Goal: Task Accomplishment & Management: Manage account settings

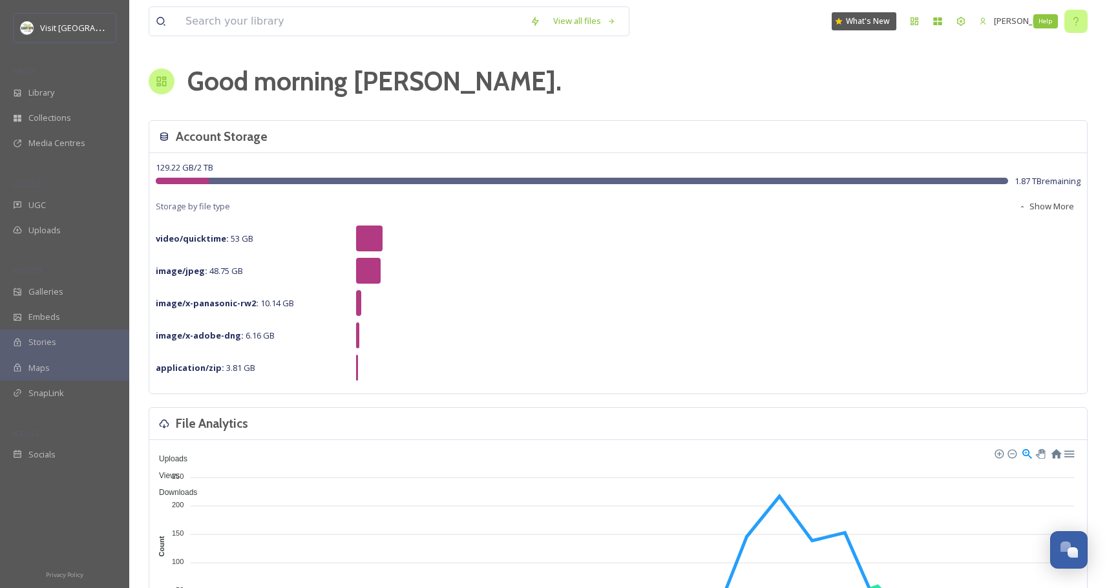
click at [1074, 24] on icon at bounding box center [1076, 21] width 10 height 10
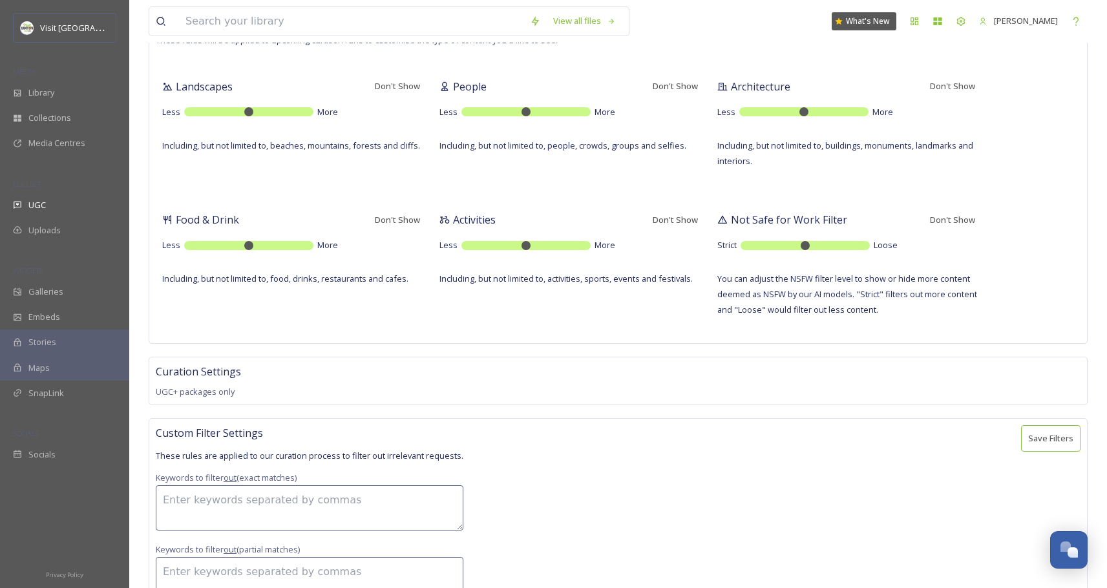
scroll to position [361, 0]
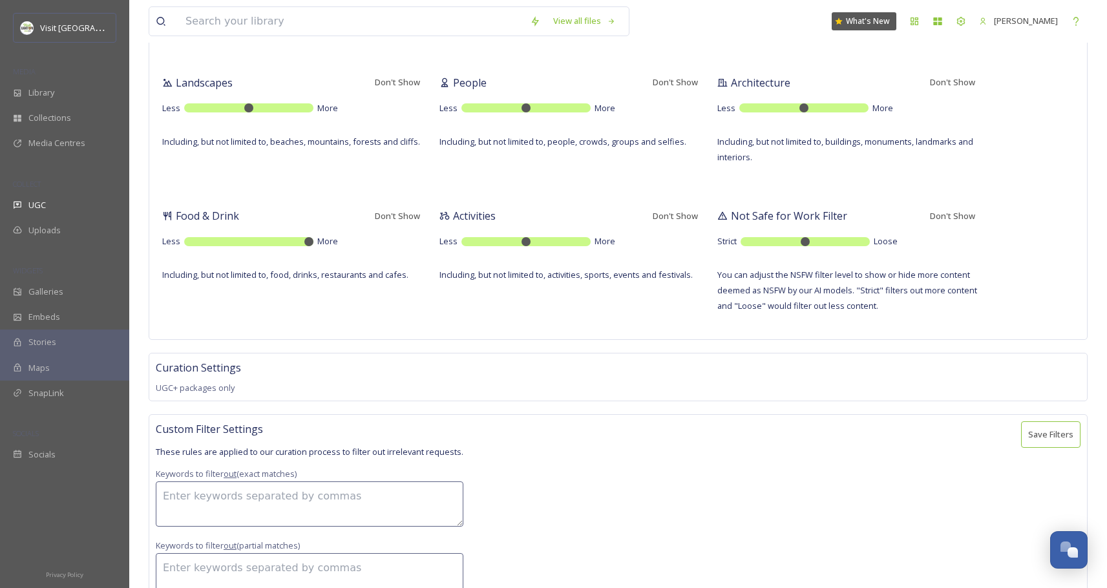
type input "10"
click at [306, 244] on input "range" at bounding box center [248, 241] width 129 height 9
drag, startPoint x: 560, startPoint y: 240, endPoint x: 601, endPoint y: 240, distance: 40.1
type input "10"
click at [591, 240] on input "range" at bounding box center [526, 241] width 129 height 9
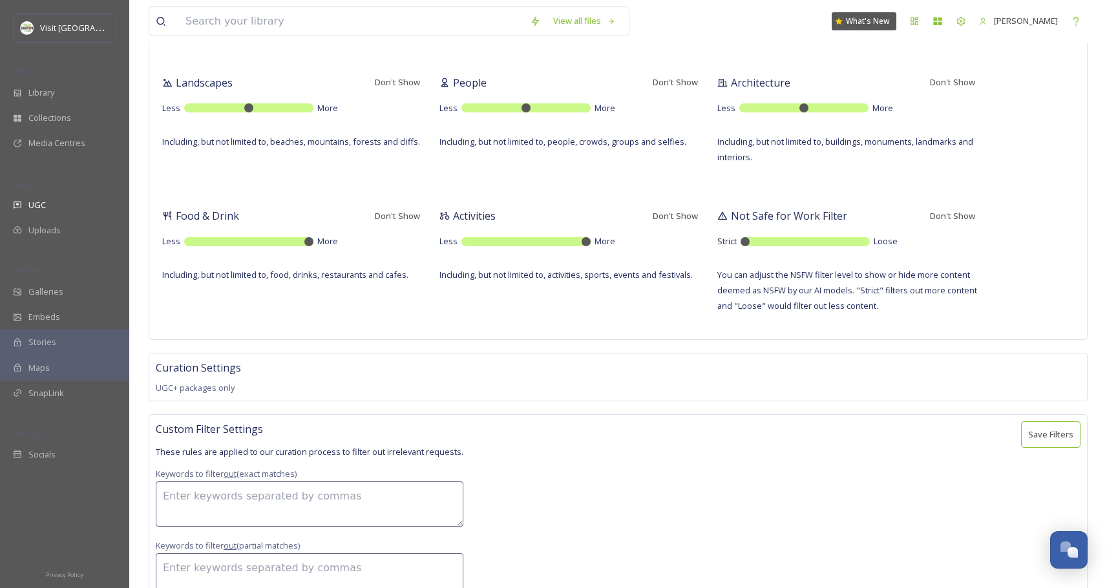
drag, startPoint x: 767, startPoint y: 240, endPoint x: 723, endPoint y: 245, distance: 43.5
click at [741, 245] on input "range" at bounding box center [805, 241] width 129 height 9
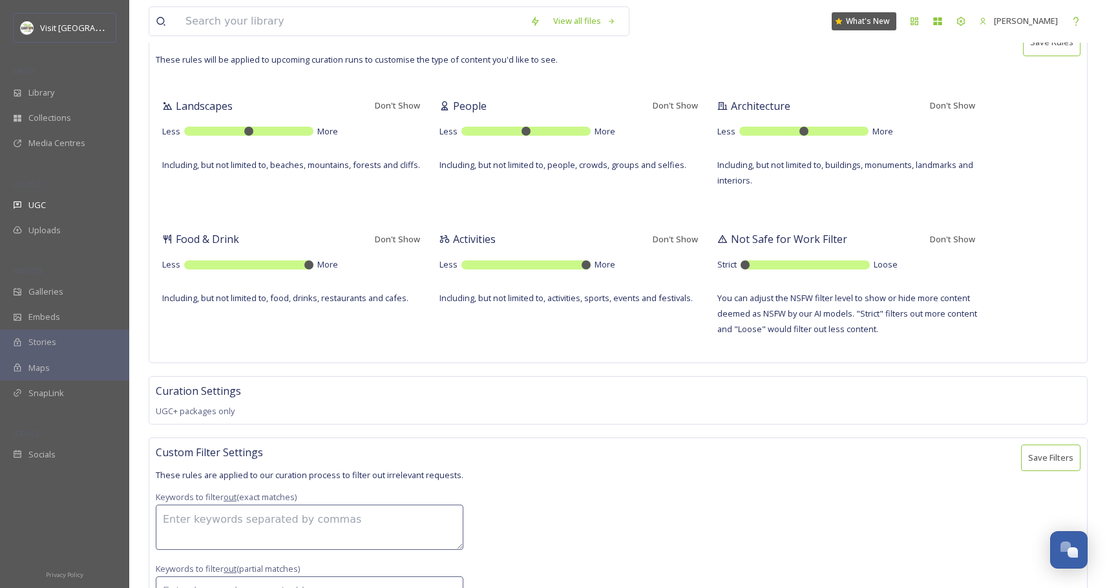
scroll to position [335, 0]
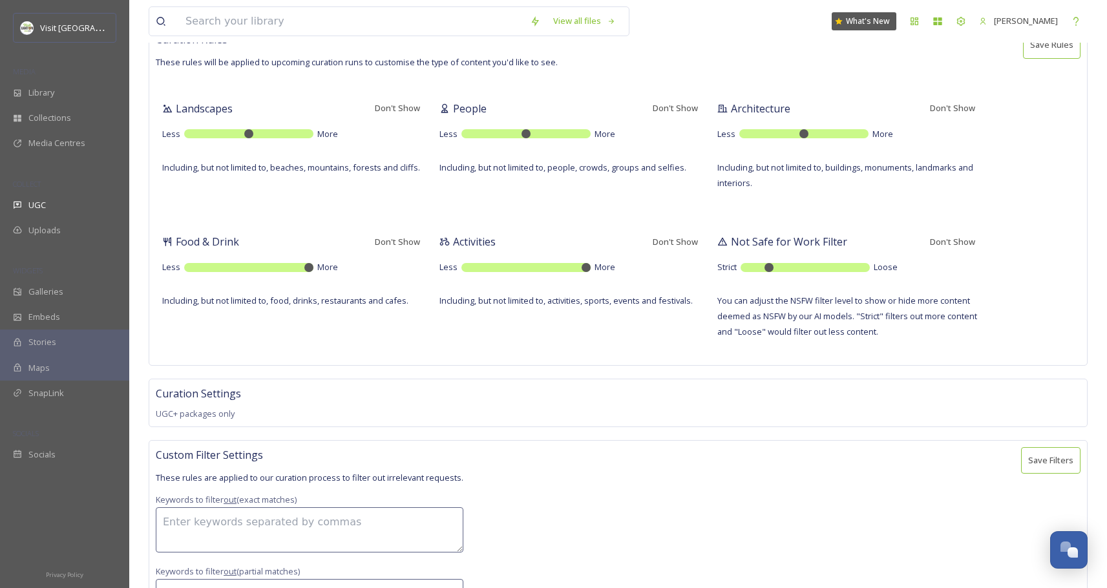
type input "2"
click at [764, 269] on input "range" at bounding box center [805, 267] width 129 height 9
drag, startPoint x: 818, startPoint y: 136, endPoint x: 838, endPoint y: 137, distance: 20.7
type input "8"
click at [838, 137] on input "range" at bounding box center [803, 133] width 129 height 9
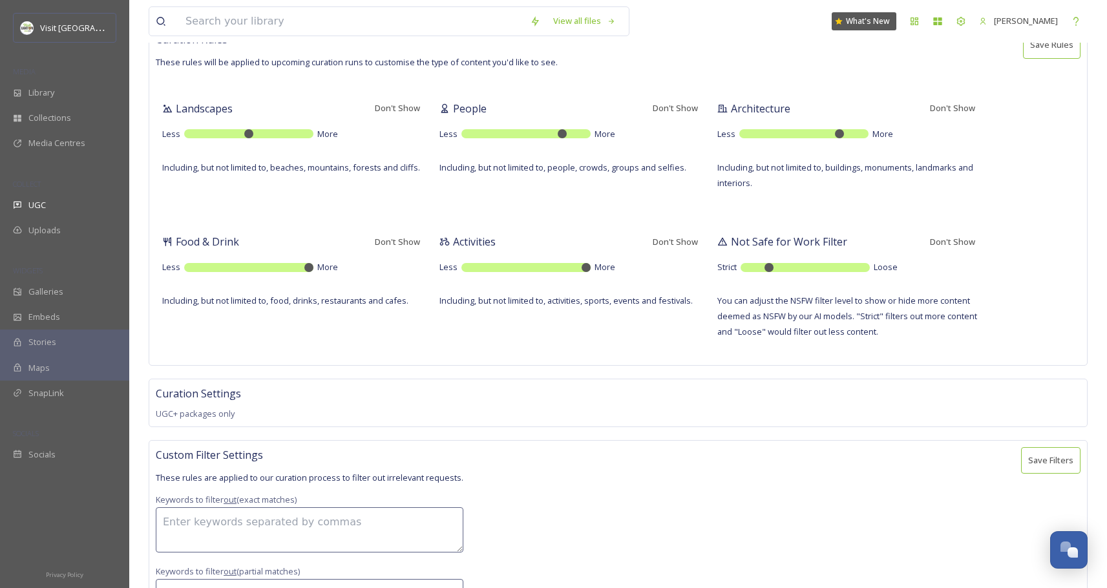
type input "8"
click at [556, 134] on input "range" at bounding box center [526, 133] width 129 height 9
type input "7"
click at [270, 134] on input "range" at bounding box center [248, 133] width 129 height 9
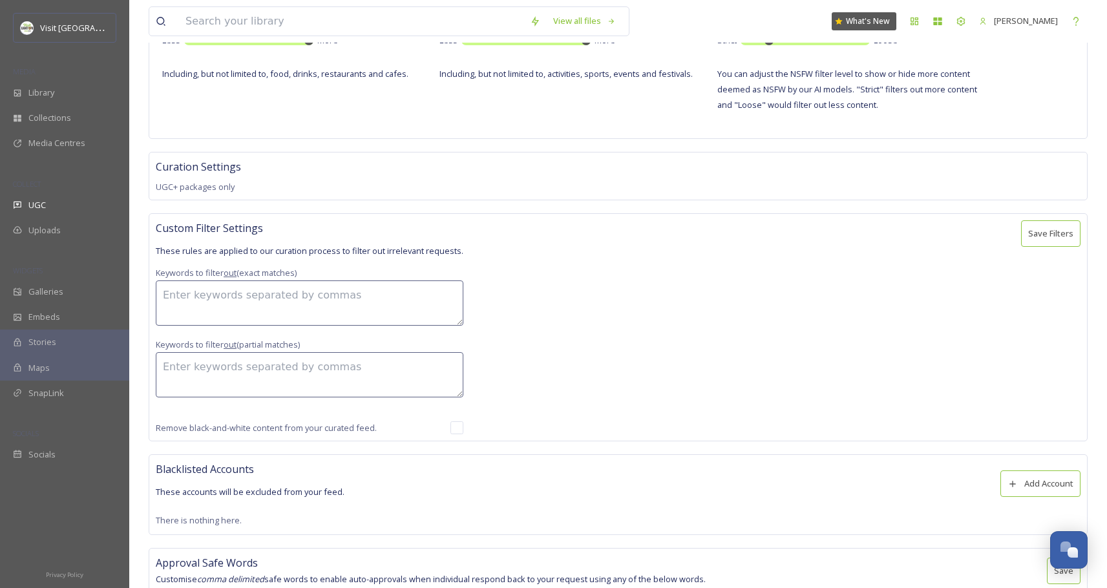
scroll to position [593, 0]
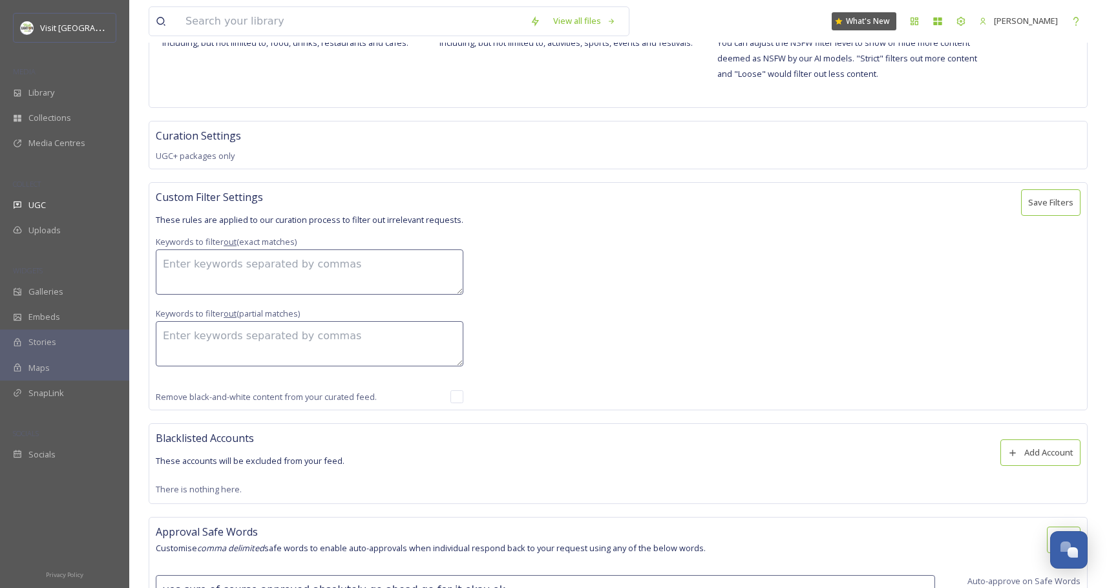
click at [235, 270] on textarea at bounding box center [310, 272] width 308 height 45
click at [458, 396] on input "checkbox" at bounding box center [457, 396] width 13 height 13
click at [456, 398] on input "checkbox" at bounding box center [457, 396] width 13 height 13
checkbox input "false"
click at [277, 334] on textarea at bounding box center [310, 343] width 308 height 45
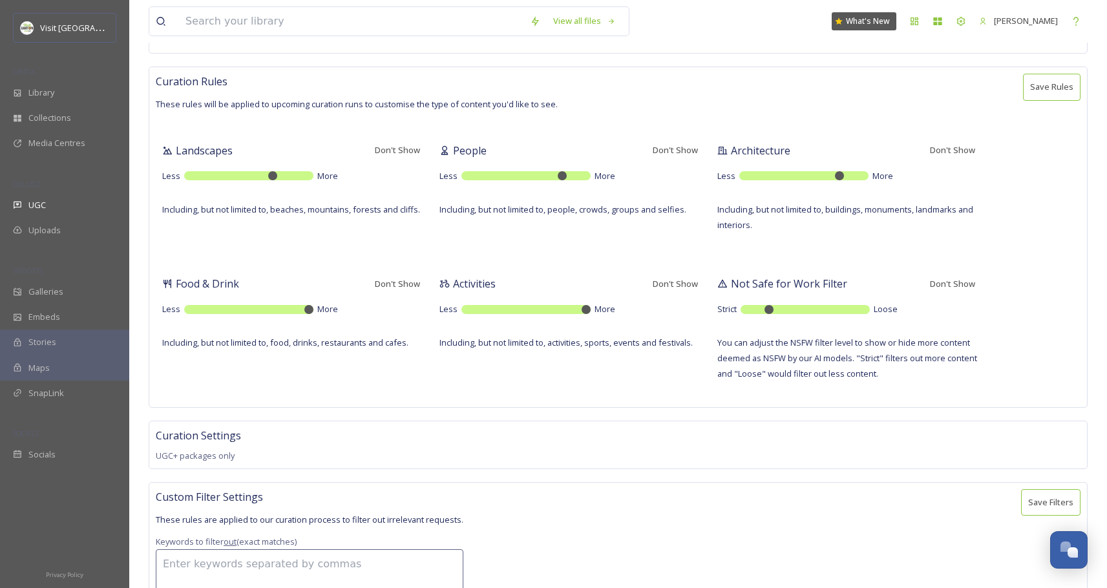
scroll to position [745, 0]
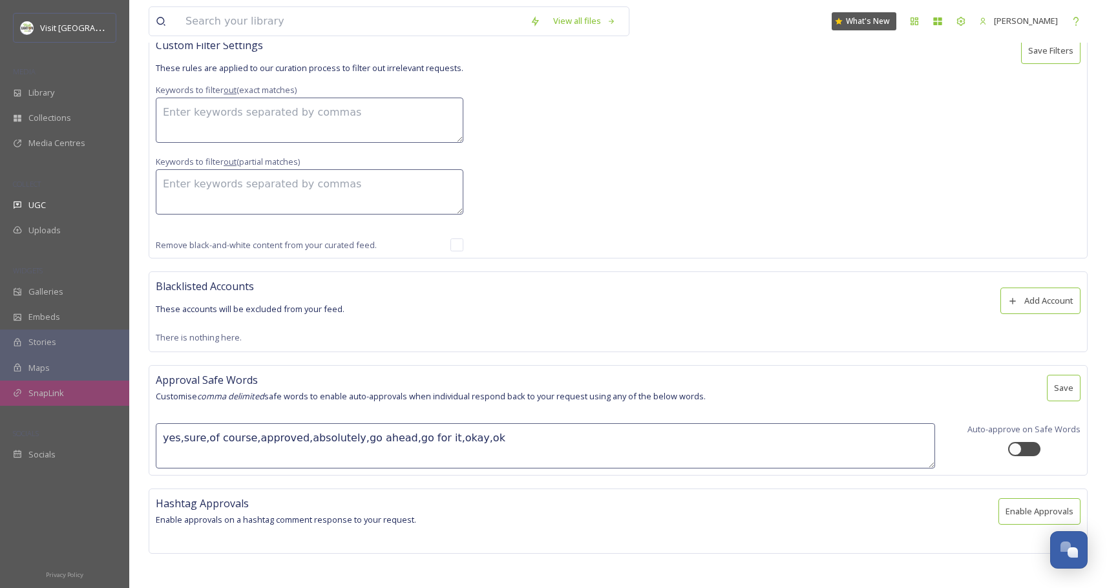
click at [74, 402] on div "SnapLink" at bounding box center [64, 393] width 129 height 25
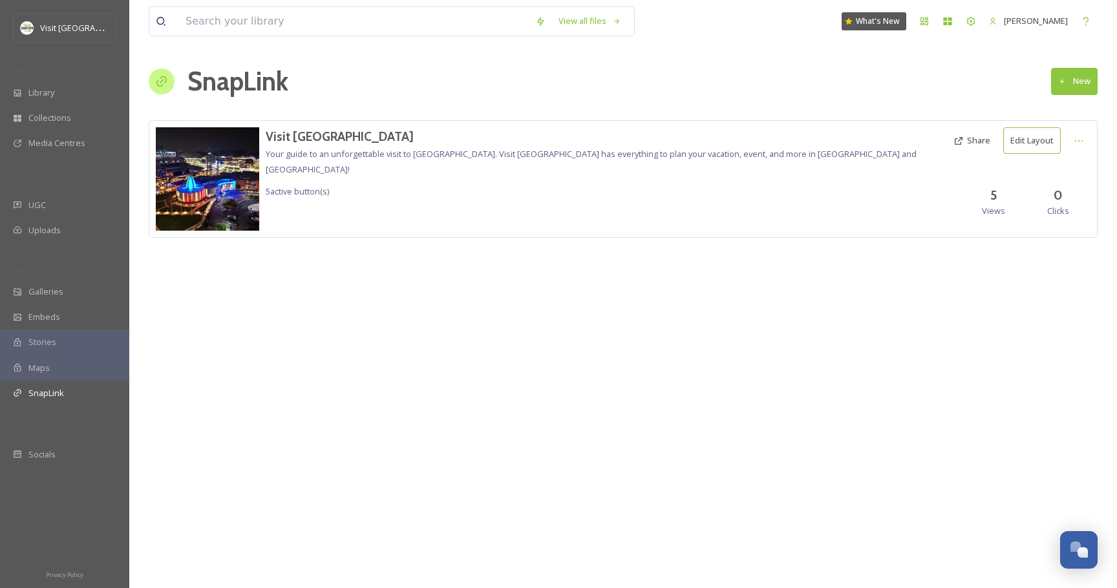
click at [474, 173] on div "Visit [GEOGRAPHIC_DATA] Your guide to an unforgettable visit to America's [GEOG…" at bounding box center [606, 163] width 681 height 72
click at [303, 141] on h3 "Visit [GEOGRAPHIC_DATA]" at bounding box center [606, 136] width 681 height 19
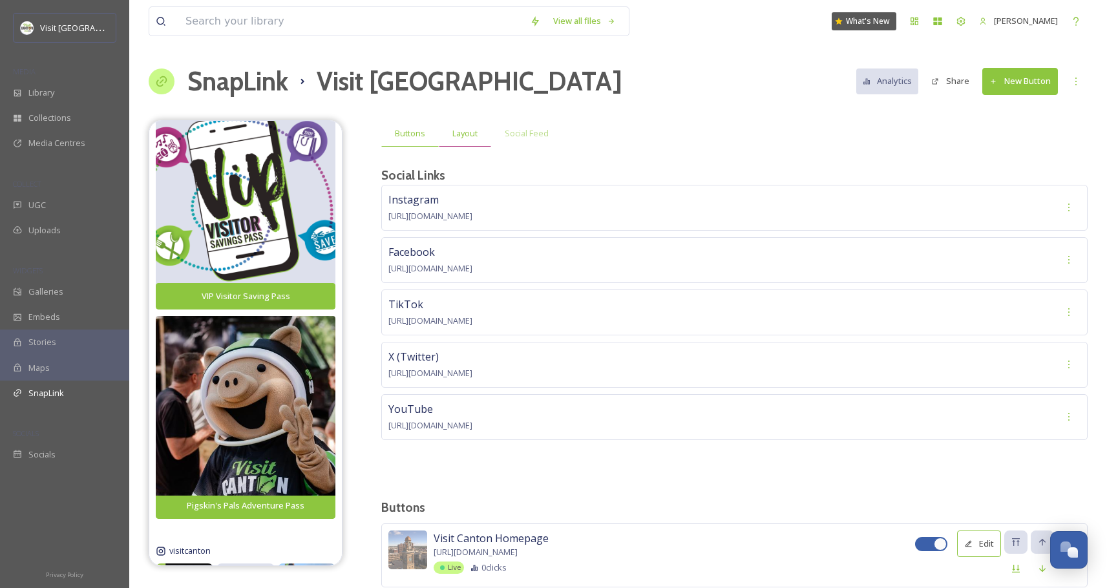
click at [471, 138] on span "Layout" at bounding box center [464, 133] width 25 height 12
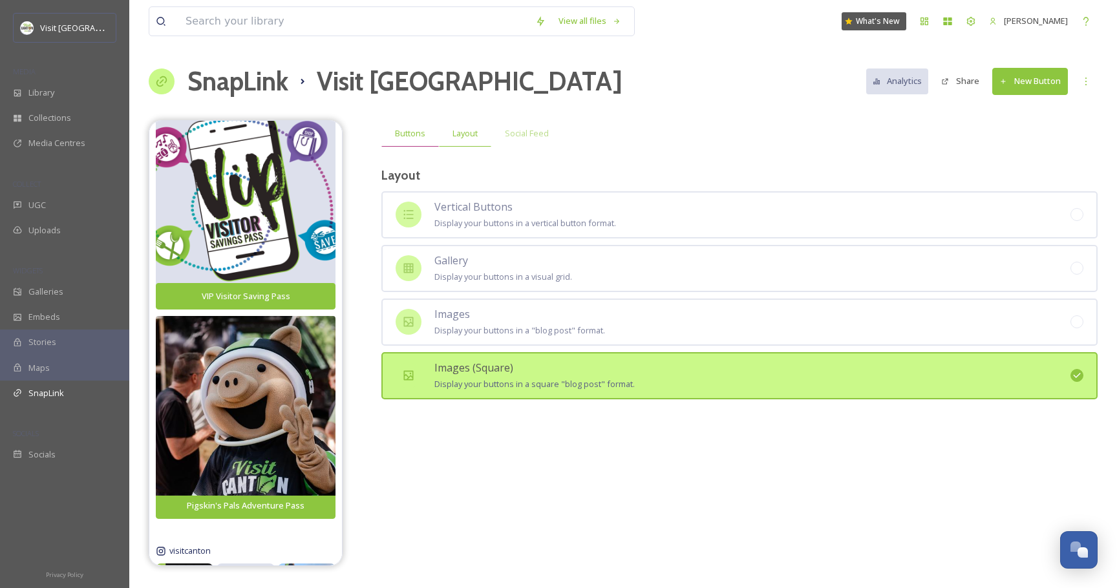
click at [410, 134] on span "Buttons" at bounding box center [410, 133] width 30 height 12
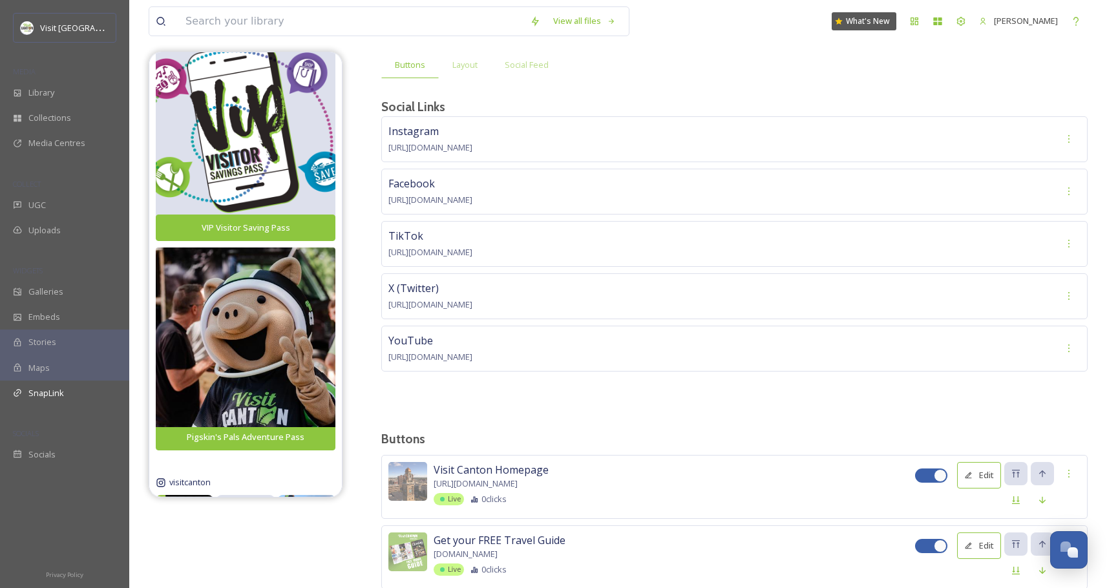
scroll to position [317, 0]
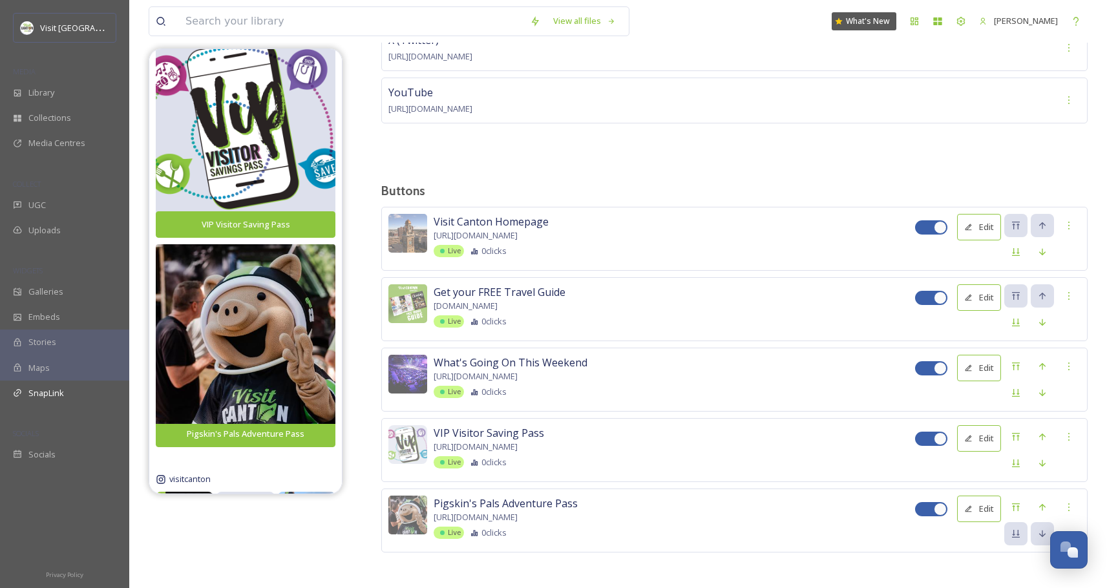
click at [656, 153] on div "Instagram [URL][DOMAIN_NAME] Facebook [URL][DOMAIN_NAME] TikTok [URL][DOMAIN_NA…" at bounding box center [734, 15] width 707 height 294
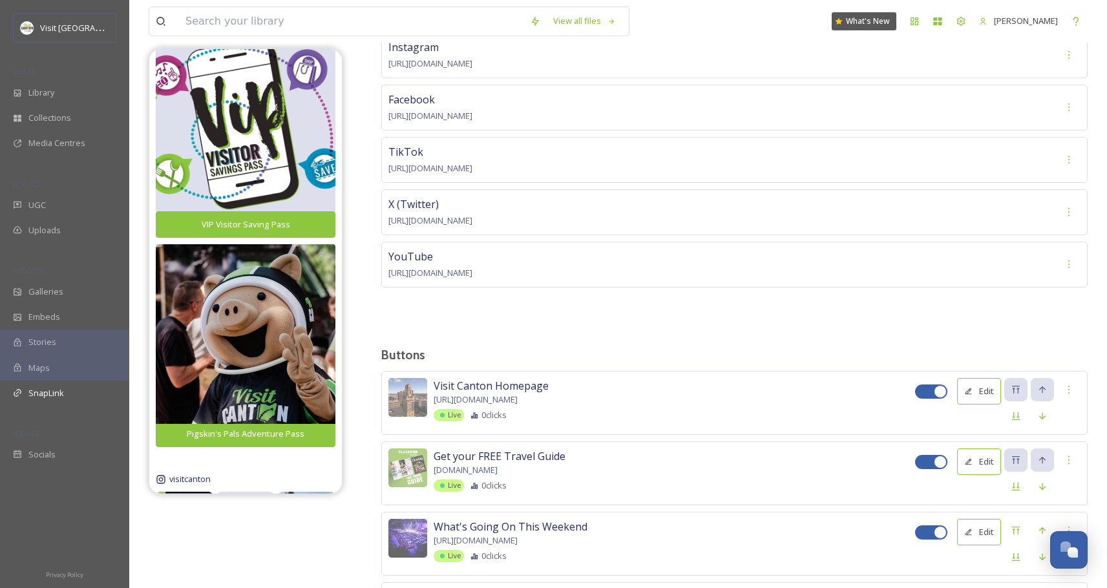
scroll to position [0, 0]
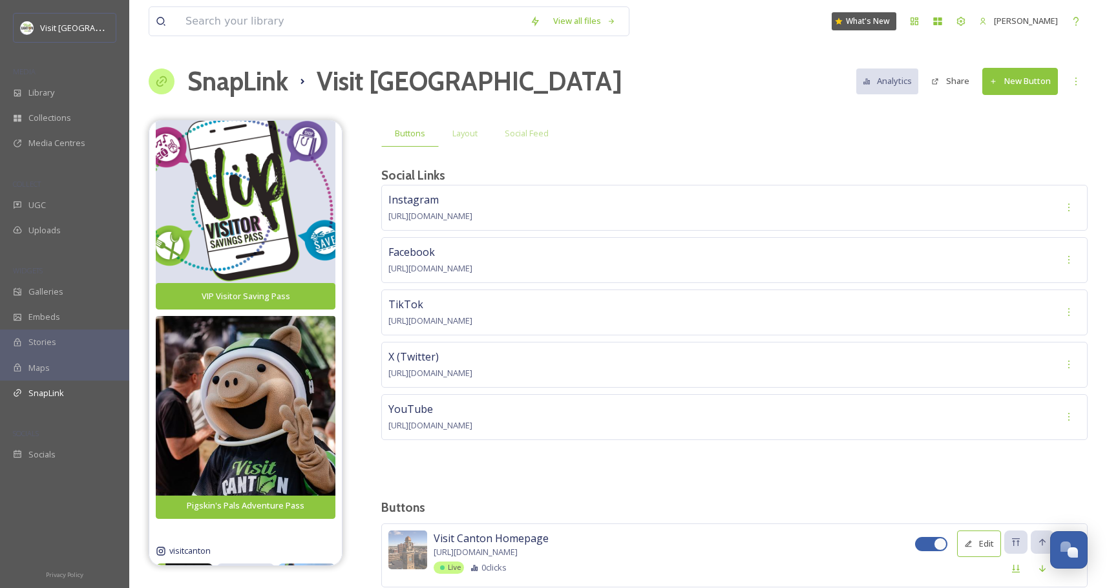
click at [1009, 81] on button "New Button" at bounding box center [1021, 81] width 76 height 27
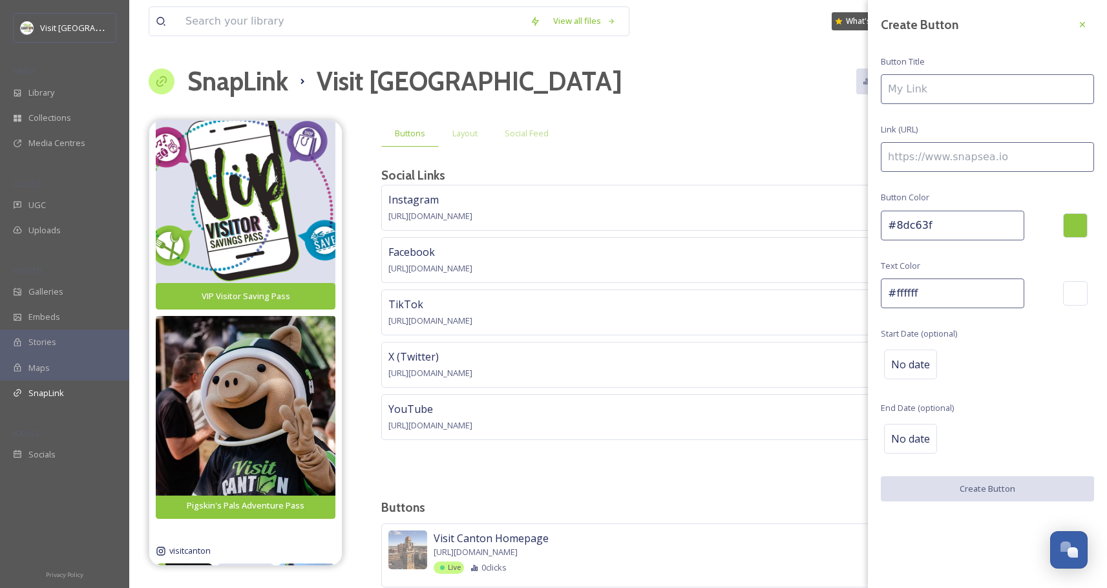
click at [961, 85] on input at bounding box center [987, 89] width 213 height 30
type input "Seasonal Brews"
paste input "[URL][DOMAIN_NAME]"
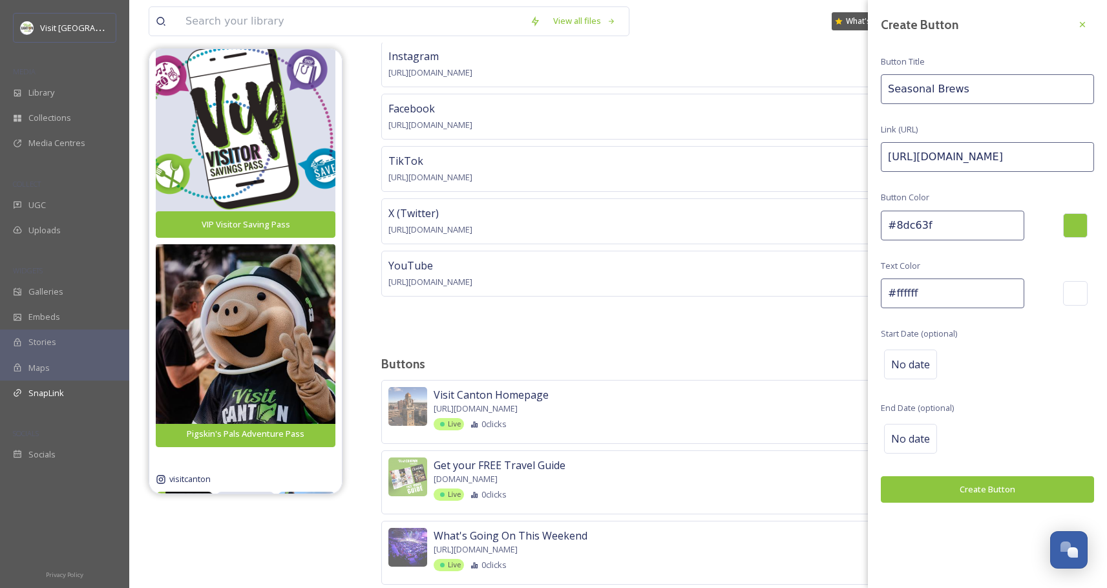
scroll to position [65, 0]
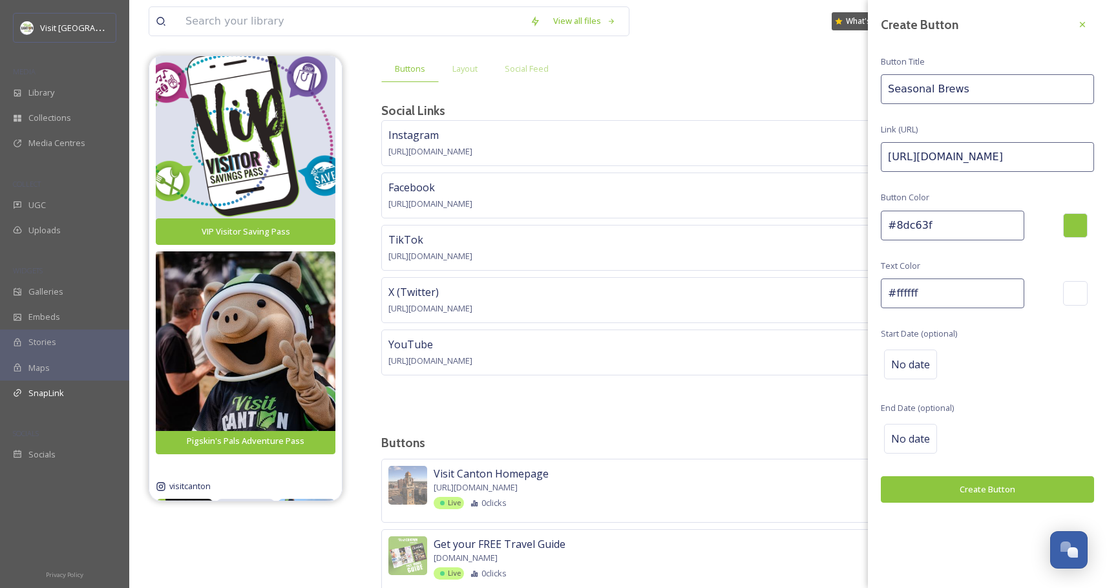
type input "[URL][DOMAIN_NAME]"
click at [1085, 230] on div at bounding box center [1075, 225] width 25 height 25
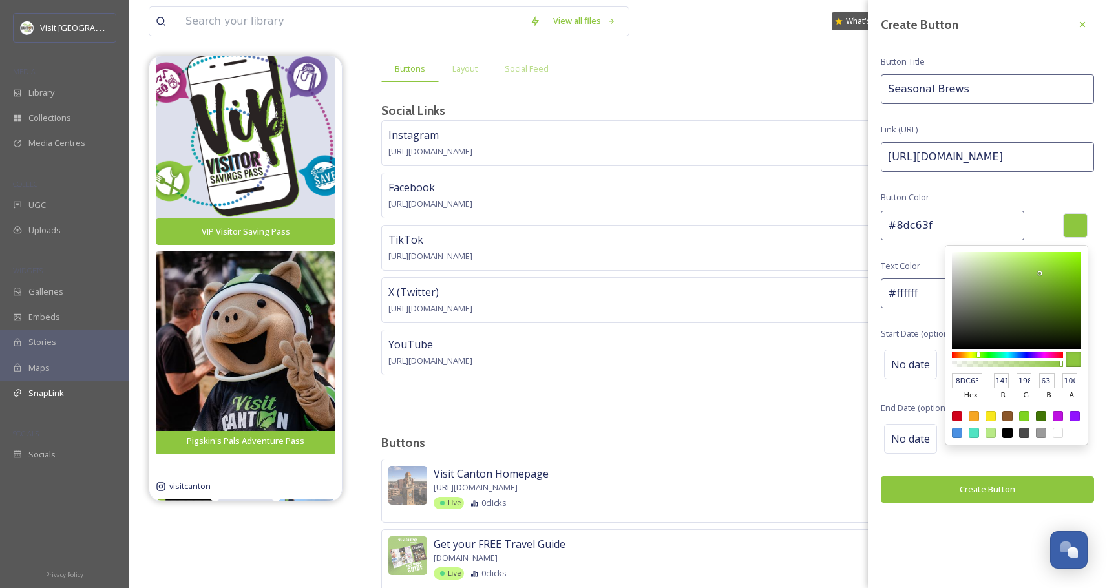
click at [959, 382] on input "8DC63F" at bounding box center [967, 382] width 30 height 16
type input "b2"
type input "#bb2233"
type input "b23"
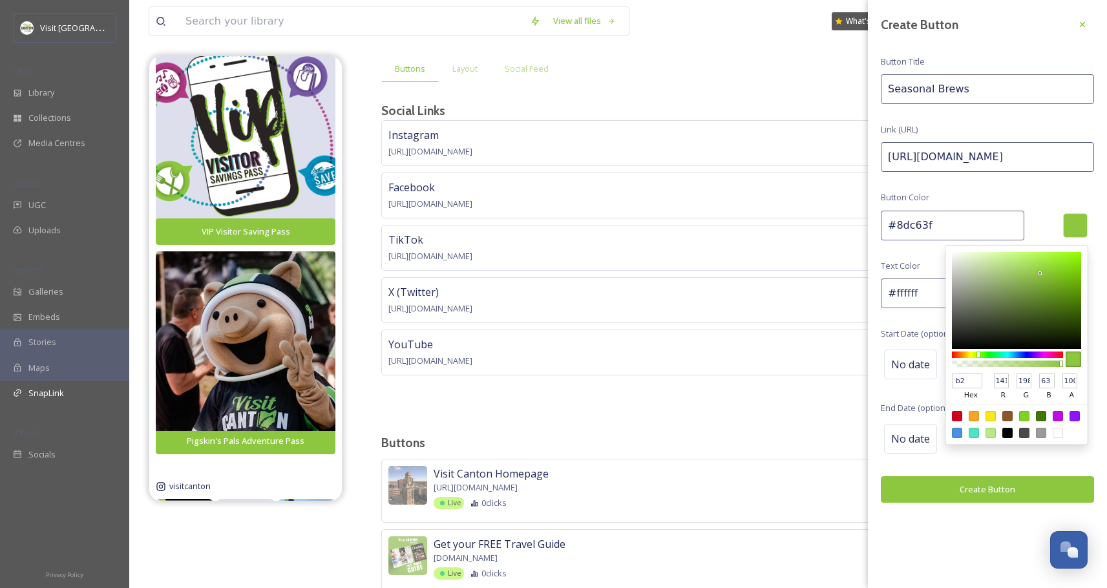
type input "187"
type input "34"
type input "51"
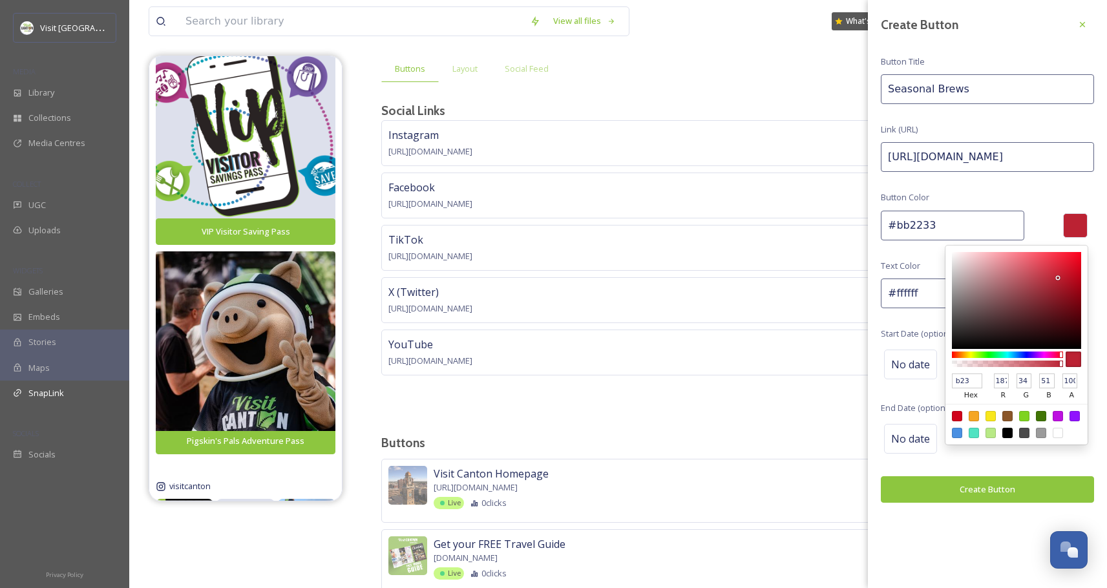
type input "b23a83"
type input "#b23a83"
type input "178"
type input "58"
type input "131"
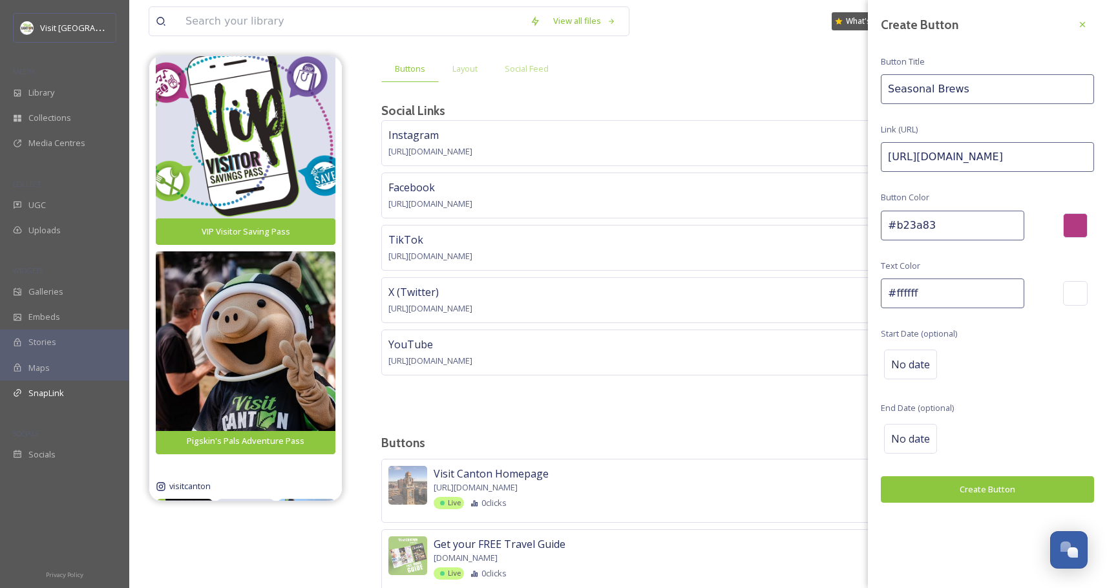
click at [995, 456] on div "No date" at bounding box center [987, 439] width 213 height 36
click at [915, 433] on span "No date" at bounding box center [910, 439] width 39 height 16
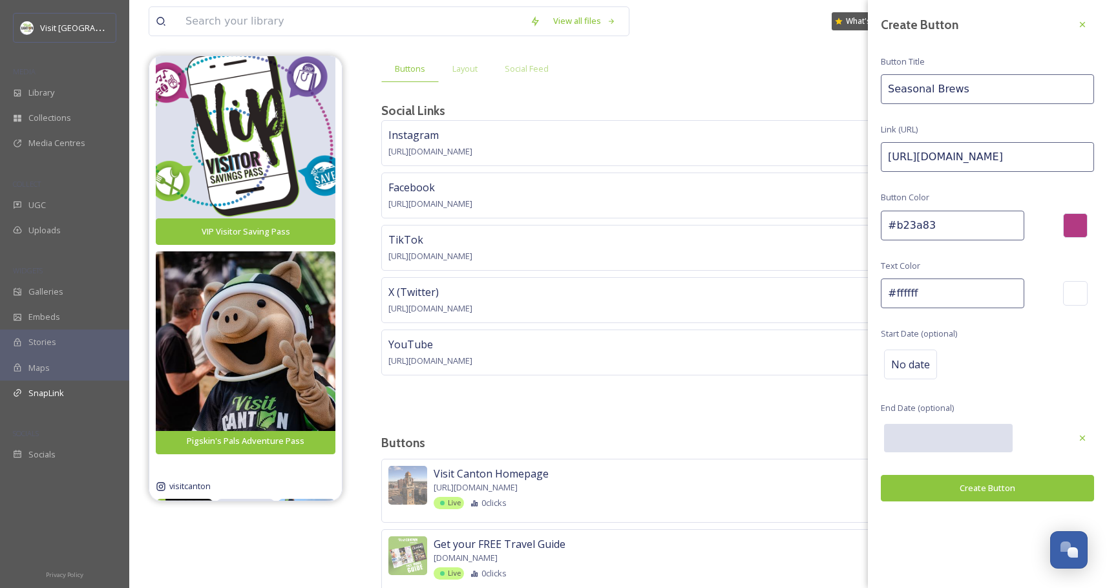
click at [933, 437] on input "text" at bounding box center [948, 438] width 129 height 28
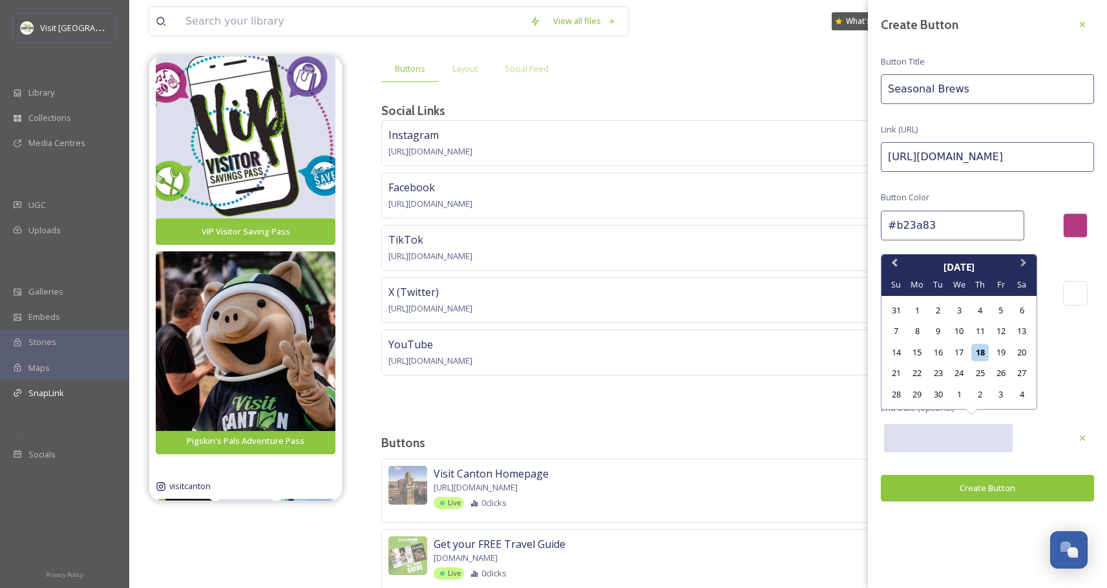
click at [1030, 262] on button "Next Month" at bounding box center [1025, 266] width 21 height 21
click at [1026, 264] on button "Next Month" at bounding box center [1025, 266] width 21 height 21
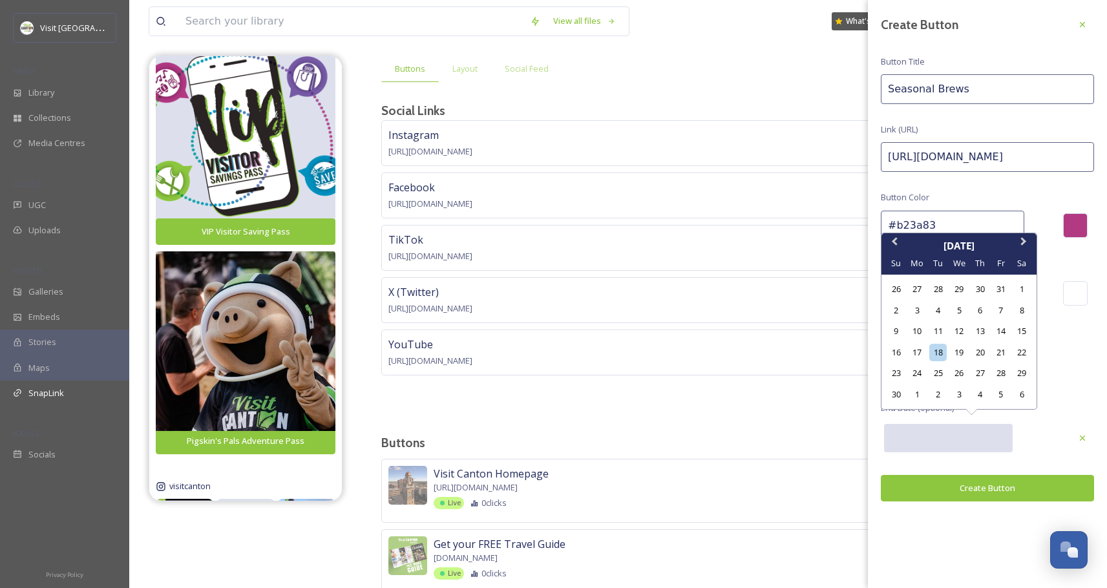
click at [1028, 252] on button "Next Month" at bounding box center [1025, 245] width 21 height 21
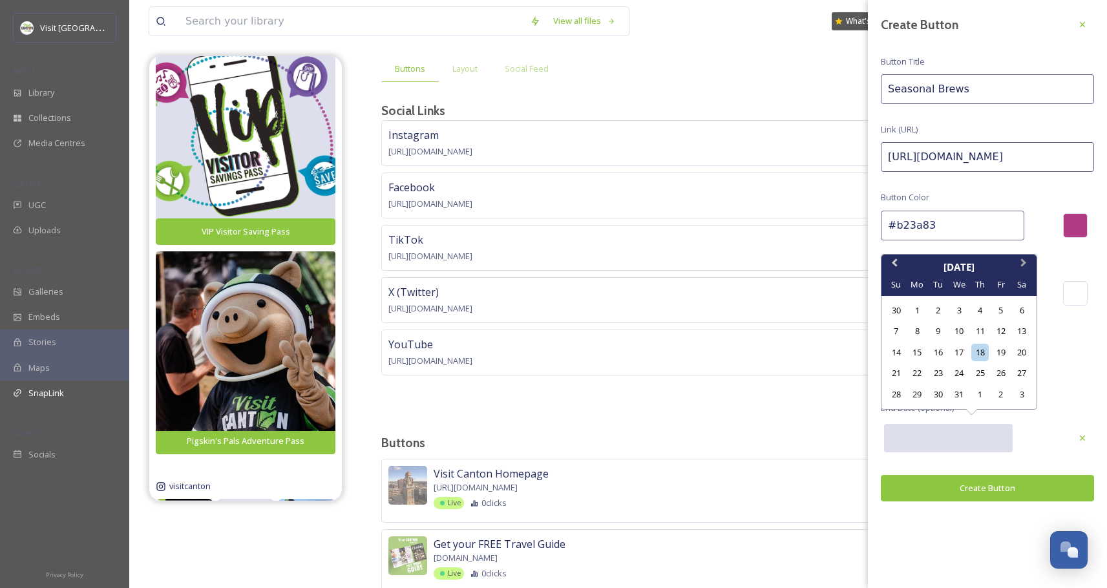
click at [1024, 264] on span "Next Month" at bounding box center [1024, 265] width 0 height 19
click at [984, 316] on div "1" at bounding box center [980, 310] width 17 height 17
type input "[DATE]"
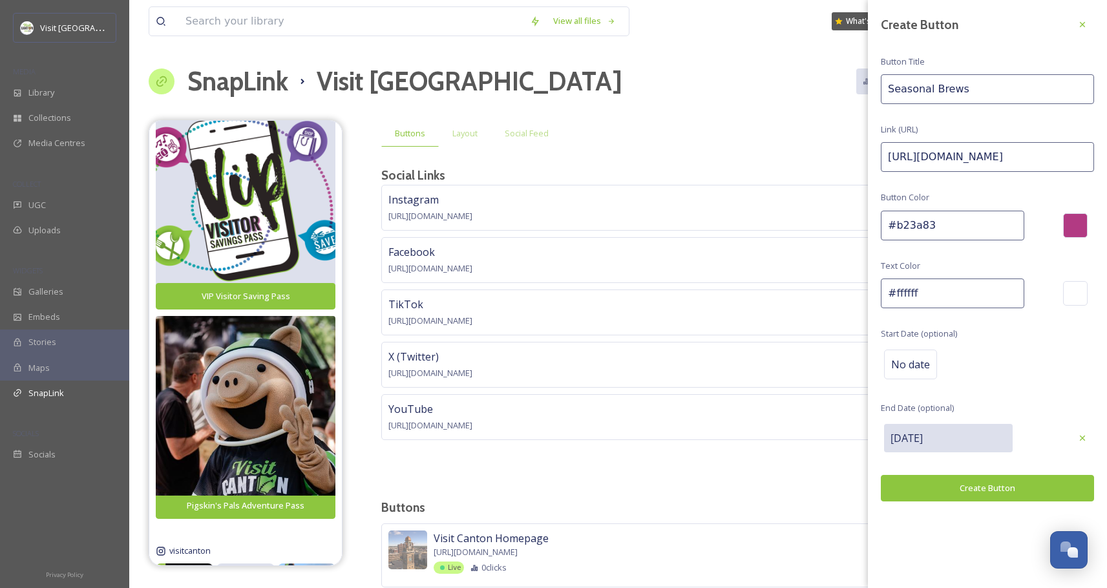
click at [979, 487] on button "Create Button" at bounding box center [987, 488] width 213 height 27
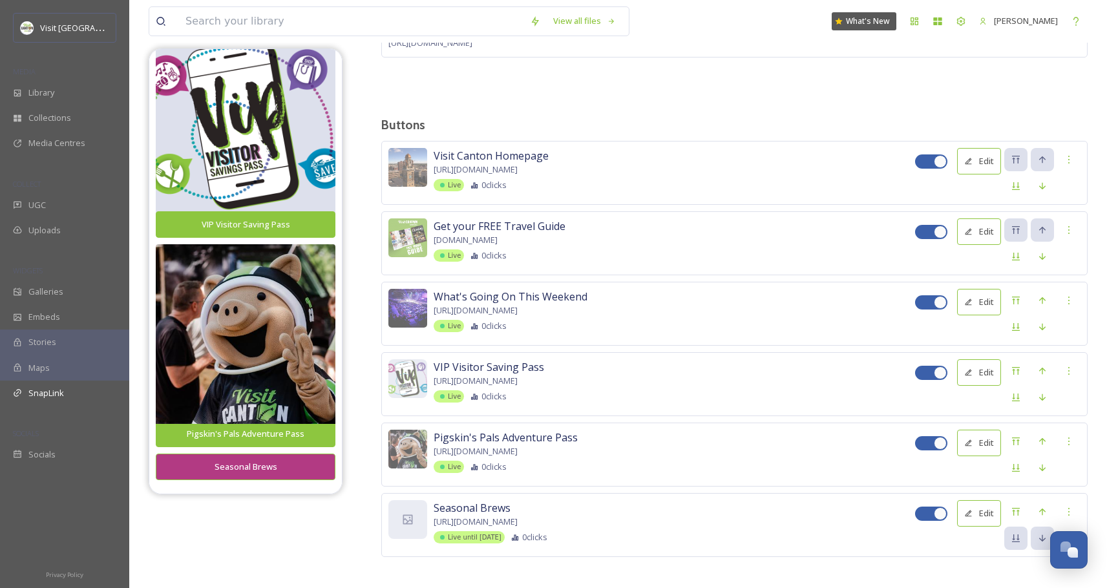
scroll to position [387, 0]
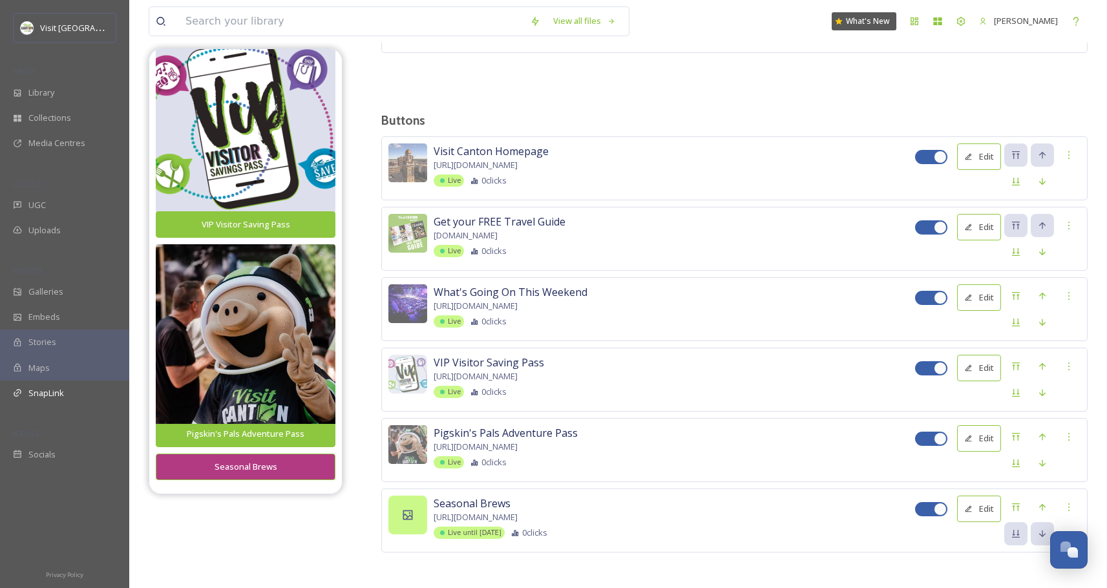
click at [418, 515] on div at bounding box center [407, 515] width 39 height 39
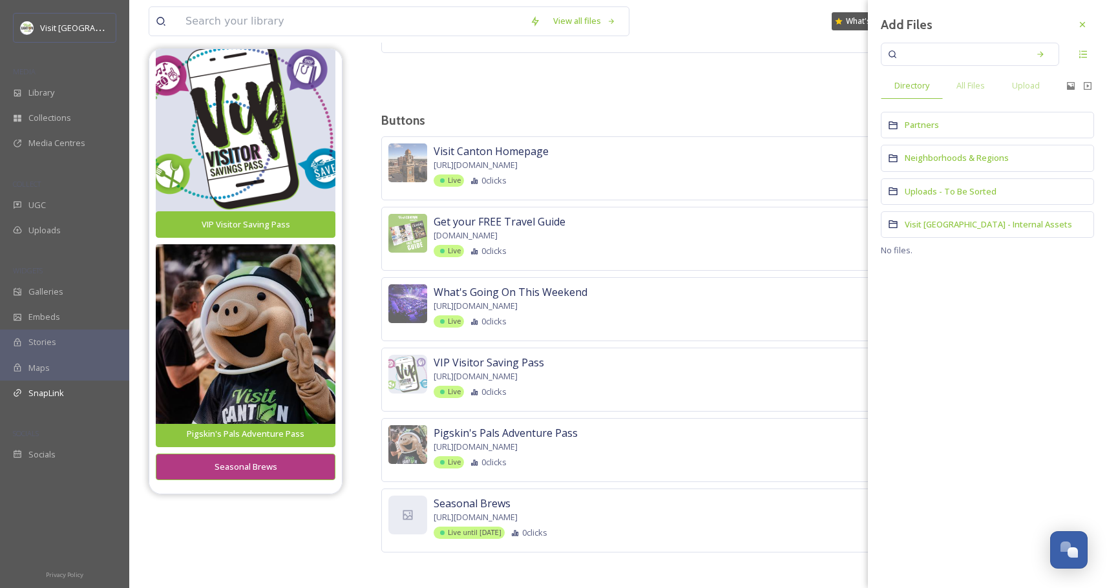
click at [953, 48] on input at bounding box center [961, 54] width 122 height 28
type input "brew kettle"
click at [975, 84] on span "All Files" at bounding box center [971, 86] width 28 height 12
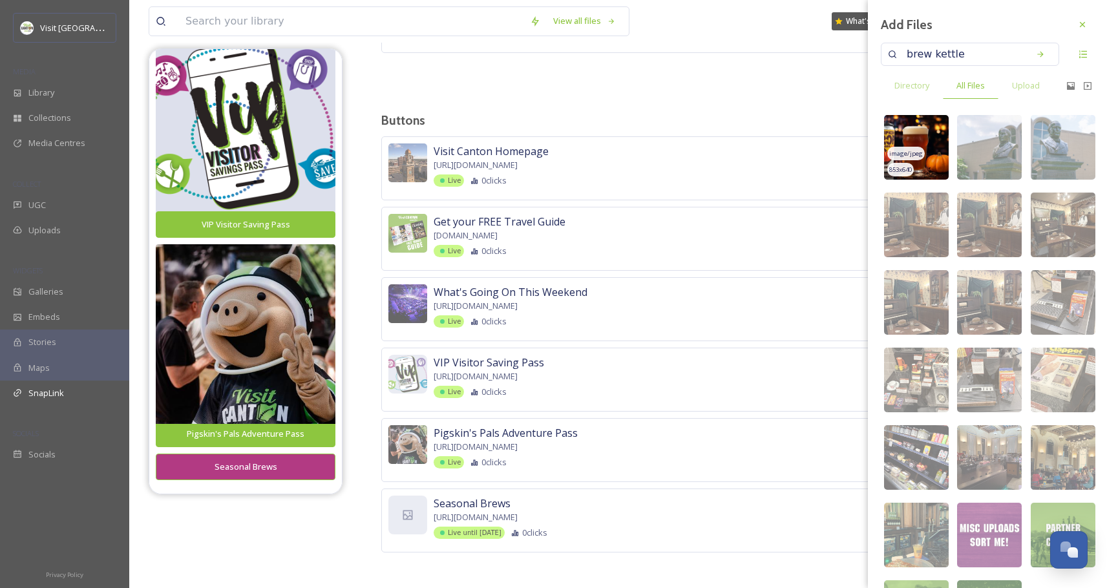
click at [933, 133] on img at bounding box center [916, 147] width 65 height 65
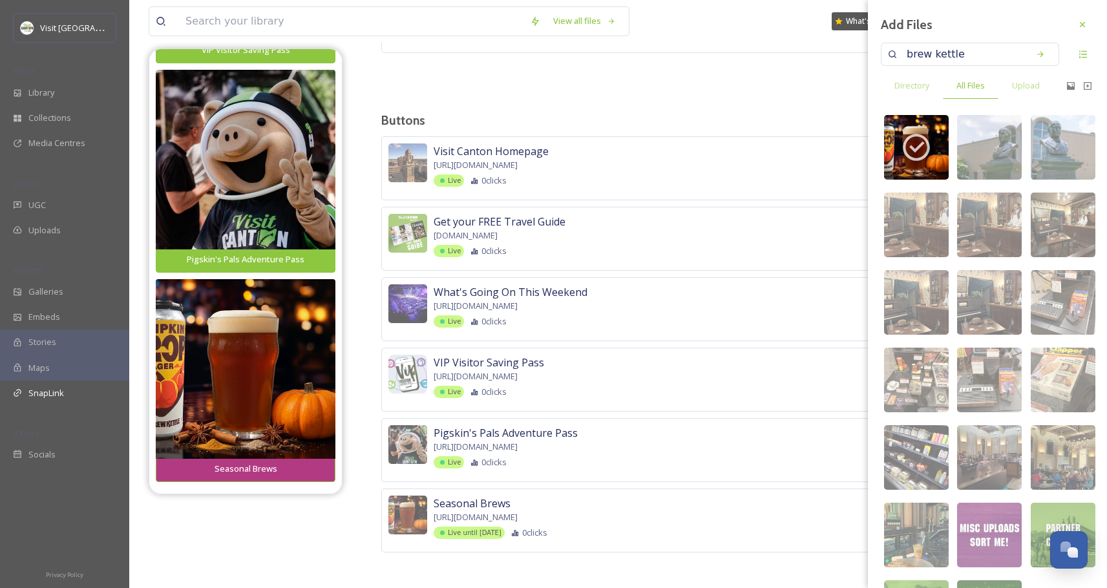
scroll to position [1060, 0]
click at [1080, 24] on icon at bounding box center [1082, 24] width 5 height 5
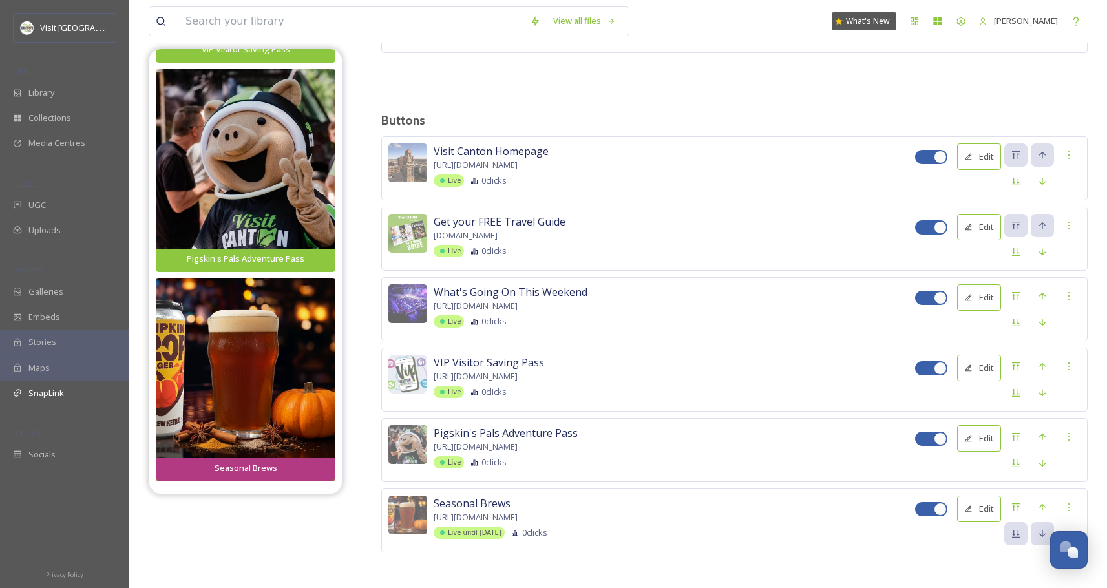
click at [984, 507] on button "Edit" at bounding box center [979, 509] width 44 height 27
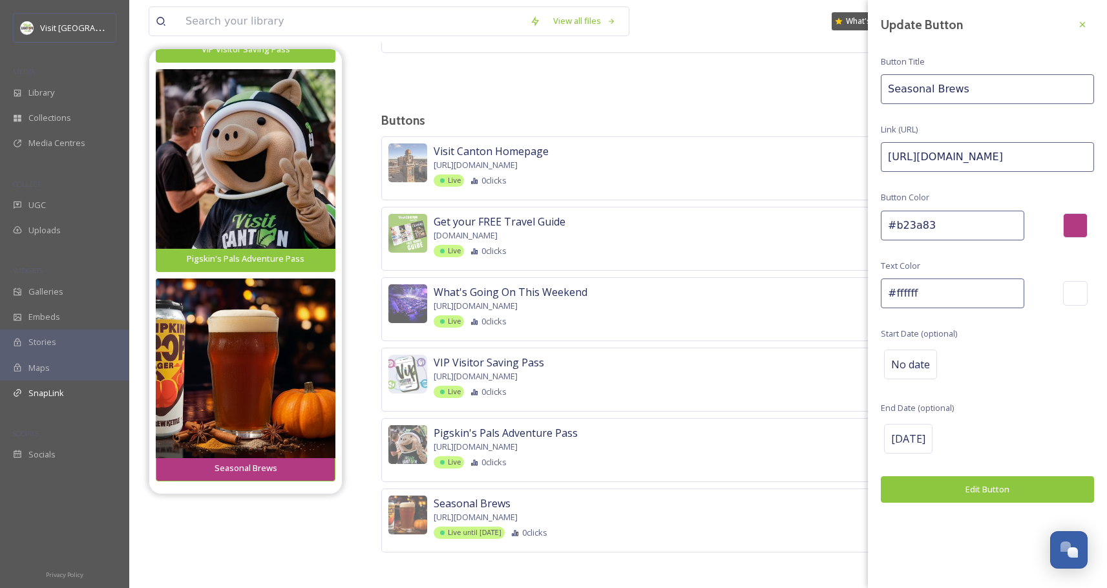
click at [894, 91] on input "Seasonal Brews" at bounding box center [987, 89] width 213 height 30
click at [890, 87] on input "Seasonal Brews" at bounding box center [987, 89] width 213 height 30
type input "Explore Stark County Seasonal Brews"
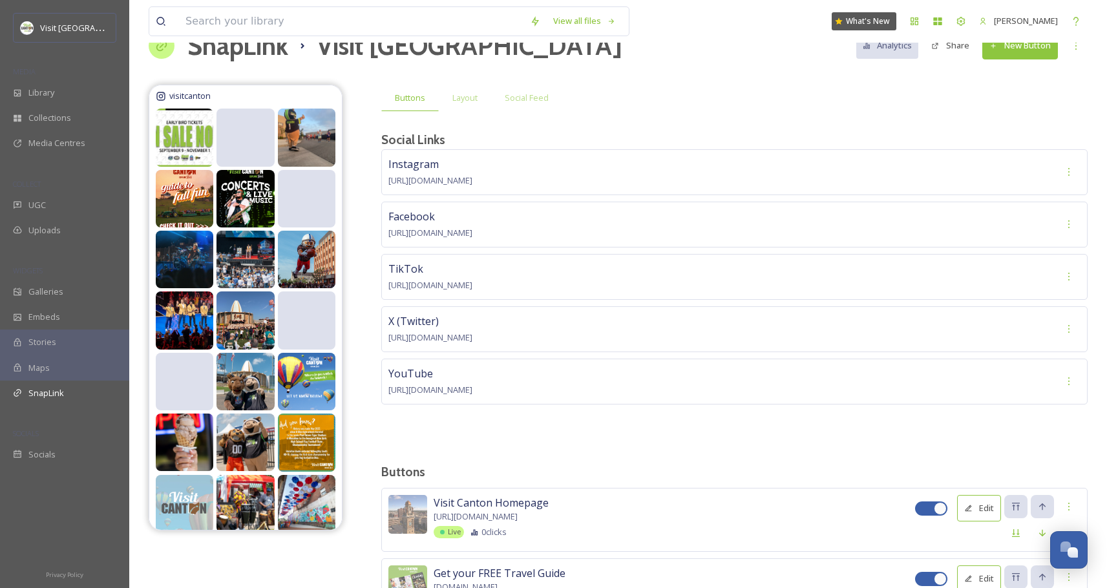
scroll to position [0, 0]
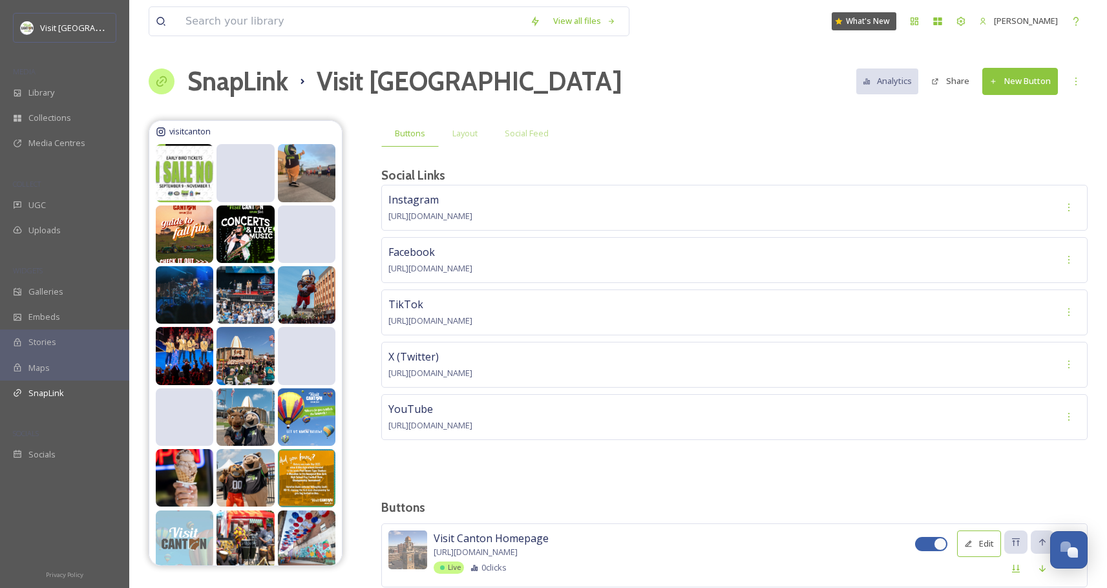
click at [1020, 78] on button "New Button" at bounding box center [1021, 81] width 76 height 27
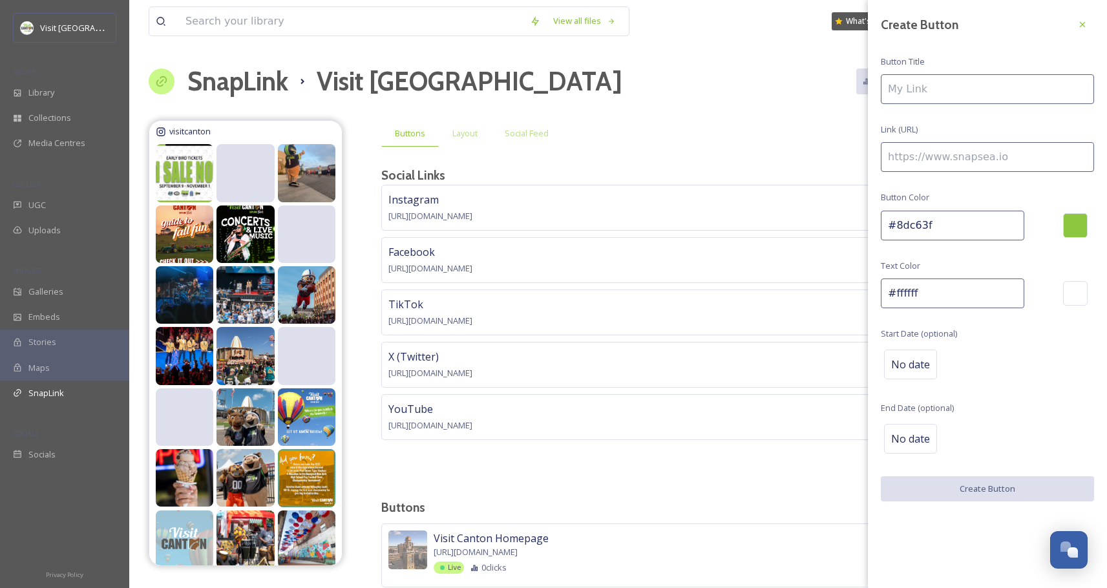
click at [949, 97] on input at bounding box center [987, 89] width 213 height 30
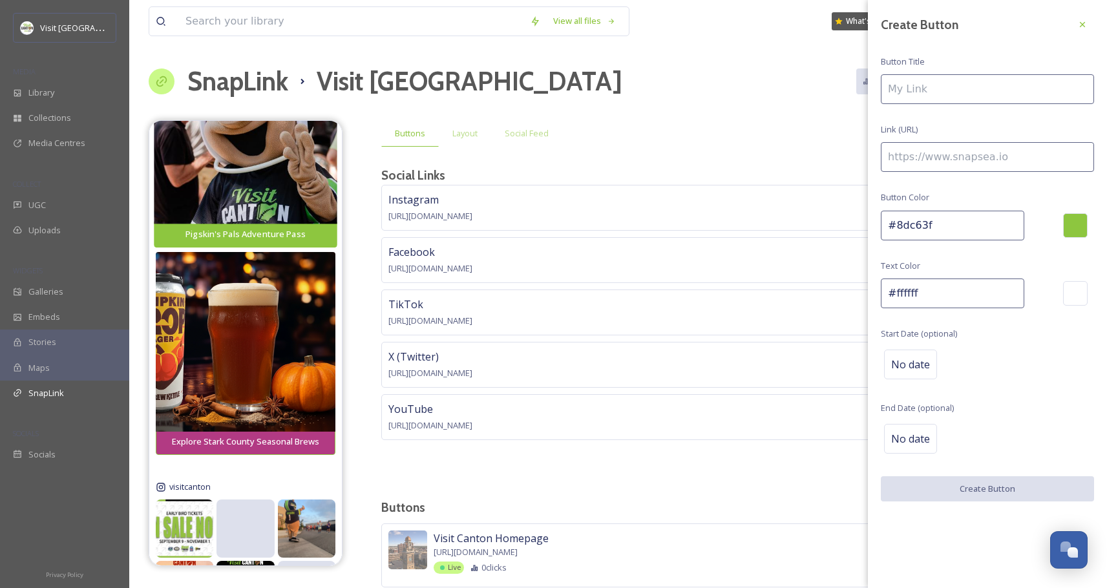
scroll to position [1194, 0]
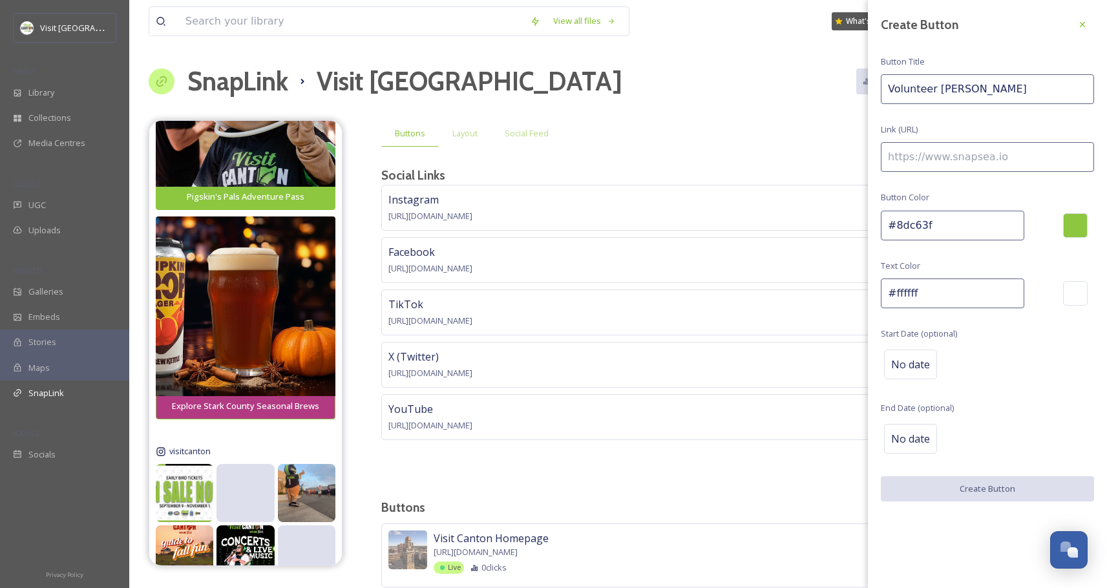
click at [978, 93] on input "Volunteer [PERSON_NAME]" at bounding box center [987, 89] width 213 height 30
type input "Volunteer Opportunities"
click at [938, 151] on input at bounding box center [987, 157] width 213 height 30
paste input "[URL][DOMAIN_NAME]"
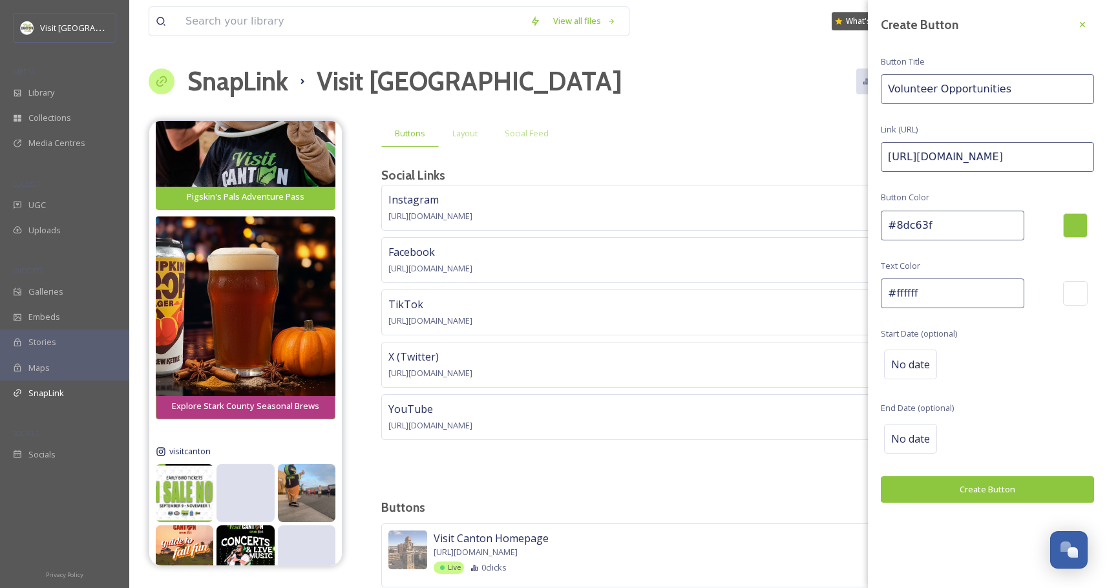
scroll to position [0, 30]
type input "[URL][DOMAIN_NAME]"
click at [983, 485] on button "Create Button" at bounding box center [987, 489] width 213 height 27
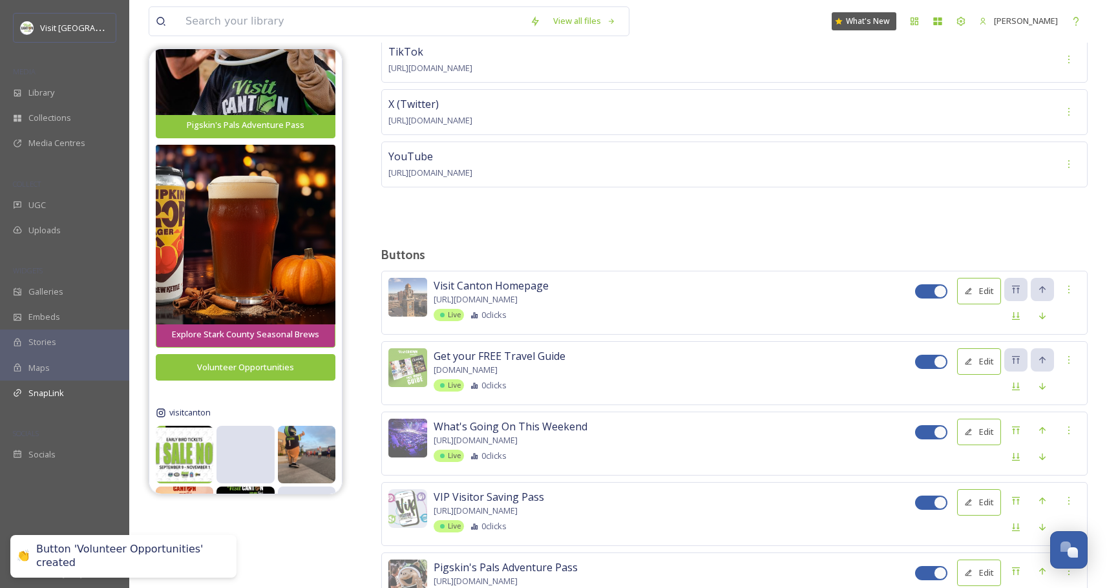
scroll to position [458, 0]
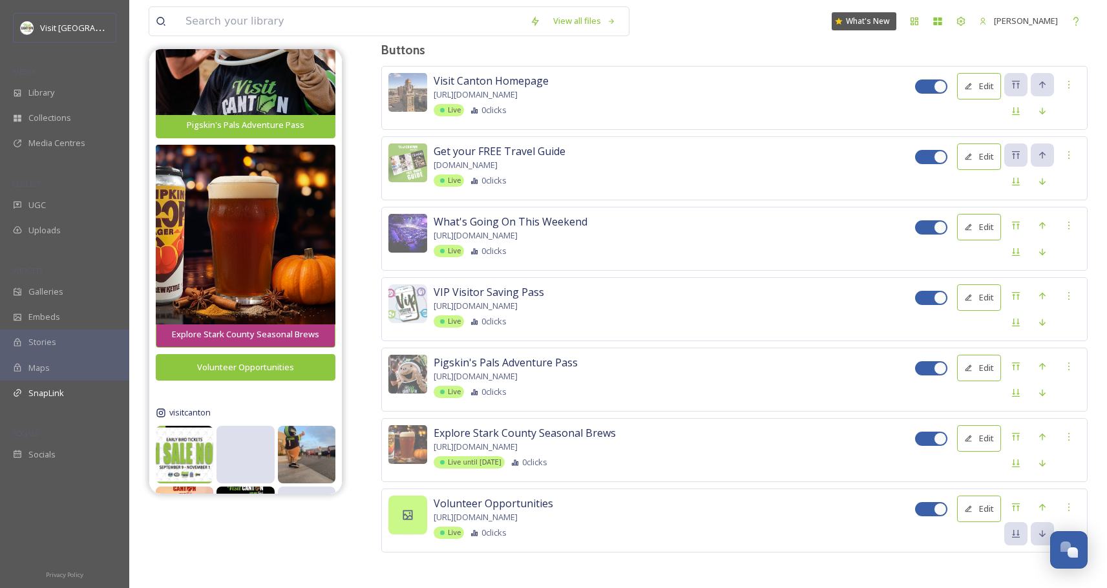
click at [418, 496] on div at bounding box center [407, 515] width 39 height 39
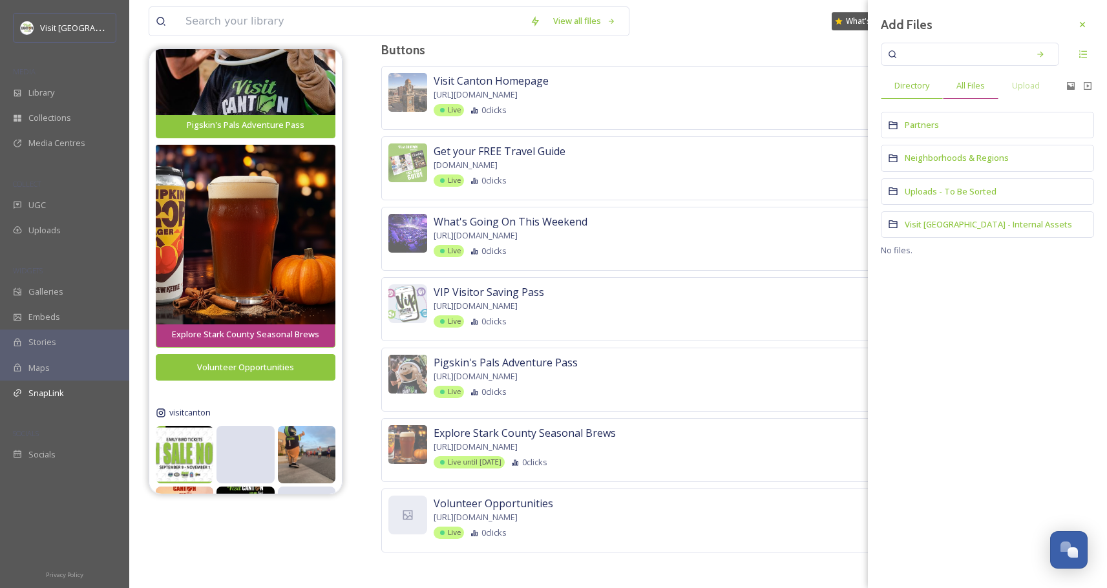
click at [965, 89] on span "All Files" at bounding box center [971, 86] width 28 height 12
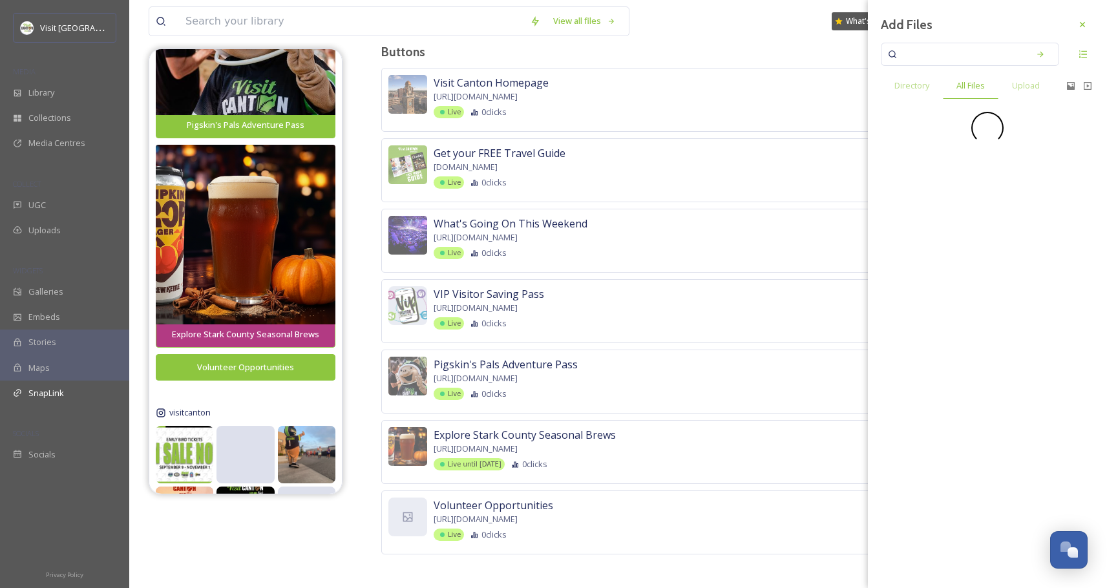
scroll to position [455, 0]
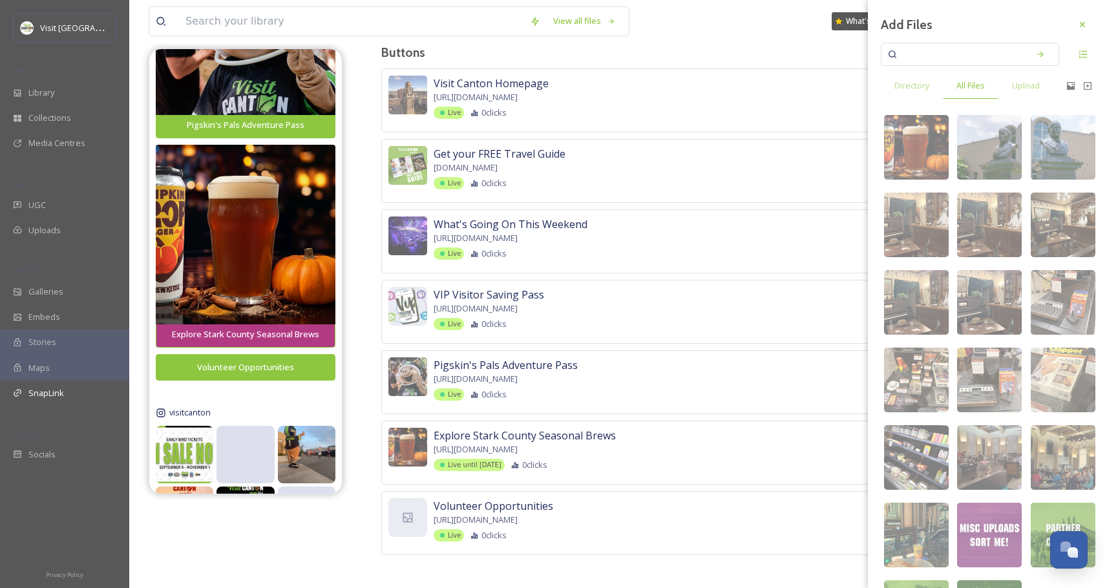
click at [929, 52] on input at bounding box center [961, 54] width 122 height 28
type input "volunteer"
click at [1037, 54] on icon at bounding box center [1040, 54] width 6 height 6
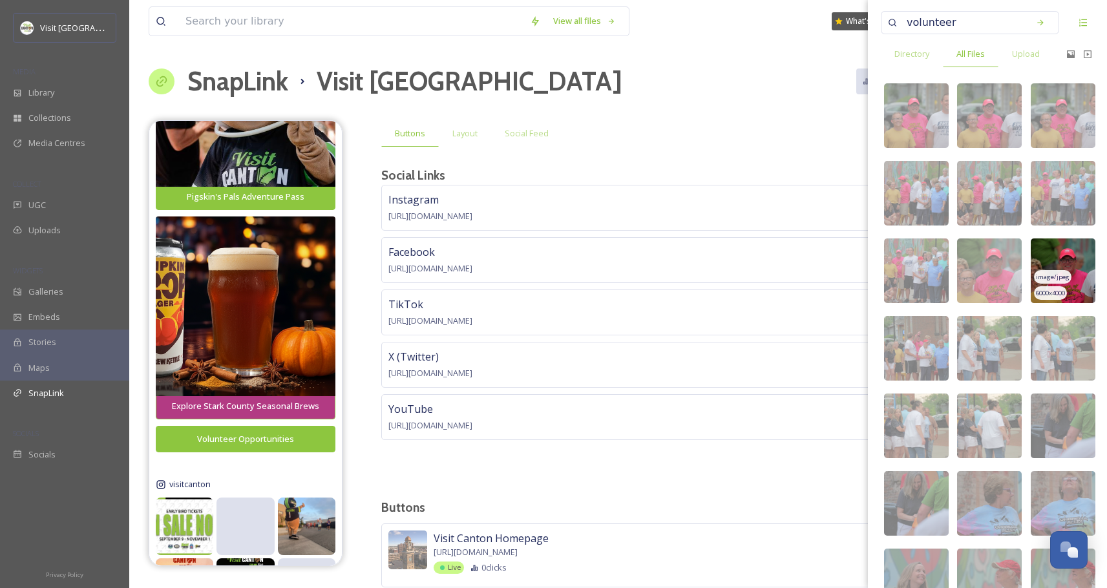
scroll to position [0, 0]
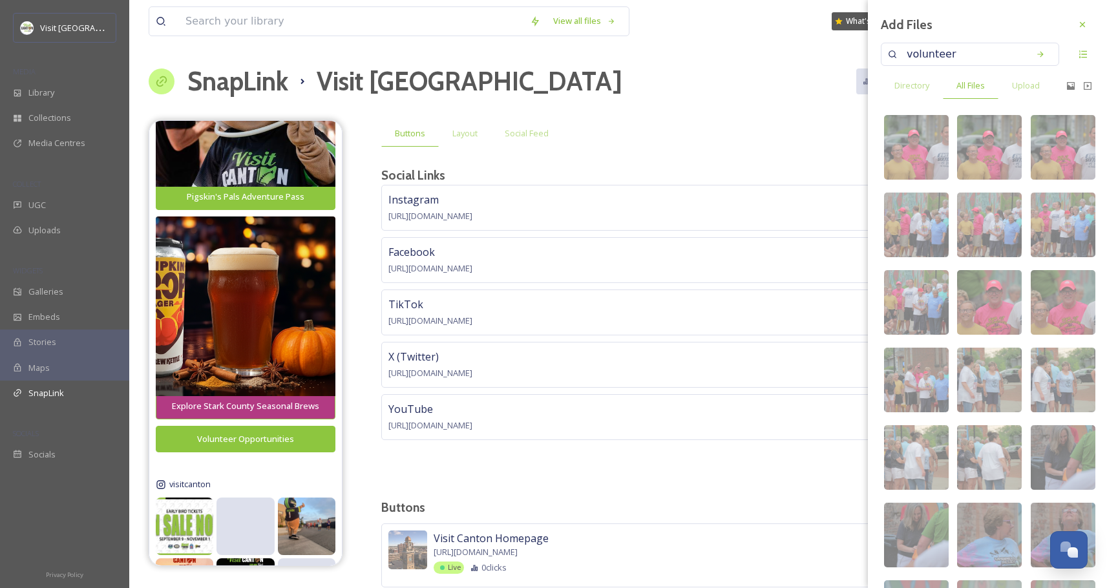
click at [970, 54] on input "volunteer" at bounding box center [961, 54] width 122 height 28
type input "pigskin"
click at [1036, 50] on icon at bounding box center [1040, 54] width 9 height 9
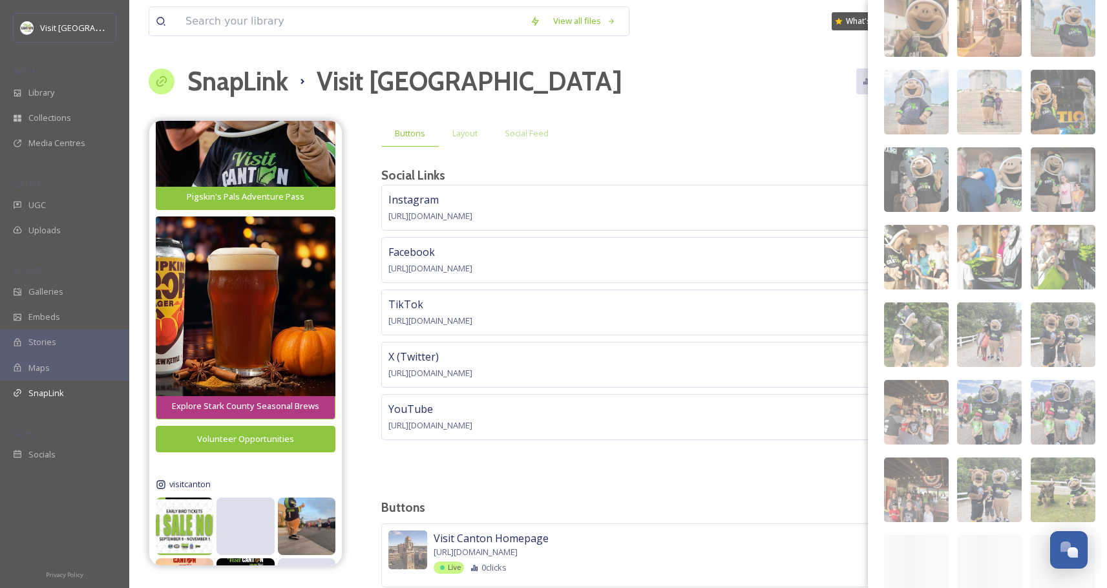
scroll to position [1461, 0]
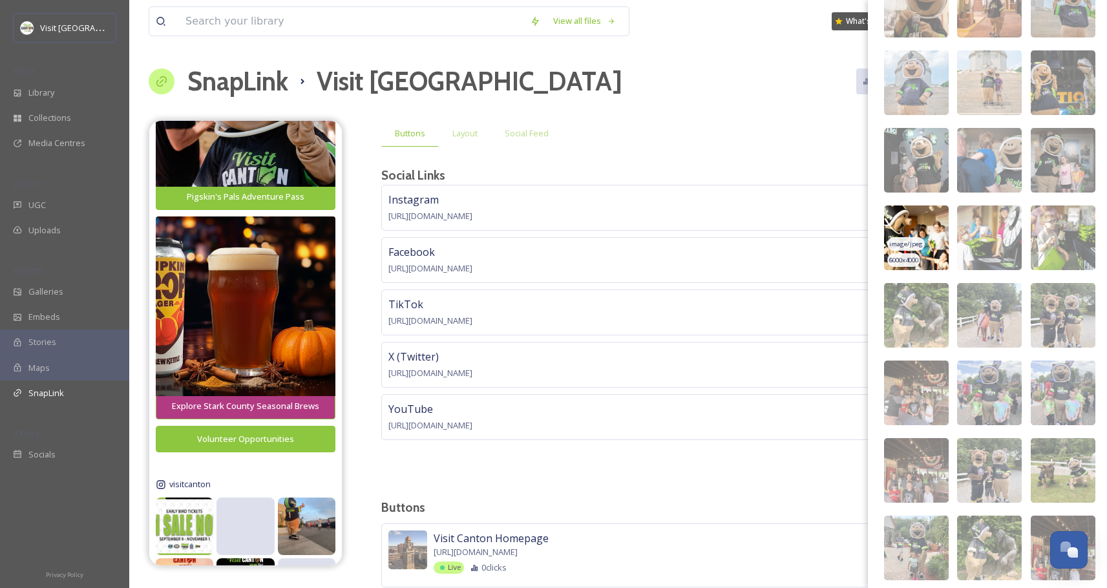
click at [931, 222] on img at bounding box center [916, 238] width 65 height 65
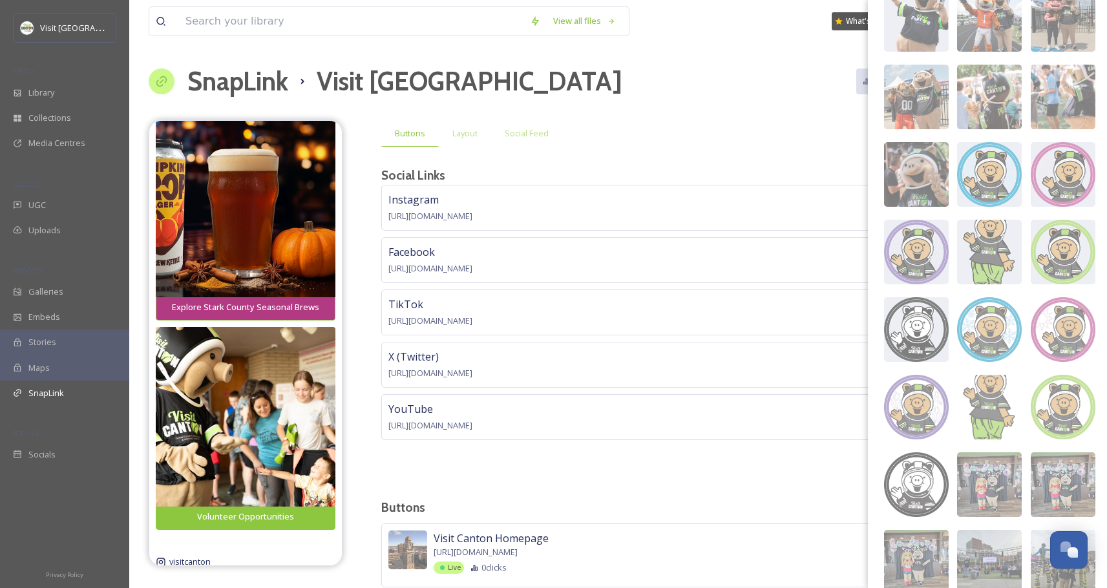
scroll to position [0, 0]
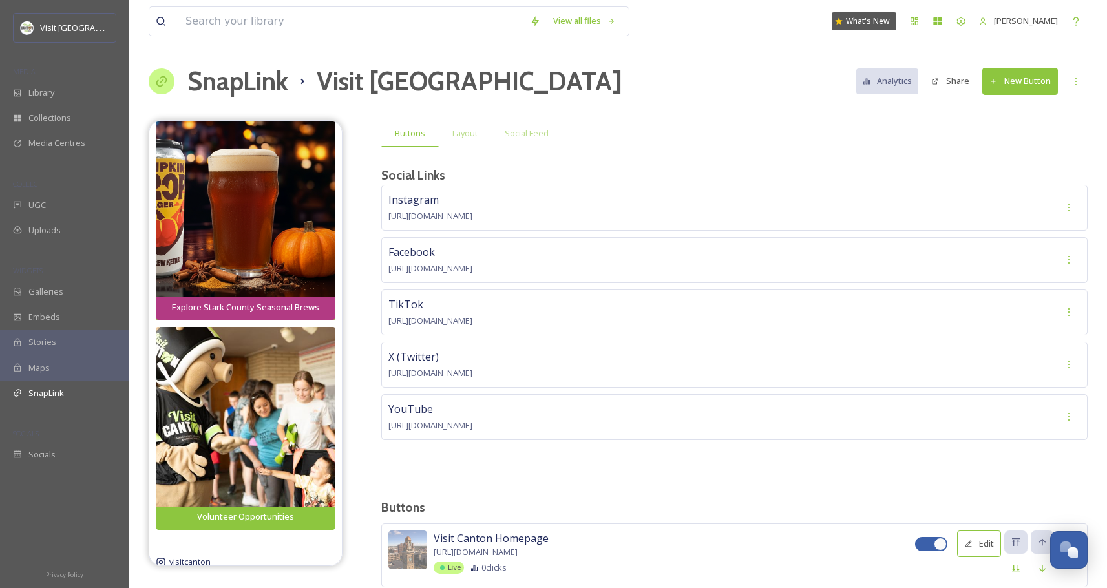
click at [630, 489] on div "Buttons Layout Social Feed Social Links Instagram [URL][DOMAIN_NAME] Facebook […" at bounding box center [734, 584] width 707 height 929
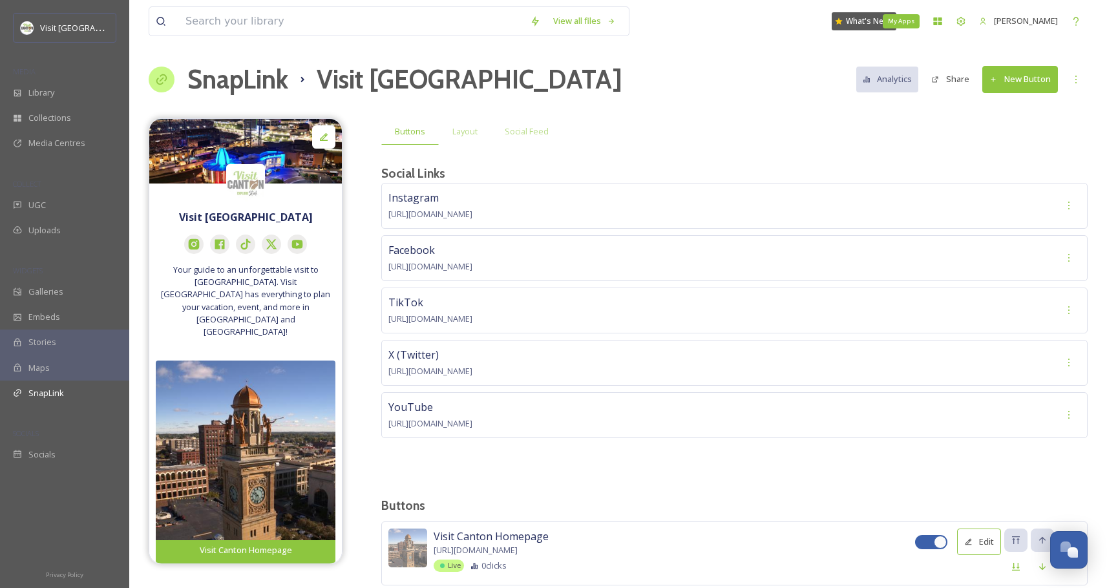
scroll to position [3, 0]
click at [45, 206] on span "UGC" at bounding box center [36, 205] width 17 height 12
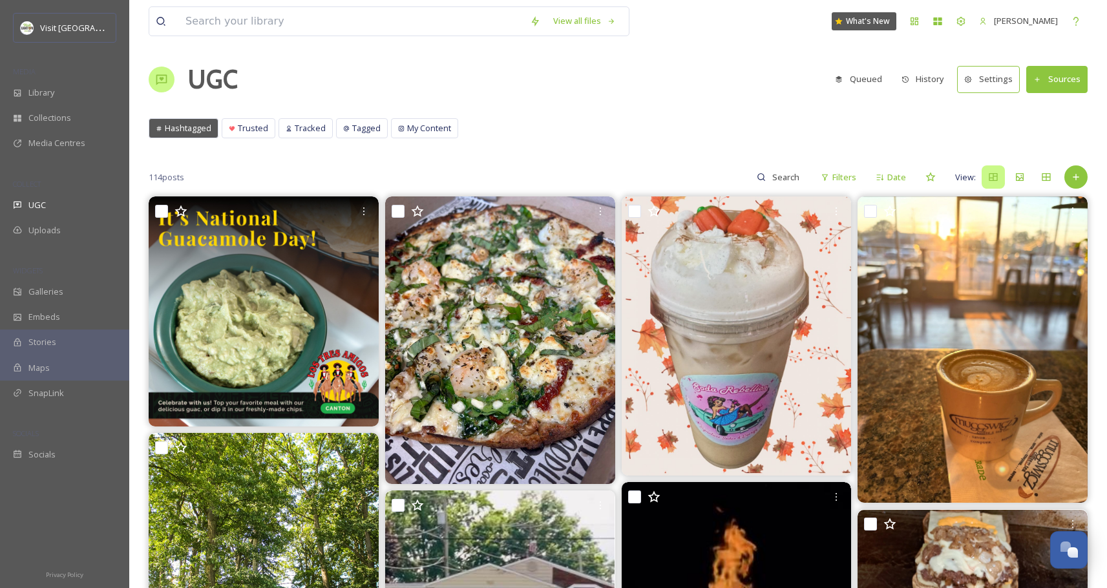
scroll to position [3, 0]
click at [850, 83] on button "Queued" at bounding box center [859, 78] width 60 height 25
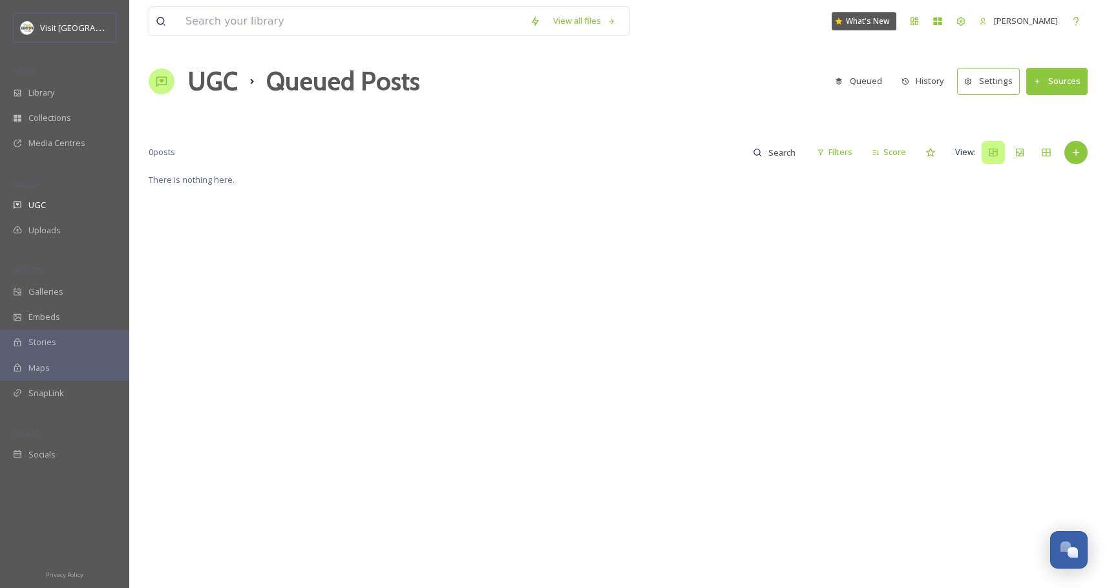
click at [920, 83] on button "History" at bounding box center [923, 81] width 56 height 25
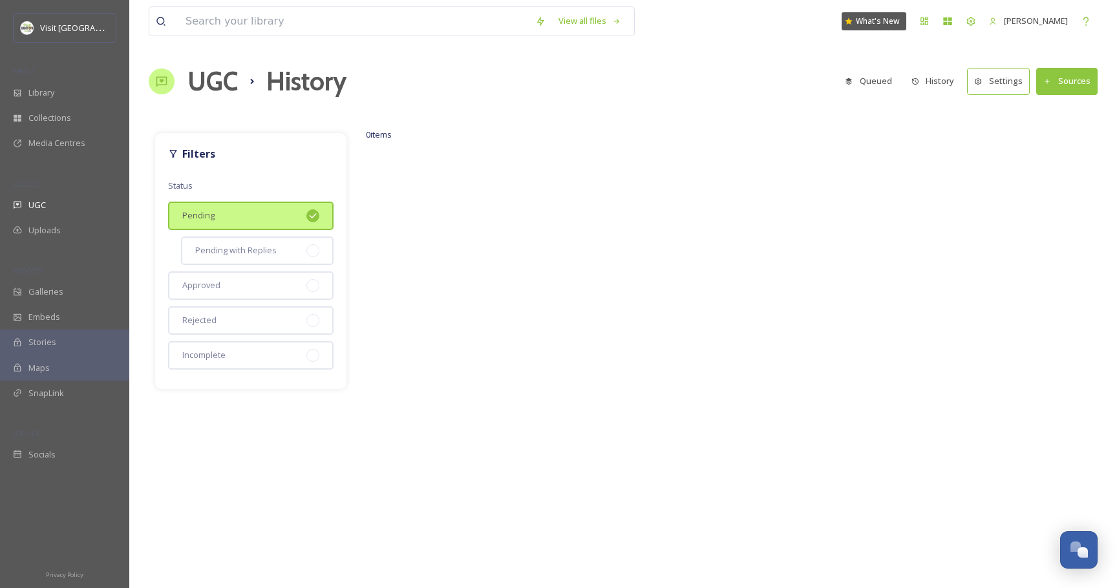
click at [1017, 86] on button "Settings" at bounding box center [998, 81] width 63 height 27
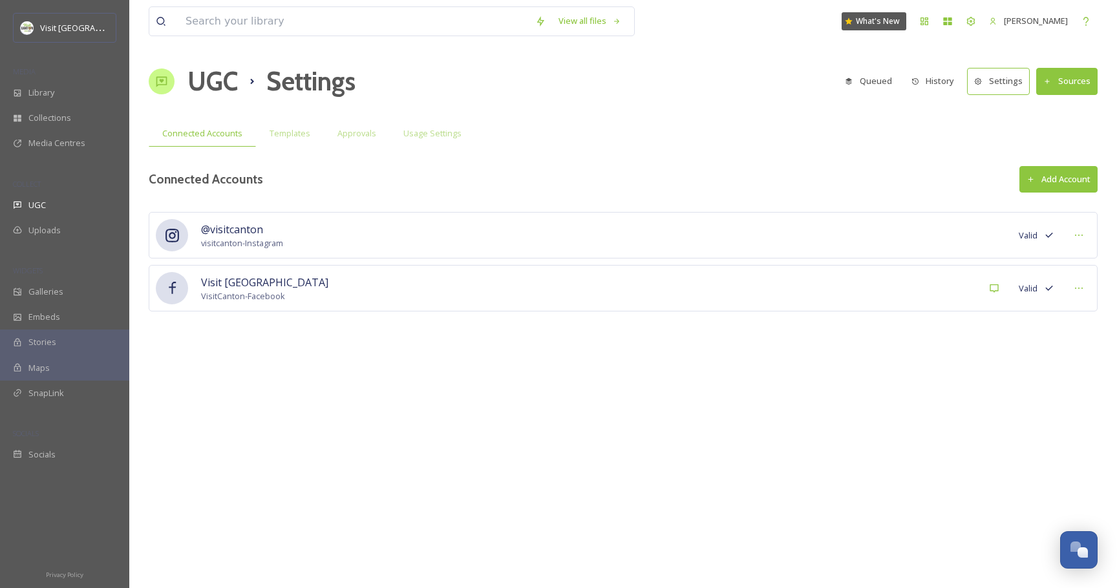
click at [1076, 76] on button "Sources" at bounding box center [1066, 81] width 61 height 27
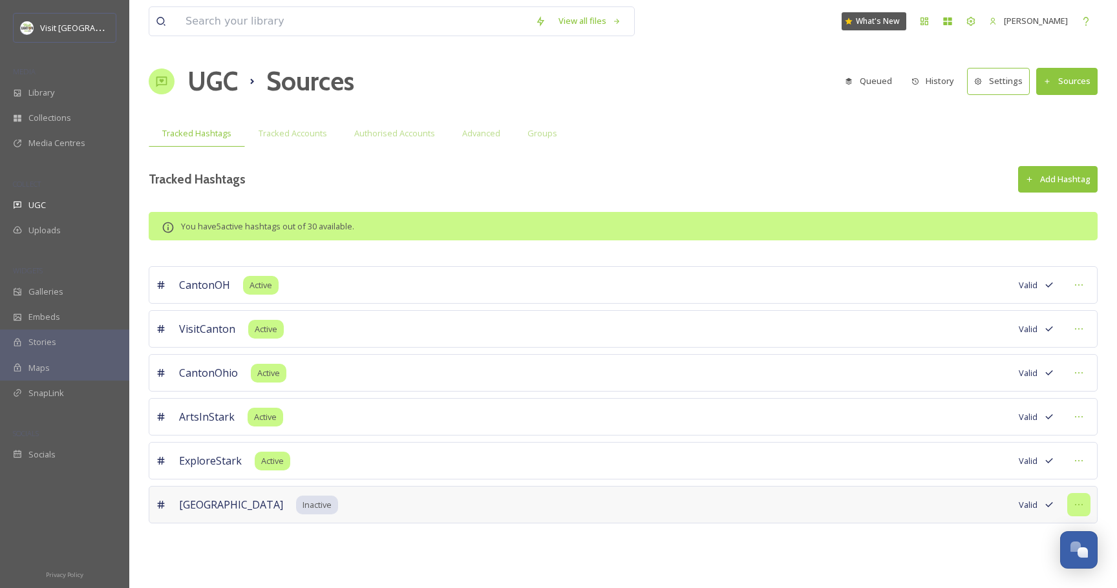
click at [1083, 502] on icon at bounding box center [1079, 505] width 10 height 10
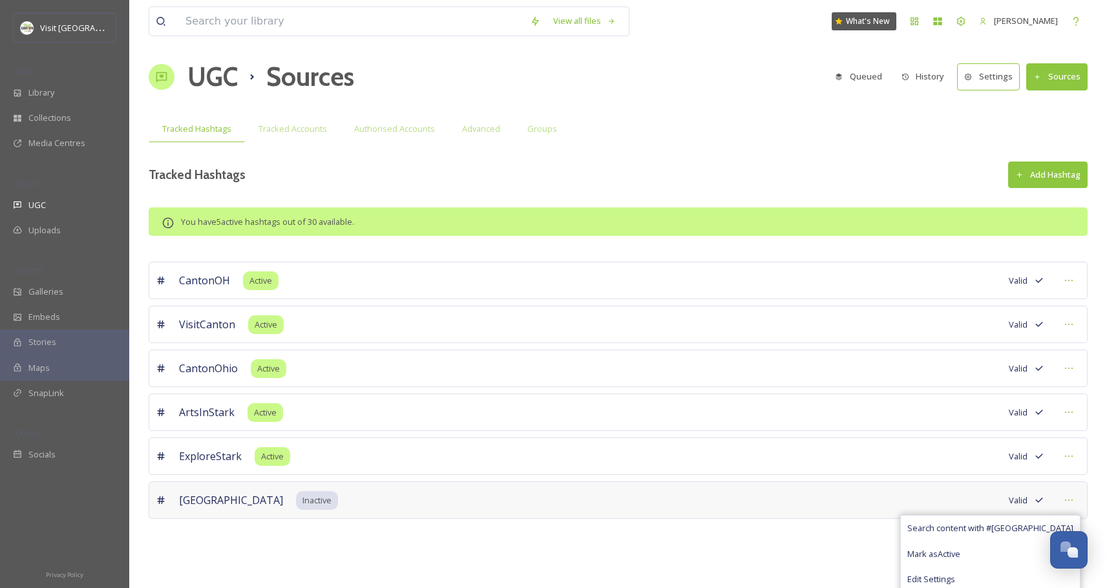
scroll to position [9, 0]
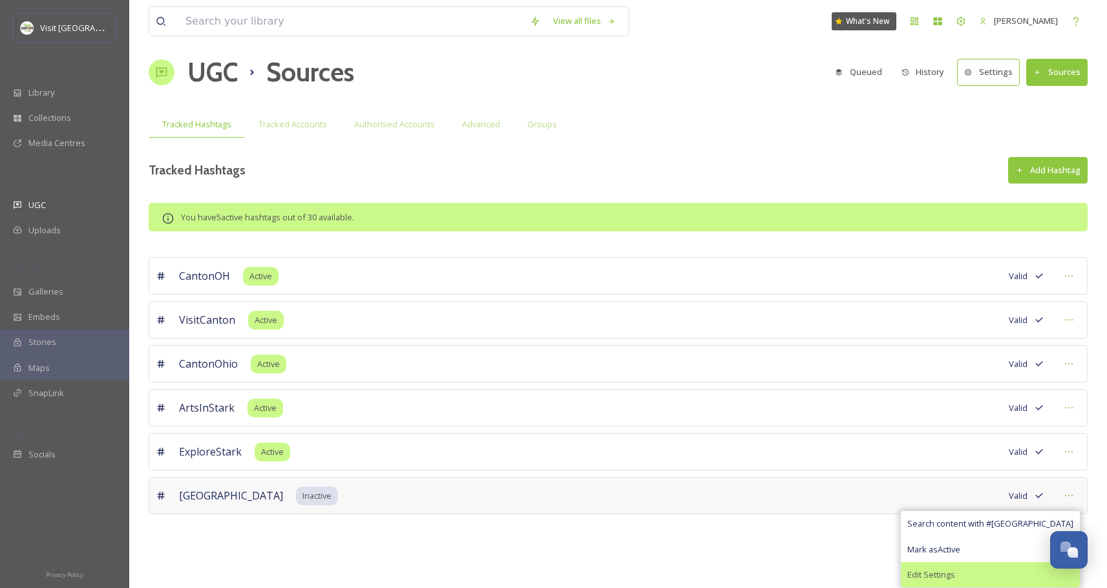
click at [955, 576] on span "Edit Settings" at bounding box center [932, 575] width 48 height 12
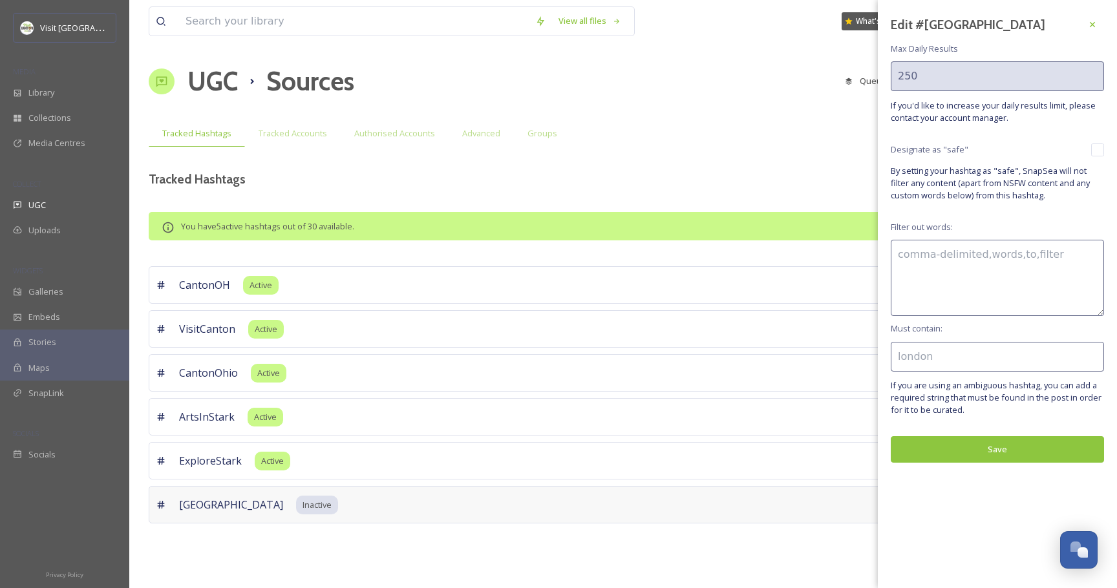
click at [944, 257] on textarea at bounding box center [997, 278] width 213 height 76
click at [939, 348] on input at bounding box center [997, 357] width 213 height 30
click at [954, 256] on textarea at bounding box center [997, 278] width 213 height 76
click at [954, 255] on textarea at bounding box center [997, 278] width 213 height 76
type textarea "china"
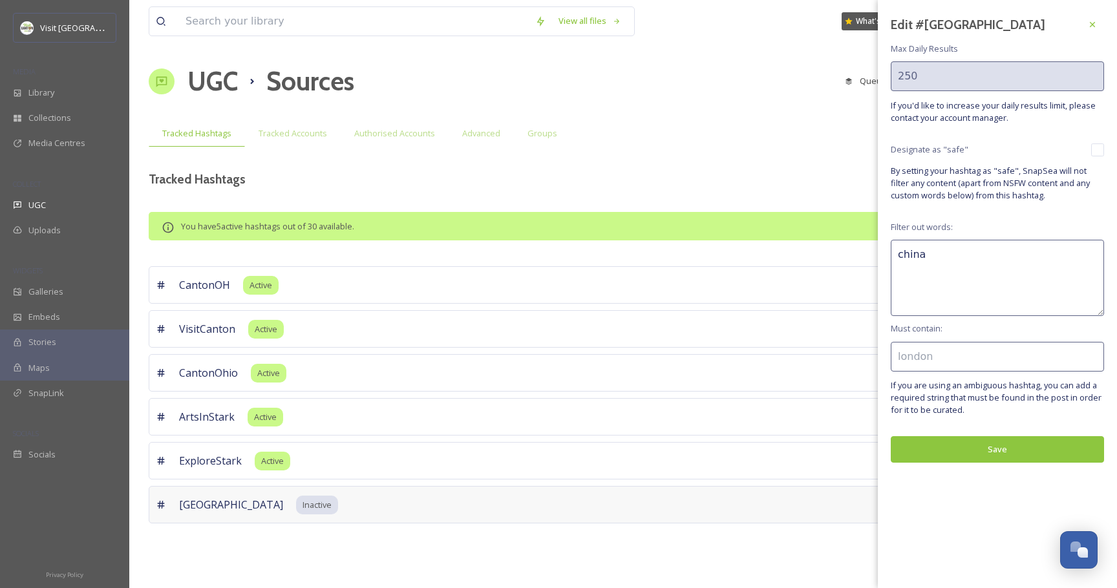
click at [1006, 455] on button "Save" at bounding box center [997, 449] width 213 height 27
click at [1096, 25] on icon at bounding box center [1092, 24] width 10 height 10
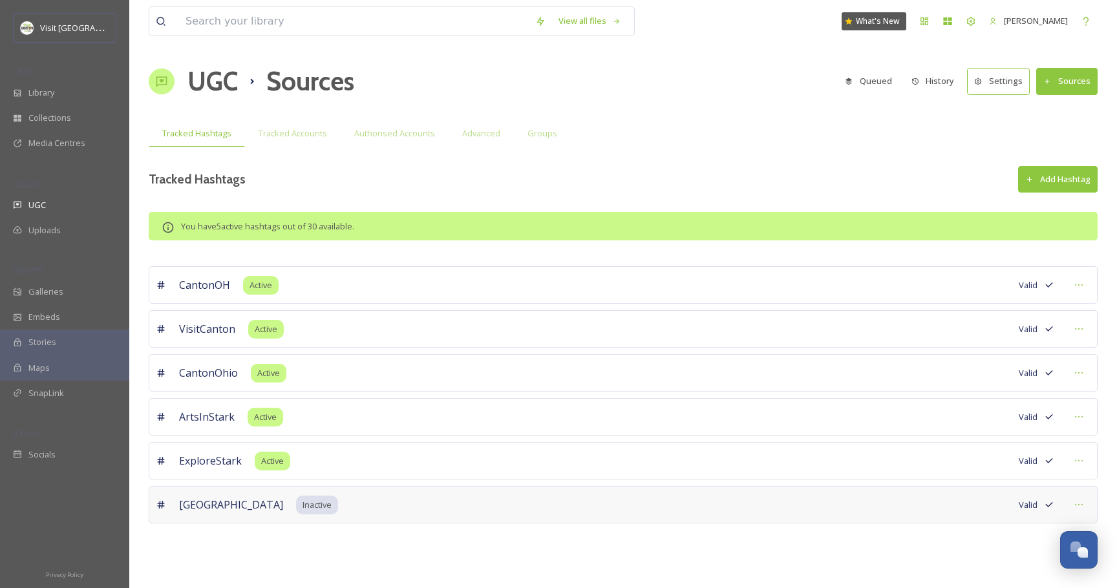
click at [1069, 183] on button "Add Hashtag" at bounding box center [1058, 179] width 80 height 27
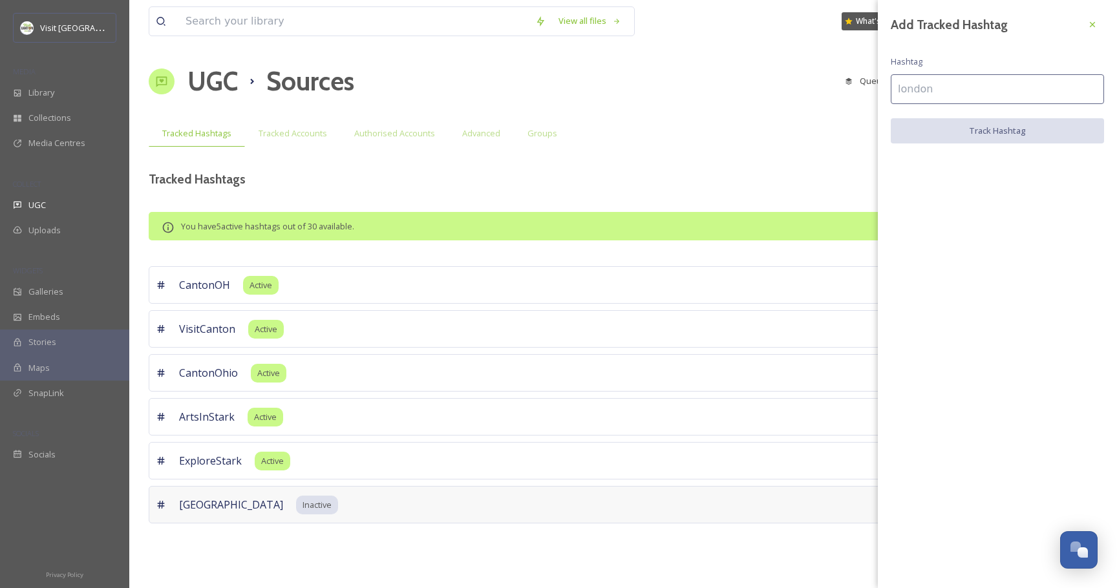
click at [931, 79] on input at bounding box center [997, 89] width 213 height 30
type input "America250"
type input "DowntownCanton"
click at [931, 127] on button "Track Hashtag" at bounding box center [997, 131] width 213 height 27
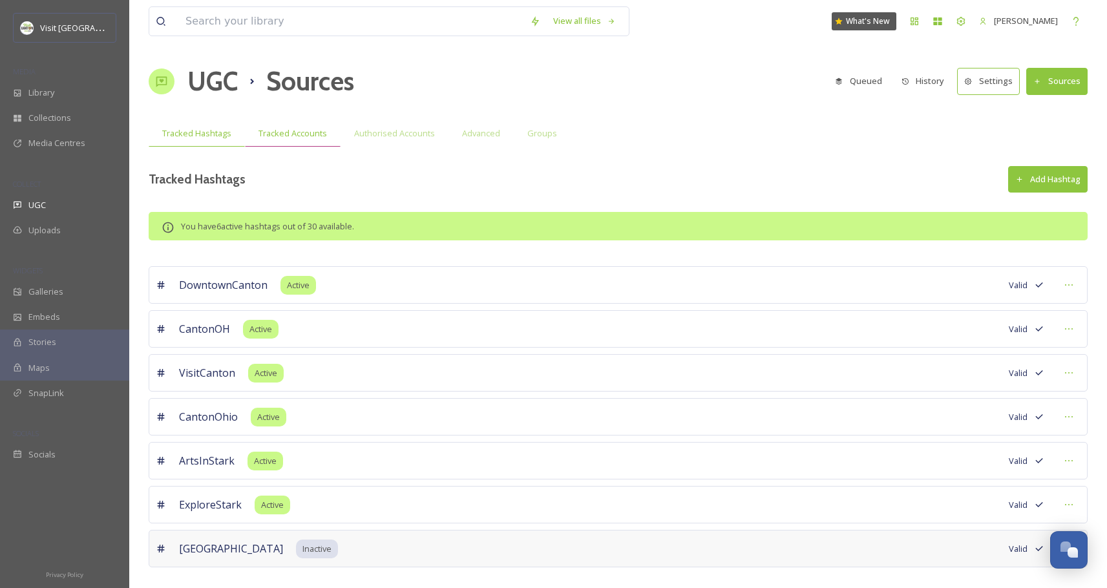
click at [309, 134] on span "Tracked Accounts" at bounding box center [293, 133] width 69 height 12
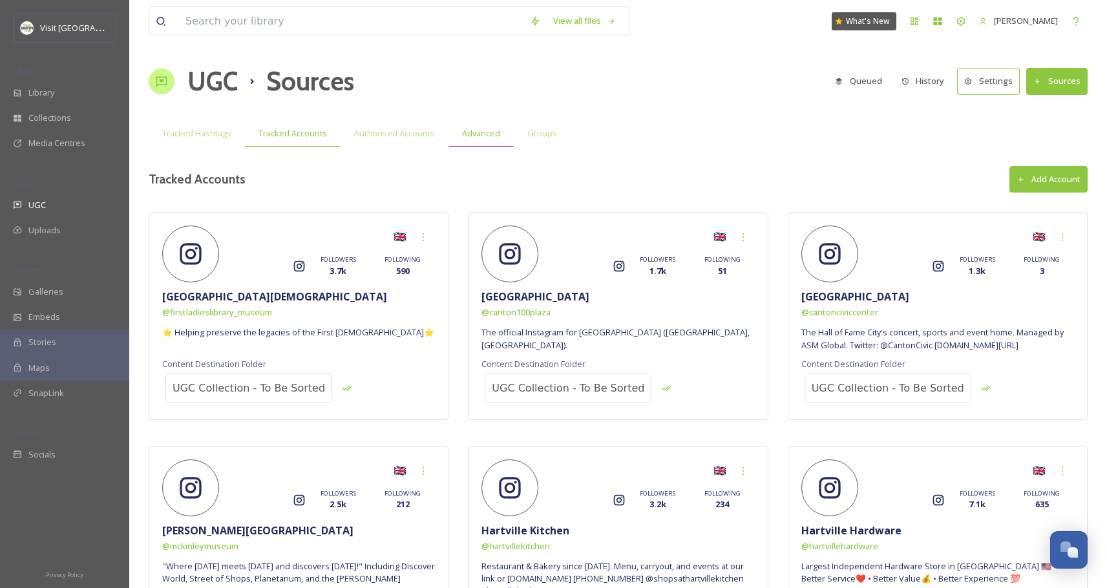
click at [491, 140] on div "Advanced" at bounding box center [481, 133] width 65 height 27
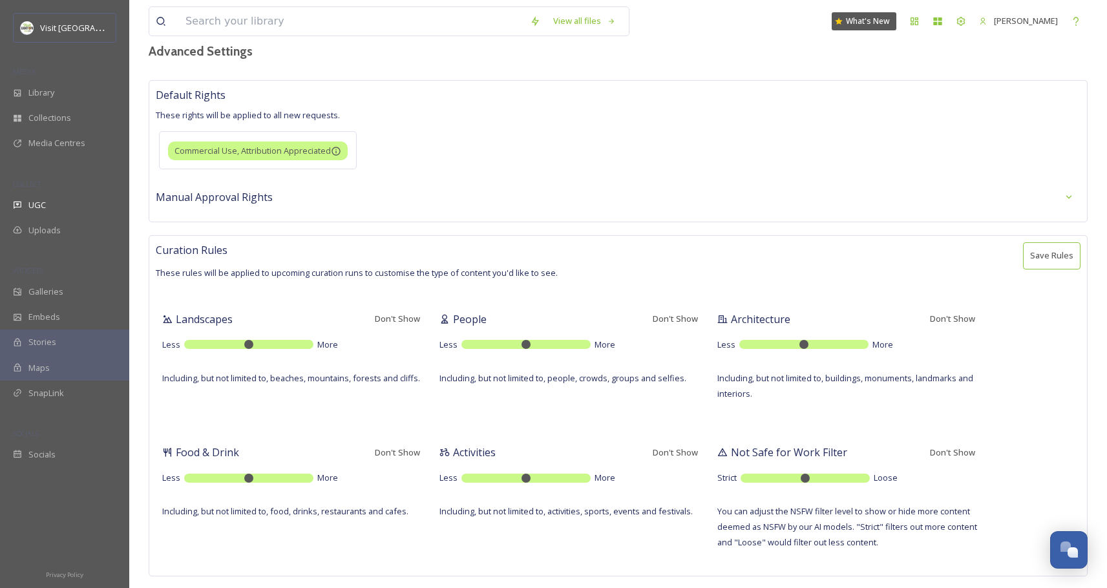
scroll to position [277, 0]
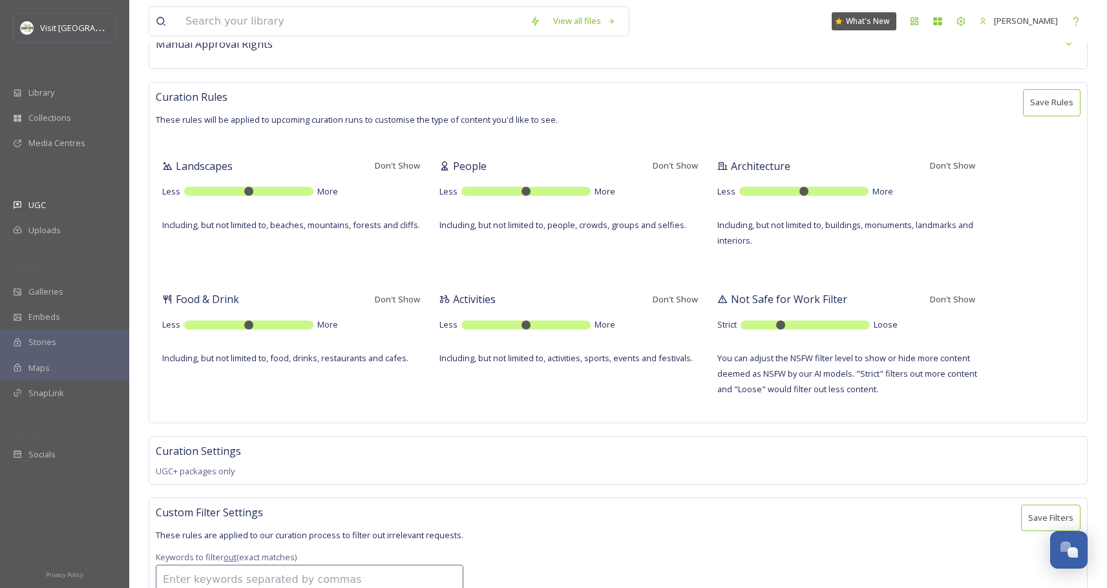
drag, startPoint x: 785, startPoint y: 326, endPoint x: 685, endPoint y: 330, distance: 99.6
type input "3"
click at [780, 326] on input "range" at bounding box center [805, 325] width 129 height 9
drag, startPoint x: 572, startPoint y: 323, endPoint x: 591, endPoint y: 325, distance: 19.5
type input "10"
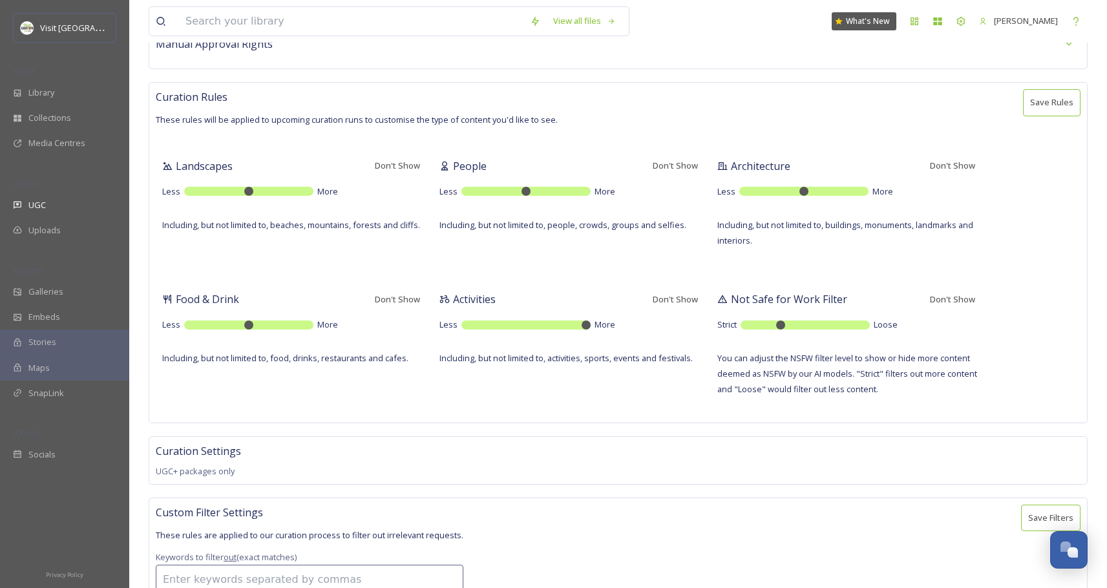
click at [591, 325] on input "range" at bounding box center [526, 325] width 129 height 9
drag, startPoint x: 284, startPoint y: 329, endPoint x: 303, endPoint y: 324, distance: 19.4
click at [312, 330] on div "Less More" at bounding box center [294, 325] width 264 height 12
drag, startPoint x: 299, startPoint y: 320, endPoint x: 291, endPoint y: 307, distance: 15.1
type input "8"
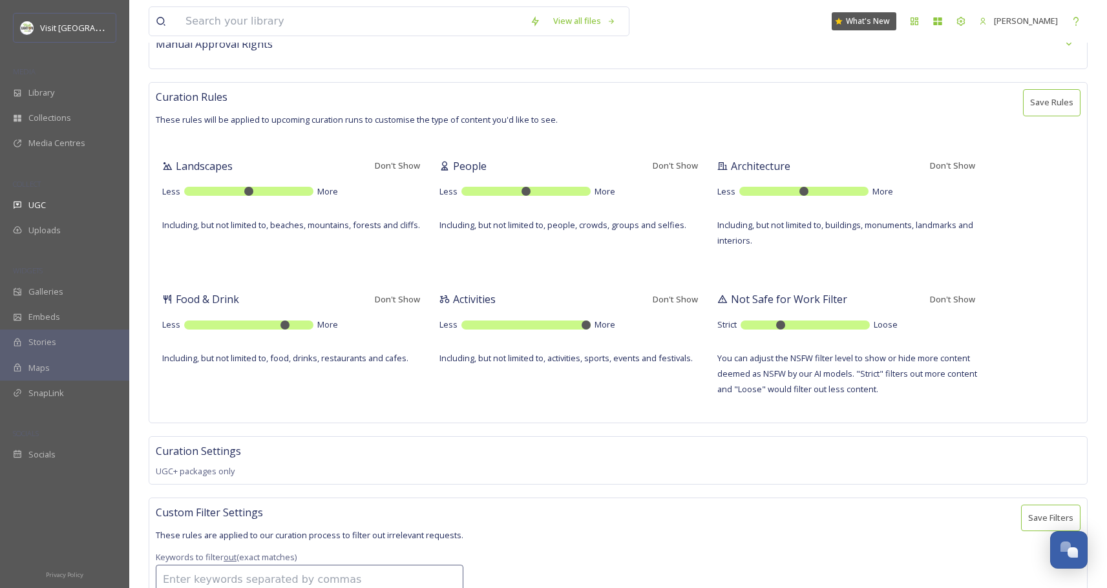
click at [286, 324] on input "range" at bounding box center [248, 325] width 129 height 9
drag, startPoint x: 293, startPoint y: 191, endPoint x: 317, endPoint y: 193, distance: 23.4
type input "10"
click at [314, 193] on input "range" at bounding box center [248, 191] width 129 height 9
click at [556, 185] on div "People Don't Show Less More Including, but not limited to, people, crowds, grou…" at bounding box center [571, 193] width 277 height 92
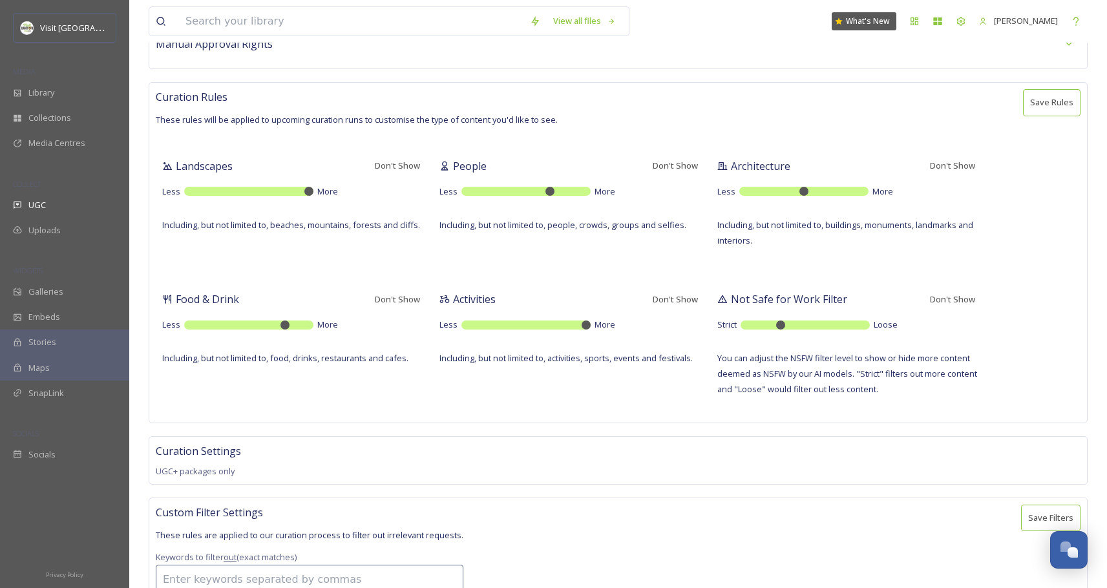
click at [551, 189] on input "range" at bounding box center [526, 191] width 129 height 9
drag, startPoint x: 546, startPoint y: 191, endPoint x: 527, endPoint y: 200, distance: 21.4
type input "5"
click at [527, 196] on input "range" at bounding box center [526, 191] width 129 height 9
drag, startPoint x: 833, startPoint y: 188, endPoint x: 889, endPoint y: 169, distance: 59.5
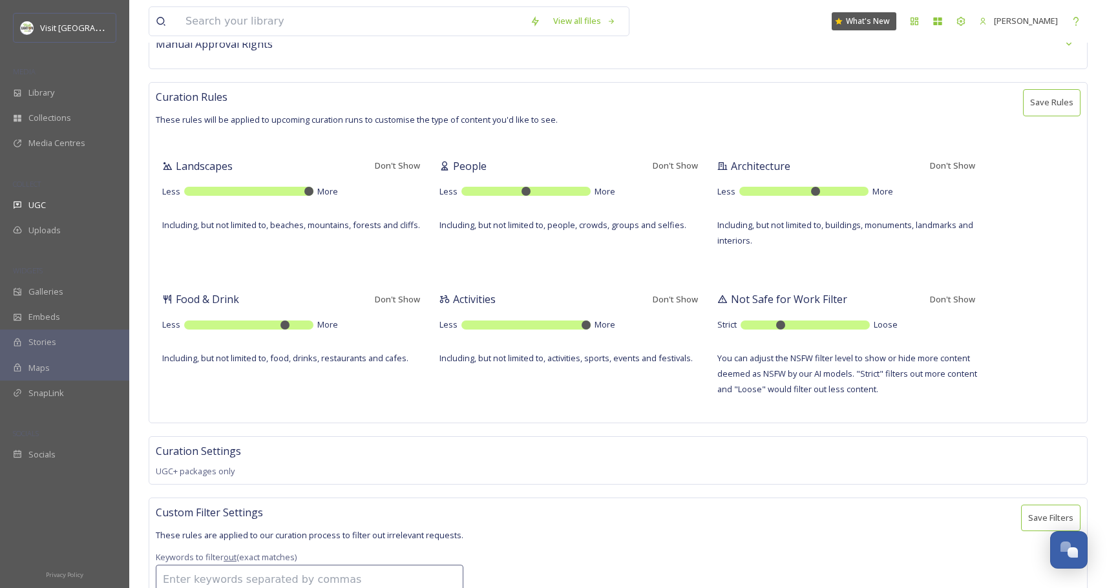
type input "6"
click at [820, 194] on input "range" at bounding box center [803, 191] width 129 height 9
click at [1041, 98] on button "Save Rules" at bounding box center [1052, 102] width 58 height 27
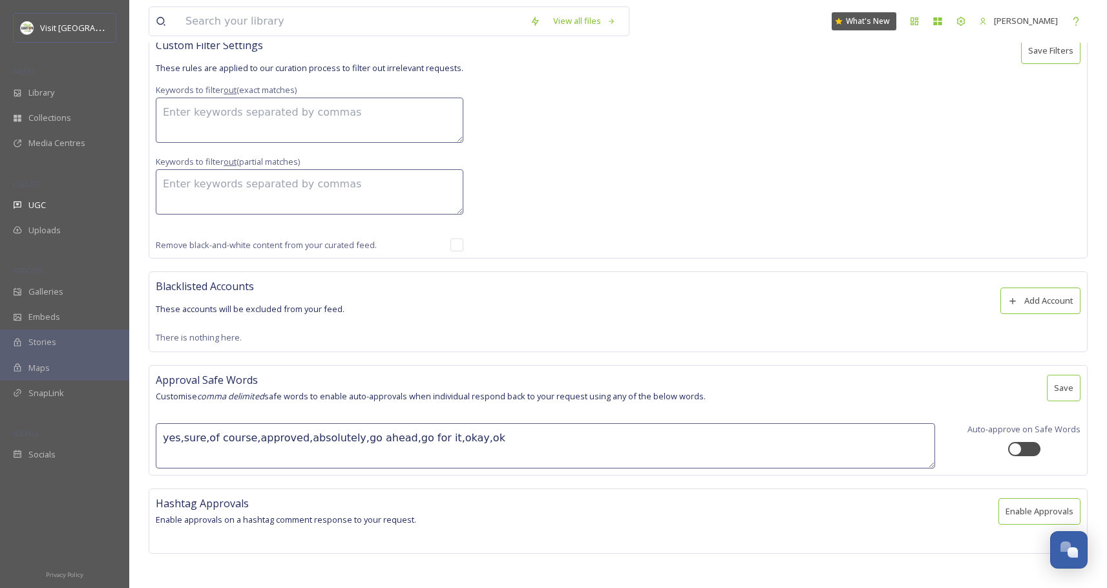
scroll to position [0, 0]
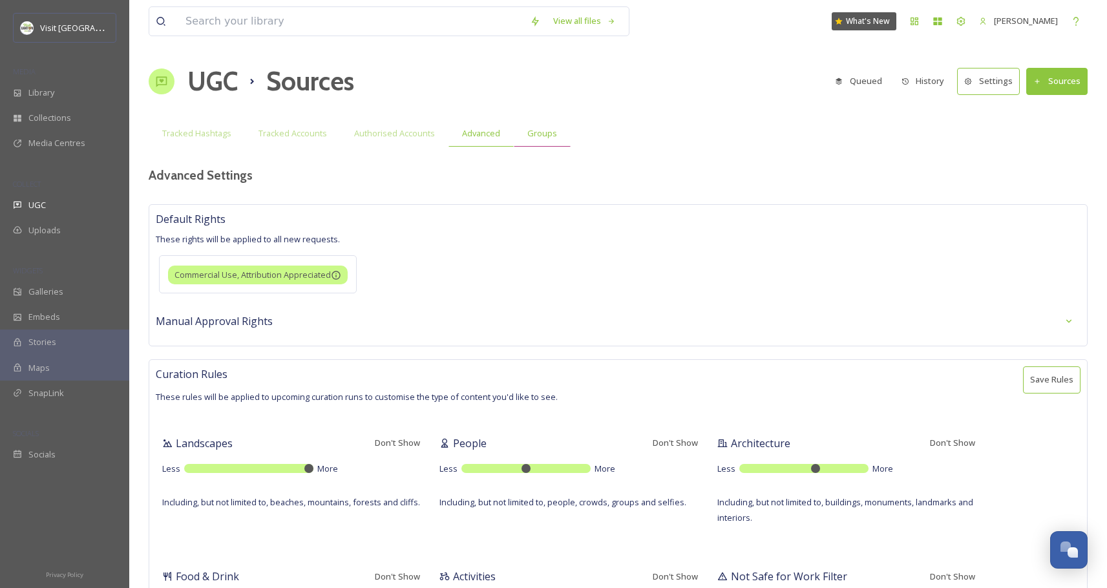
click at [539, 129] on span "Groups" at bounding box center [542, 133] width 30 height 12
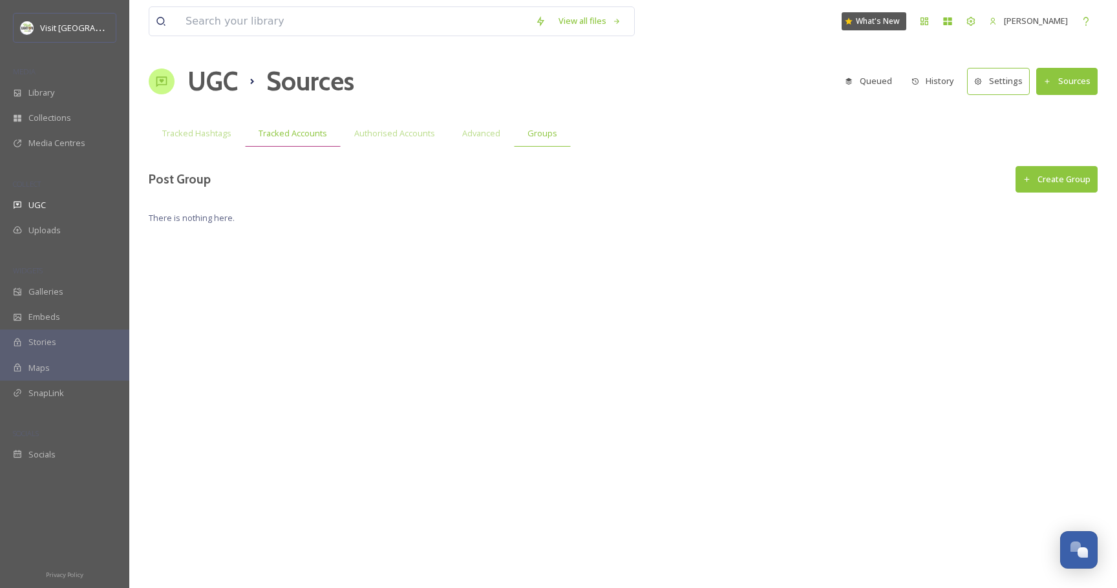
click at [306, 142] on div "Tracked Accounts" at bounding box center [293, 133] width 96 height 27
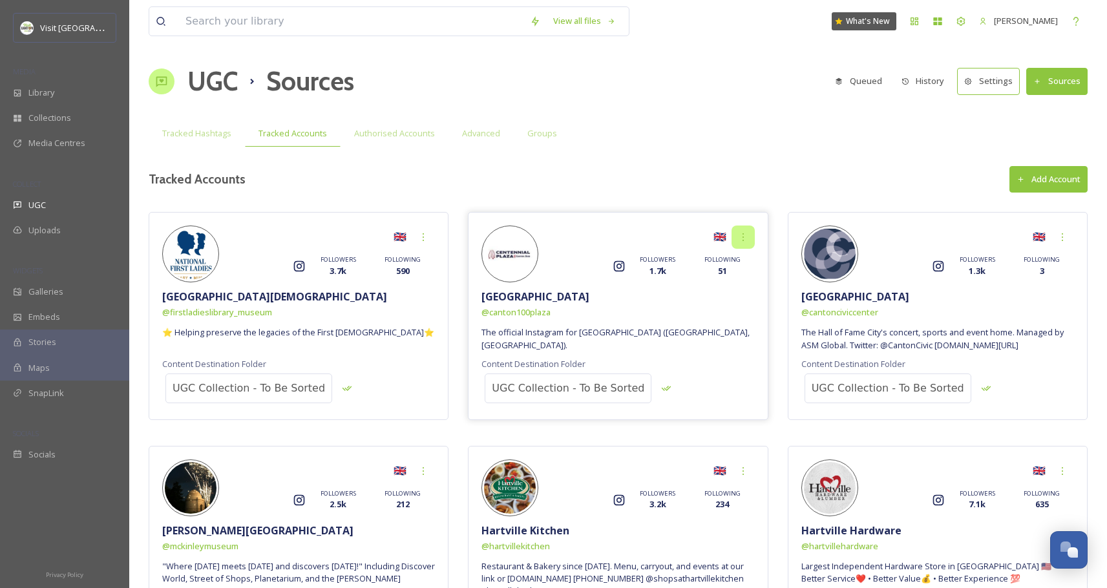
click at [750, 235] on div at bounding box center [743, 237] width 23 height 23
click at [630, 334] on span "The official Instagram for [GEOGRAPHIC_DATA] ([GEOGRAPHIC_DATA], [GEOGRAPHIC_DA…" at bounding box center [618, 338] width 273 height 25
click at [200, 130] on span "Tracked Hashtags" at bounding box center [196, 133] width 69 height 12
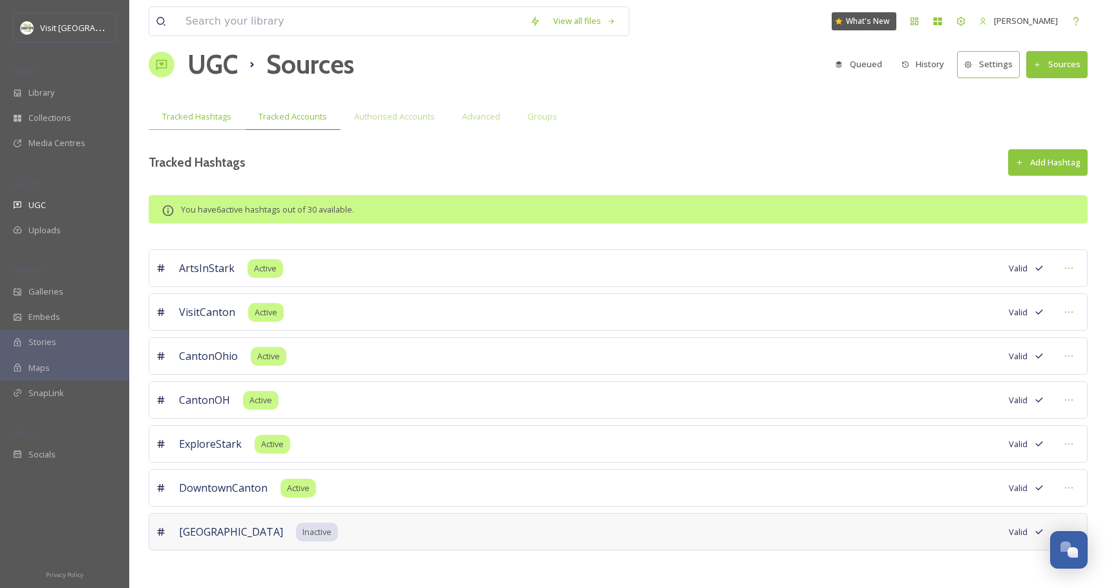
scroll to position [18, 0]
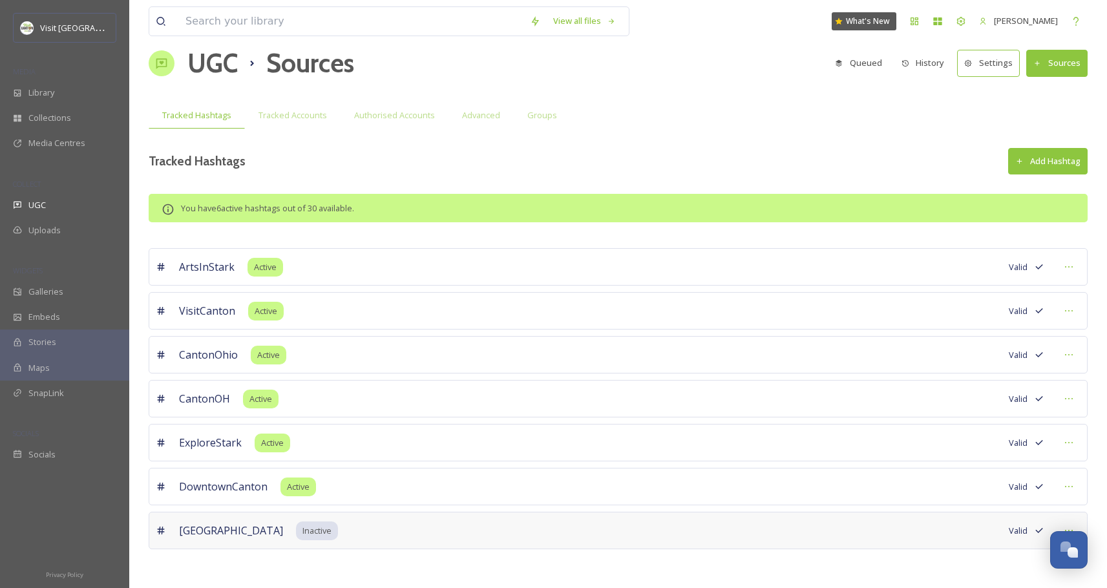
click at [240, 68] on div "UGC Sources Queued History Settings Sources" at bounding box center [618, 63] width 939 height 39
click at [37, 227] on span "Uploads" at bounding box center [44, 230] width 32 height 12
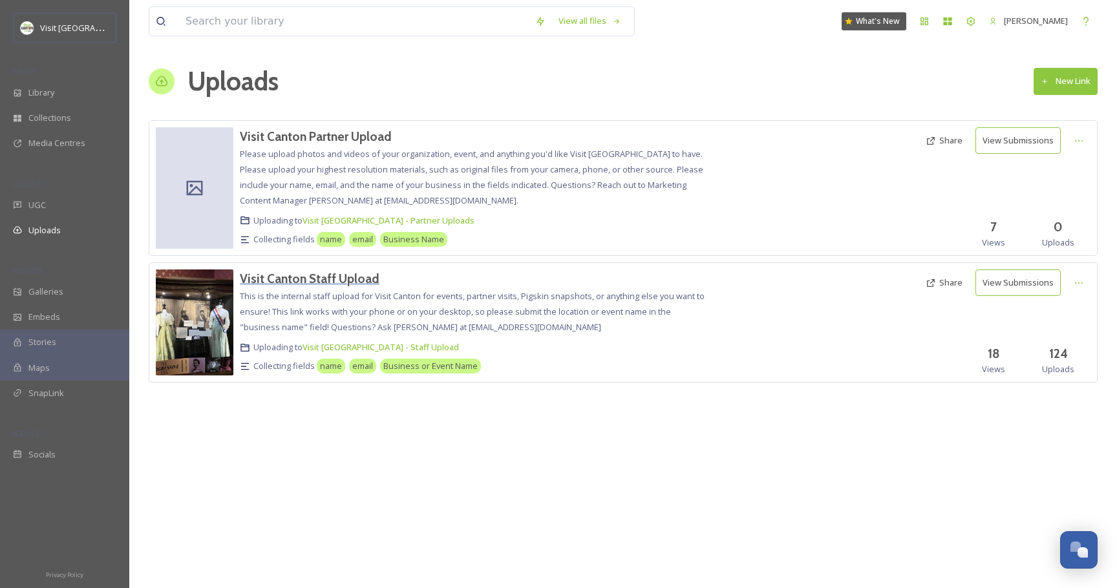
click at [327, 281] on h3 "Visit Canton Staff Upload" at bounding box center [310, 279] width 140 height 16
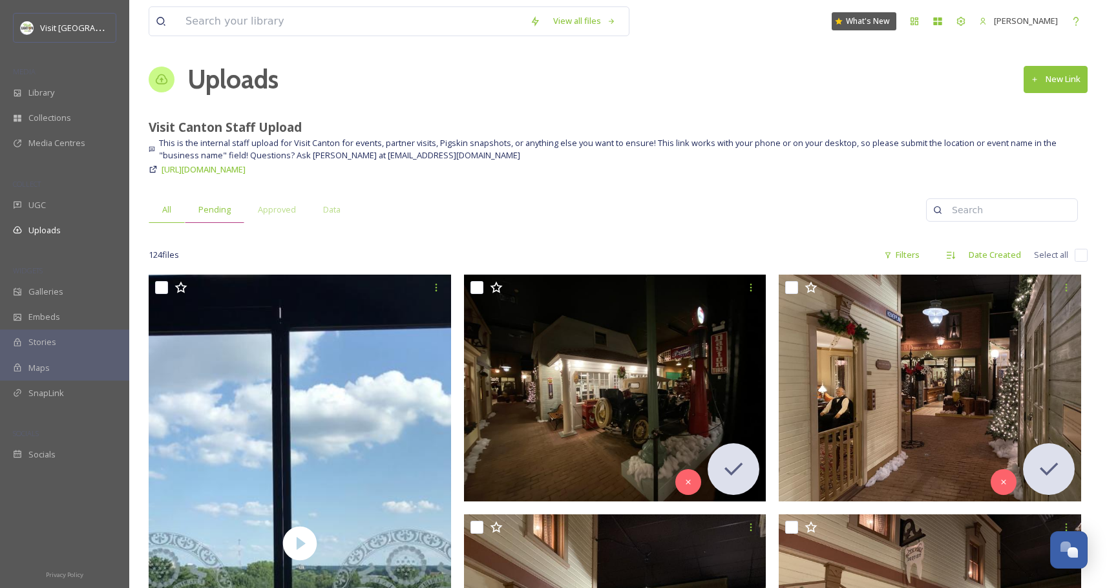
click at [204, 202] on div "Pending" at bounding box center [214, 210] width 59 height 27
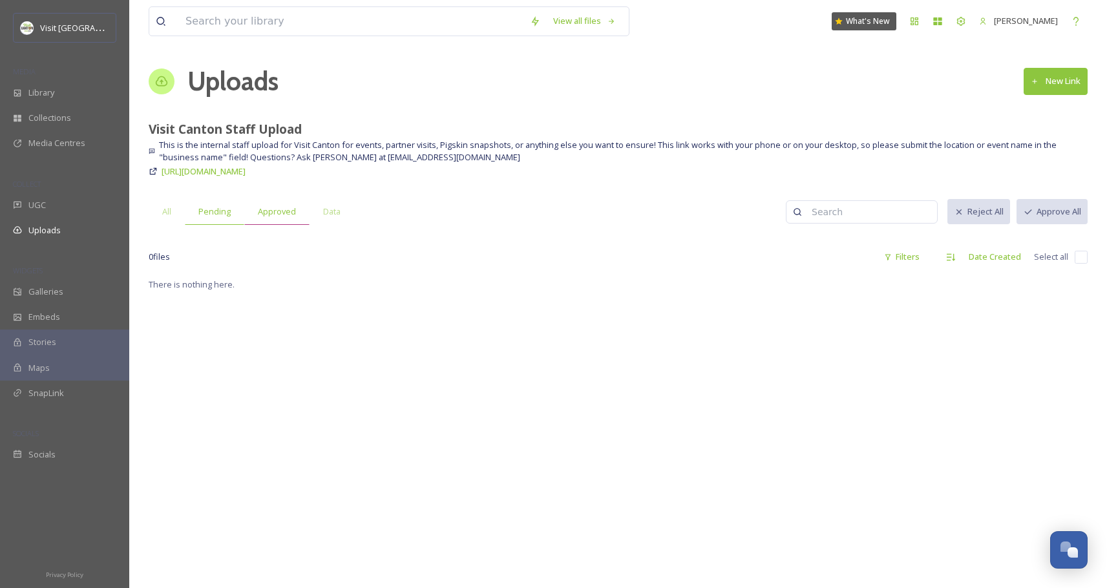
click at [275, 215] on span "Approved" at bounding box center [277, 212] width 38 height 12
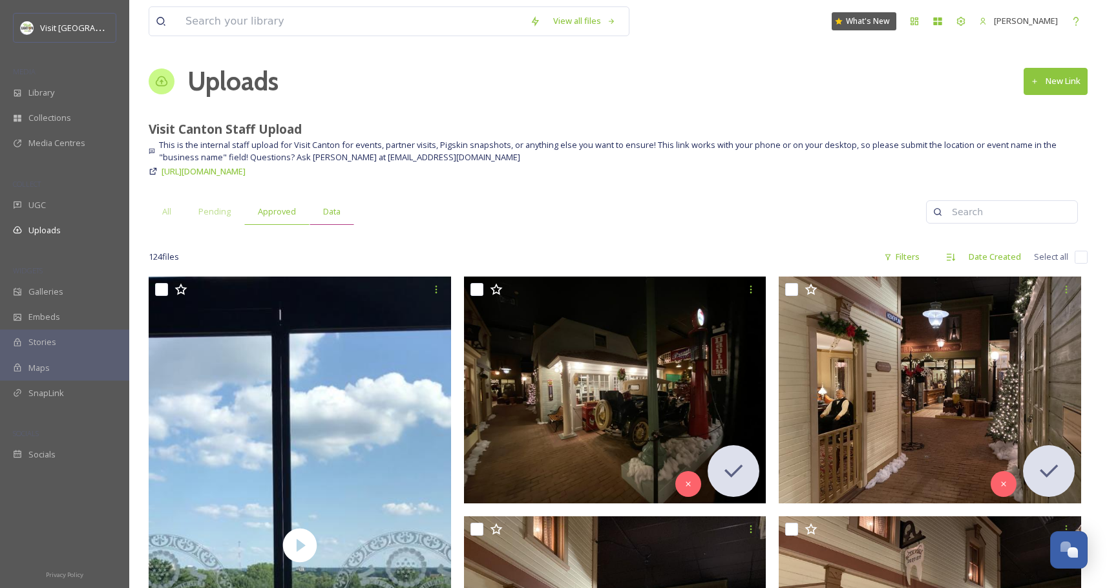
click at [341, 212] on div "Data" at bounding box center [332, 211] width 45 height 27
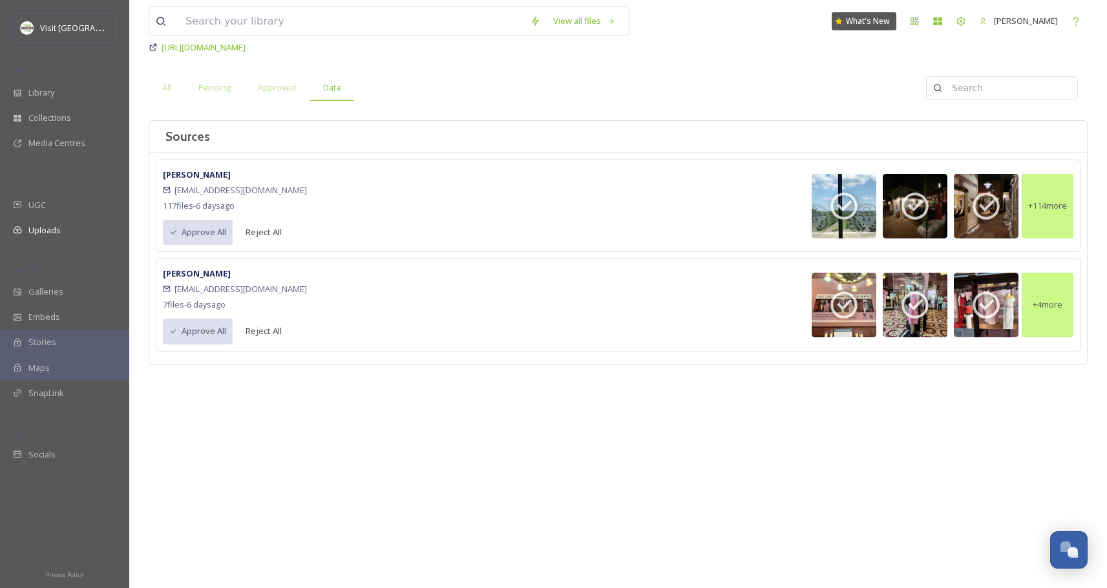
scroll to position [116, 0]
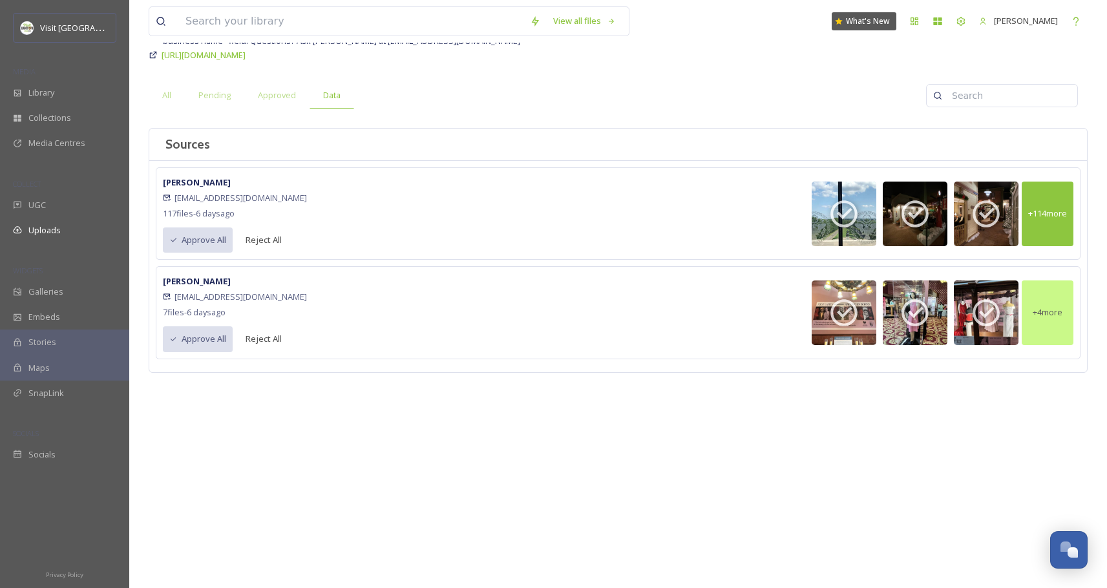
click at [1058, 226] on div "+ 114 more" at bounding box center [1048, 214] width 52 height 65
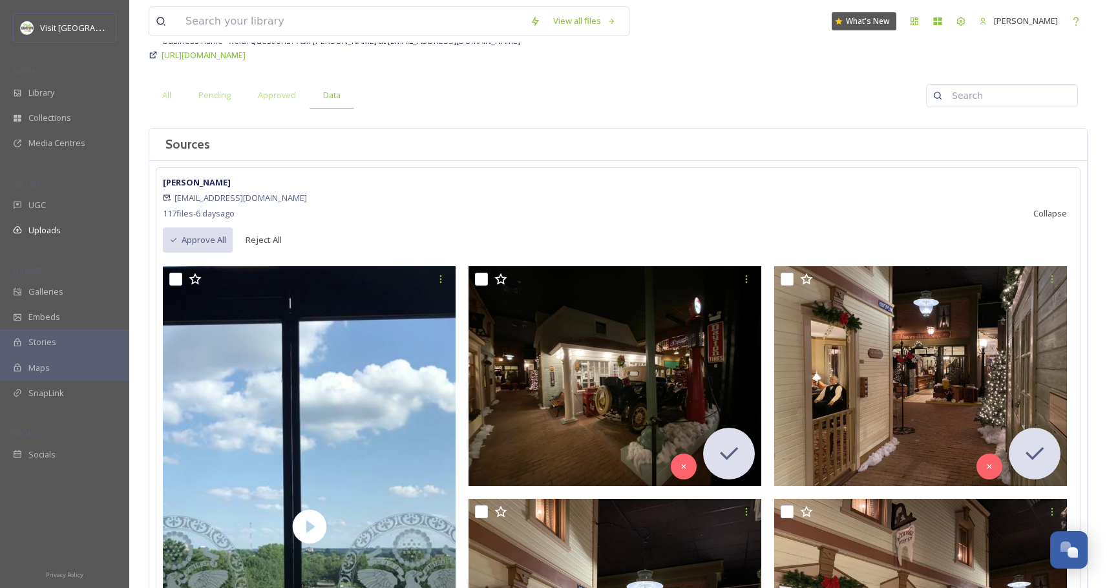
click at [1056, 213] on button "Collapse" at bounding box center [1050, 213] width 47 height 25
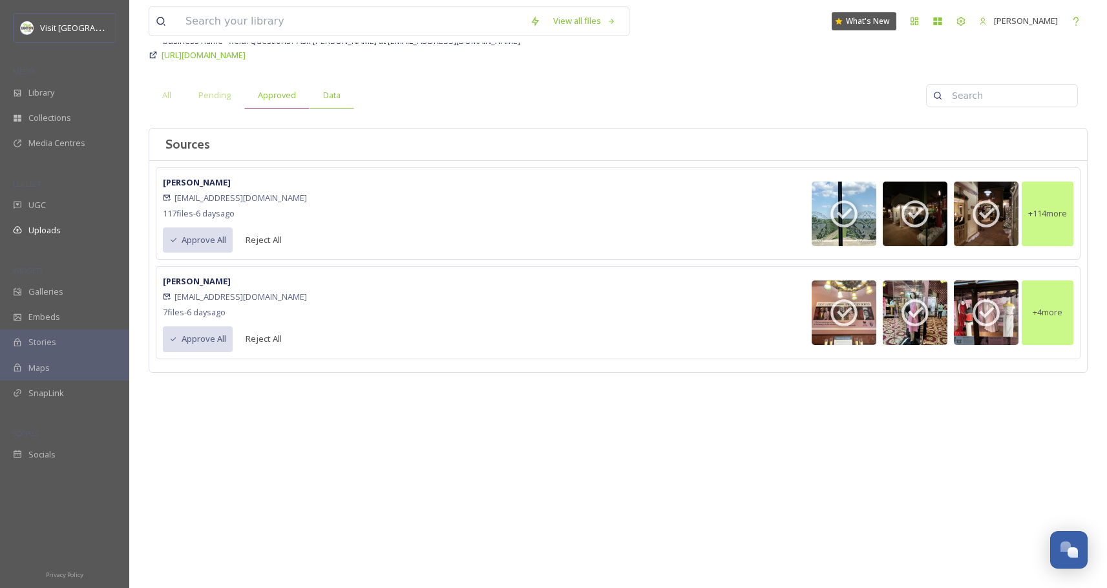
click at [259, 105] on div "Approved" at bounding box center [276, 95] width 65 height 27
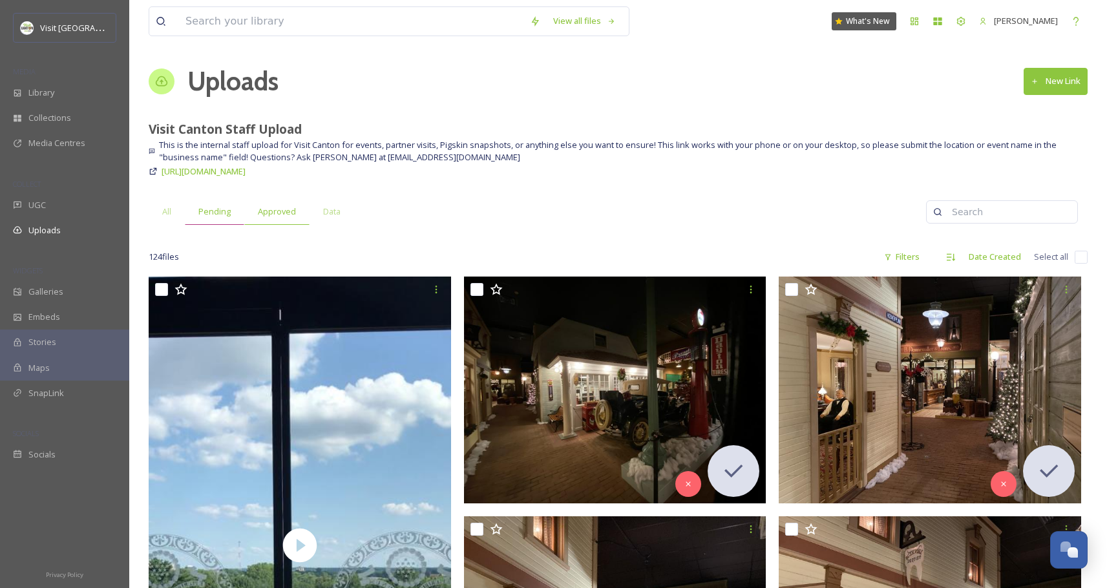
click at [225, 217] on span "Pending" at bounding box center [214, 212] width 32 height 12
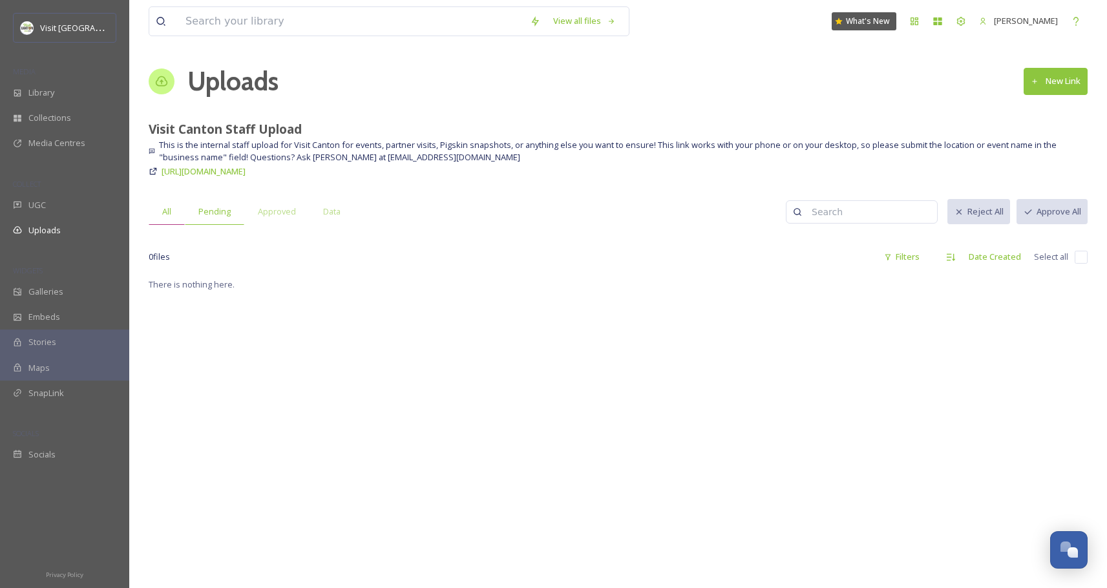
click at [159, 204] on div "All" at bounding box center [167, 211] width 36 height 27
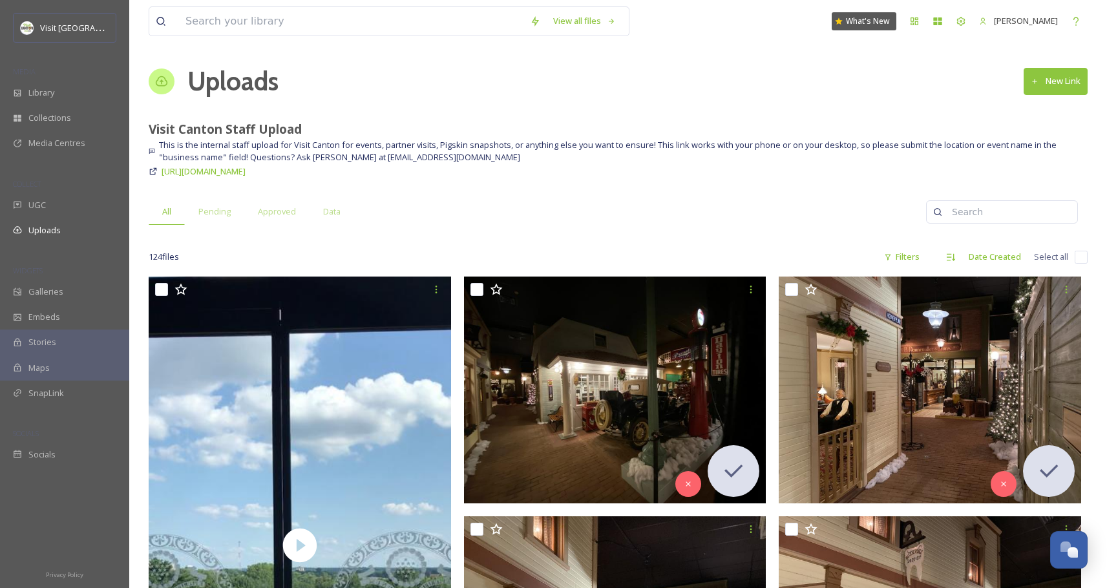
click at [1087, 262] on input "checkbox" at bounding box center [1081, 257] width 13 height 13
checkbox input "true"
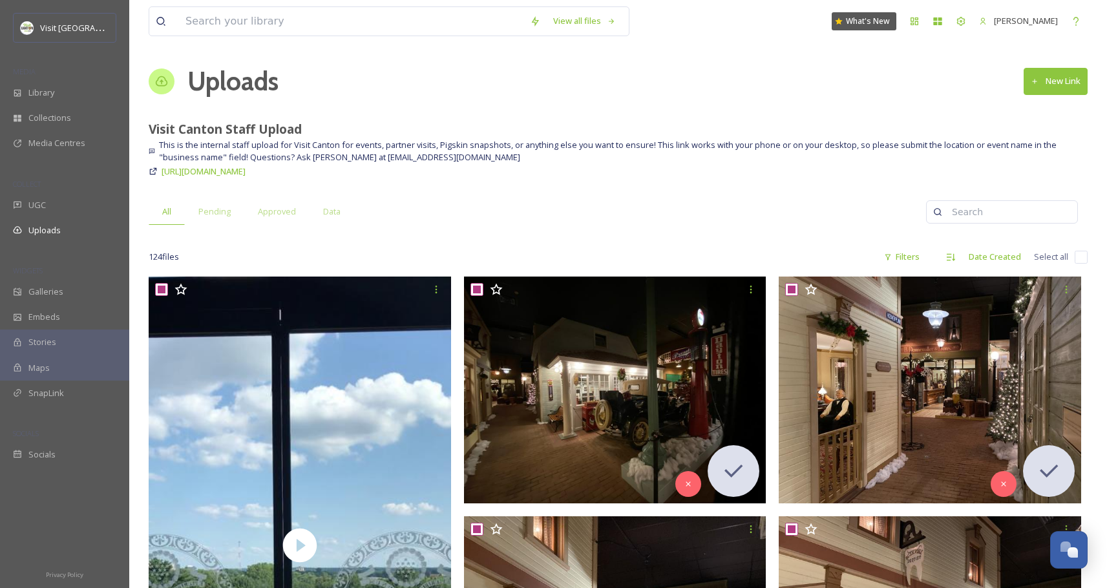
checkbox input "true"
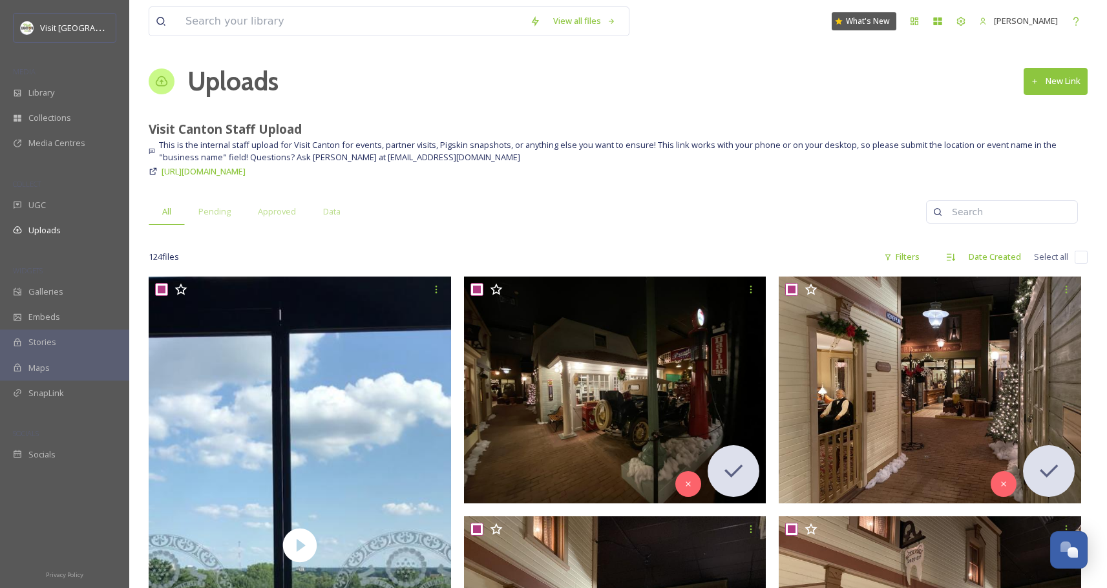
checkbox input "true"
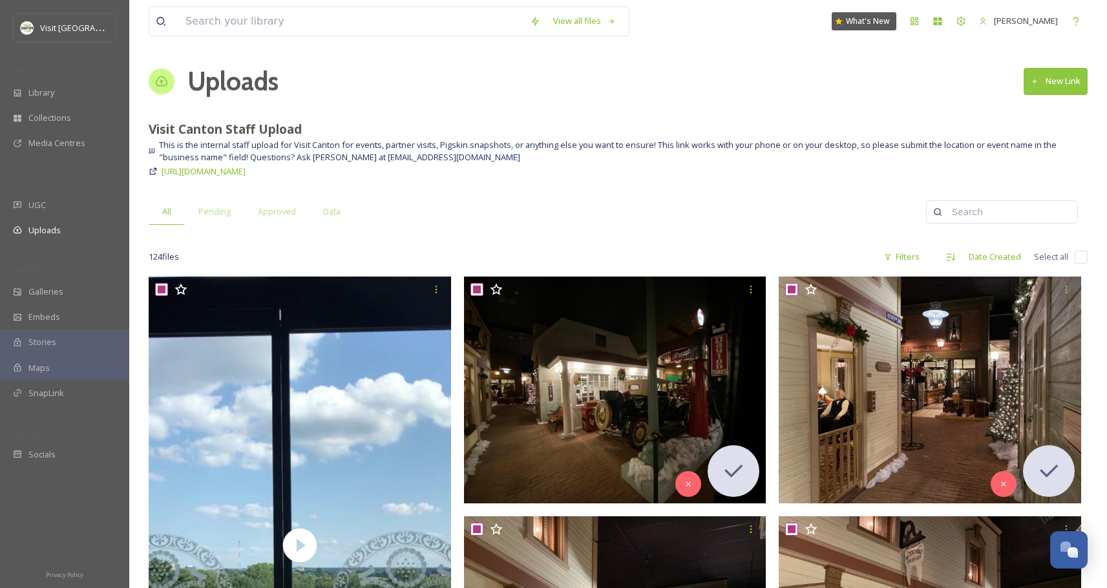
checkbox input "true"
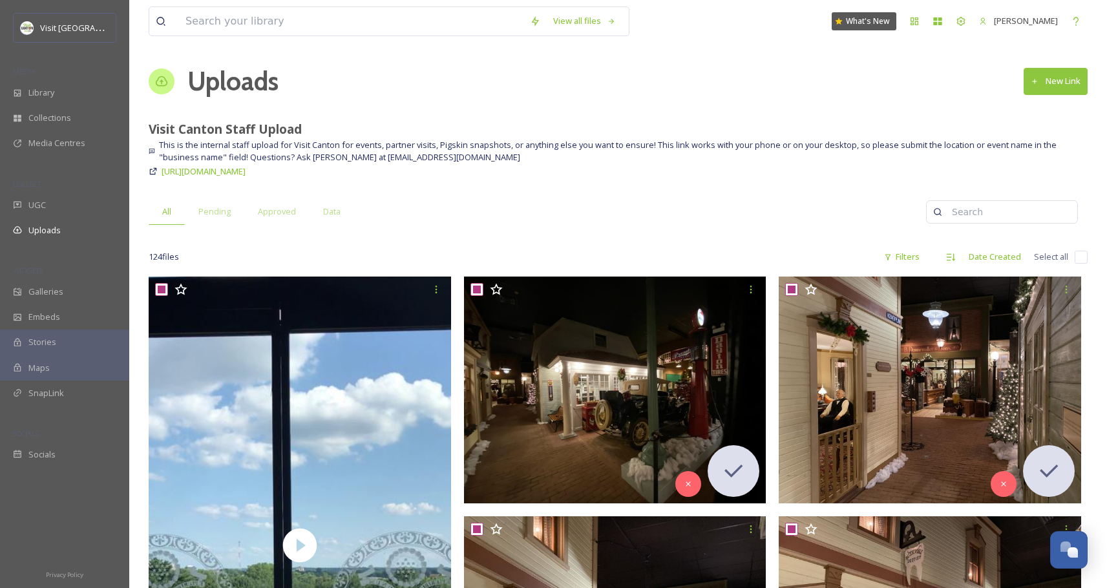
checkbox input "true"
click at [1087, 259] on input "checkbox" at bounding box center [1081, 257] width 13 height 13
checkbox input "false"
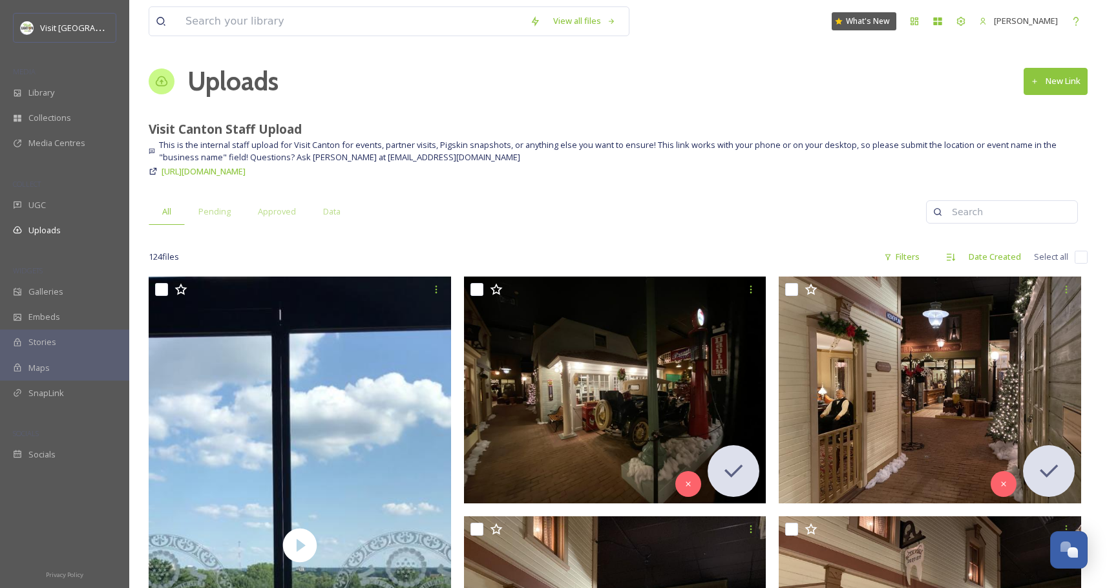
checkbox input "false"
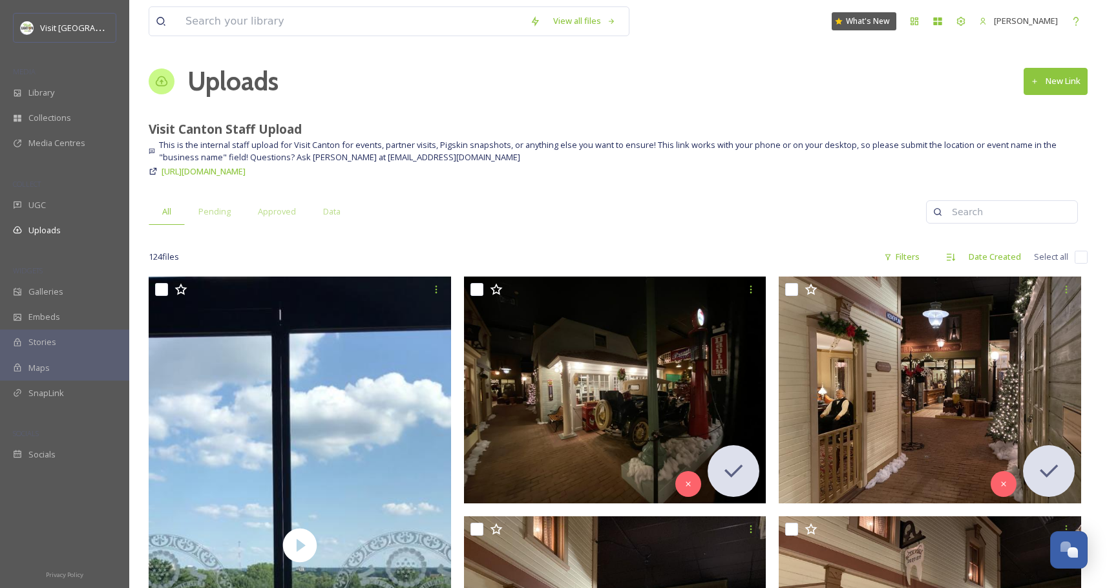
checkbox input "false"
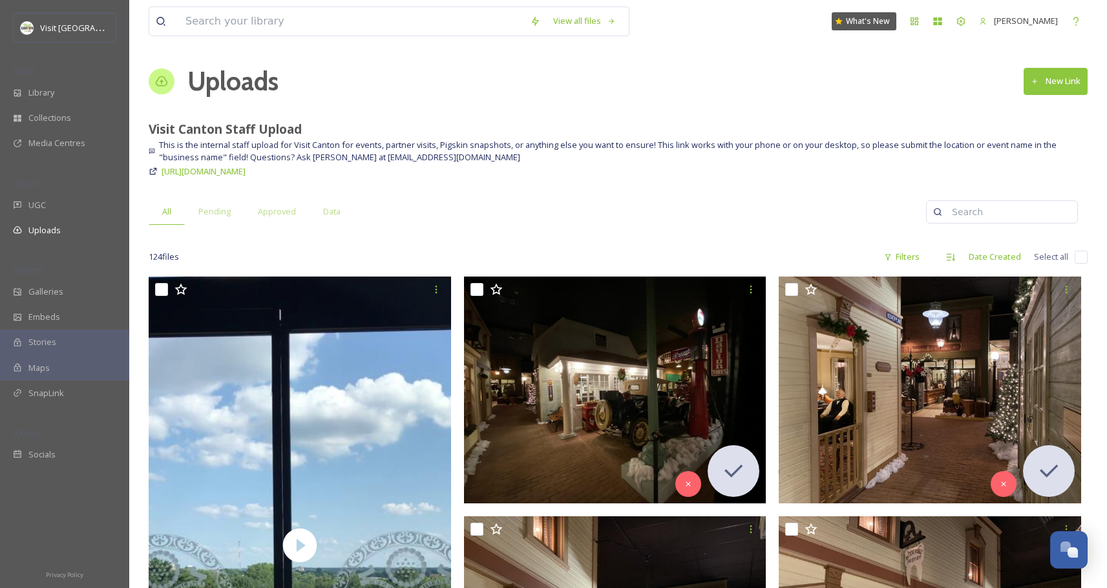
checkbox input "false"
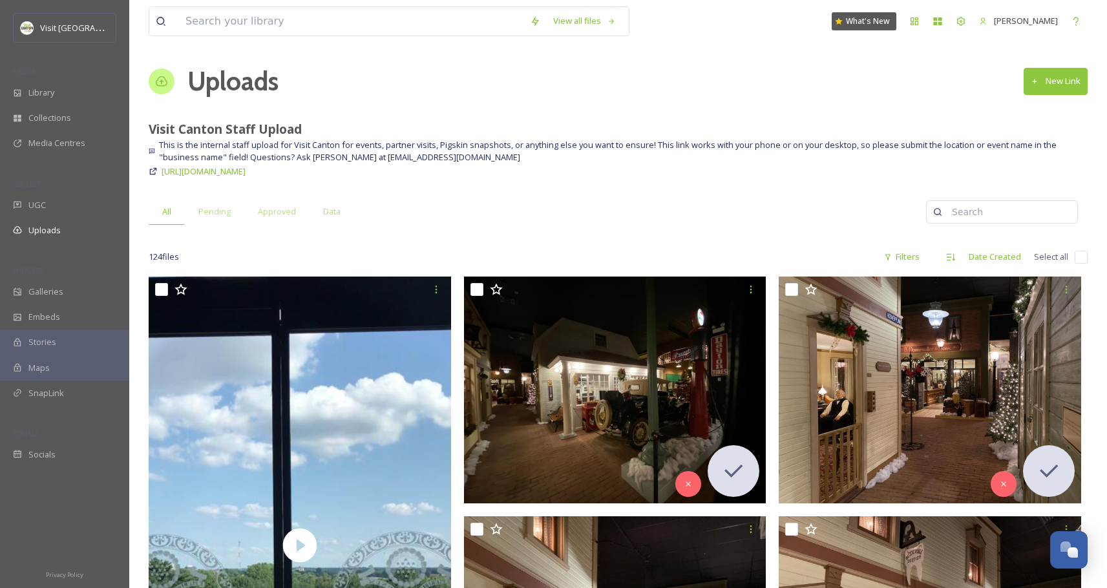
checkbox input "false"
click at [1085, 259] on input "checkbox" at bounding box center [1081, 257] width 13 height 13
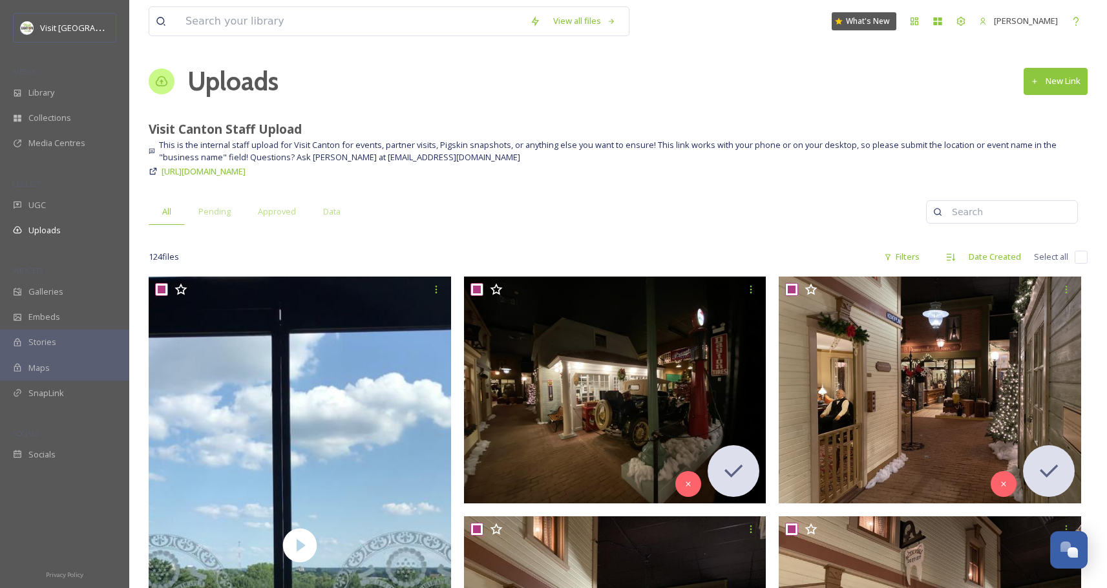
checkbox input "true"
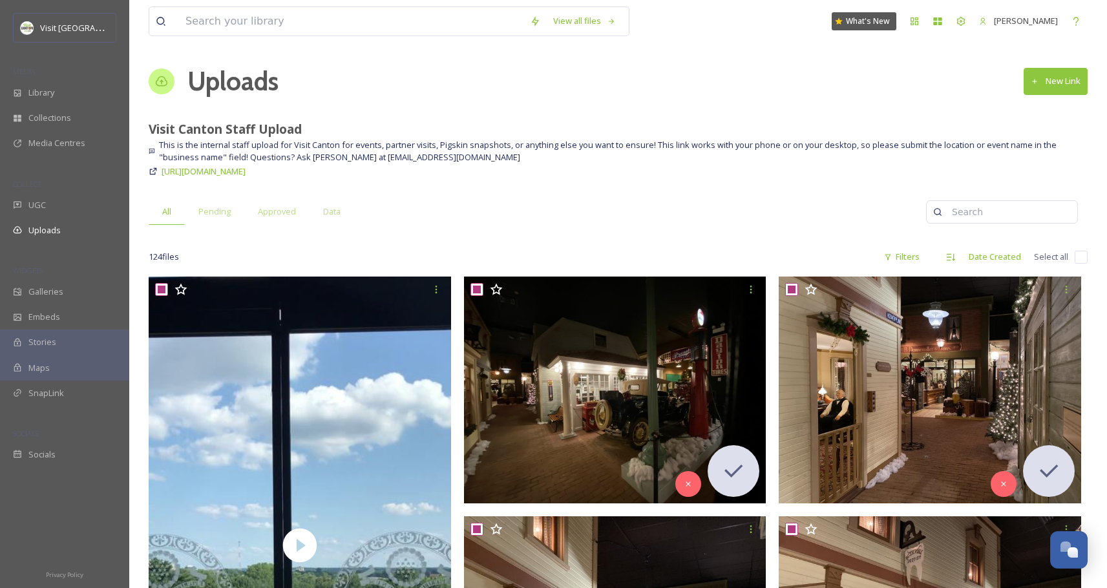
checkbox input "true"
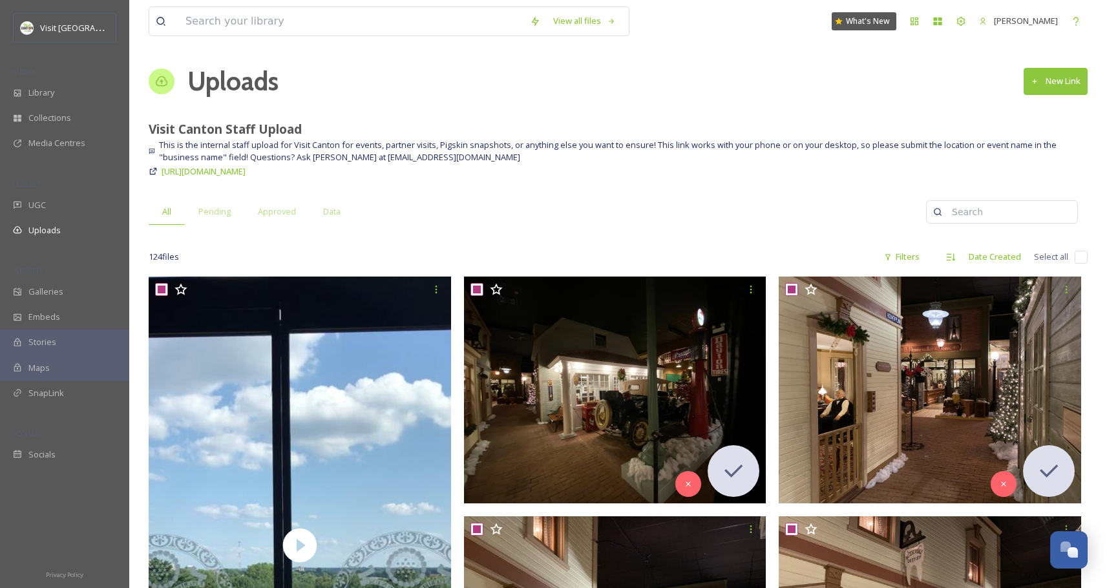
checkbox input "true"
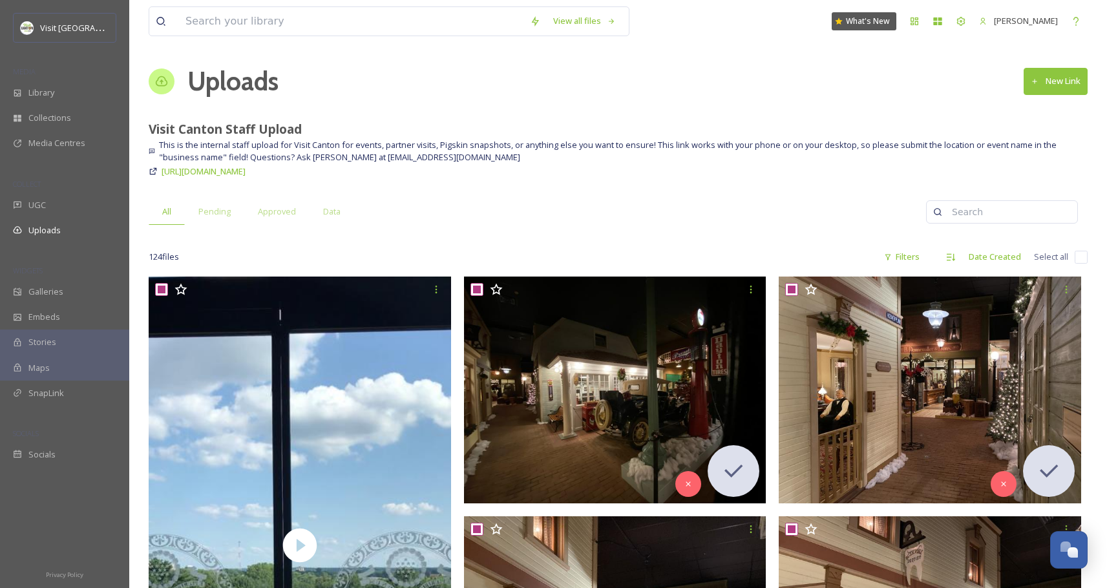
checkbox input "true"
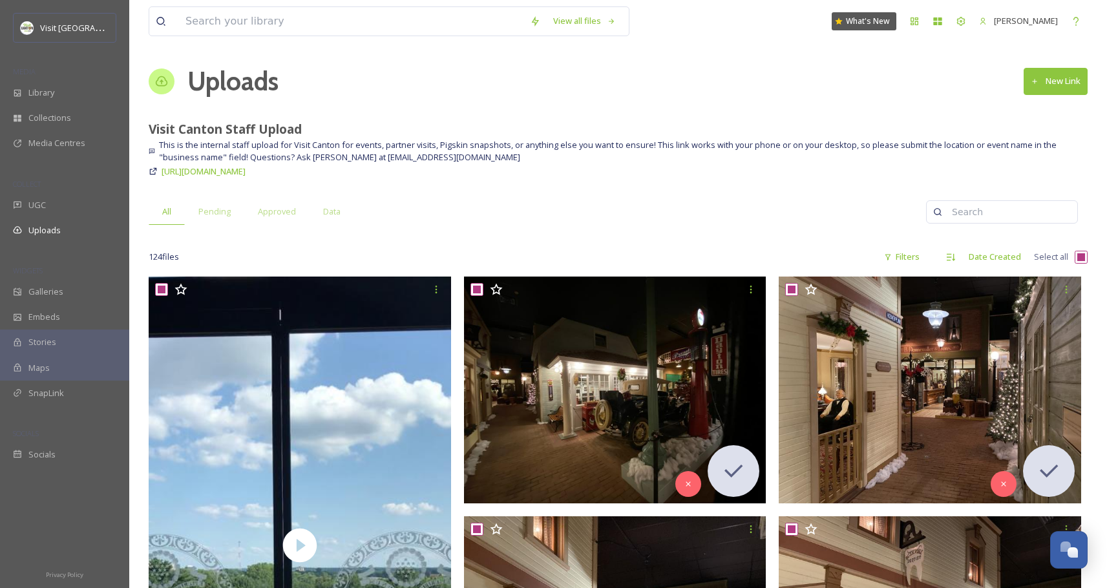
checkbox input "true"
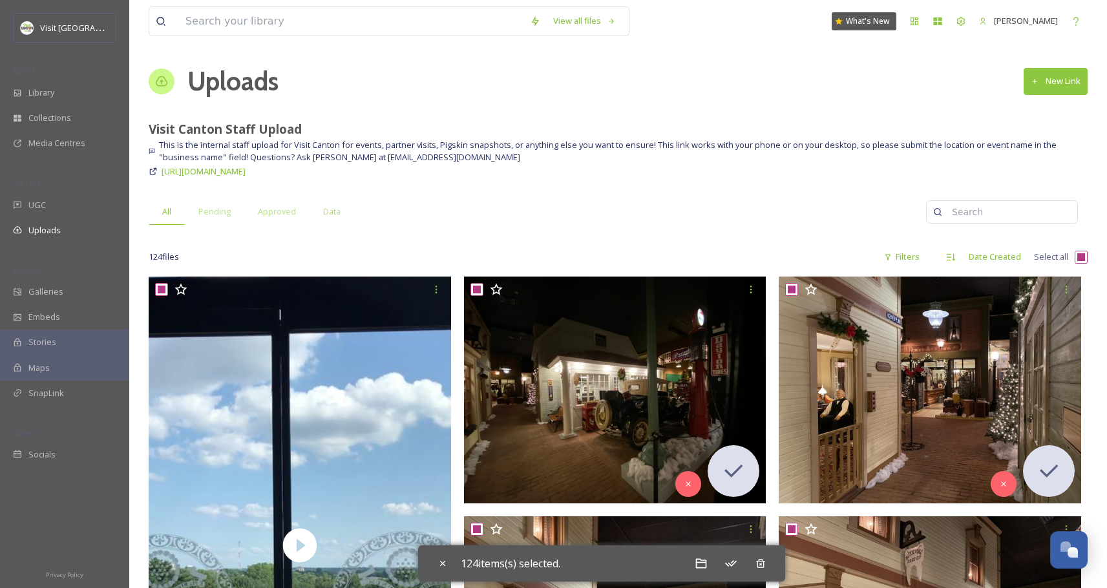
click at [1074, 264] on div "124 file s Filters Date Created Select all" at bounding box center [618, 256] width 939 height 25
click at [1078, 260] on input "checkbox" at bounding box center [1081, 257] width 13 height 13
checkbox input "false"
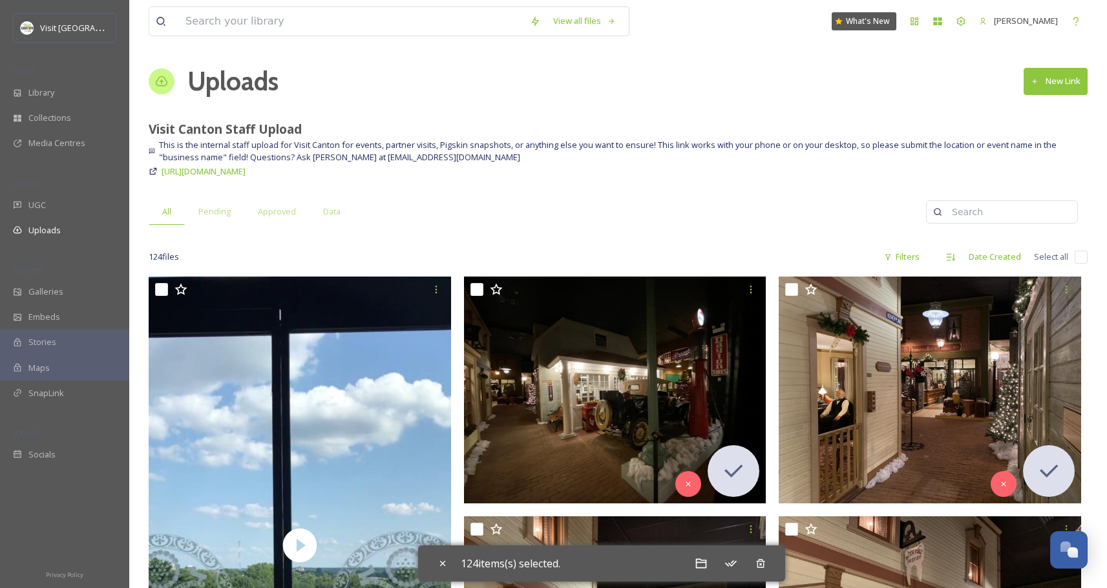
checkbox input "false"
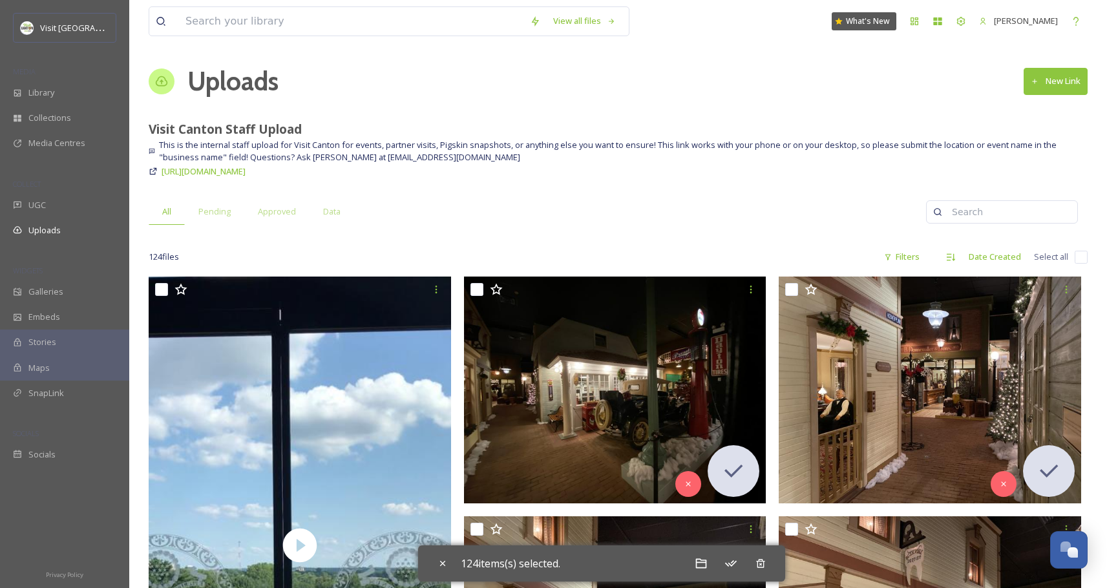
checkbox input "false"
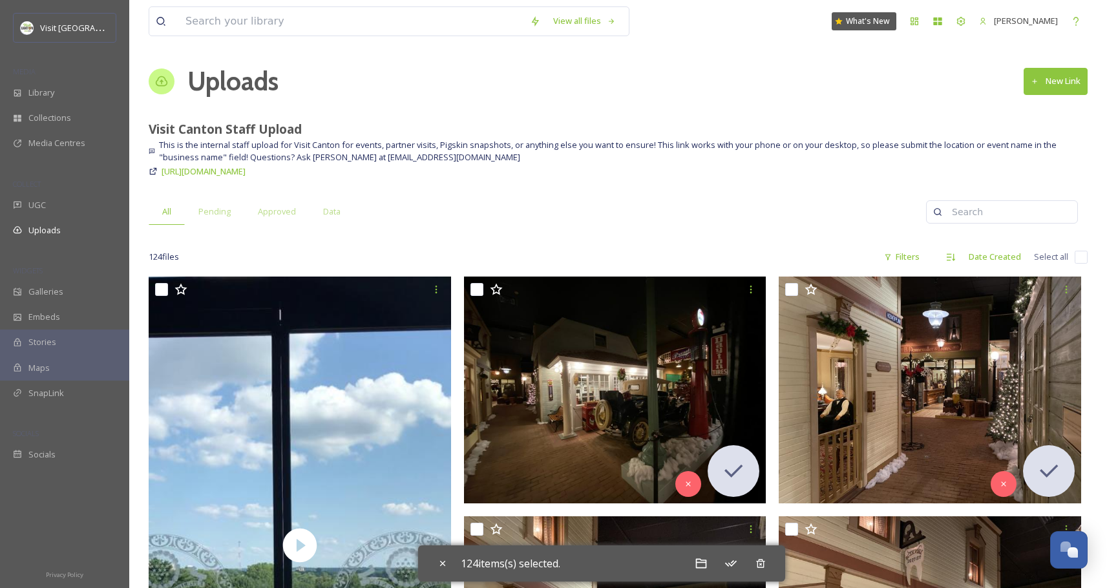
checkbox input "false"
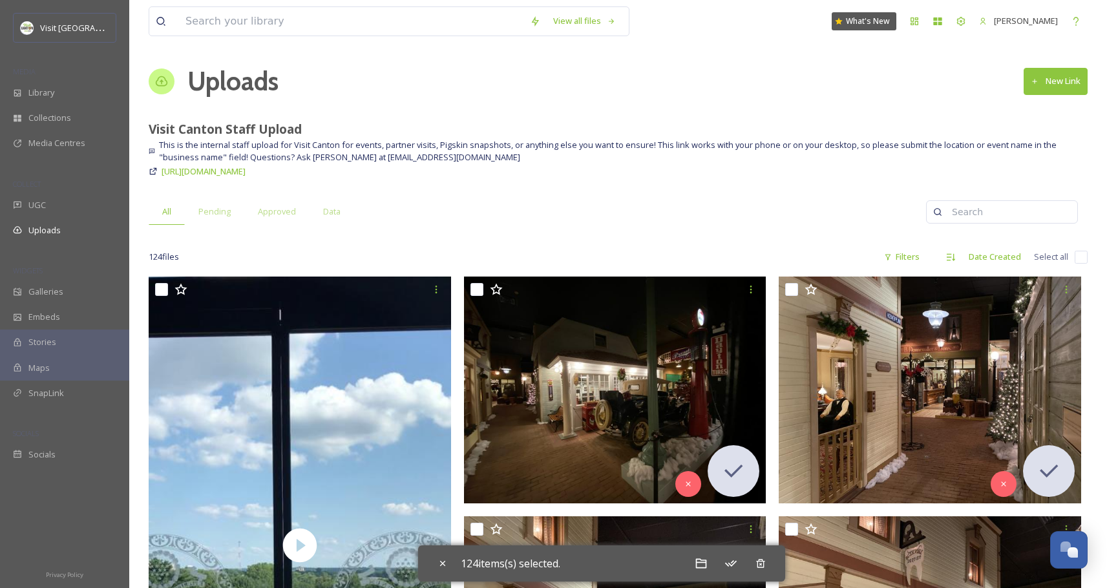
checkbox input "false"
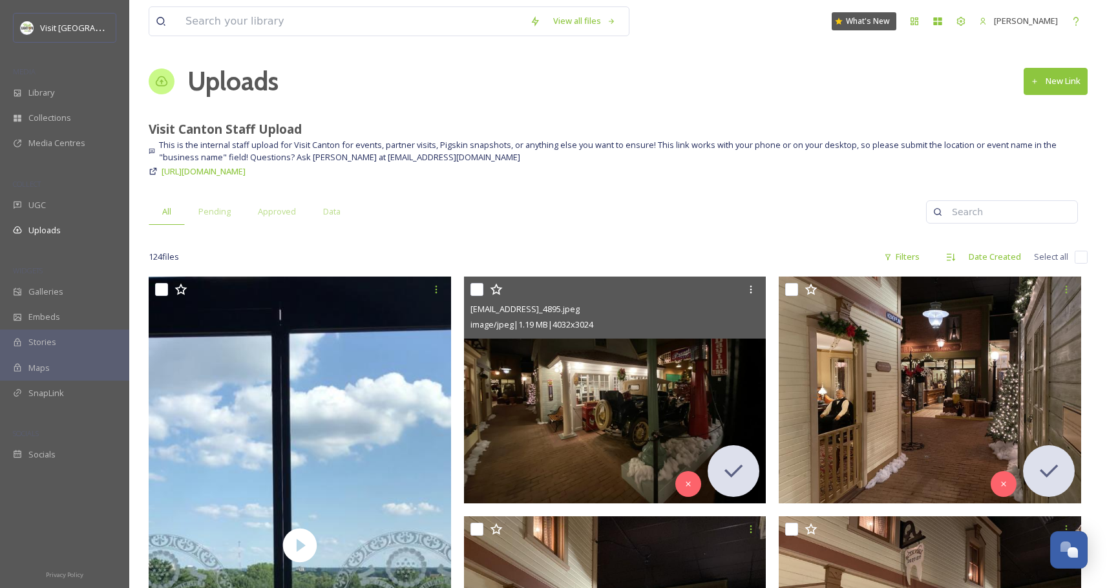
click at [602, 418] on img at bounding box center [615, 390] width 303 height 227
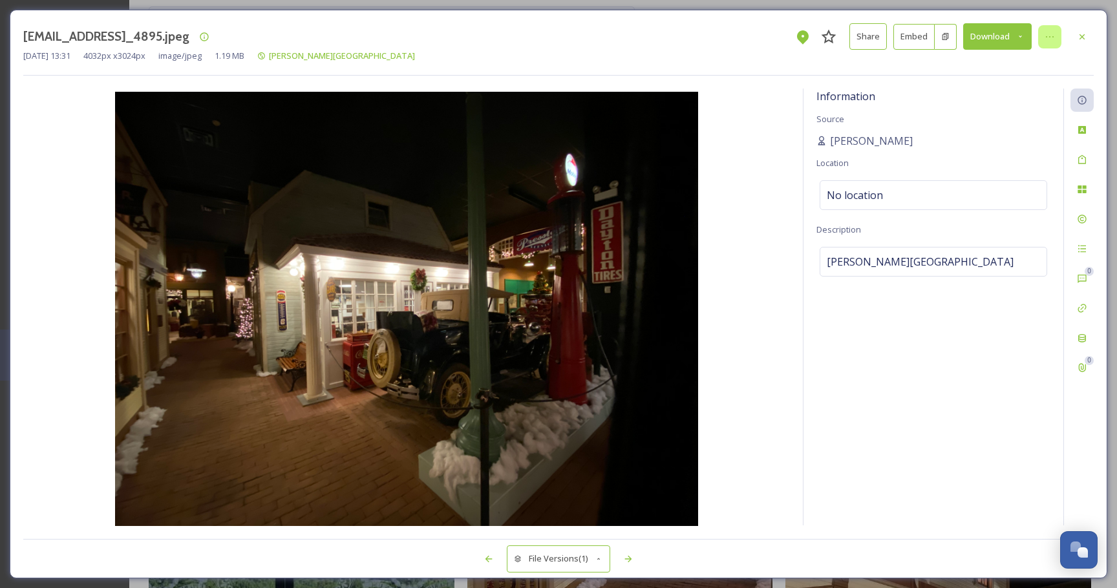
click at [1056, 37] on div at bounding box center [1049, 36] width 23 height 23
click at [1054, 38] on icon at bounding box center [1050, 37] width 10 height 10
click at [1098, 33] on div "[EMAIL_ADDRESS]_4895.jpeg Share Embed Download [DATE] 13:31 4032 px x 3024 px i…" at bounding box center [559, 294] width 1098 height 569
click at [1090, 36] on div at bounding box center [1081, 36] width 23 height 23
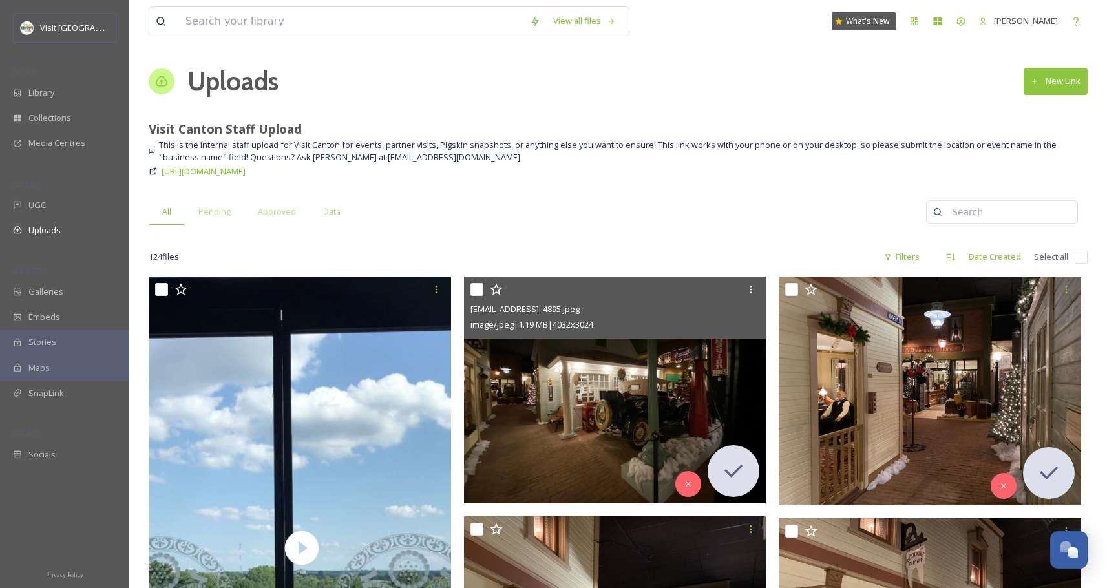
click at [767, 152] on span "This is the internal staff upload for Visit Canton for events, partner visits, …" at bounding box center [623, 151] width 929 height 25
click at [61, 95] on div "Library" at bounding box center [64, 92] width 129 height 25
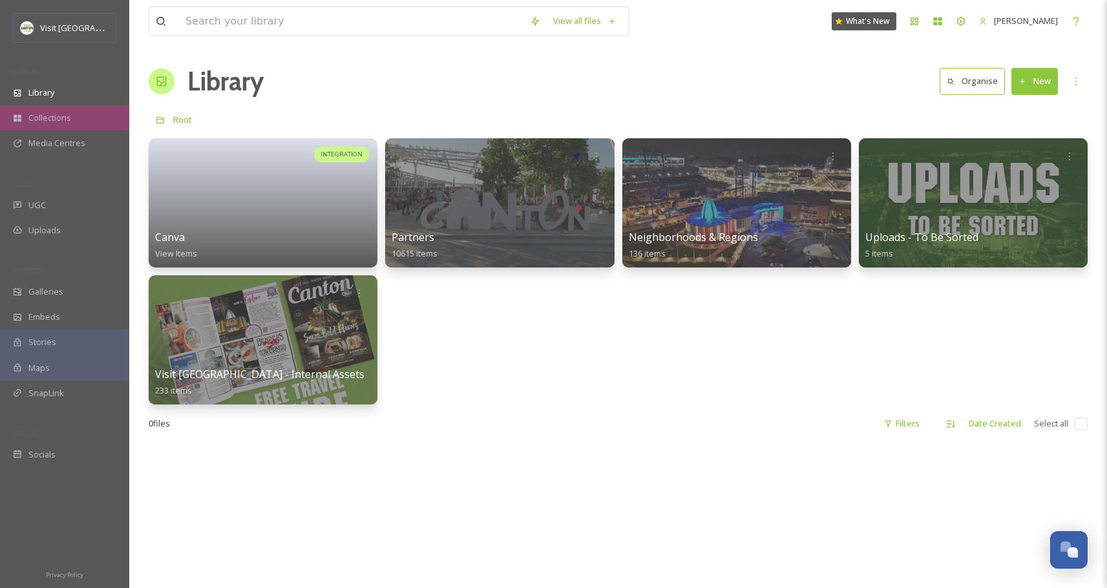
click at [66, 122] on span "Collections" at bounding box center [49, 118] width 43 height 12
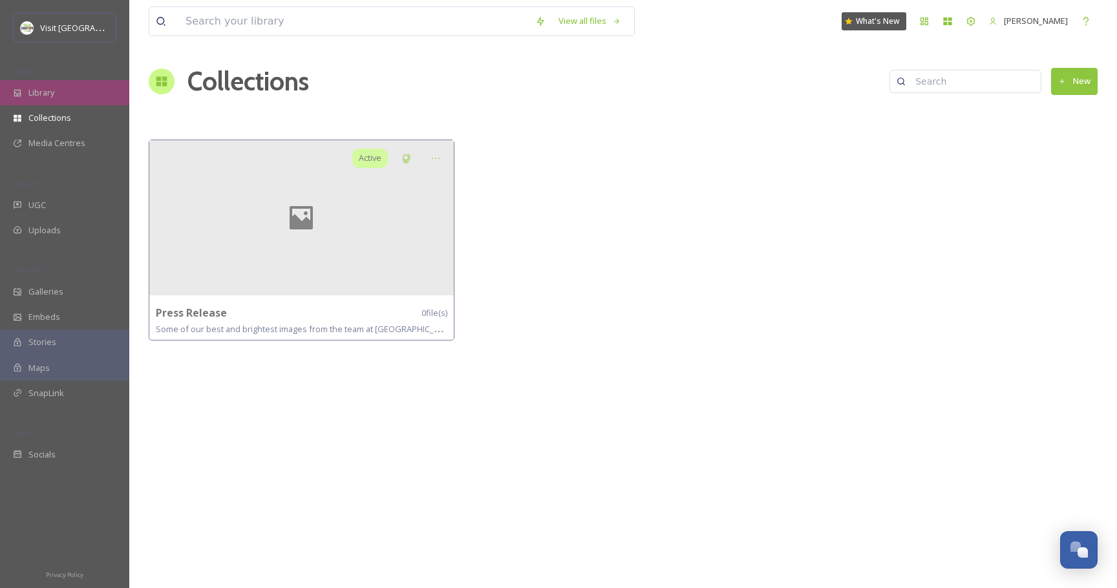
click at [76, 88] on div "Library" at bounding box center [64, 92] width 129 height 25
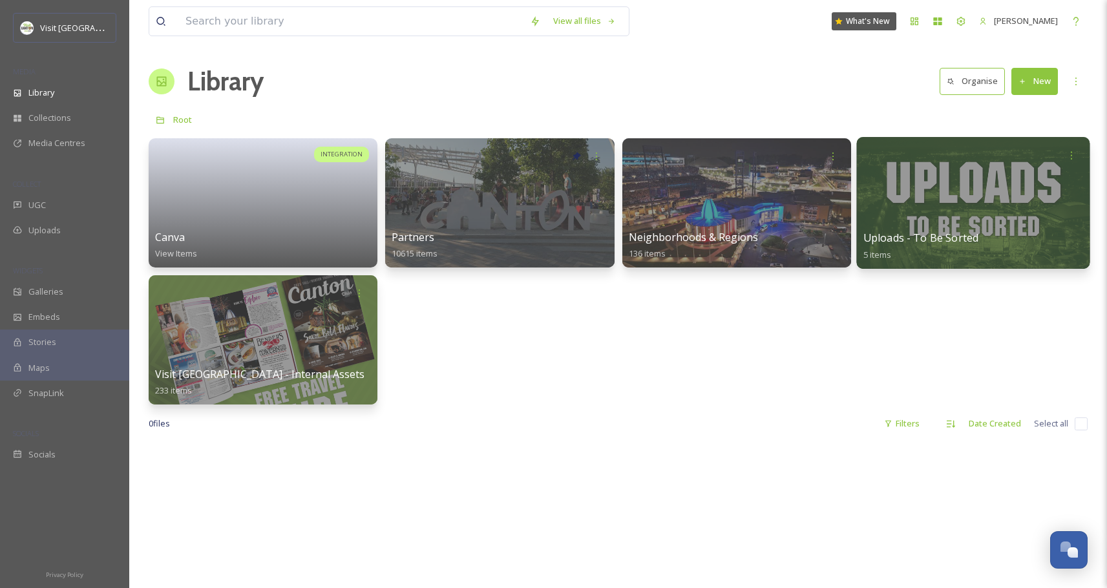
click at [936, 206] on div at bounding box center [972, 203] width 233 height 132
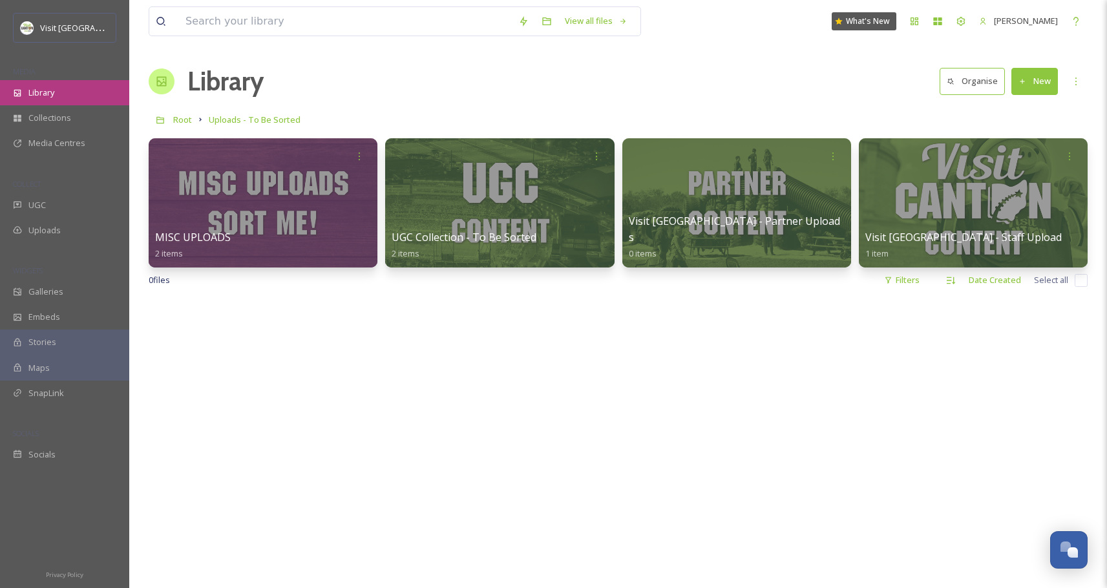
click at [42, 95] on span "Library" at bounding box center [41, 93] width 26 height 12
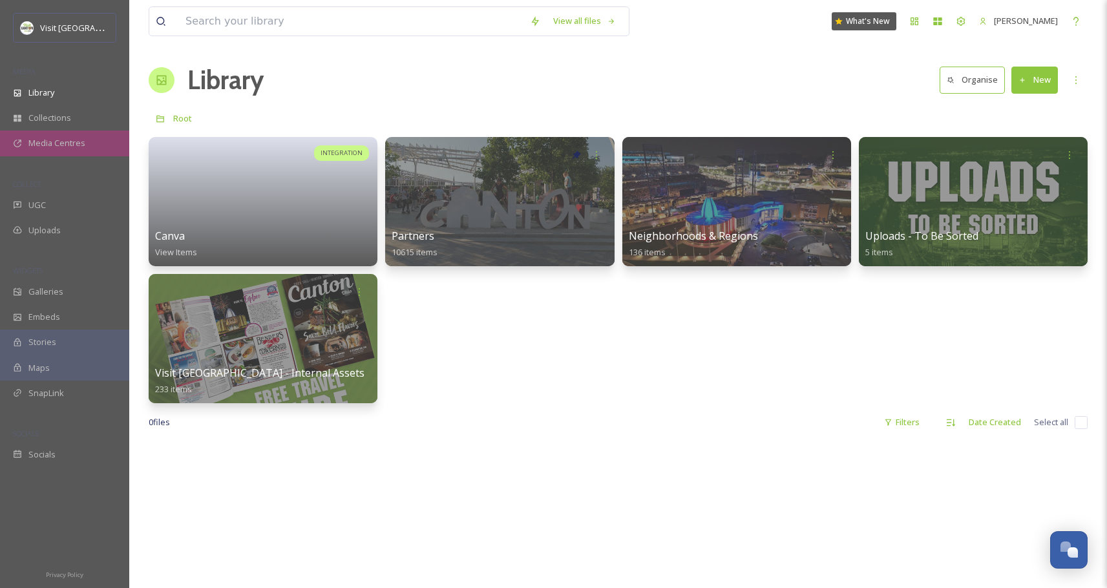
click at [61, 151] on div "Media Centres" at bounding box center [64, 143] width 129 height 25
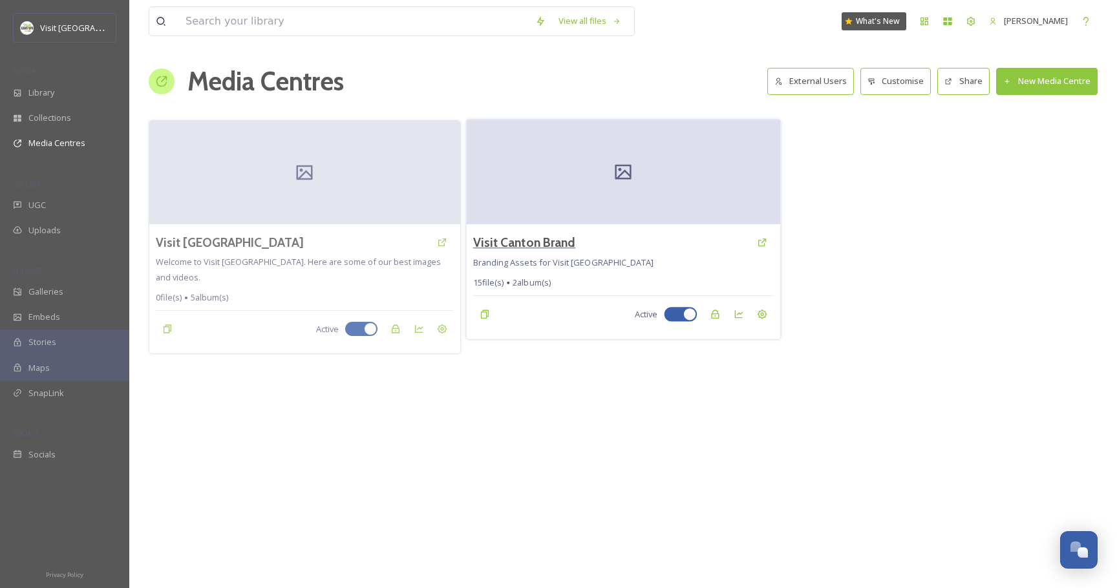
click at [549, 248] on h3 "Visit Canton Brand" at bounding box center [524, 242] width 103 height 19
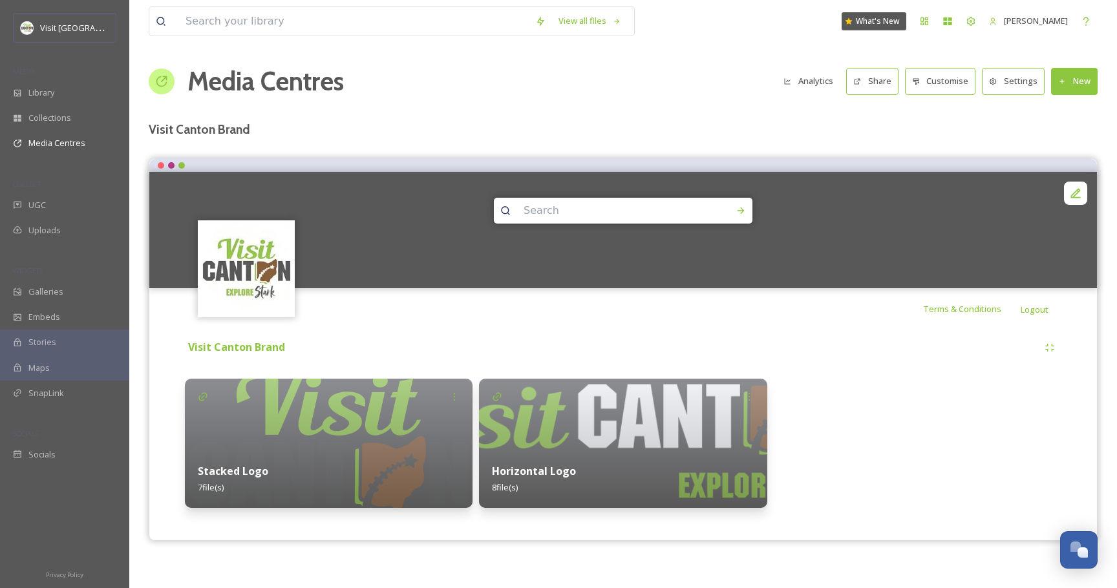
click at [325, 80] on h1 "Media Centres" at bounding box center [265, 81] width 156 height 39
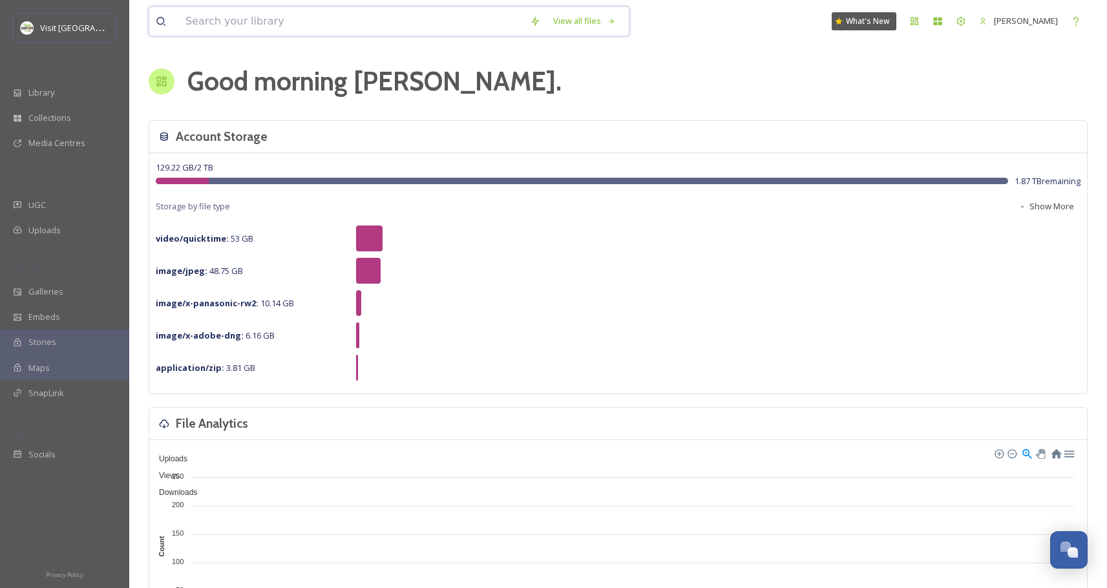
click at [266, 26] on input at bounding box center [351, 21] width 345 height 28
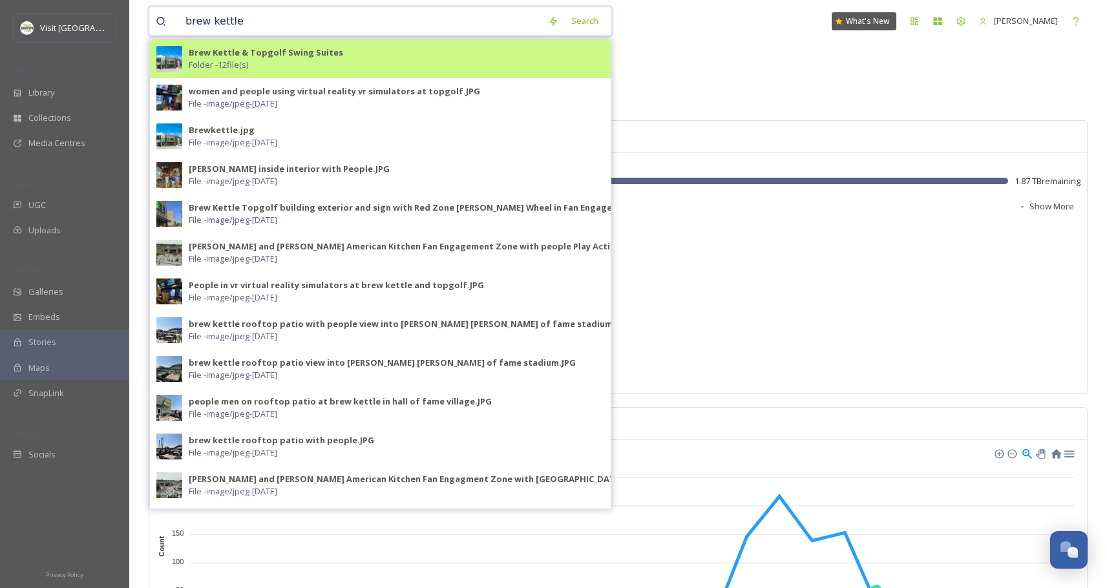
type input "brew kettle"
click at [281, 56] on strong "Brew Kettle & Topgolf Swing Suites" at bounding box center [266, 53] width 154 height 12
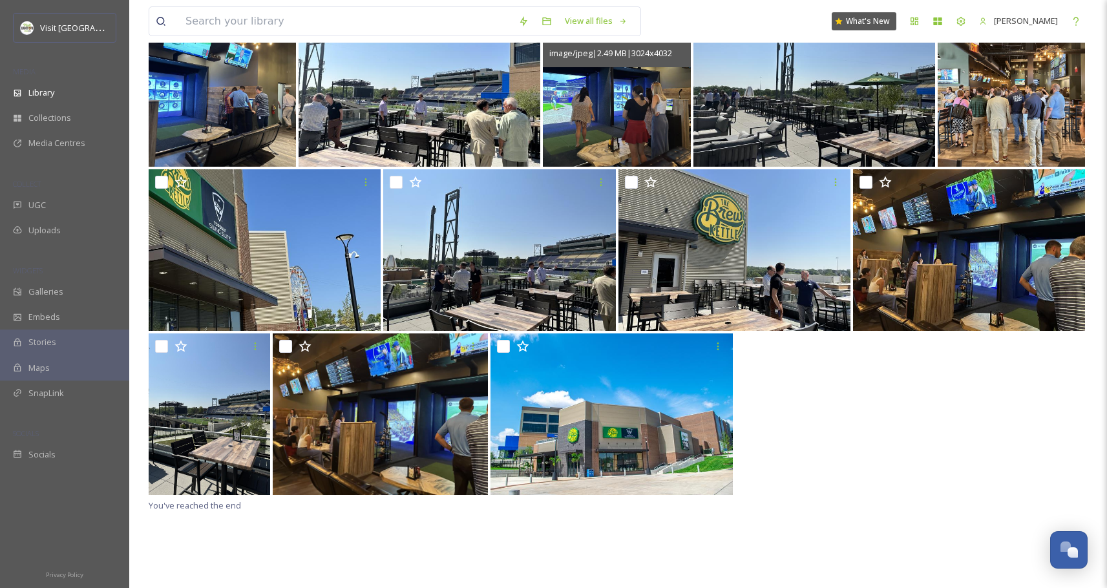
scroll to position [170, 0]
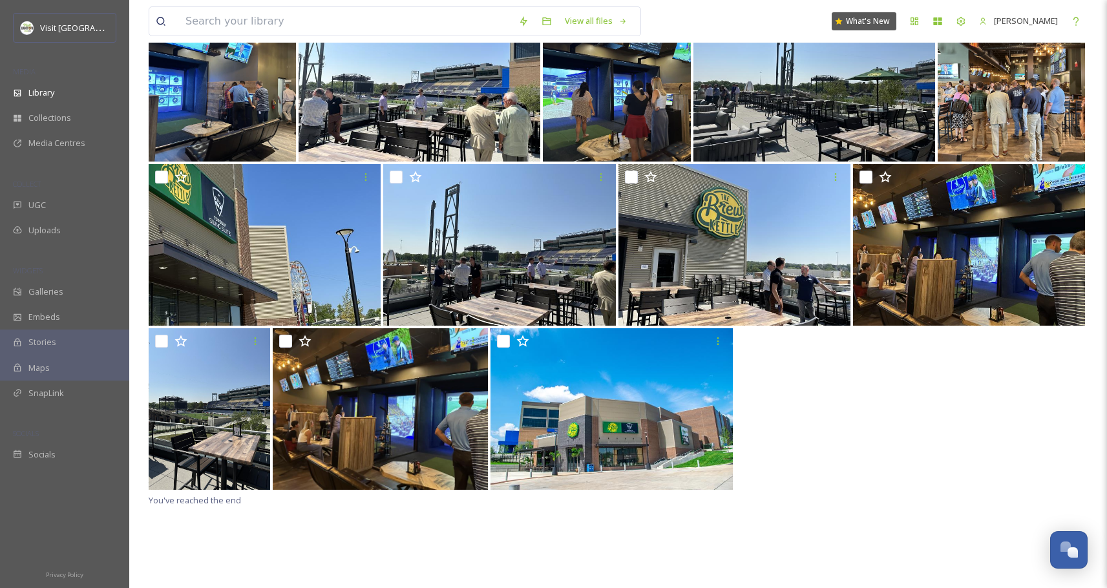
click at [835, 432] on div at bounding box center [618, 410] width 939 height 164
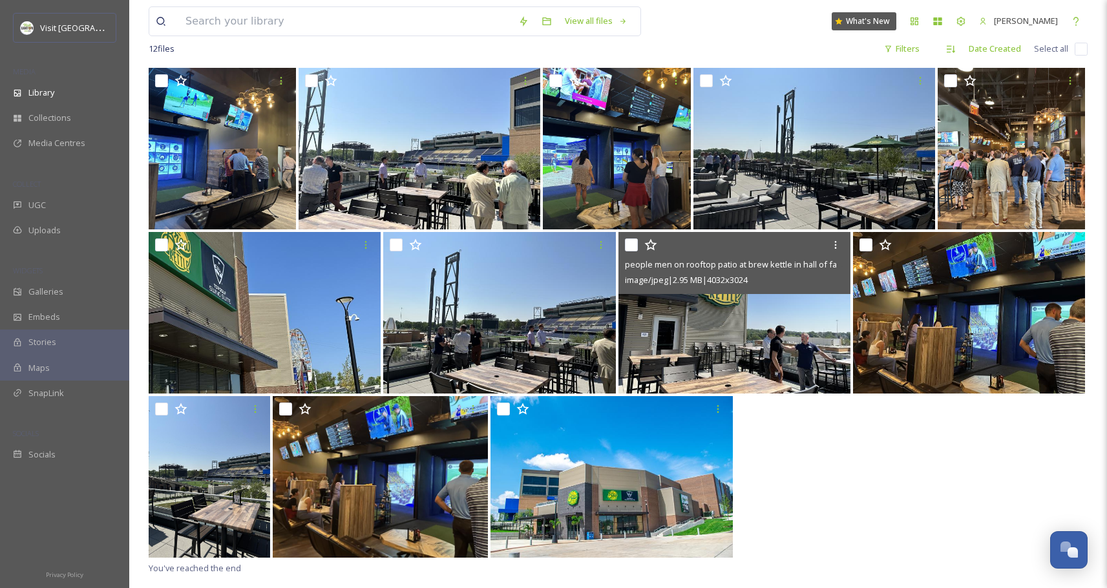
scroll to position [0, 0]
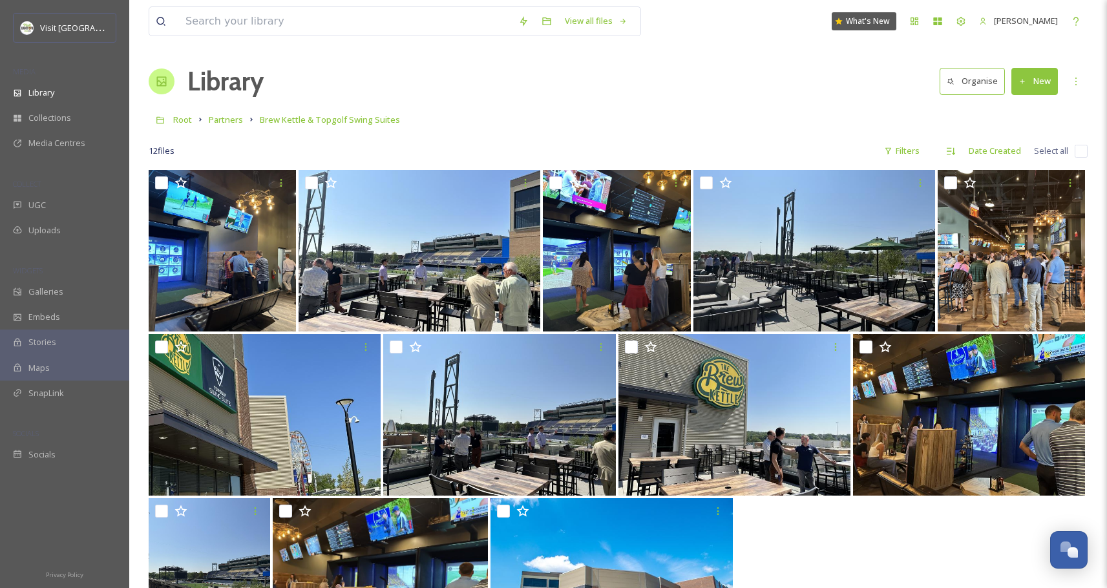
click at [1029, 82] on button "New" at bounding box center [1035, 81] width 47 height 27
click at [1026, 108] on span "File Upload" at bounding box center [1029, 111] width 43 height 12
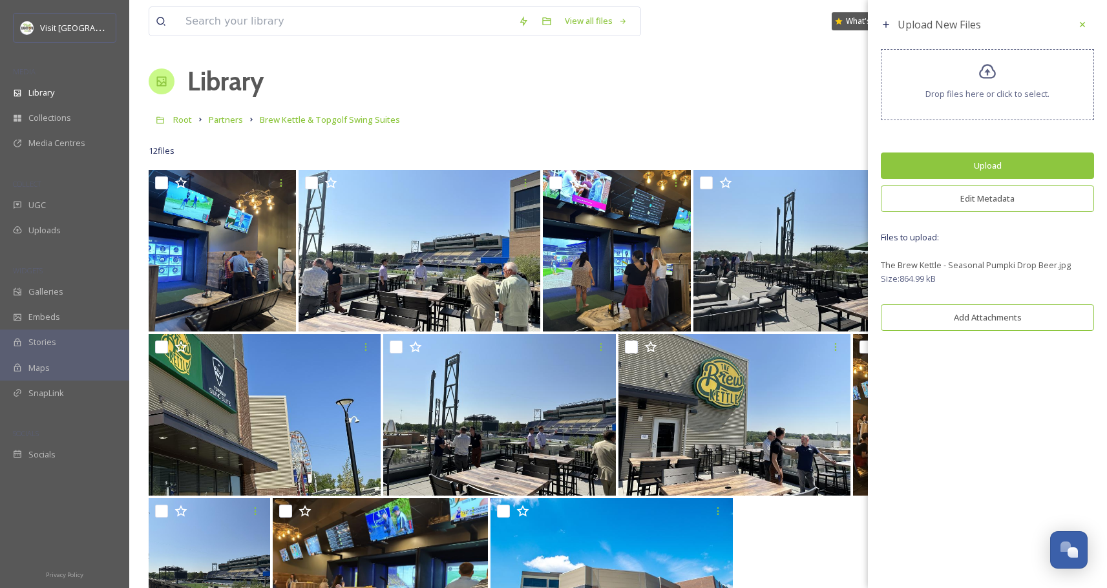
click at [990, 201] on button "Edit Metadata" at bounding box center [987, 199] width 213 height 27
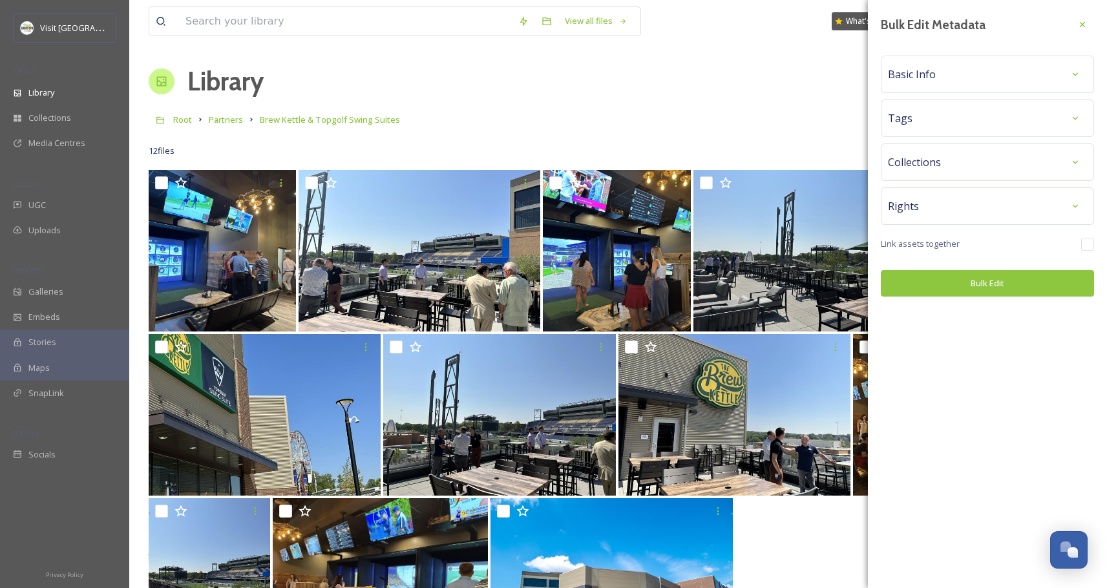
click at [951, 114] on div "Tags" at bounding box center [987, 118] width 199 height 23
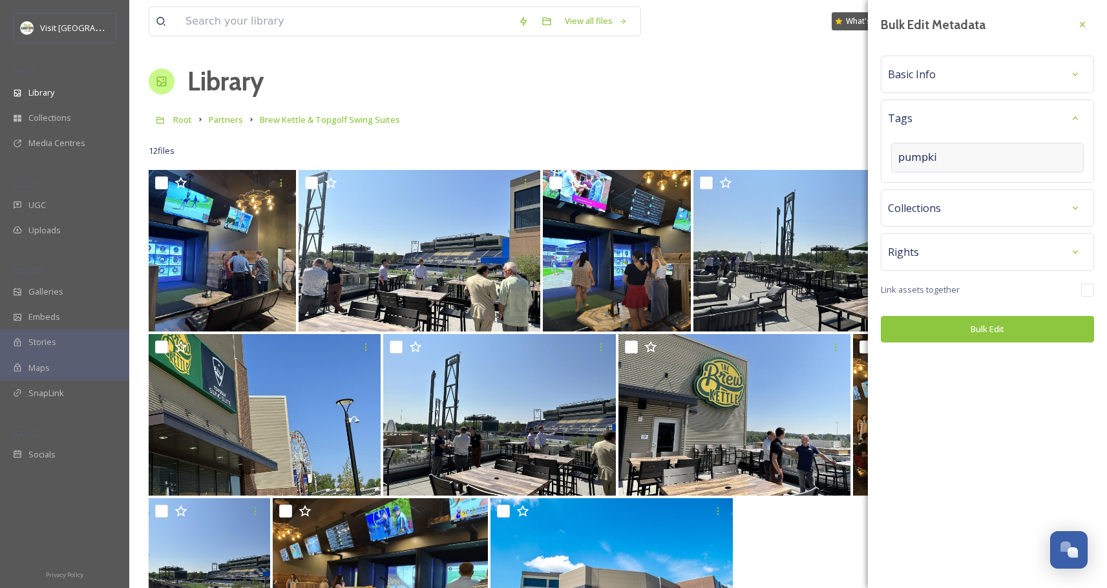
type input "pumpkin"
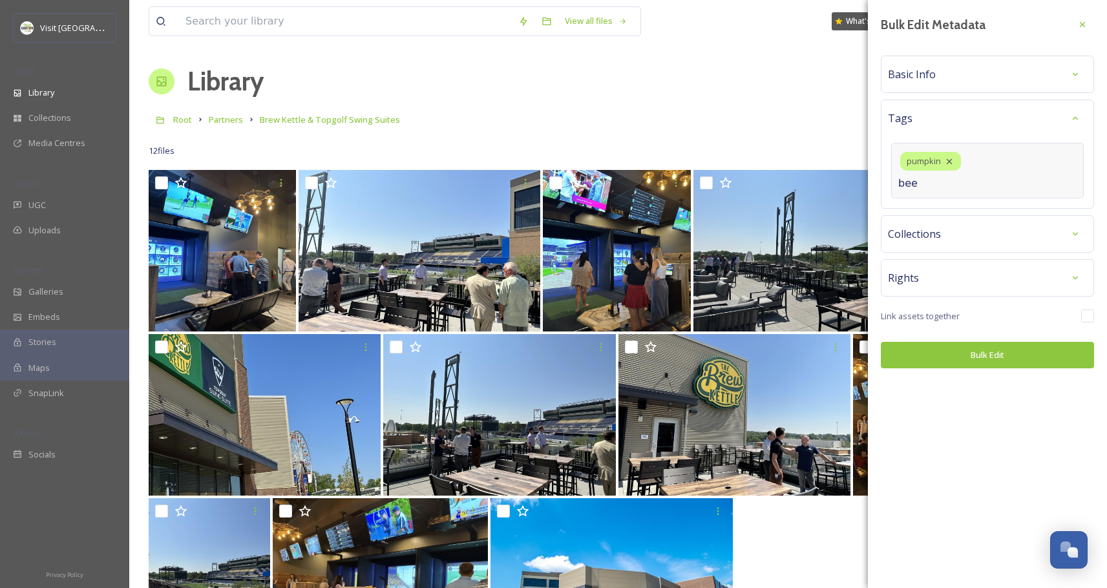
type input "beer"
type input "seasonal"
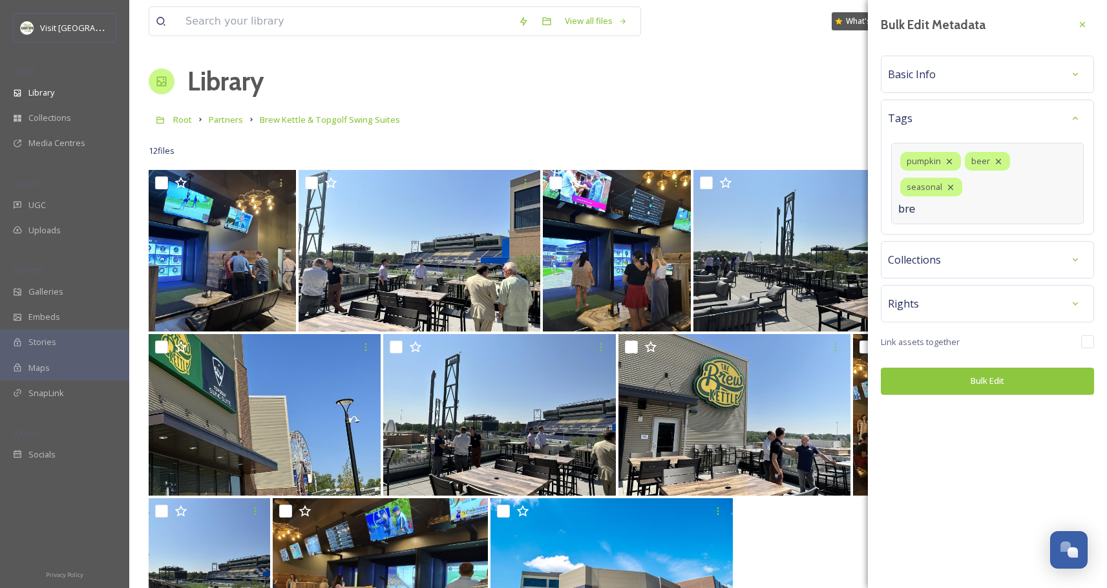
type input "brew"
type input "n"
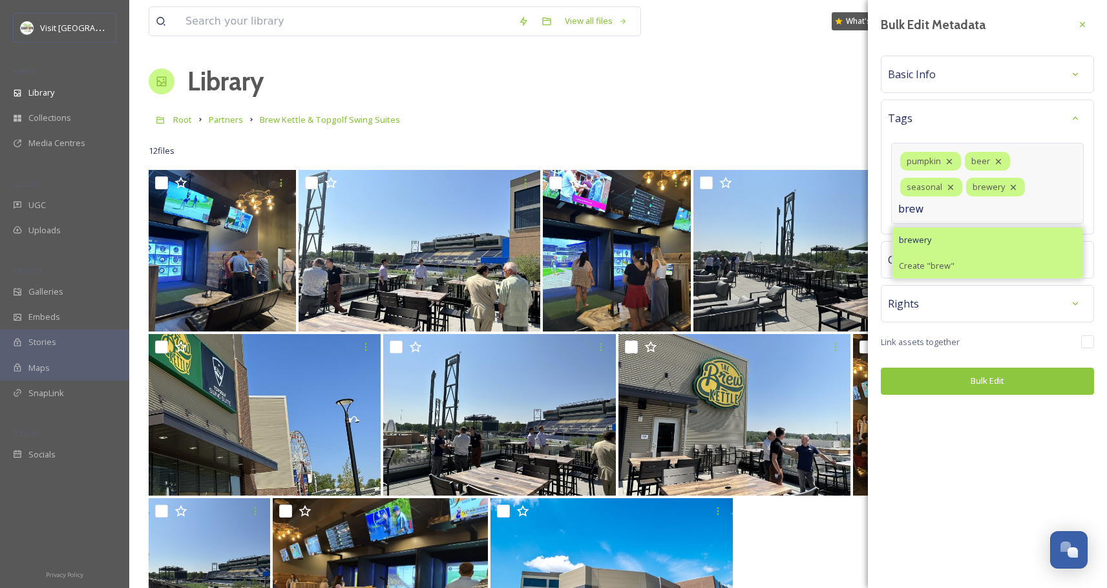
type input "brew"
click at [931, 260] on span "Create " brew "" at bounding box center [927, 266] width 56 height 12
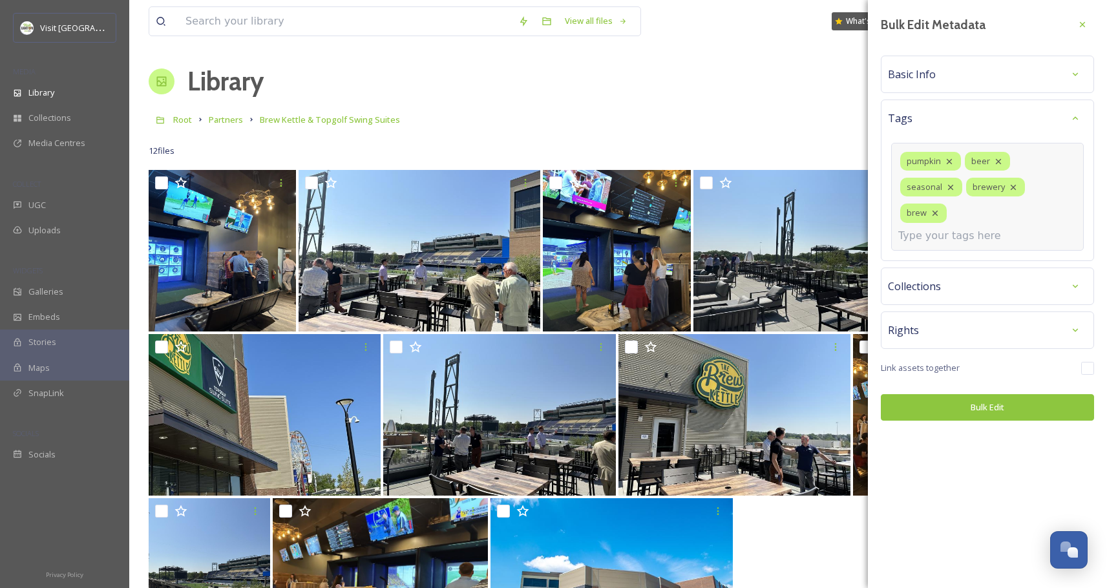
click at [1028, 206] on div "pumpkin beer seasonal brewery brew" at bounding box center [987, 197] width 193 height 108
click at [961, 228] on input at bounding box center [962, 236] width 129 height 16
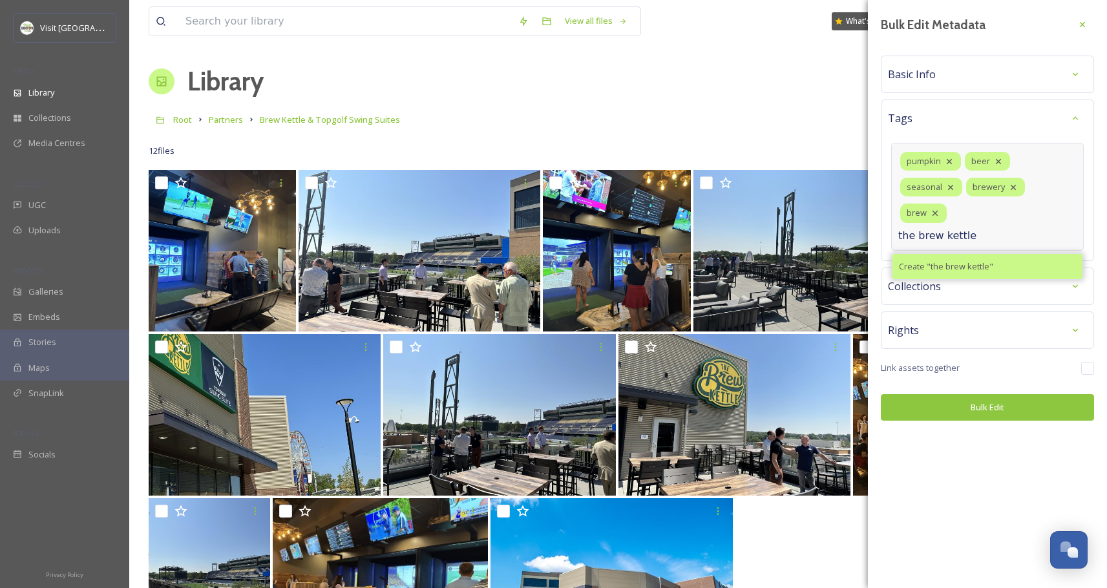
type input "the brew kettle"
click at [950, 260] on span "Create " the brew kettle "" at bounding box center [946, 266] width 94 height 12
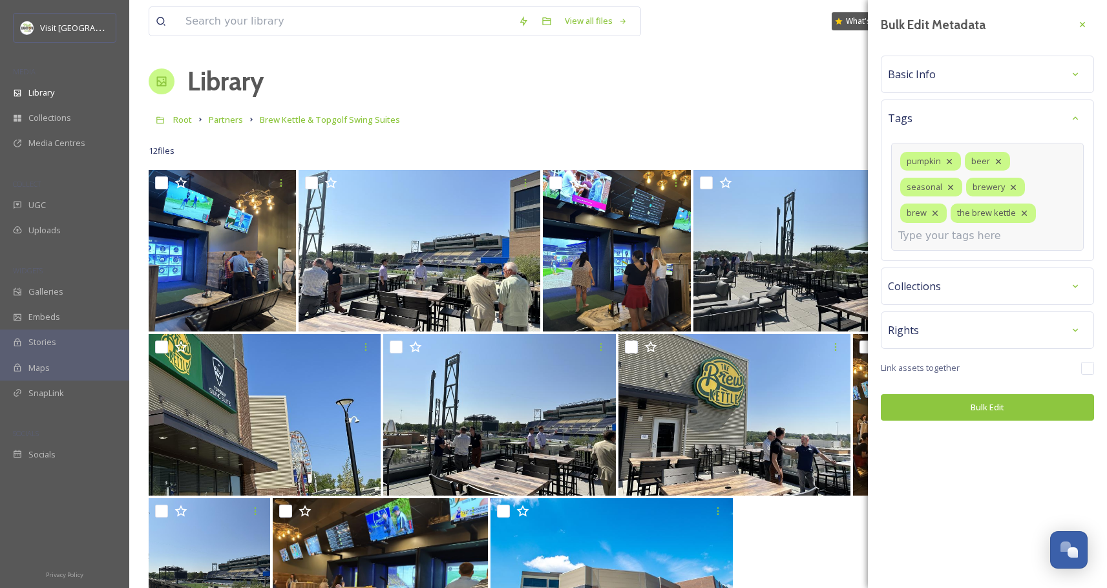
click at [955, 237] on input at bounding box center [962, 236] width 129 height 16
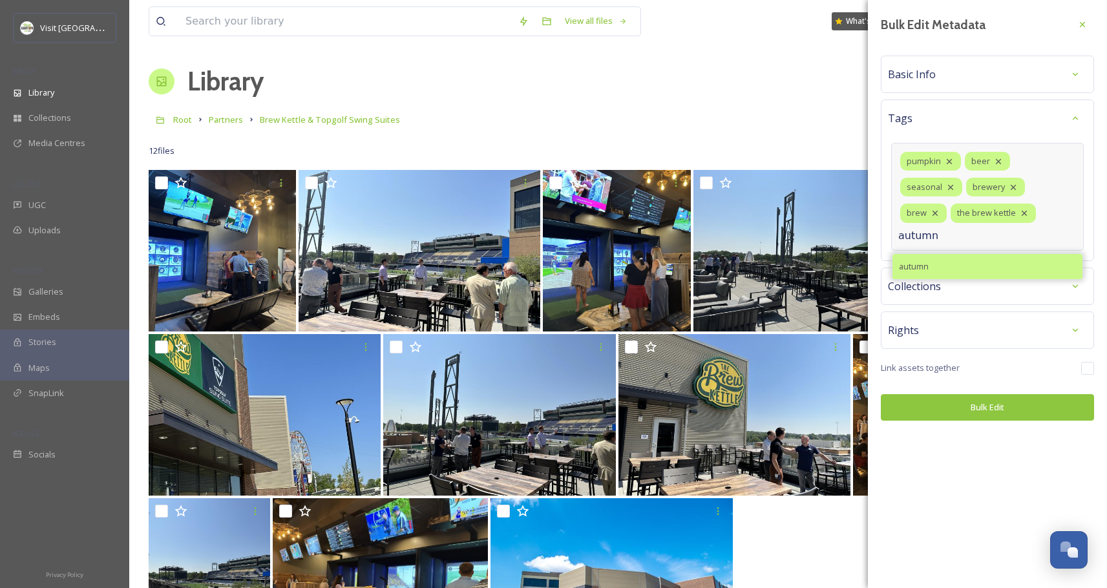
type input "autumn"
click at [952, 262] on div "autumn" at bounding box center [988, 266] width 190 height 25
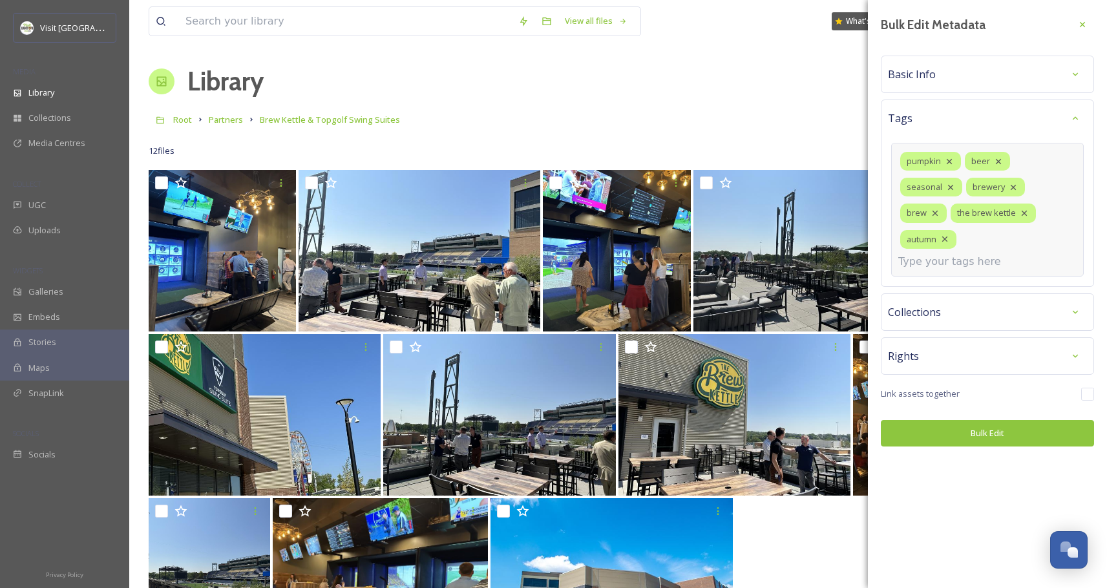
click at [950, 244] on div "pumpkin beer seasonal brewery brew the brew kettle autumn" at bounding box center [987, 210] width 193 height 134
type input "fall"
click at [925, 280] on div "fall" at bounding box center [988, 292] width 190 height 25
click at [948, 254] on input at bounding box center [962, 262] width 129 height 16
type input "nightlife"
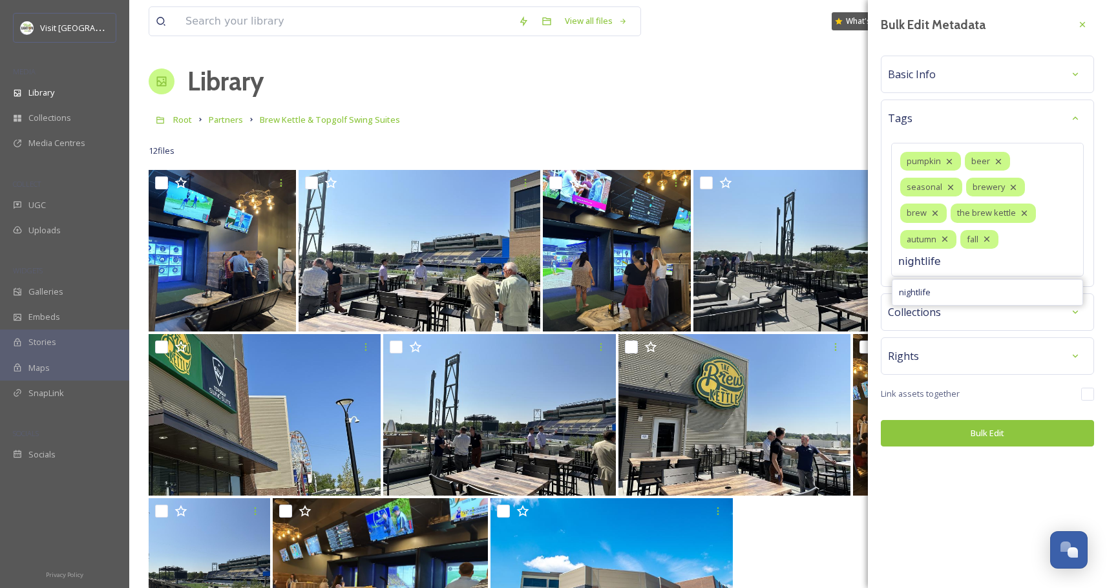
click at [973, 280] on div "nightlife" at bounding box center [988, 292] width 190 height 25
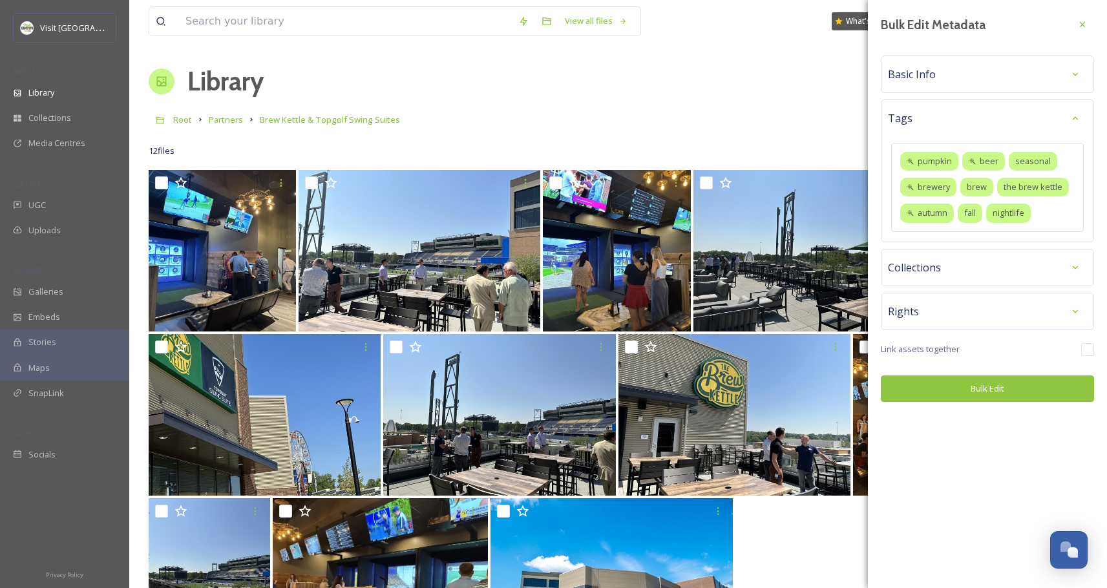
click at [931, 82] on div "Basic Info" at bounding box center [987, 74] width 199 height 23
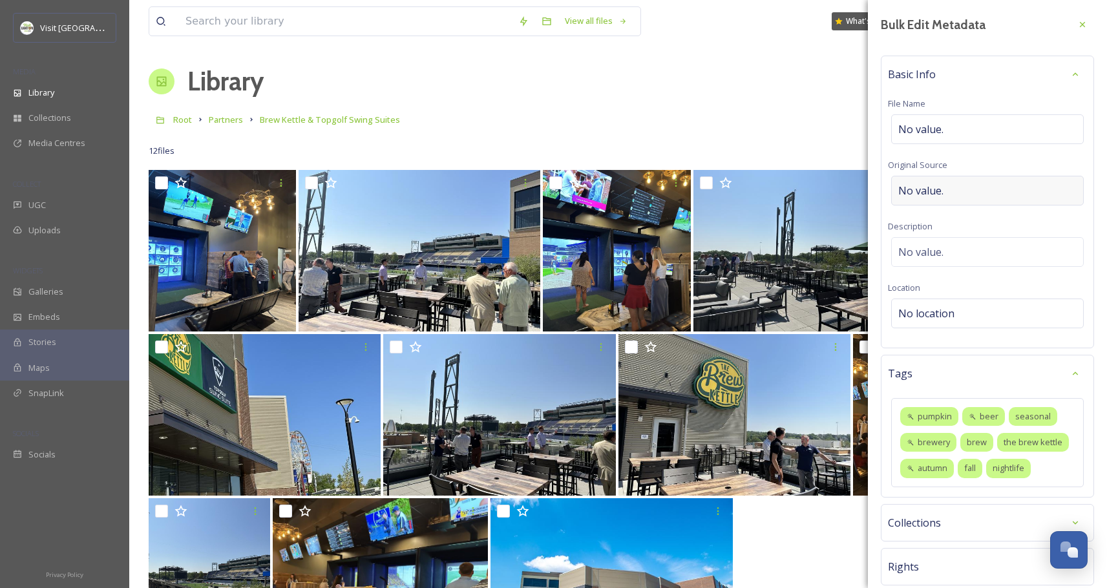
click at [955, 191] on div "No value." at bounding box center [987, 191] width 193 height 30
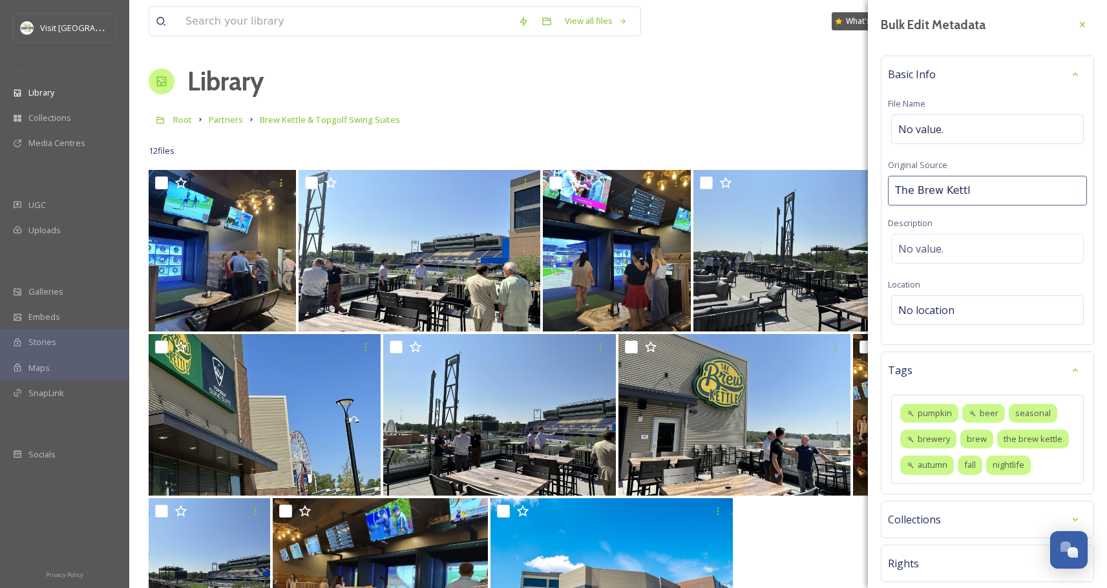
type input "The Brew Kettle"
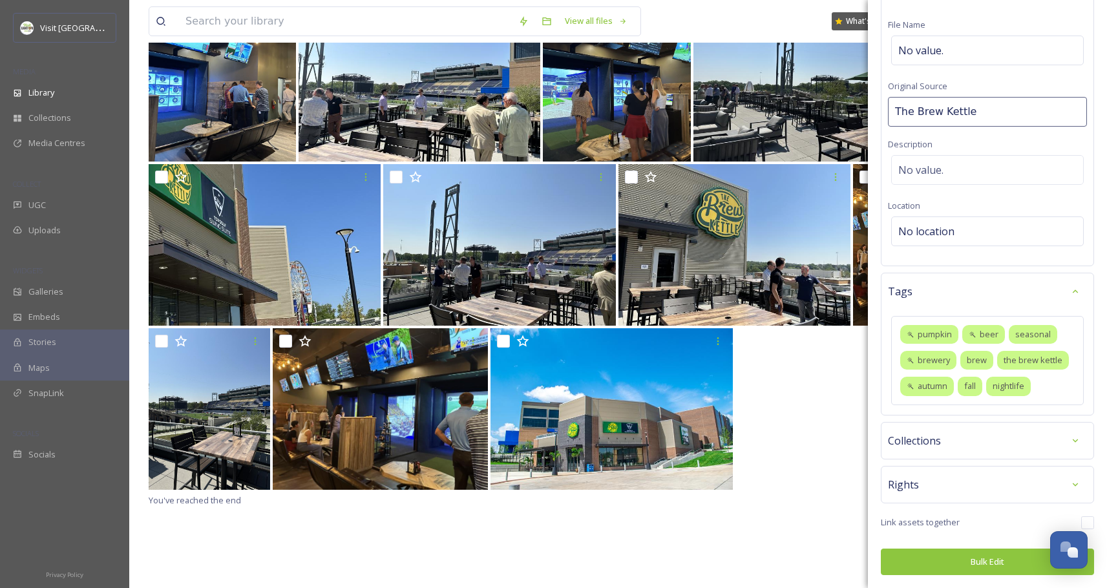
scroll to position [102, 0]
click at [941, 567] on button "Bulk Edit" at bounding box center [987, 562] width 213 height 27
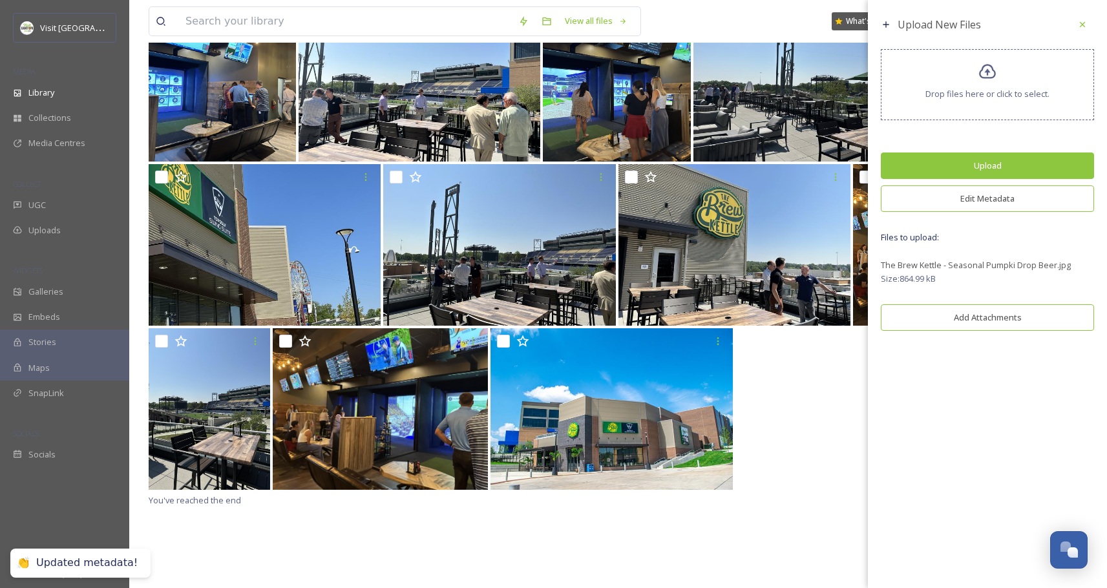
click at [984, 164] on button "Upload" at bounding box center [987, 166] width 213 height 27
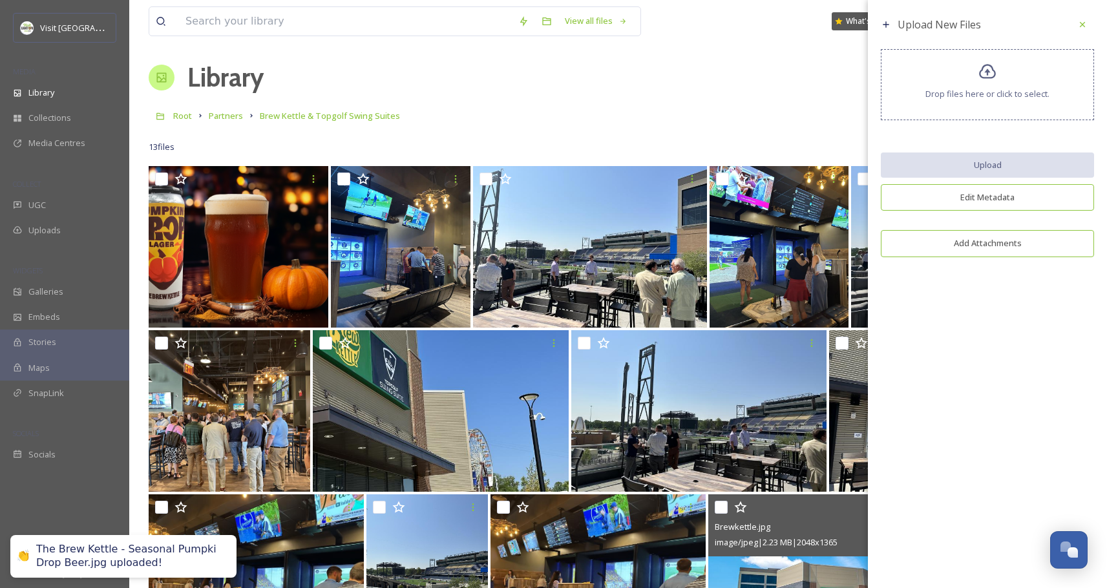
scroll to position [0, 0]
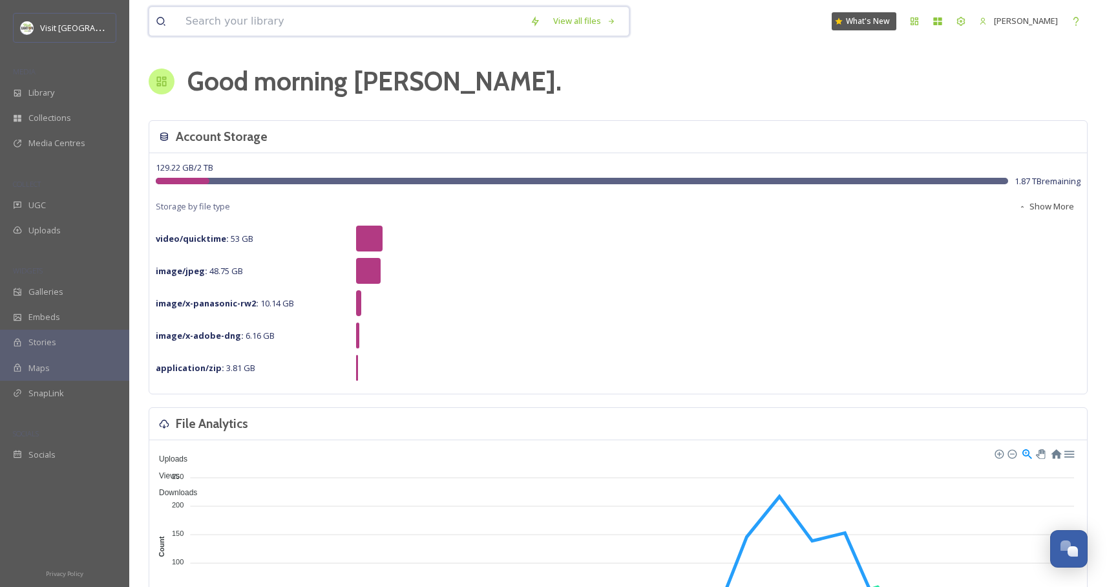
click at [293, 19] on input at bounding box center [351, 21] width 345 height 28
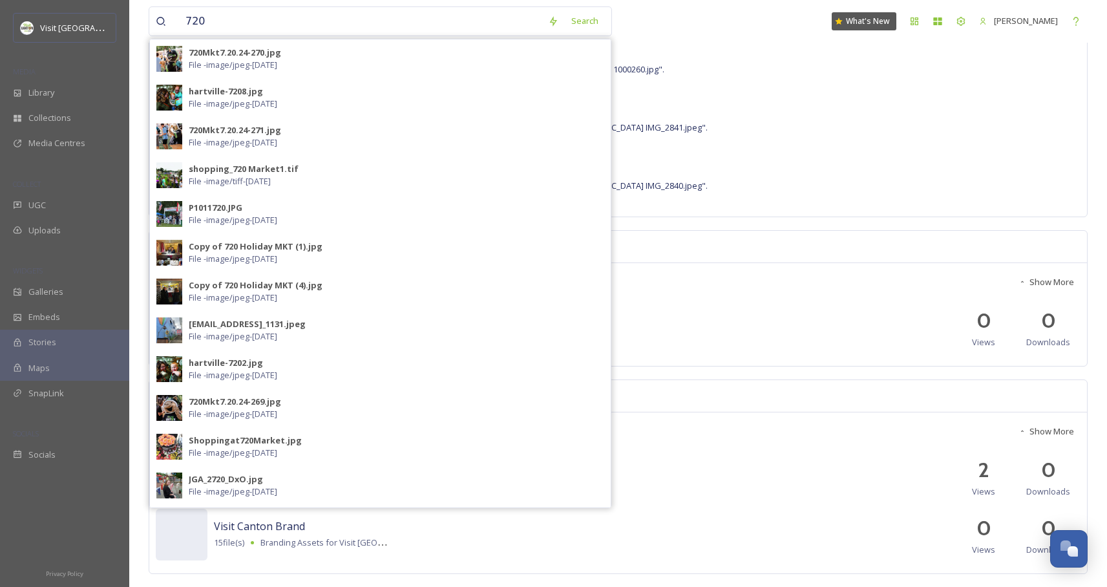
click at [752, 141] on div "Sep 15 09:11 Jonathan Williams uploaded the file "McKninley Library and Museum …" at bounding box center [618, 120] width 925 height 52
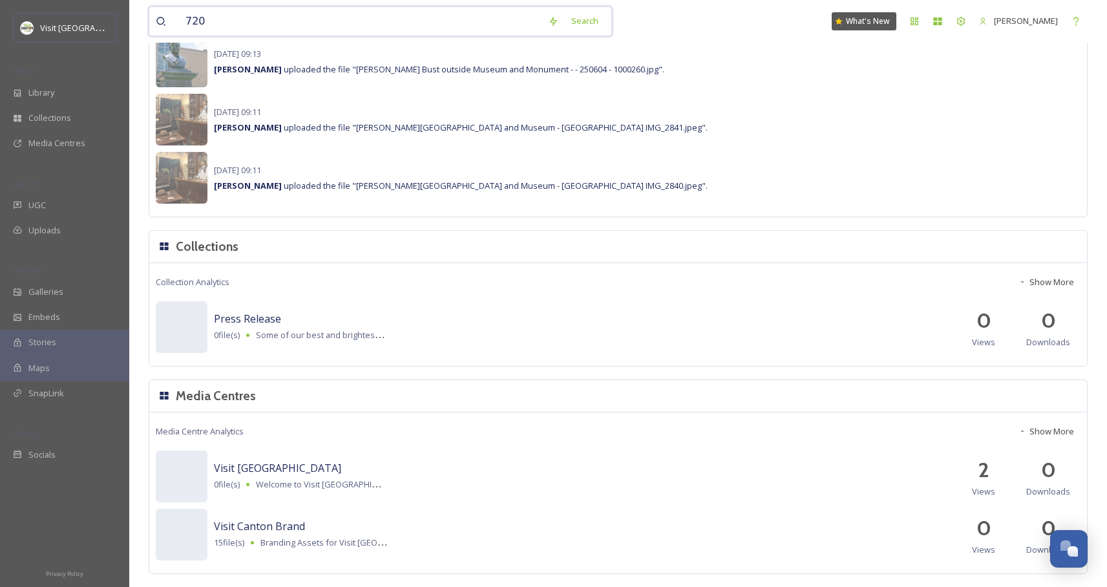
click at [311, 27] on input "720" at bounding box center [360, 21] width 363 height 28
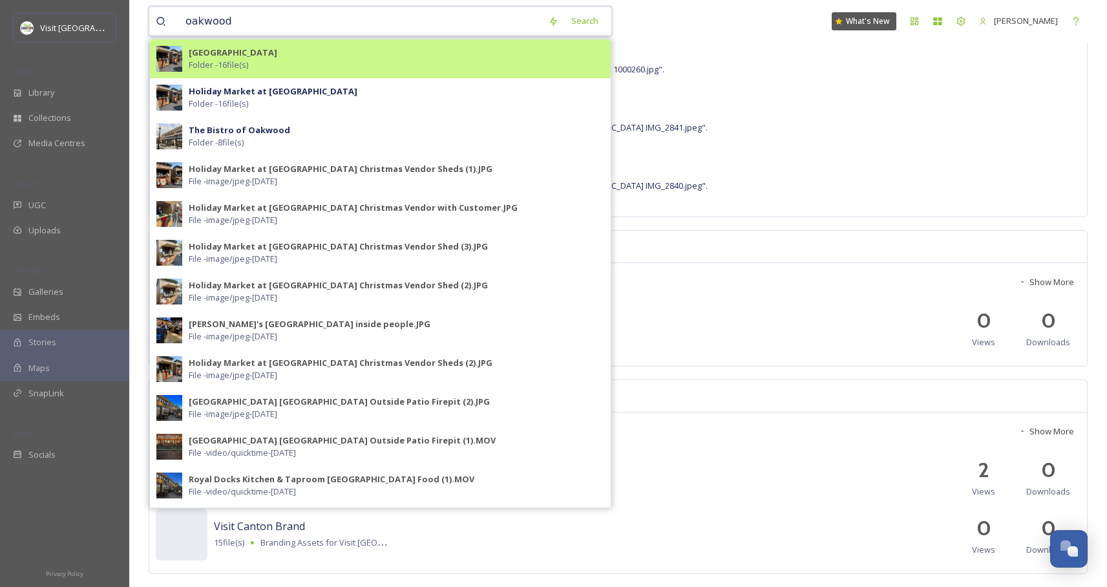
type input "oakwood"
click at [264, 54] on div "Oakwood Square Folder - 16 file(s)" at bounding box center [397, 59] width 416 height 25
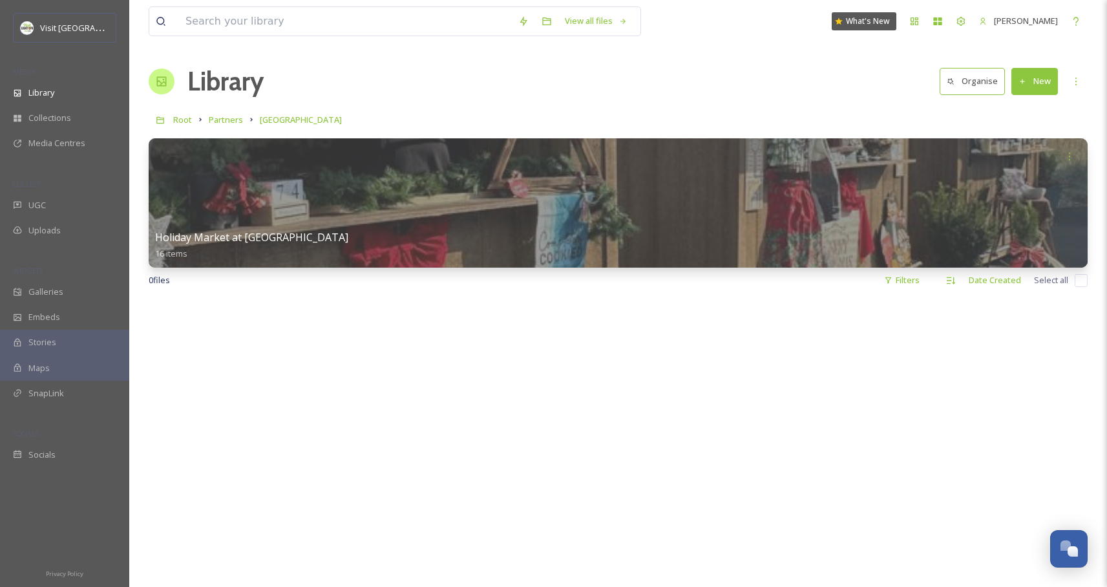
click at [1047, 80] on button "New" at bounding box center [1035, 81] width 47 height 27
click at [1027, 116] on span "File Upload" at bounding box center [1029, 111] width 43 height 12
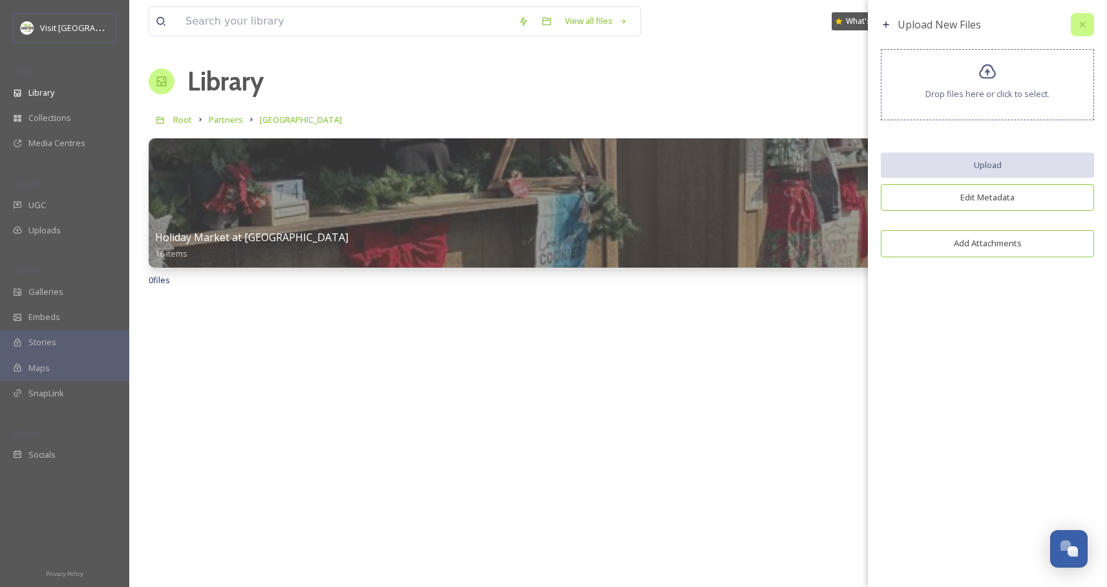
click at [1085, 25] on icon at bounding box center [1083, 24] width 10 height 10
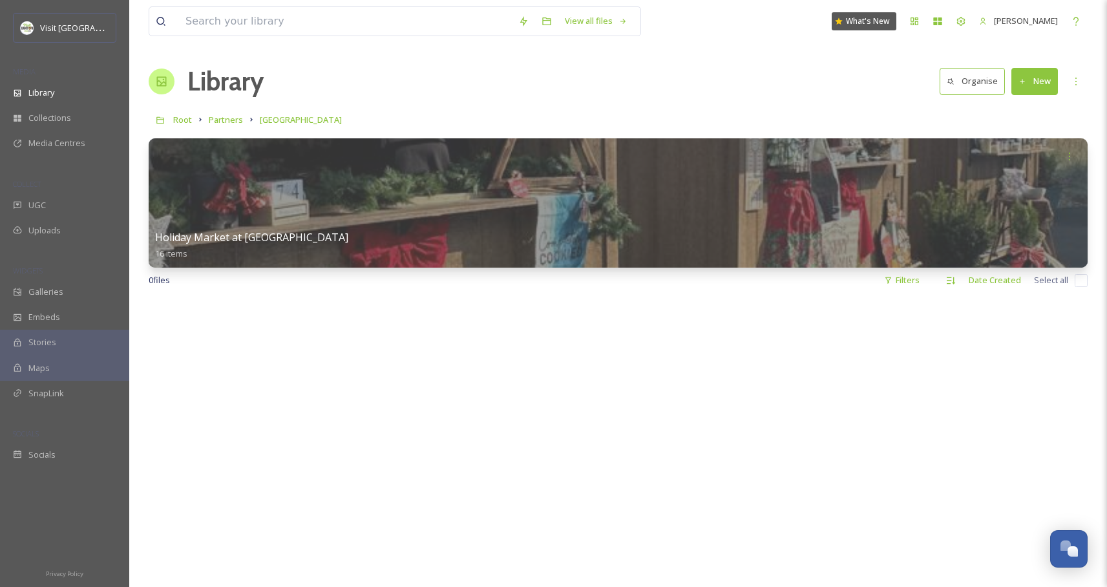
click at [1037, 91] on button "New" at bounding box center [1035, 81] width 47 height 27
click at [1034, 165] on div "Folder" at bounding box center [1020, 161] width 73 height 25
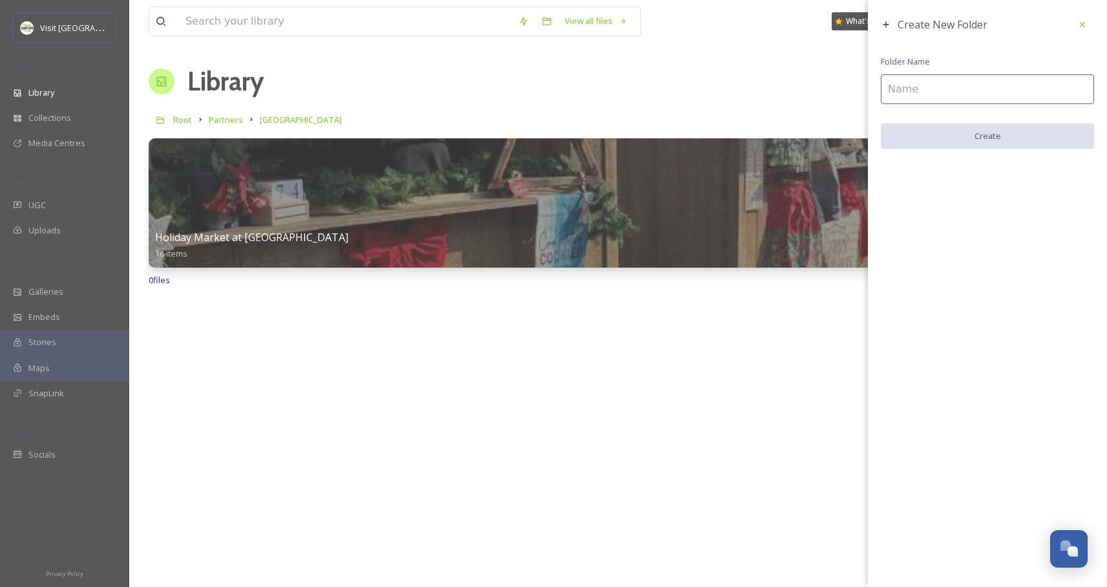
click at [951, 77] on input at bounding box center [987, 89] width 213 height 30
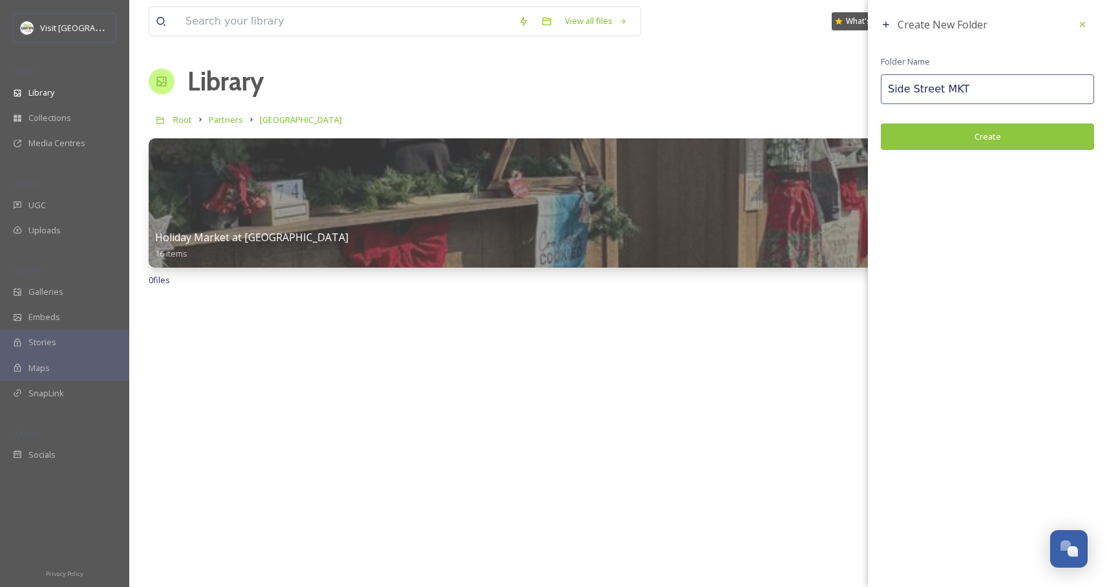
type input "Side Street MKT"
click at [1015, 147] on button "Create" at bounding box center [987, 136] width 213 height 27
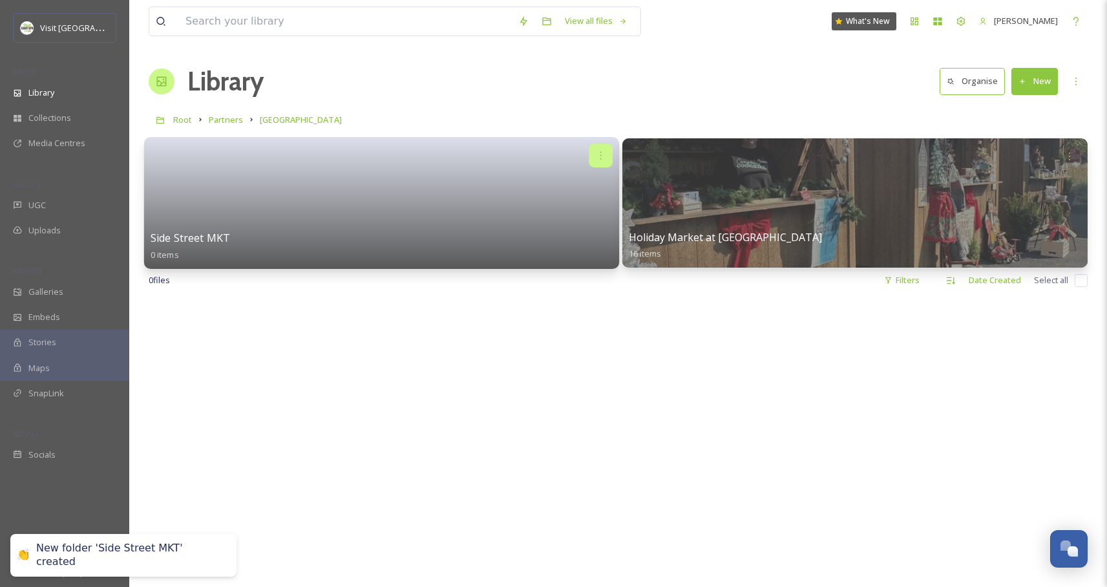
click at [599, 156] on icon at bounding box center [600, 155] width 10 height 10
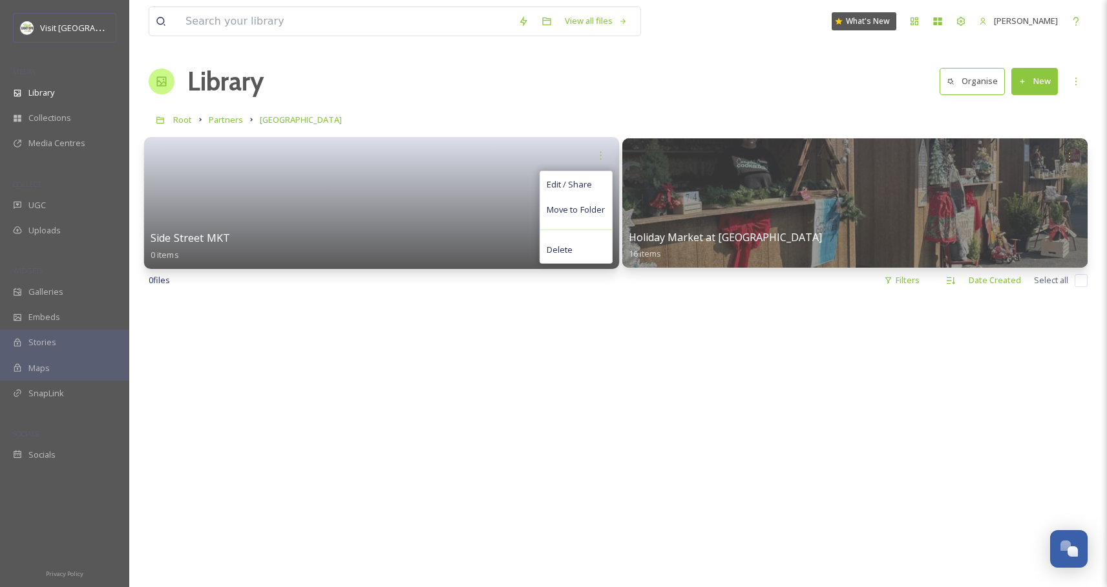
click at [581, 189] on span "Edit / Share" at bounding box center [569, 184] width 45 height 13
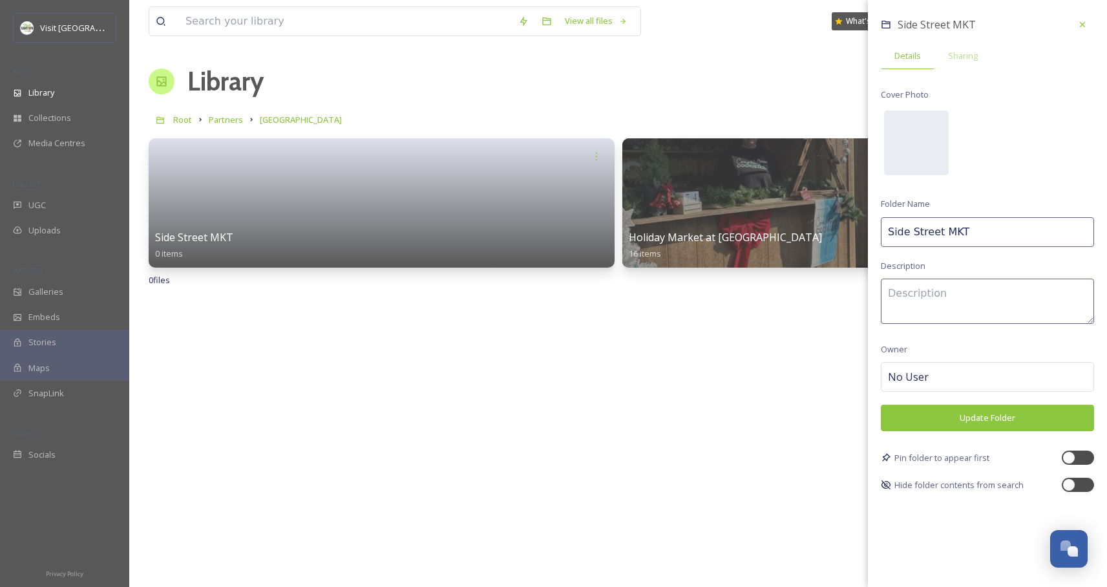
click at [998, 227] on input "Side Street MKT" at bounding box center [987, 232] width 213 height 30
type input "Side Street MKT by 720"
type textarea "Weekly market at Oakwood Square by 720 MKT."
click at [975, 422] on button "Update Folder" at bounding box center [987, 418] width 213 height 27
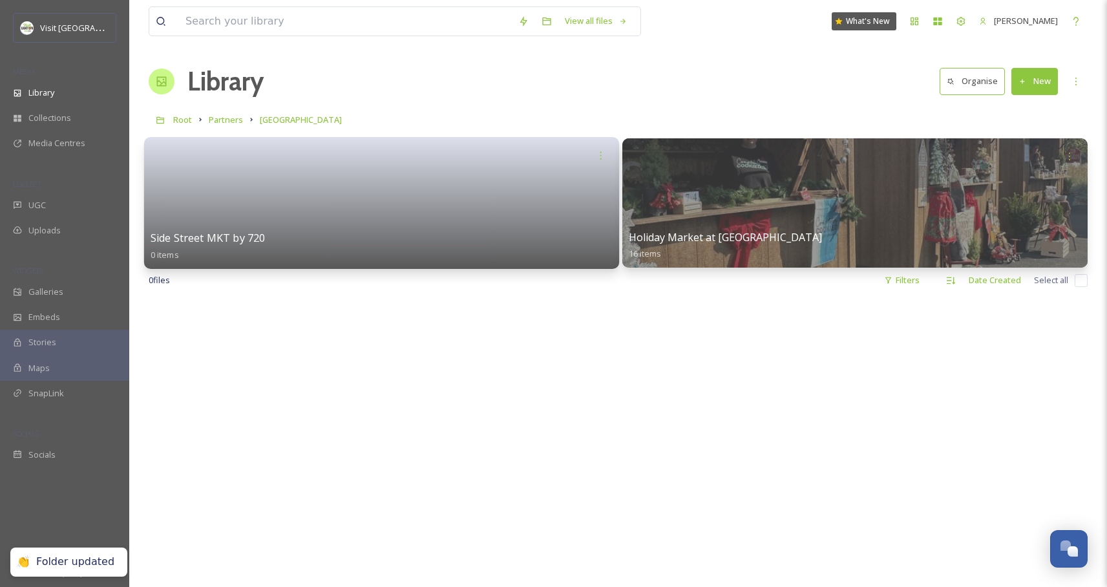
click at [478, 237] on div "Side Street MKT by 720 0 items" at bounding box center [382, 246] width 462 height 32
click at [489, 217] on link at bounding box center [382, 198] width 462 height 63
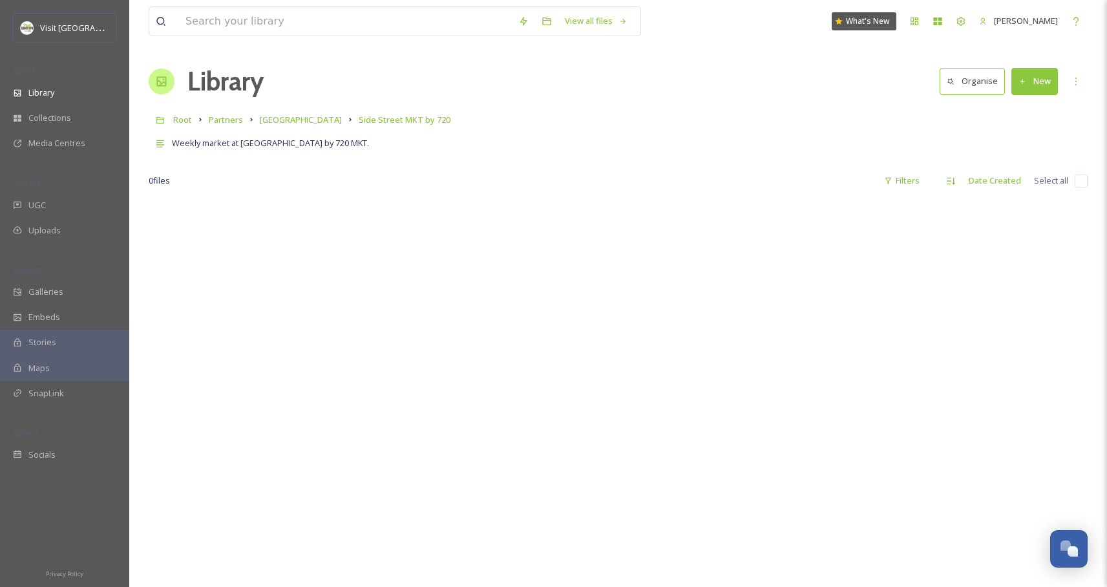
click at [1043, 76] on button "New" at bounding box center [1035, 81] width 47 height 27
click at [1023, 120] on div "File Upload" at bounding box center [1020, 111] width 73 height 25
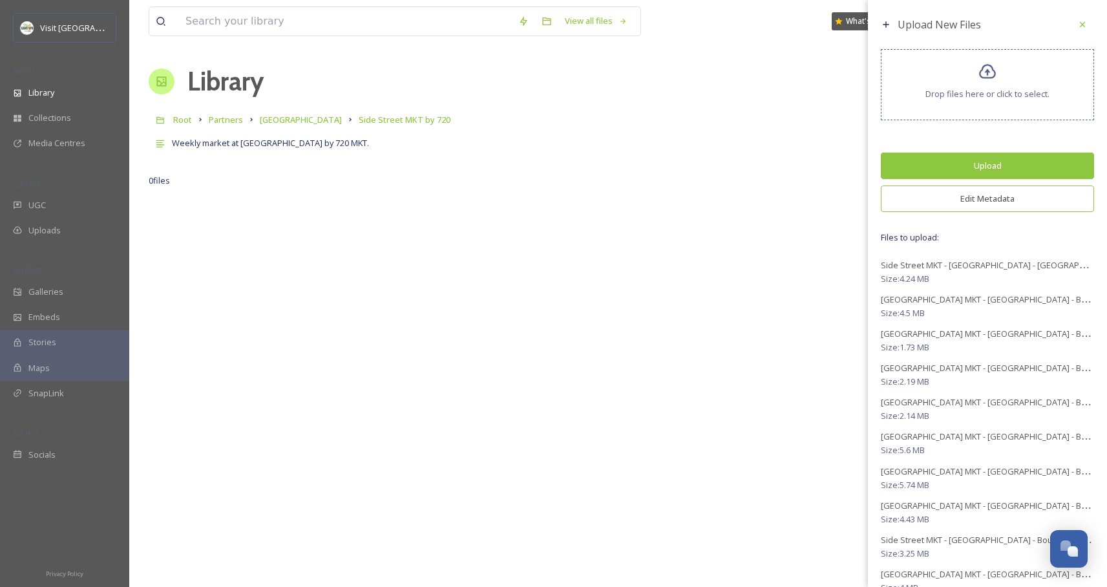
click at [972, 204] on button "Edit Metadata" at bounding box center [987, 199] width 213 height 27
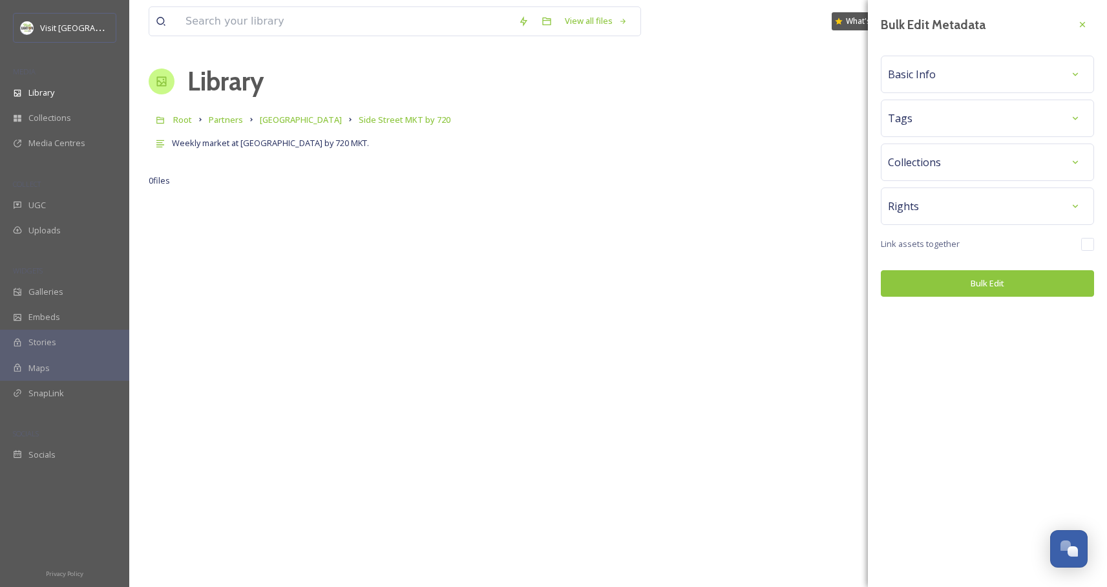
click at [934, 112] on div "Tags" at bounding box center [987, 118] width 199 height 23
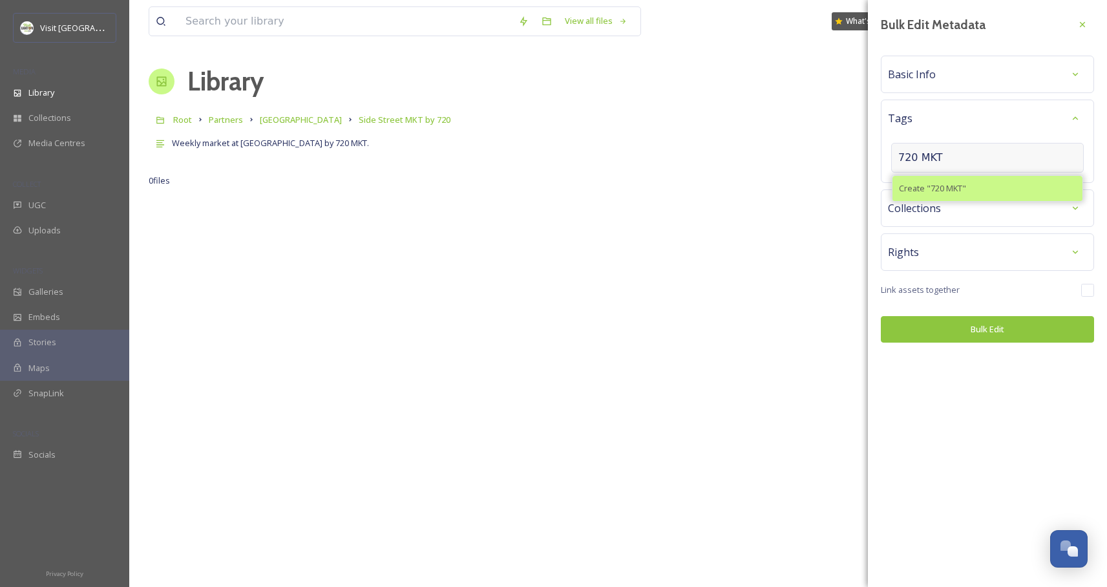
type input "720 MKT"
click at [940, 195] on div "Create " 720 MKT "" at bounding box center [988, 188] width 190 height 25
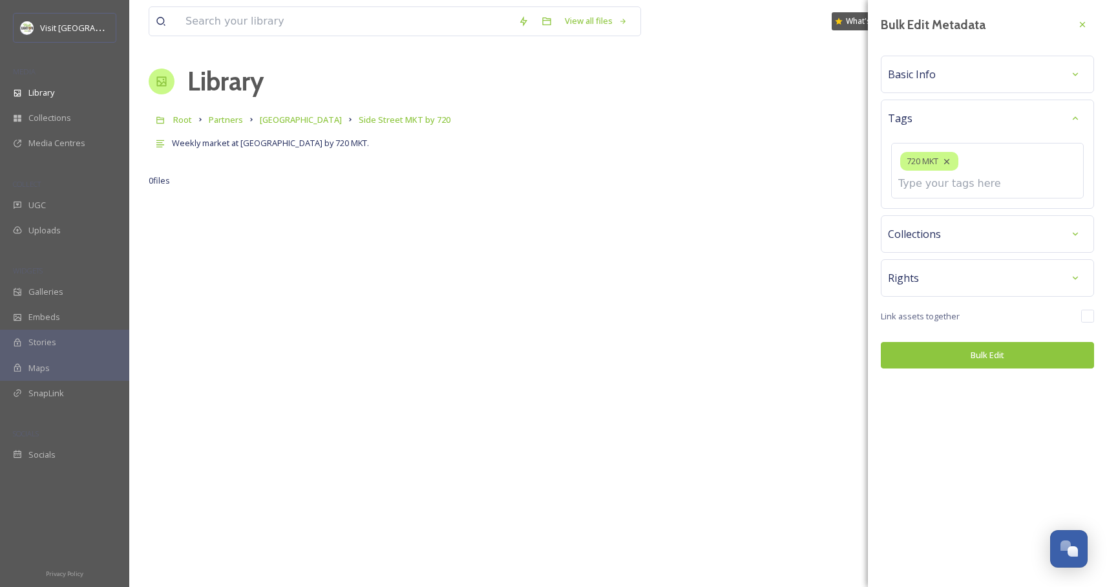
click at [961, 182] on div "Tags 720 MKT" at bounding box center [987, 154] width 213 height 109
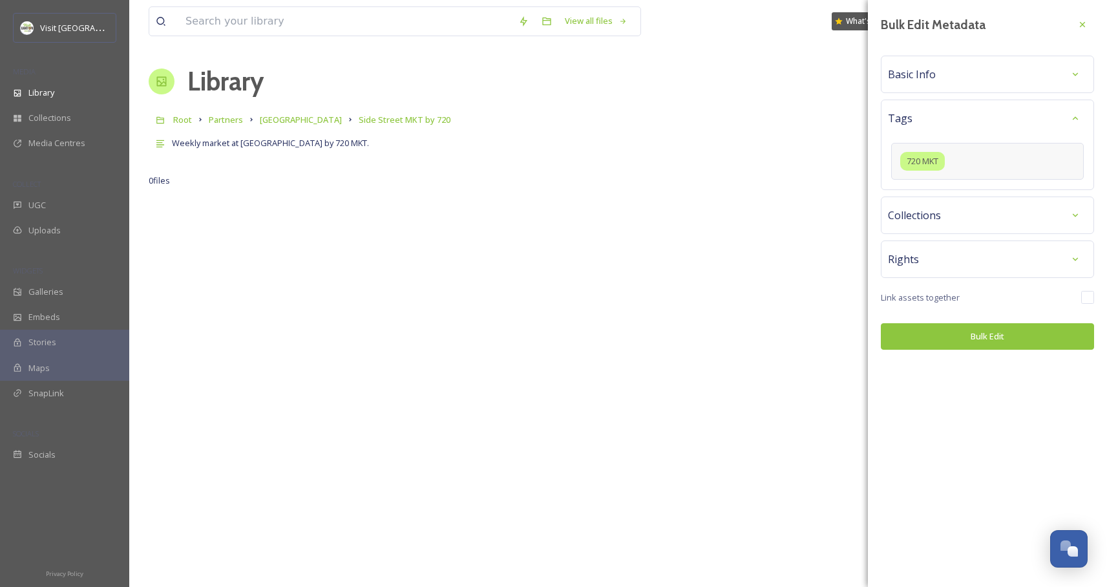
click at [970, 162] on div "720 MKT" at bounding box center [987, 161] width 193 height 37
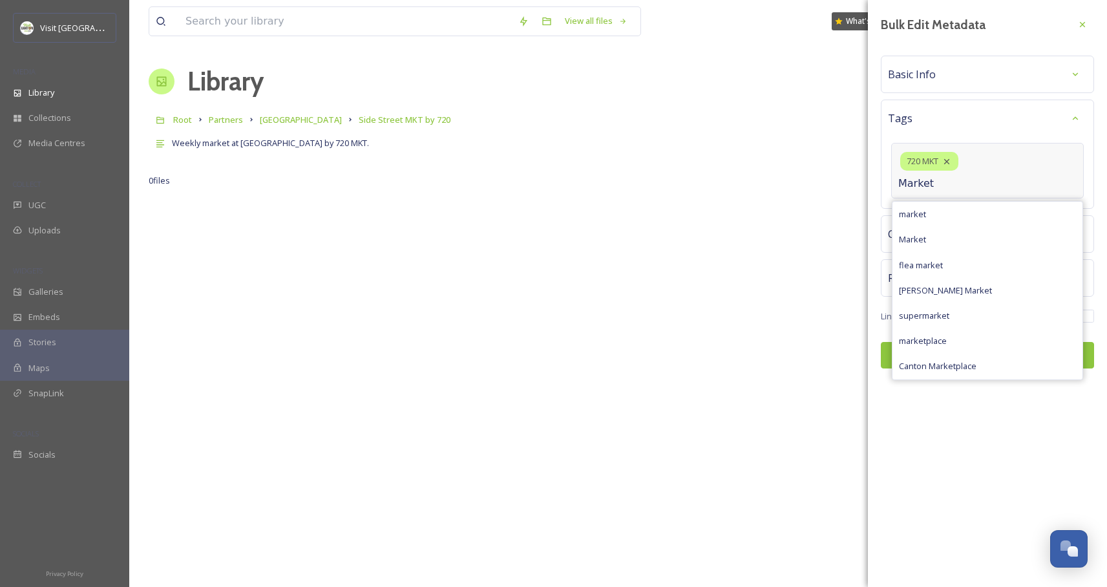
type input "Market"
click at [942, 202] on div "market" at bounding box center [988, 214] width 190 height 25
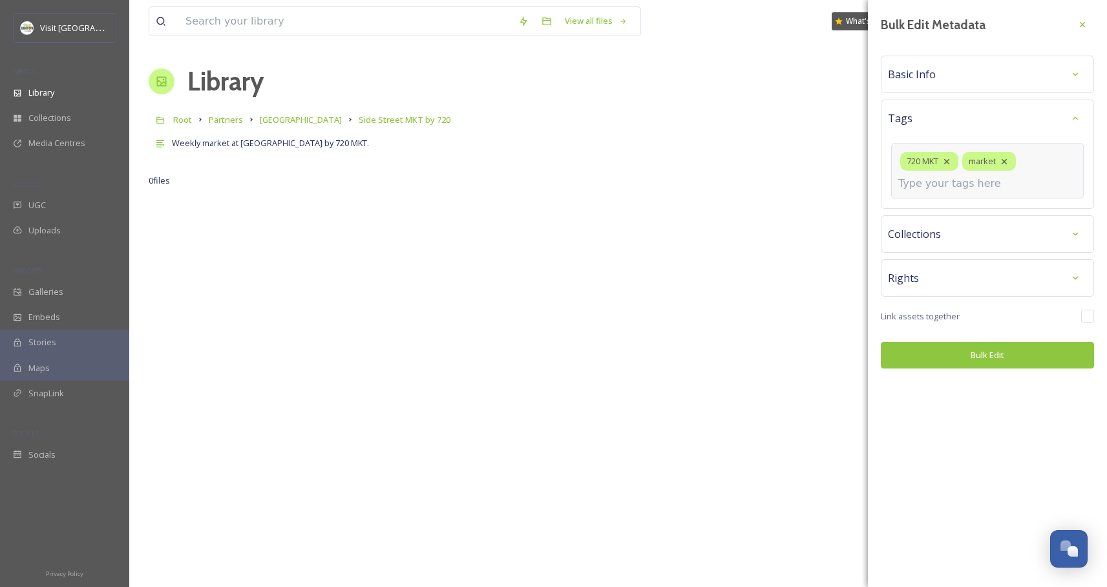
click at [1028, 183] on div "720 MKT market" at bounding box center [987, 171] width 193 height 56
click at [972, 186] on input at bounding box center [962, 184] width 129 height 16
type input "Oakwood"
click at [950, 220] on div "Create " Oakwood "" at bounding box center [988, 214] width 190 height 25
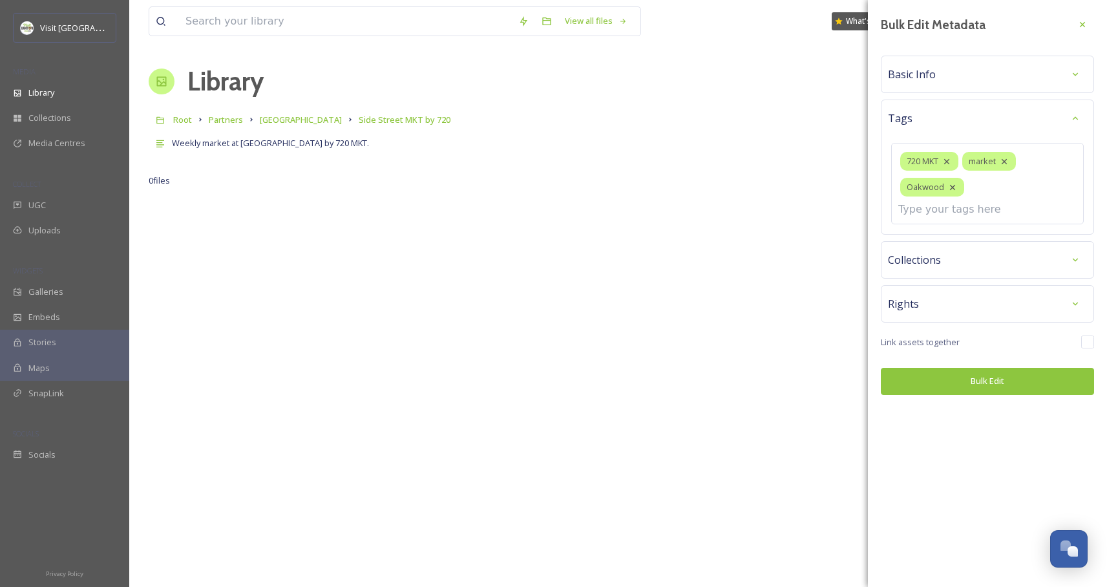
click at [941, 79] on div "Basic Info" at bounding box center [987, 74] width 199 height 23
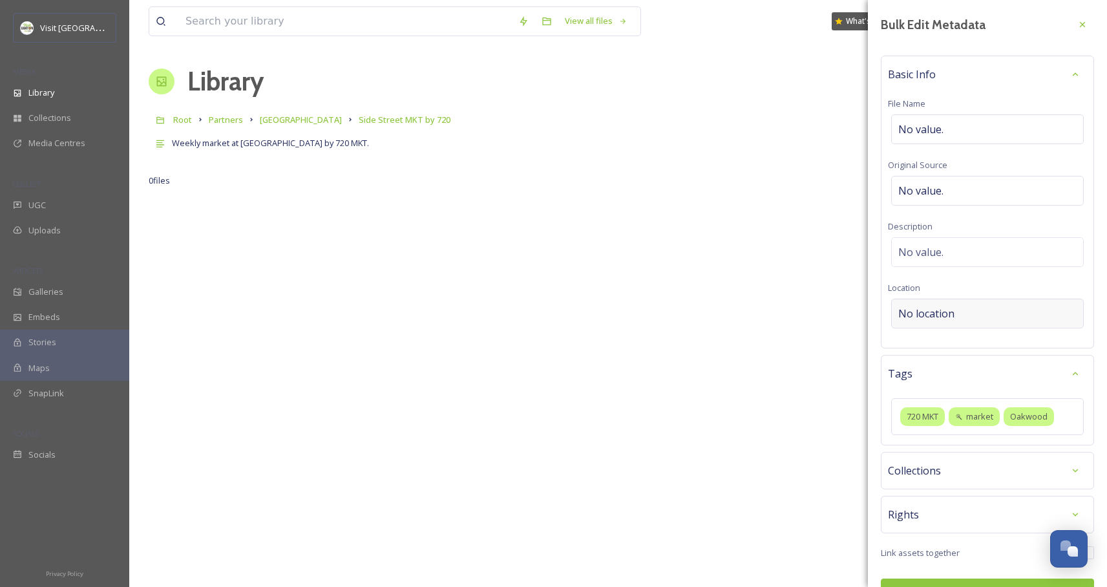
click at [941, 313] on span "No location" at bounding box center [926, 314] width 56 height 16
click at [941, 313] on input at bounding box center [987, 313] width 191 height 28
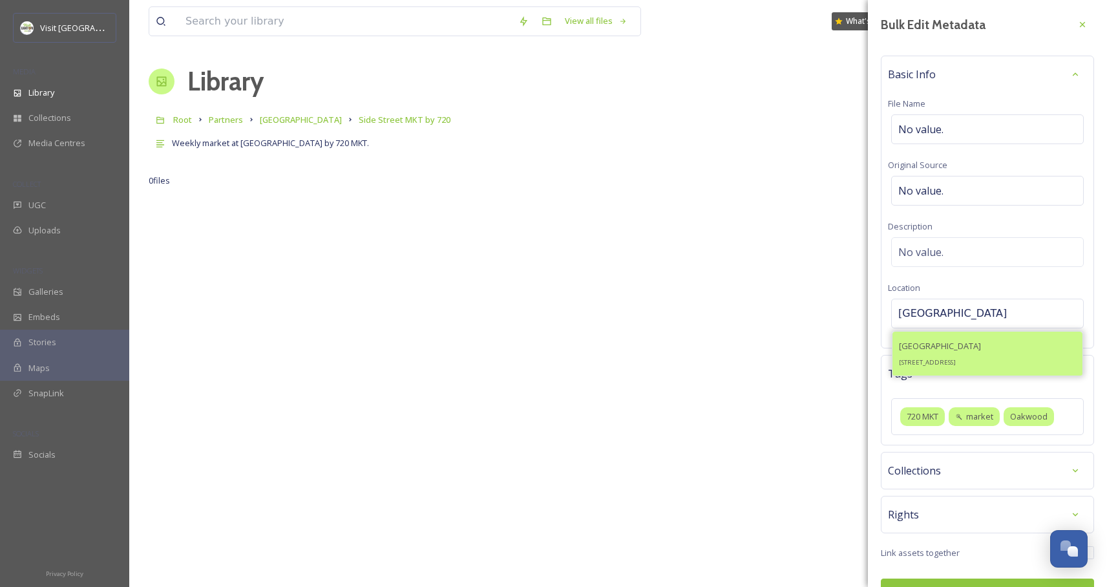
type input "Oakwood Square"
click at [959, 350] on span "Oakwood Square" at bounding box center [940, 346] width 82 height 12
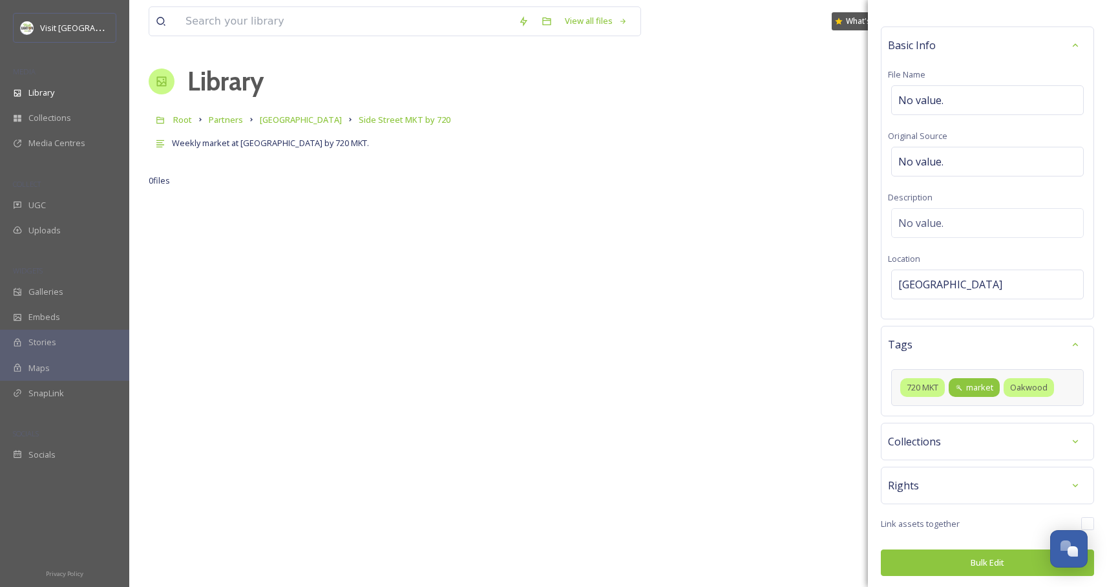
scroll to position [31, 0]
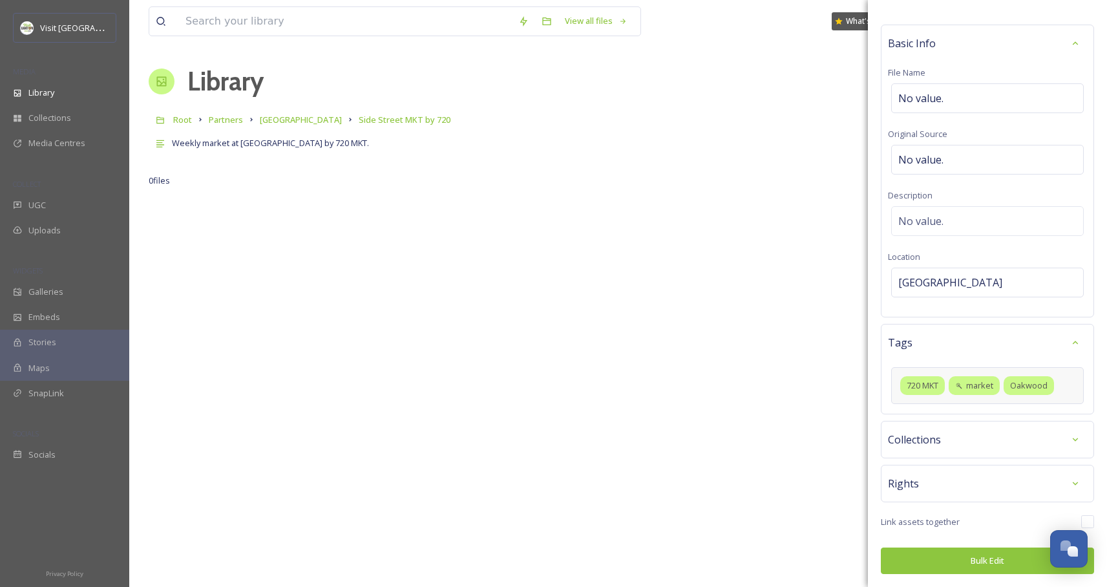
click at [1071, 387] on div "720 MKT market Oakwood" at bounding box center [987, 385] width 193 height 37
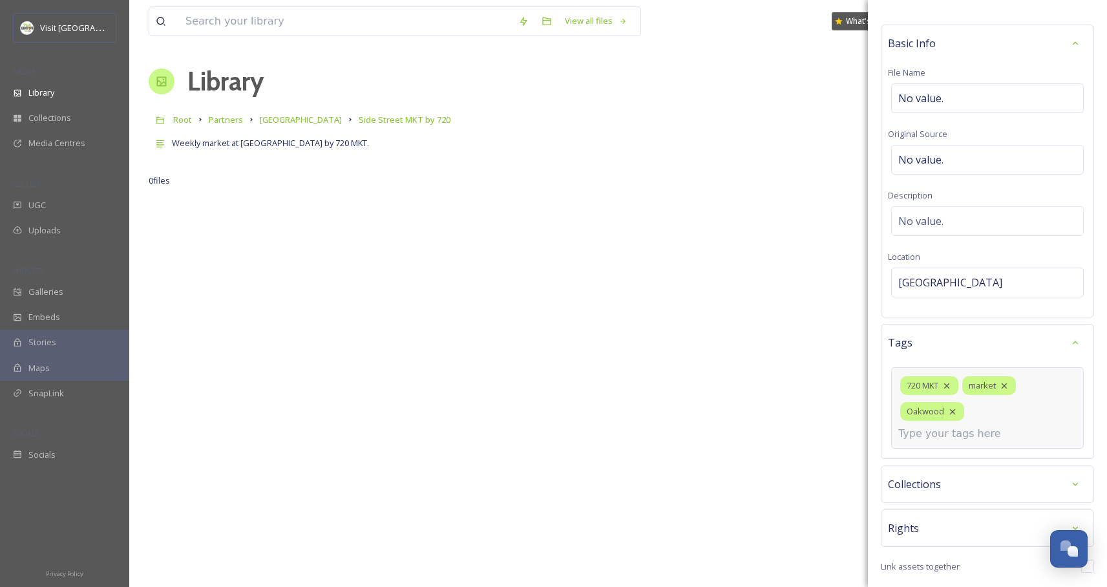
click at [964, 435] on input at bounding box center [962, 434] width 129 height 16
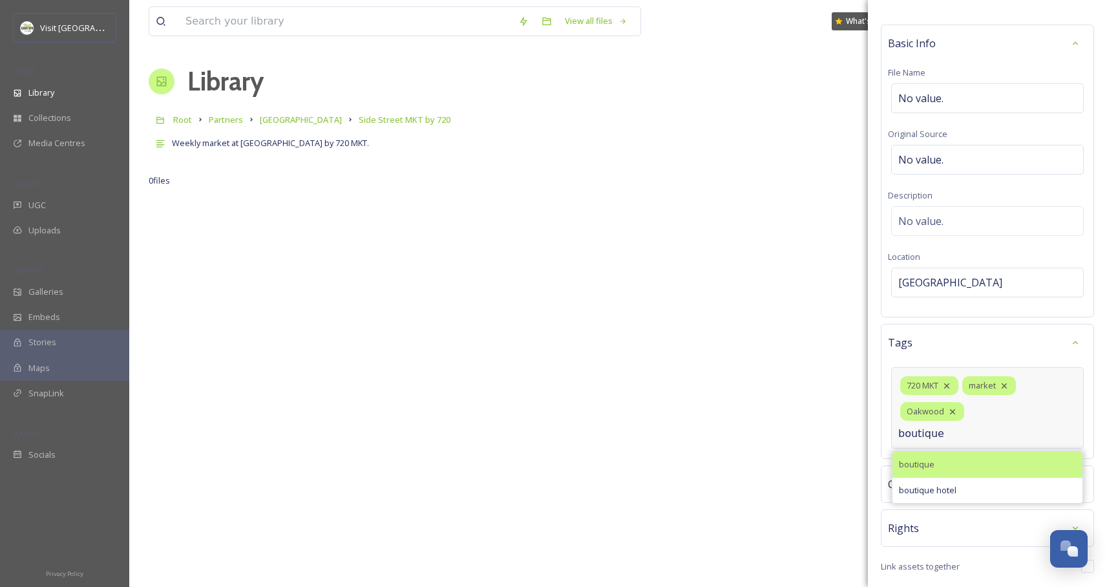
type input "boutique"
click at [948, 465] on div "boutique" at bounding box center [988, 464] width 190 height 25
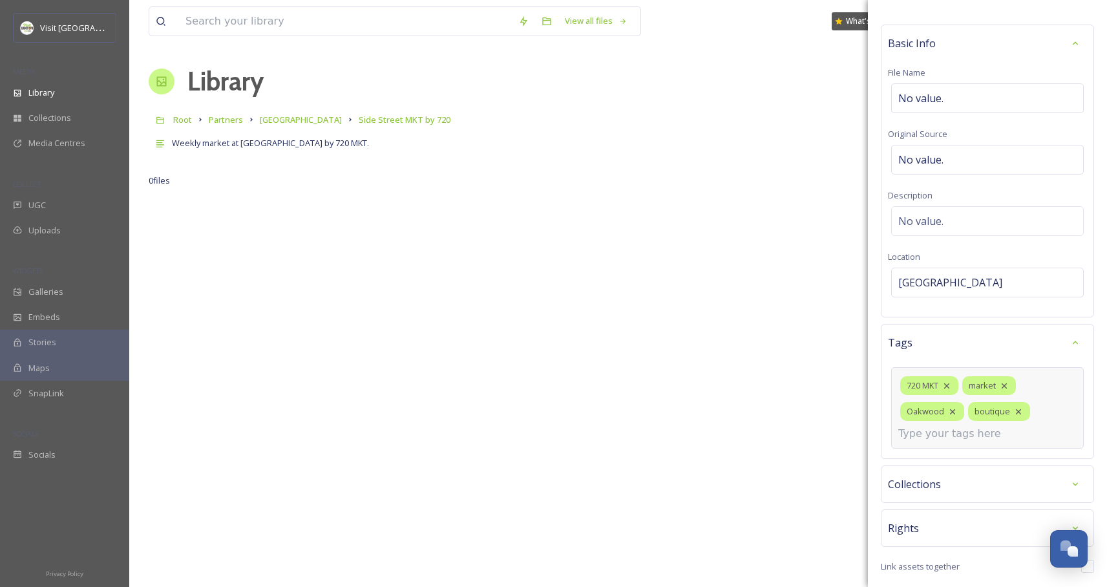
click at [987, 433] on input at bounding box center [962, 434] width 129 height 16
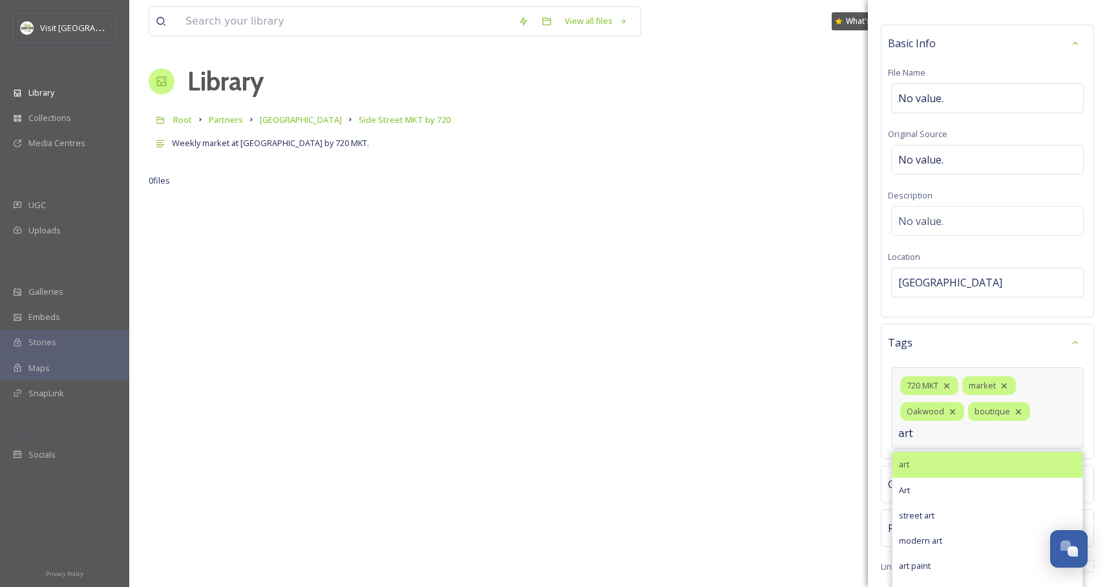
type input "art"
click at [943, 463] on div "art" at bounding box center [988, 464] width 190 height 25
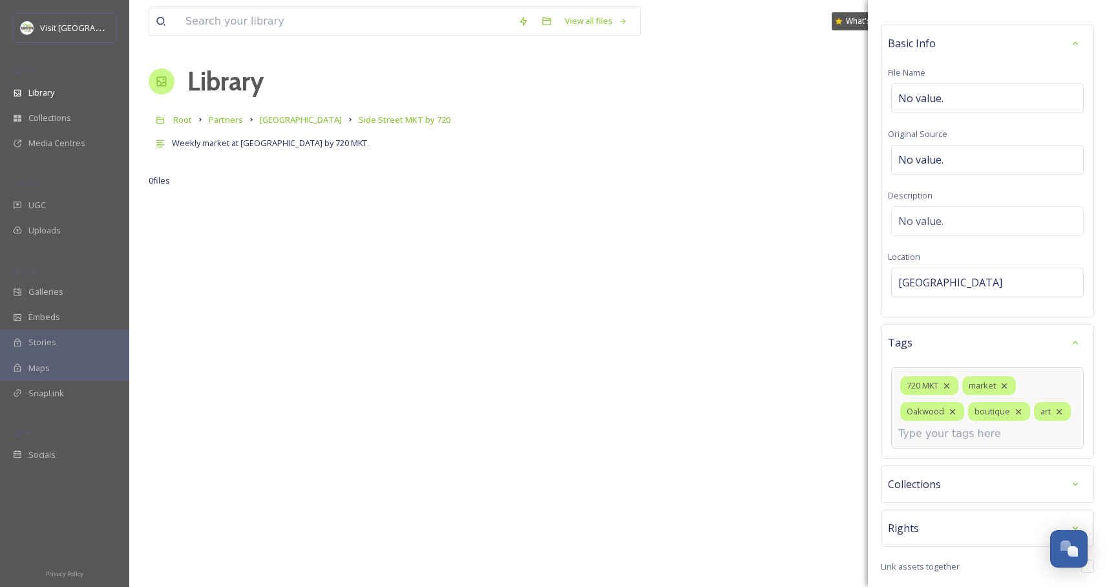
click at [948, 441] on input at bounding box center [962, 434] width 129 height 16
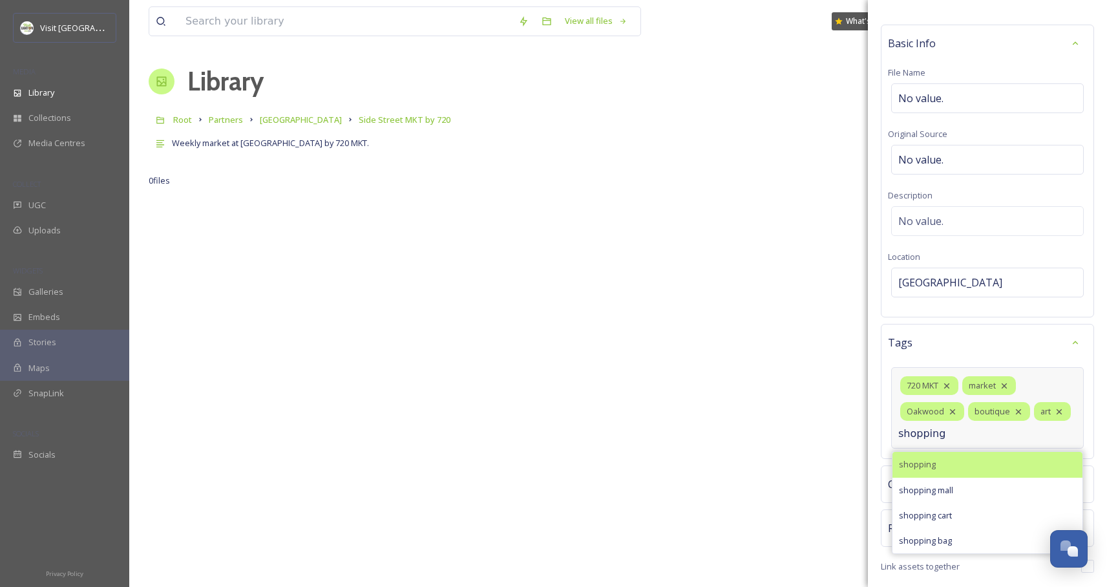
type input "shopping"
click at [923, 471] on span "shopping" at bounding box center [917, 464] width 37 height 12
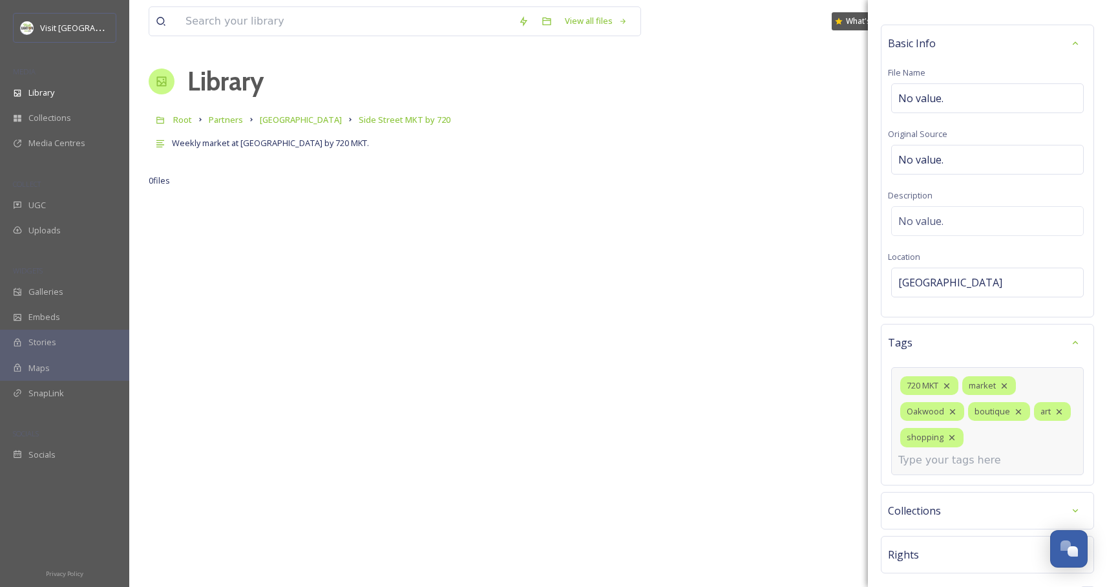
click at [1011, 462] on input at bounding box center [962, 460] width 129 height 16
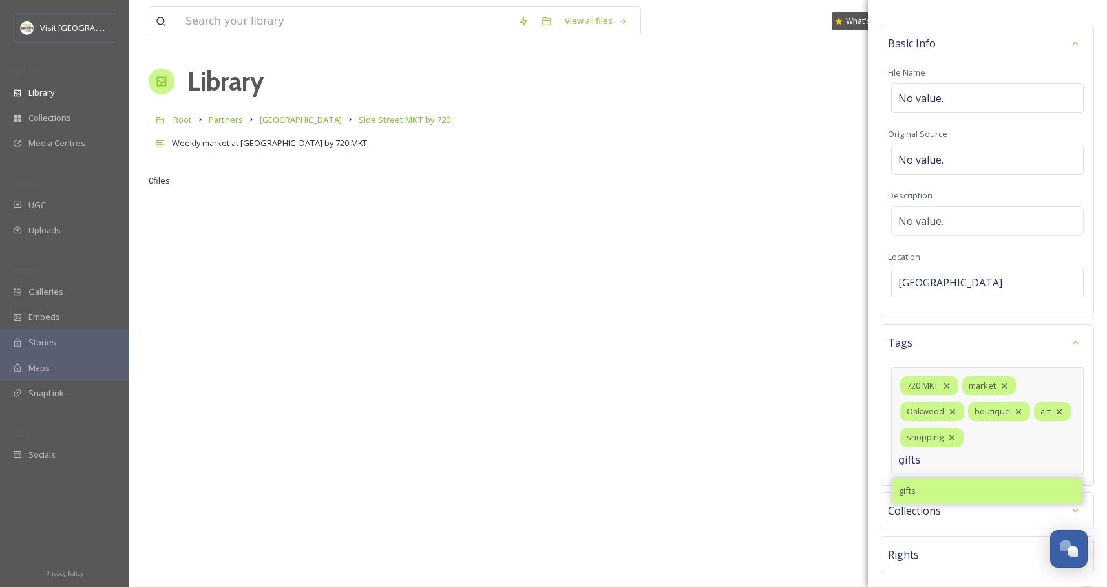
type input "gifts"
click at [979, 489] on div "gifts" at bounding box center [988, 490] width 190 height 25
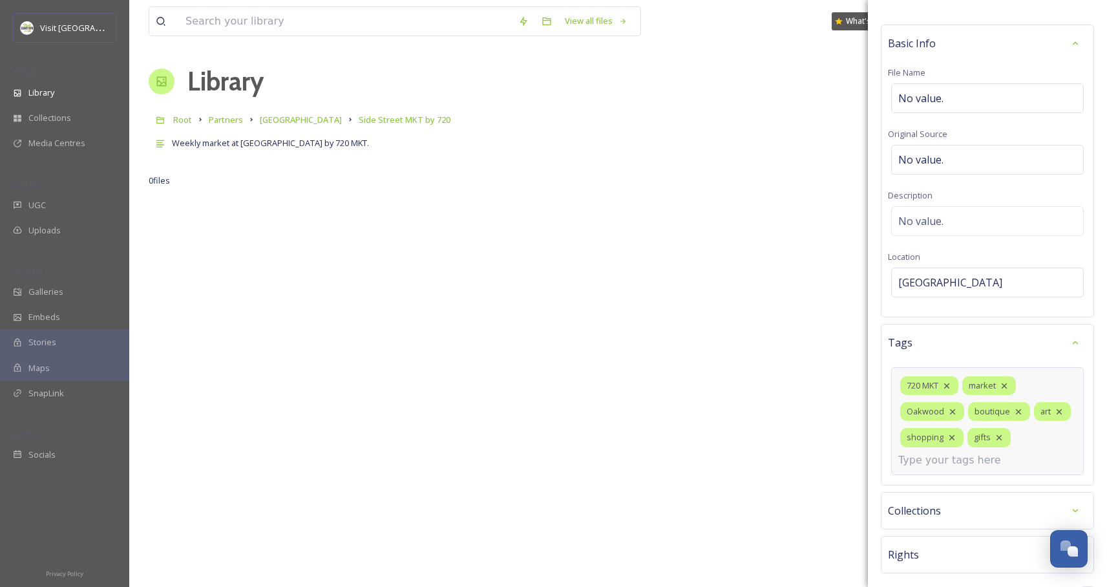
click at [949, 466] on input at bounding box center [962, 460] width 129 height 16
click at [964, 464] on input "souvieneer" at bounding box center [962, 460] width 129 height 16
type input "souvenir"
click at [935, 492] on div "souvenir" at bounding box center [988, 490] width 190 height 25
click at [978, 480] on input at bounding box center [962, 486] width 129 height 16
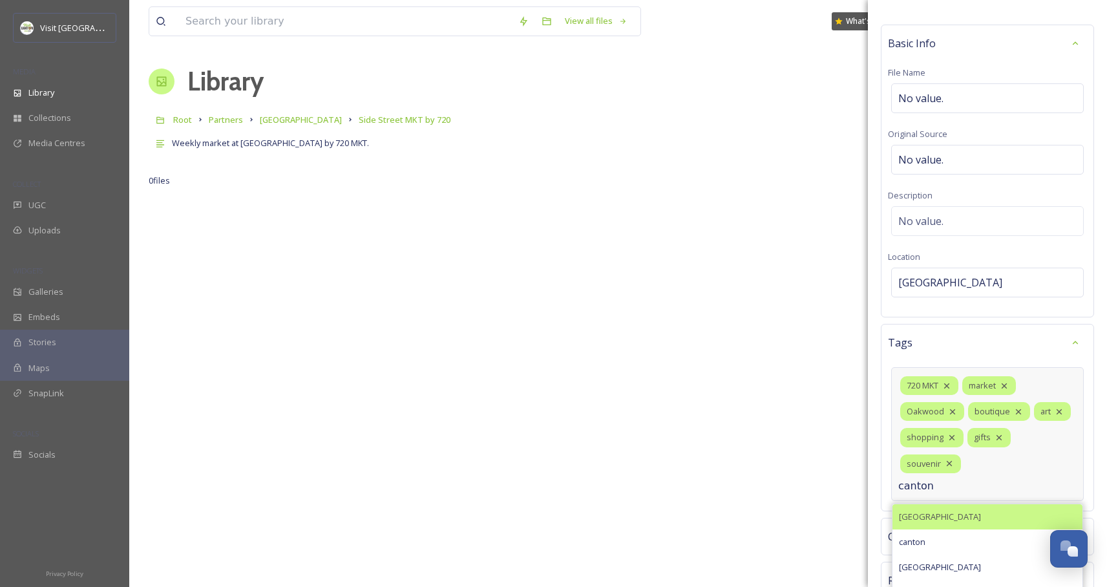
type input "canton"
click at [959, 518] on div "[GEOGRAPHIC_DATA]" at bounding box center [988, 516] width 190 height 25
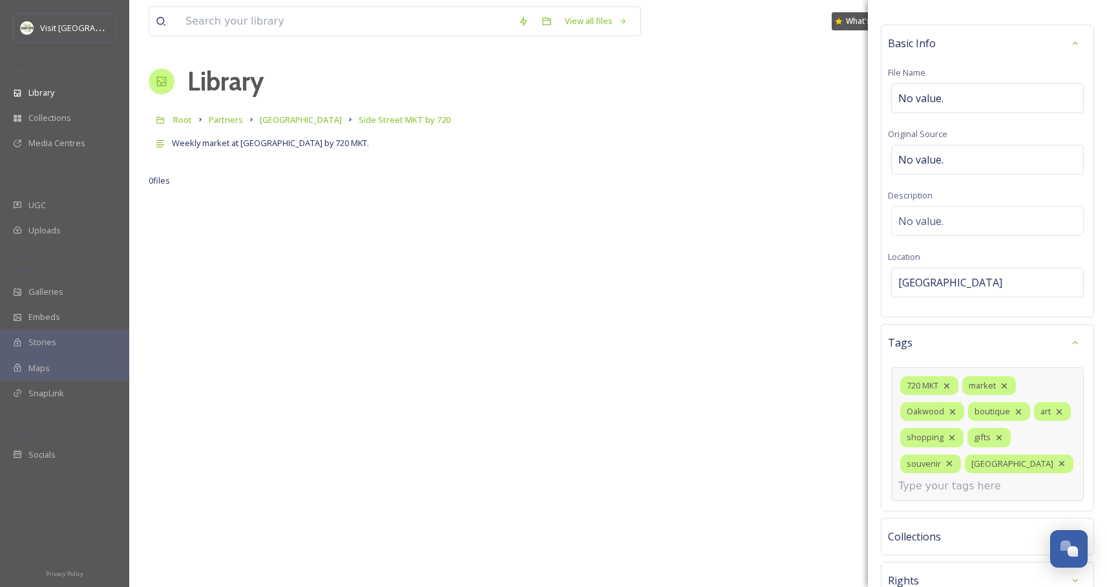
click at [958, 492] on input at bounding box center [962, 486] width 129 height 16
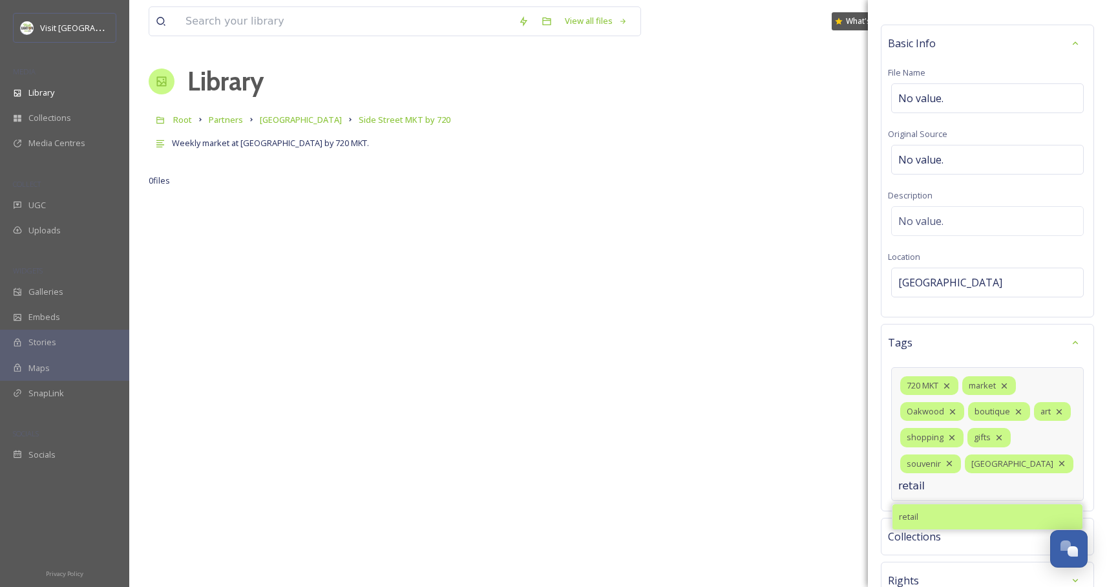
type input "retail"
click at [937, 510] on div "retail" at bounding box center [988, 516] width 190 height 25
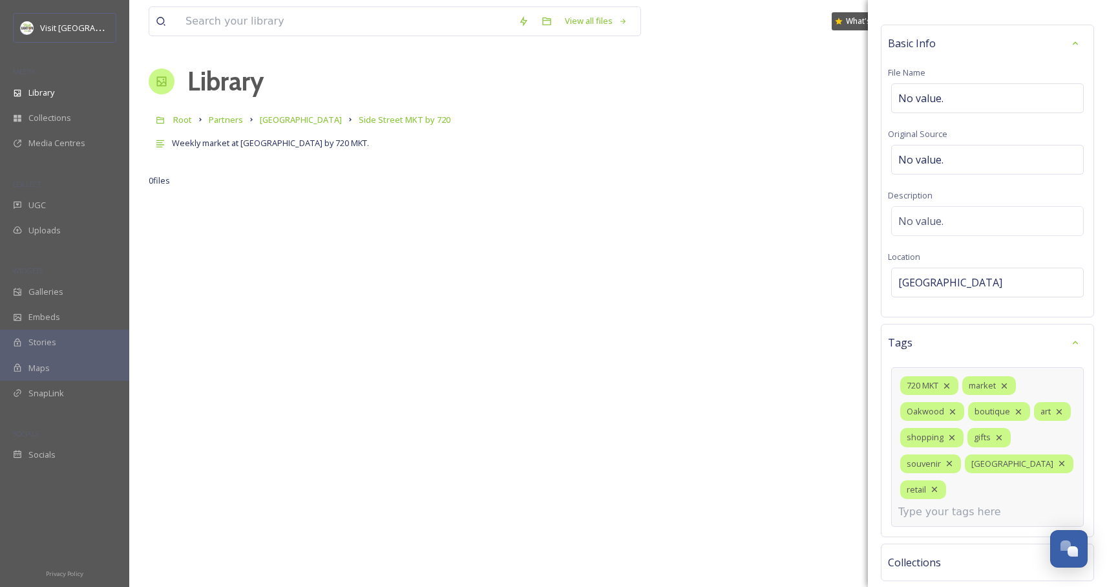
click at [981, 504] on input at bounding box center [962, 512] width 129 height 16
type input "s"
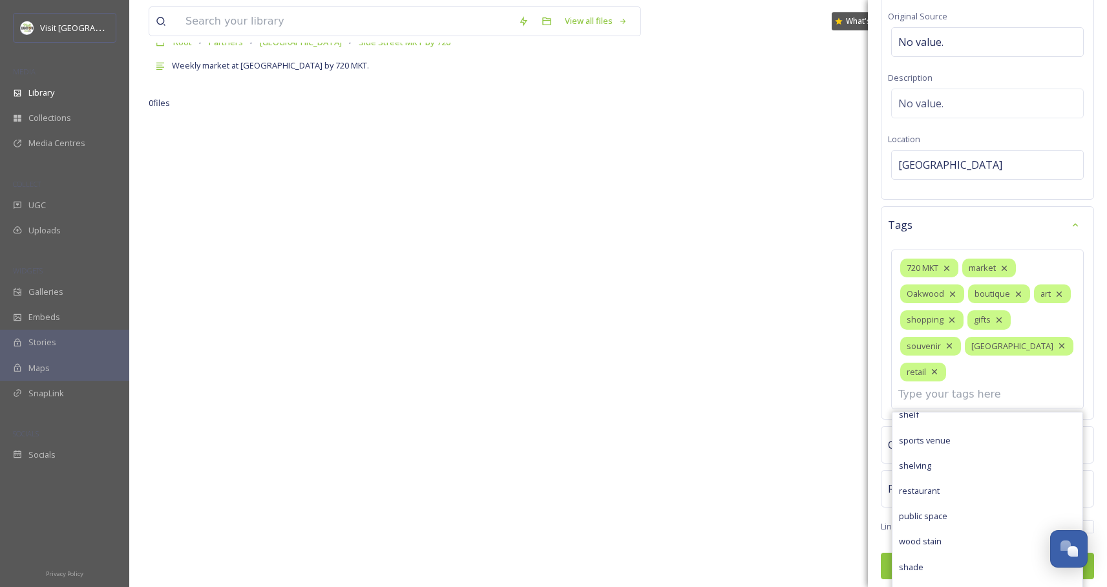
scroll to position [109, 0]
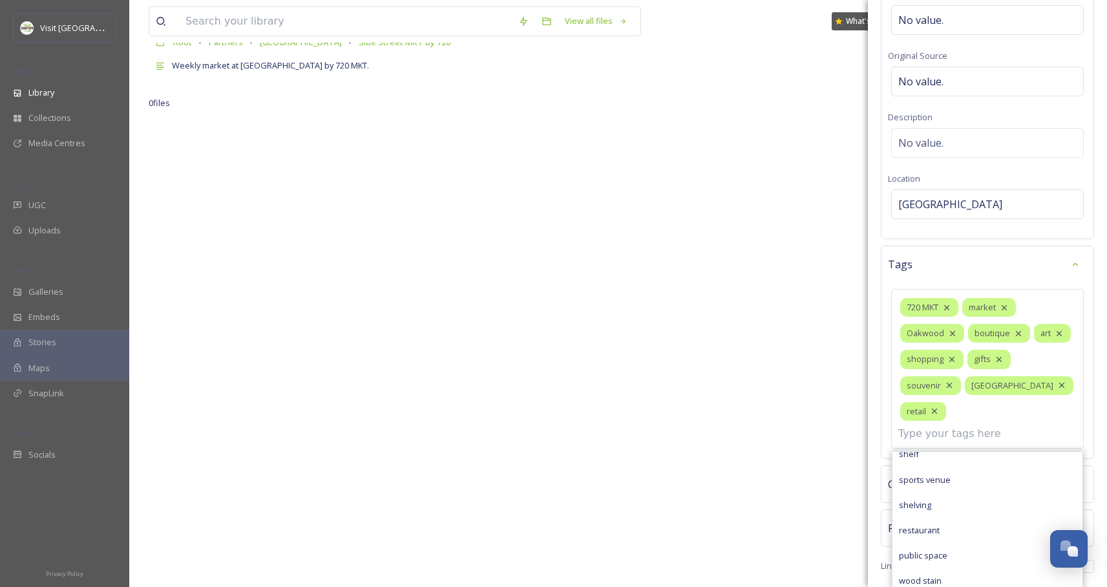
click at [874, 504] on div "Bulk Edit Metadata Basic Info File Name No value. Original Source No value. Des…" at bounding box center [987, 261] width 239 height 741
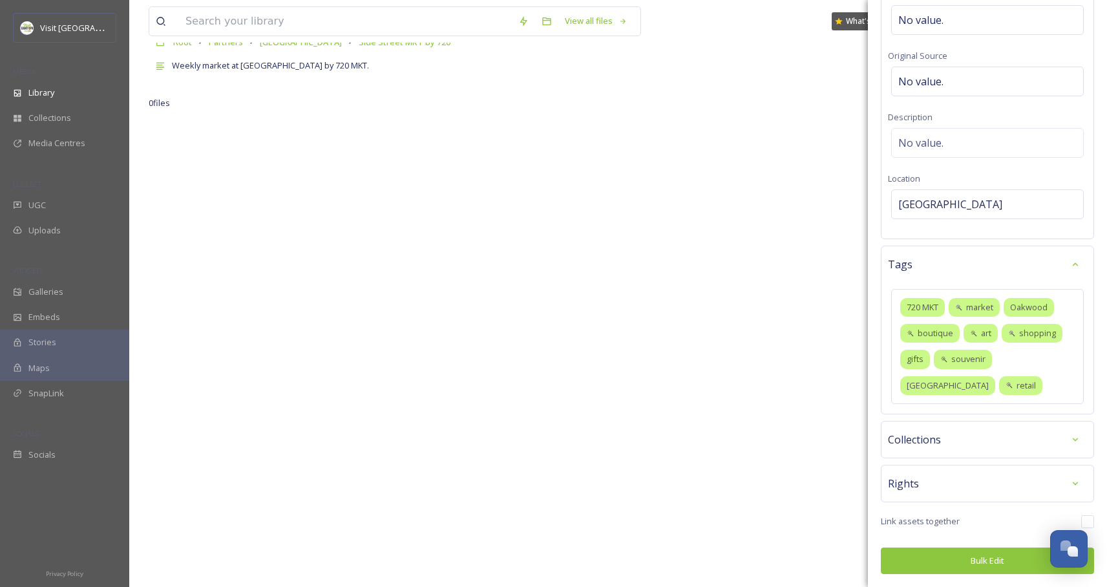
click at [975, 562] on button "Bulk Edit" at bounding box center [987, 560] width 213 height 27
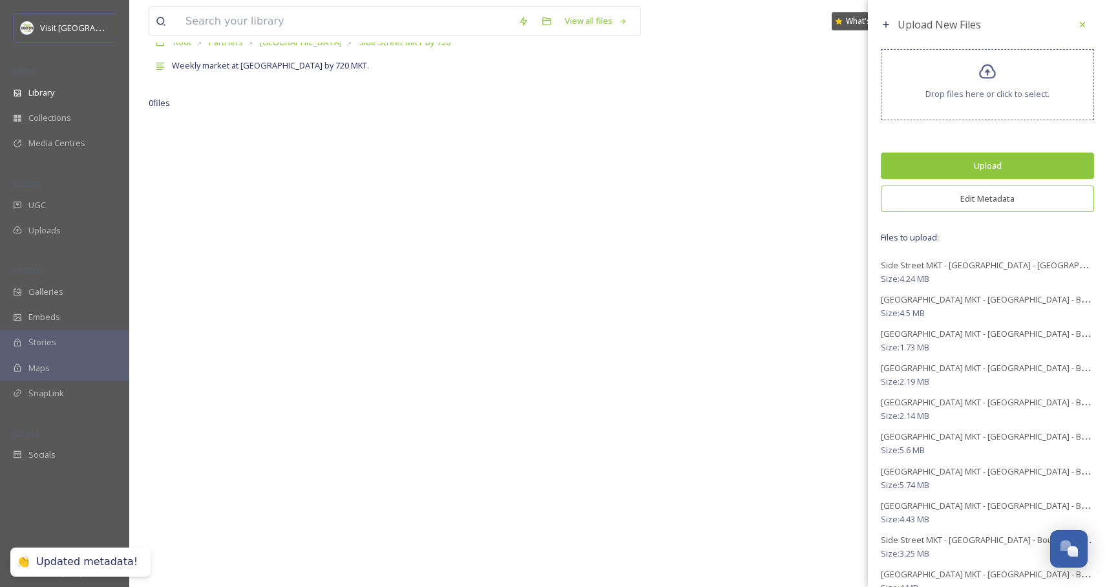
click at [999, 168] on button "Upload" at bounding box center [987, 166] width 213 height 27
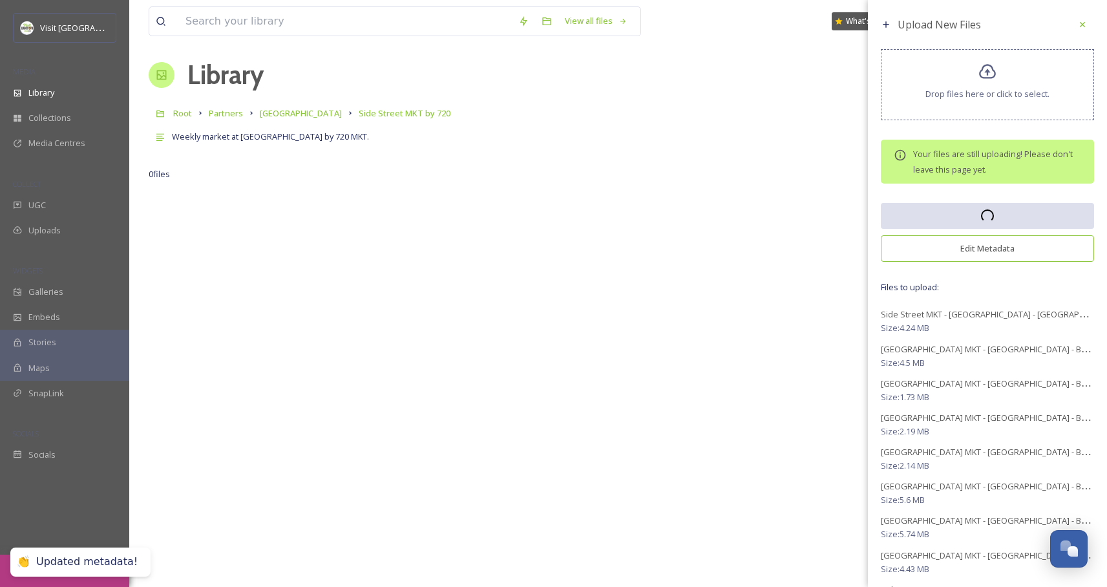
scroll to position [0, 0]
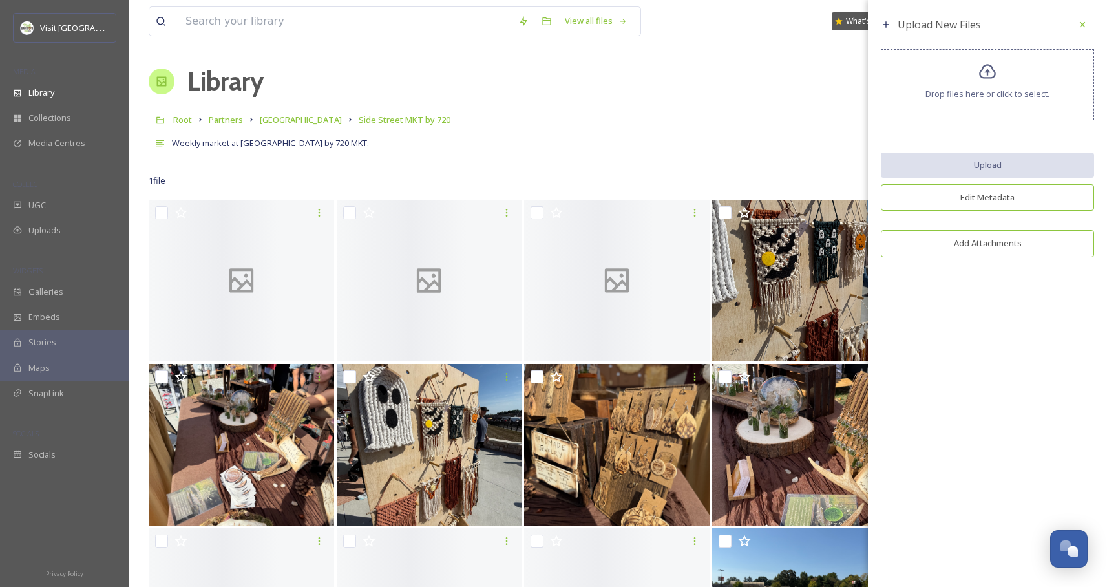
click at [1080, 25] on icon at bounding box center [1083, 24] width 10 height 10
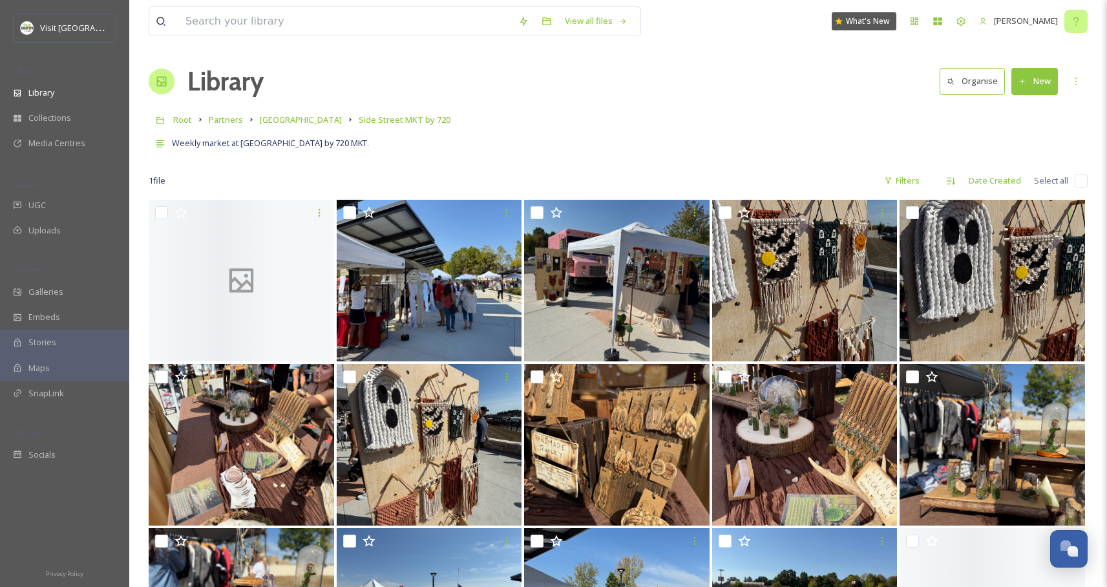
click at [1087, 25] on div at bounding box center [1076, 21] width 23 height 23
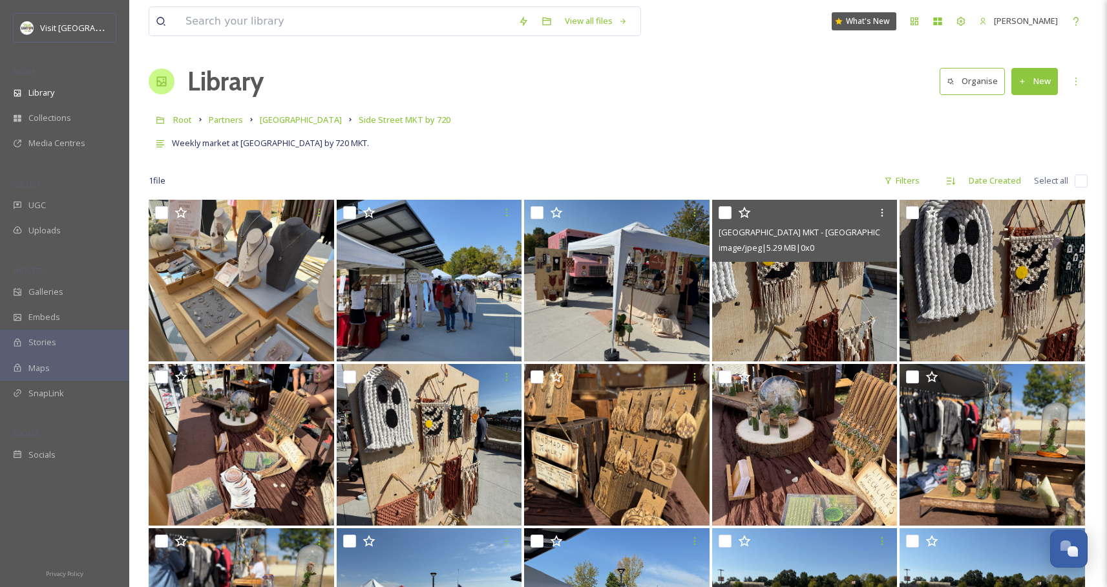
click at [725, 214] on input "checkbox" at bounding box center [725, 212] width 13 height 13
checkbox input "true"
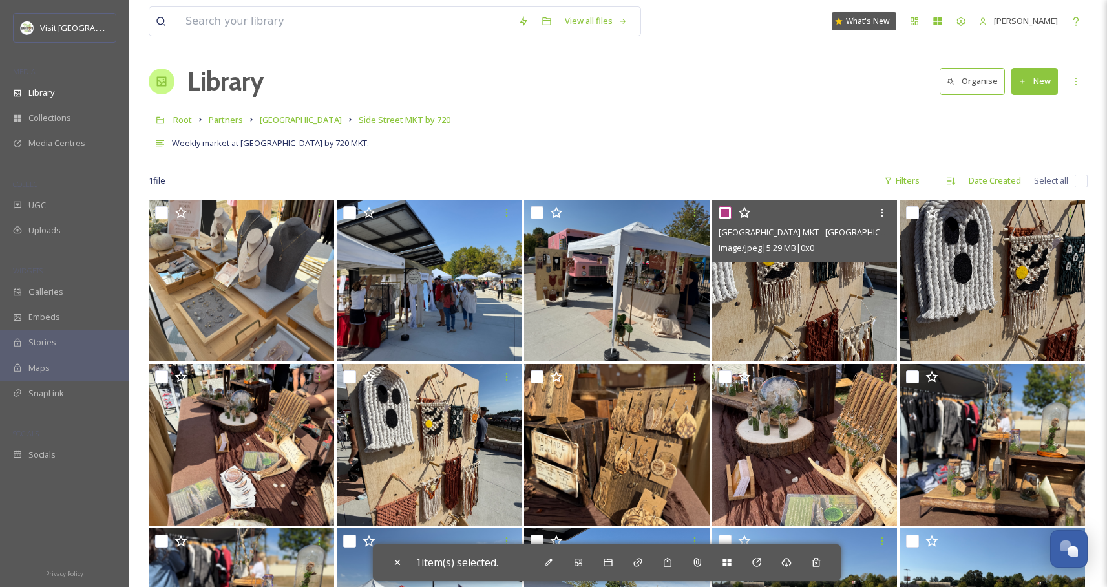
click at [911, 214] on input "checkbox" at bounding box center [912, 212] width 13 height 13
checkbox input "true"
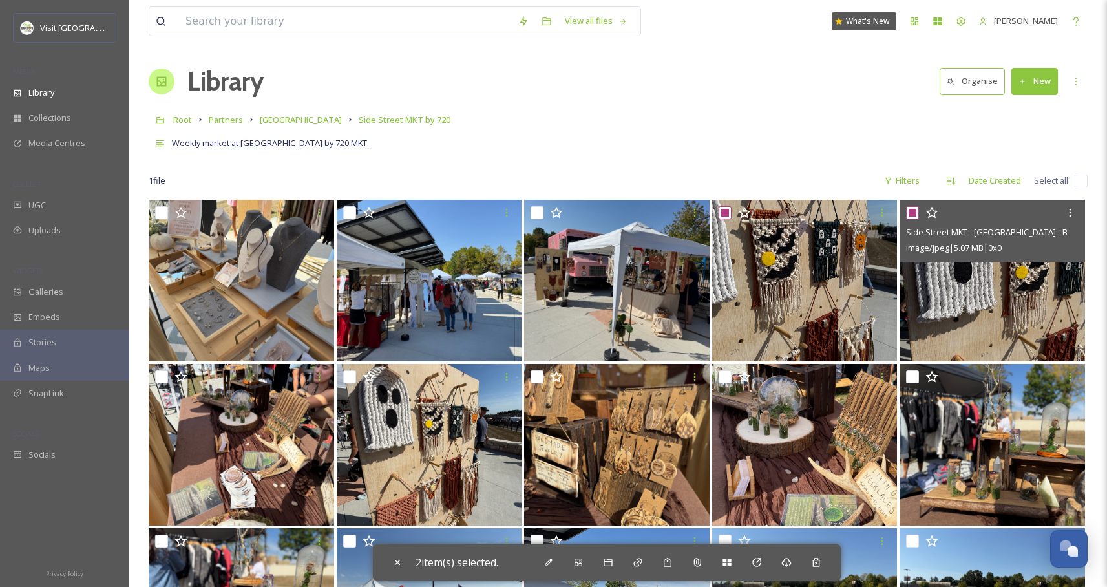
click at [348, 377] on input "checkbox" at bounding box center [349, 376] width 13 height 13
checkbox input "true"
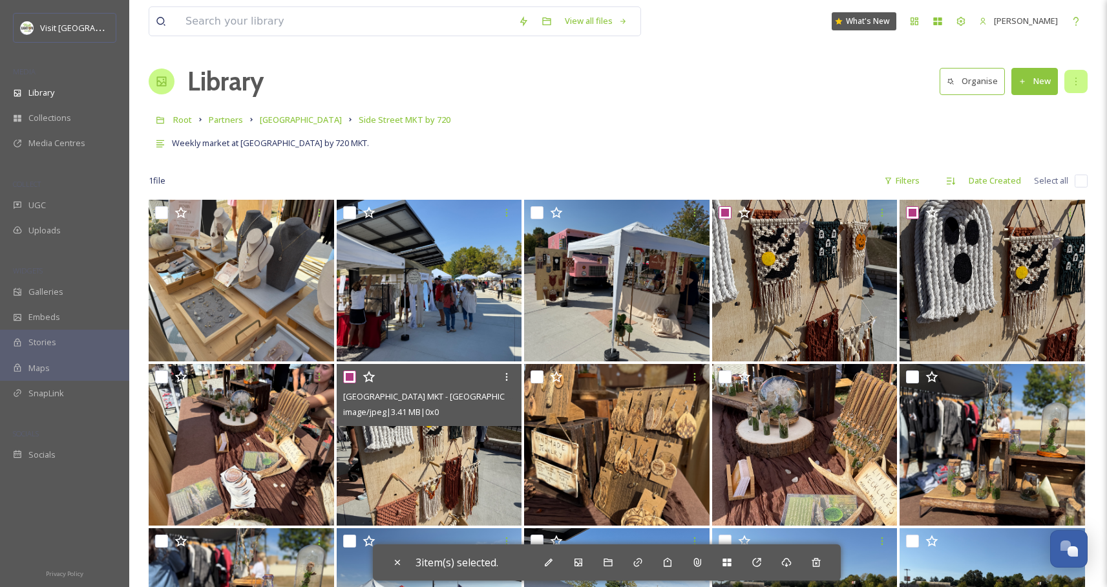
click at [1079, 85] on icon at bounding box center [1076, 81] width 10 height 10
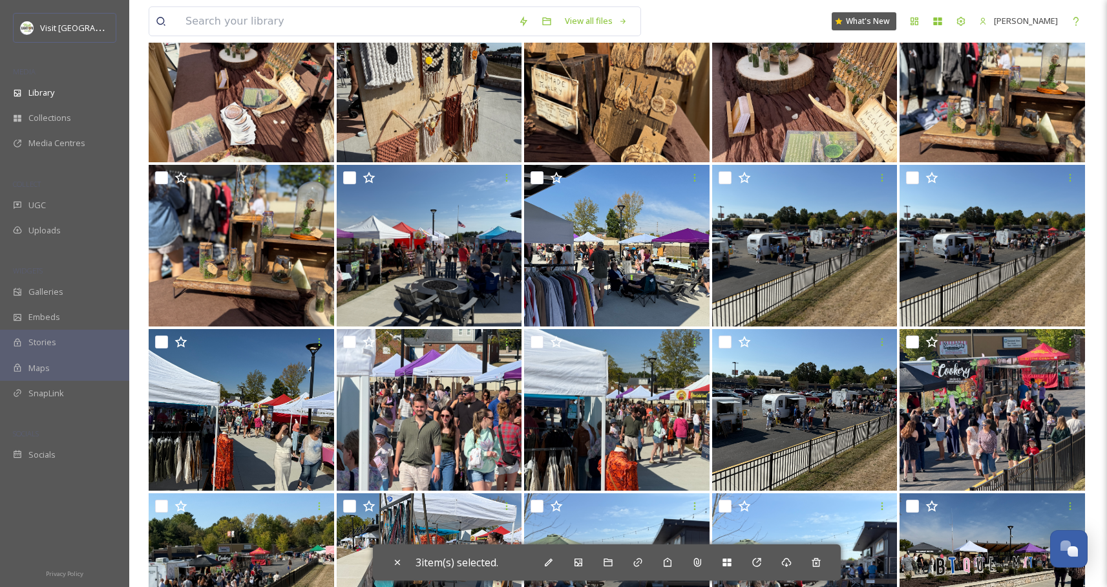
scroll to position [366, 0]
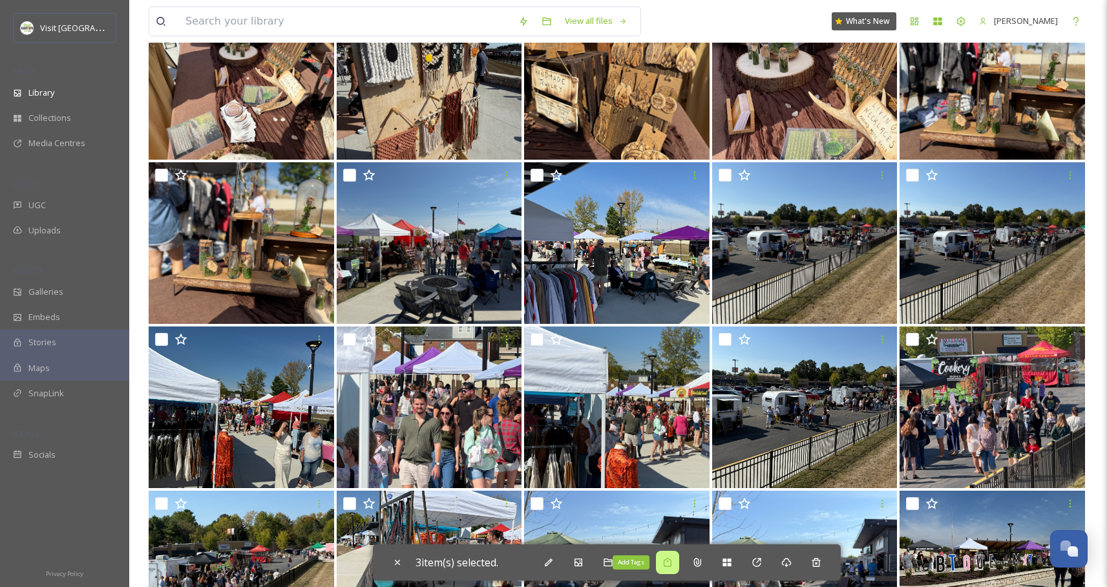
click at [673, 568] on div "Add Tags" at bounding box center [667, 562] width 23 height 23
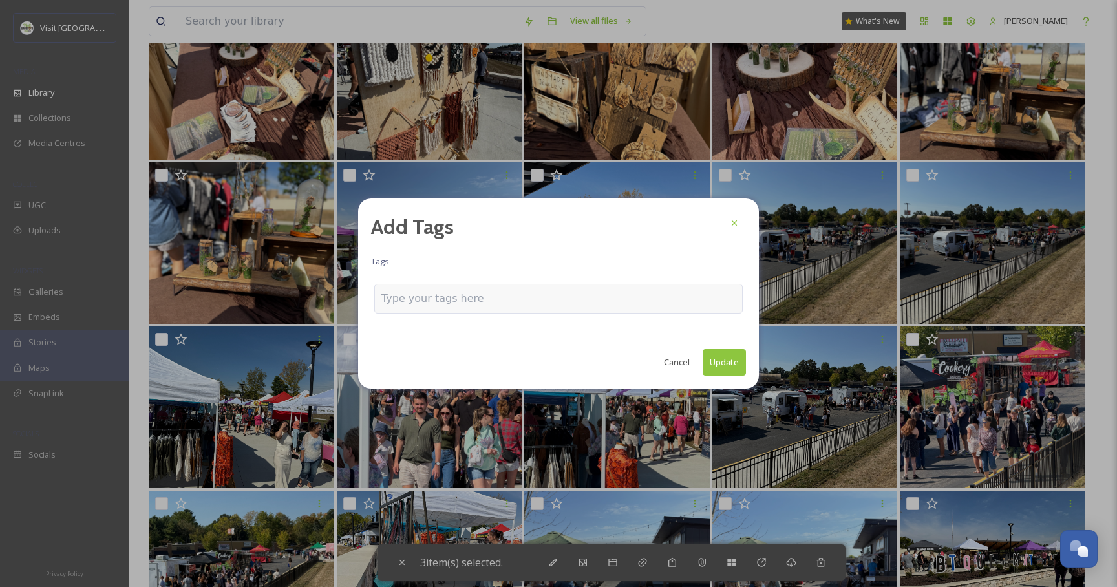
click at [434, 288] on div at bounding box center [558, 299] width 368 height 30
click at [430, 300] on input at bounding box center [445, 299] width 129 height 16
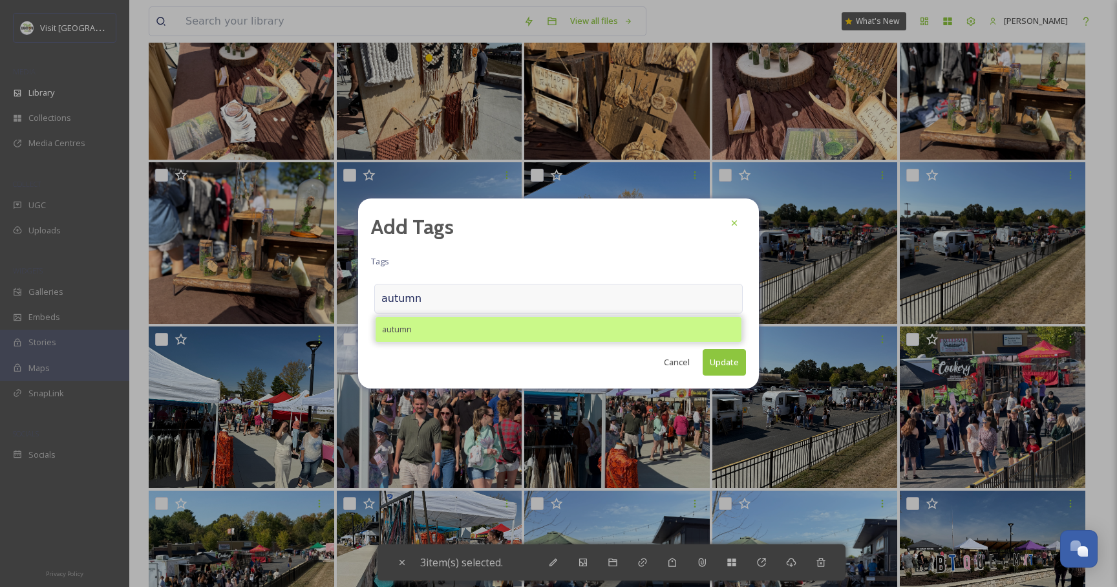
type input "autumn"
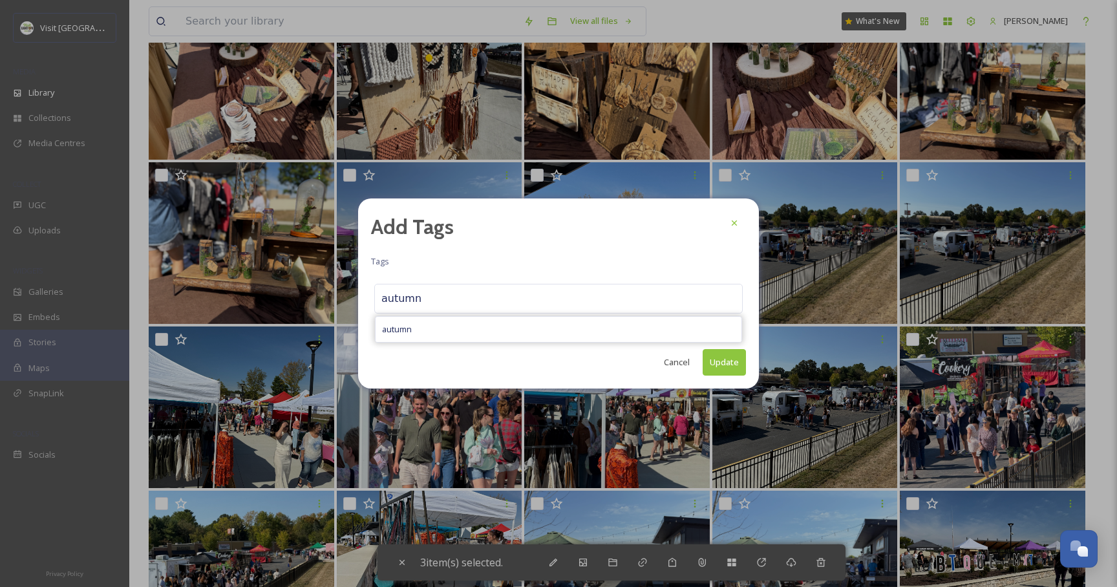
click at [392, 325] on span "autumn" at bounding box center [397, 329] width 30 height 12
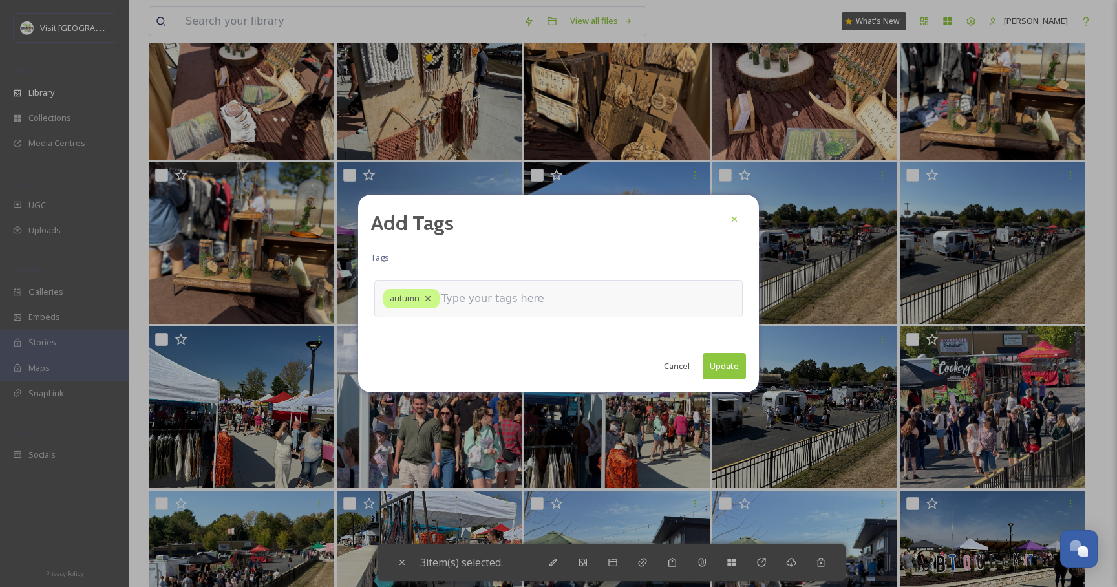
click at [469, 292] on input at bounding box center [505, 299] width 129 height 16
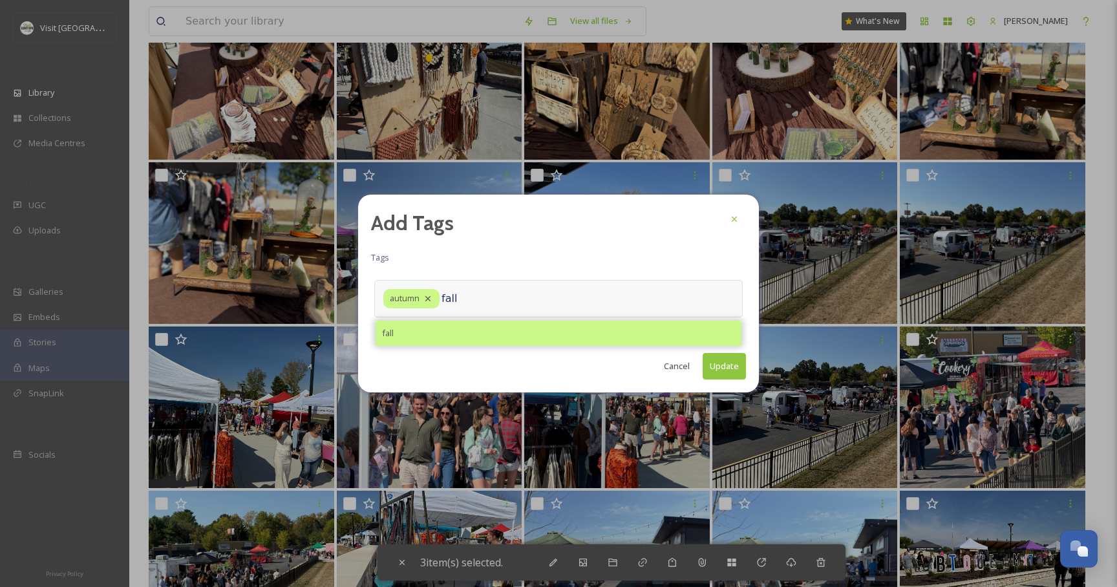
type input "fall"
click at [449, 326] on div "fall" at bounding box center [559, 333] width 366 height 25
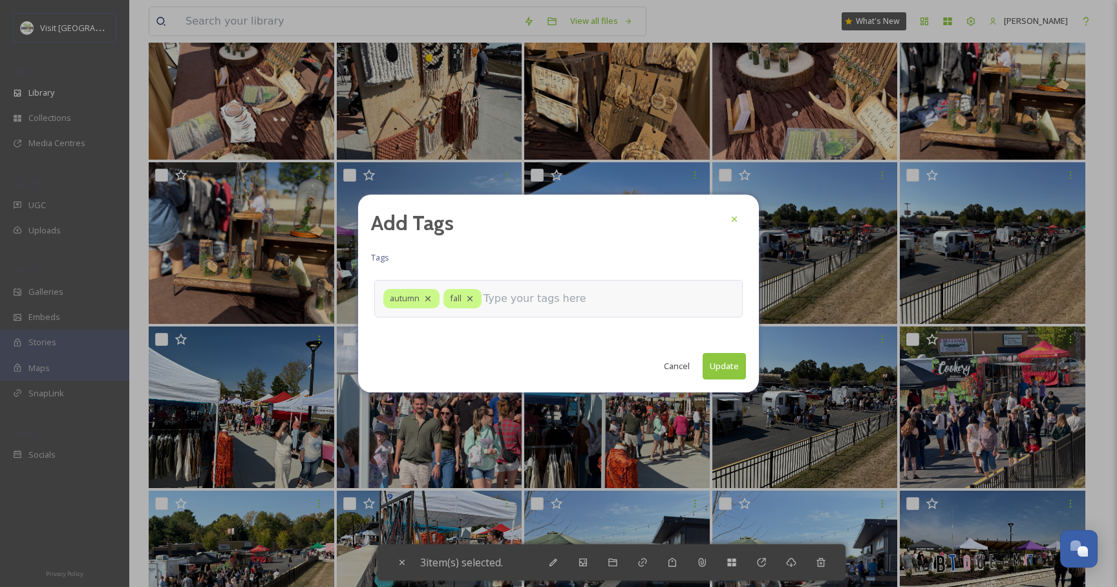
click at [730, 361] on button "Update" at bounding box center [724, 366] width 43 height 27
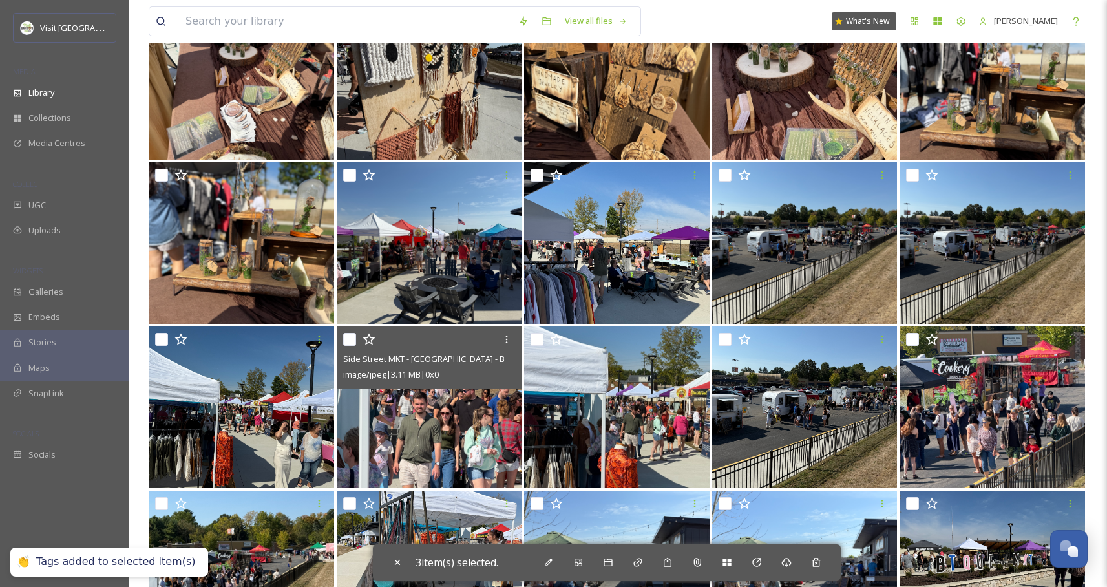
click at [452, 412] on img at bounding box center [430, 407] width 186 height 162
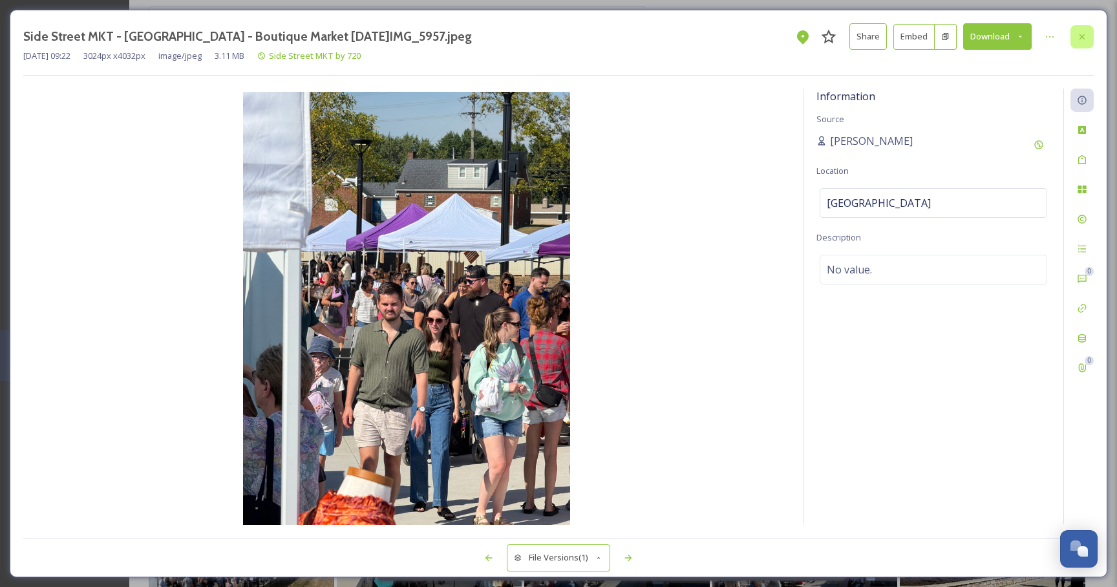
click at [1083, 39] on icon at bounding box center [1082, 37] width 10 height 10
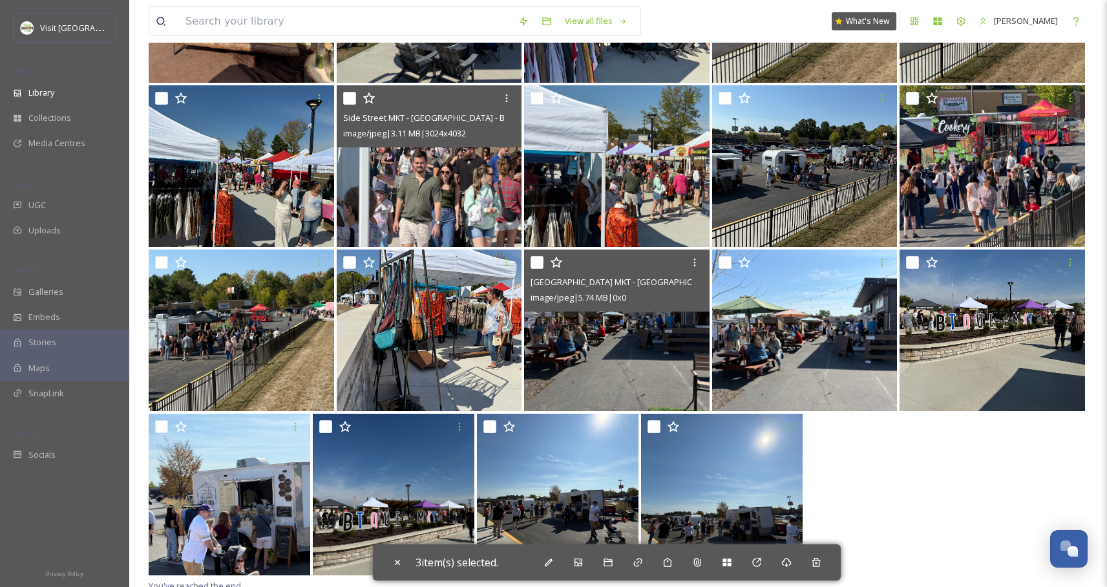
scroll to position [613, 0]
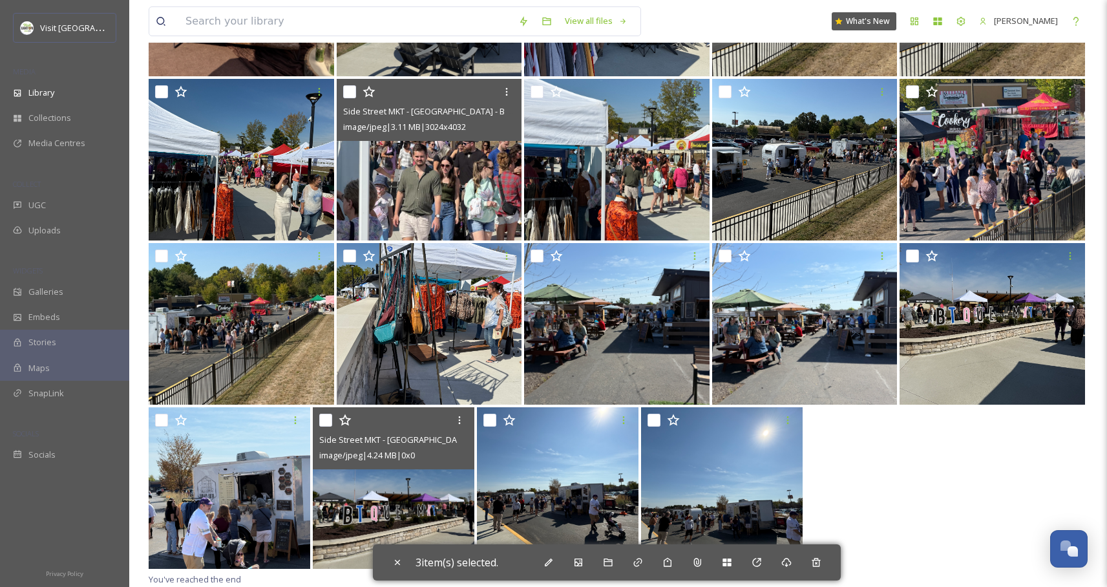
click at [391, 501] on img at bounding box center [394, 488] width 162 height 162
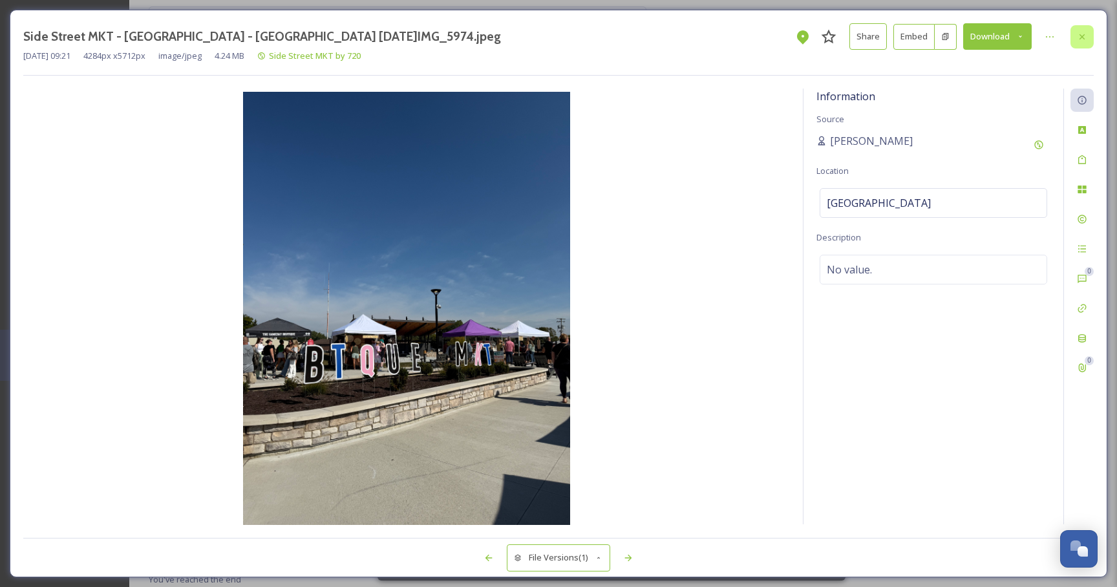
click at [1083, 38] on icon at bounding box center [1082, 37] width 10 height 10
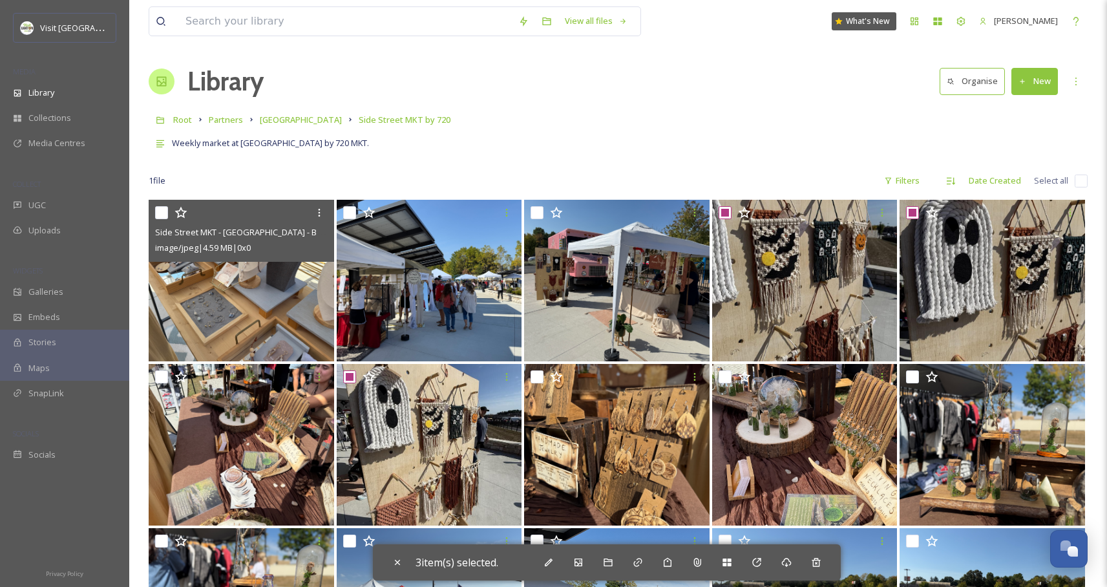
click at [236, 301] on img at bounding box center [242, 281] width 186 height 162
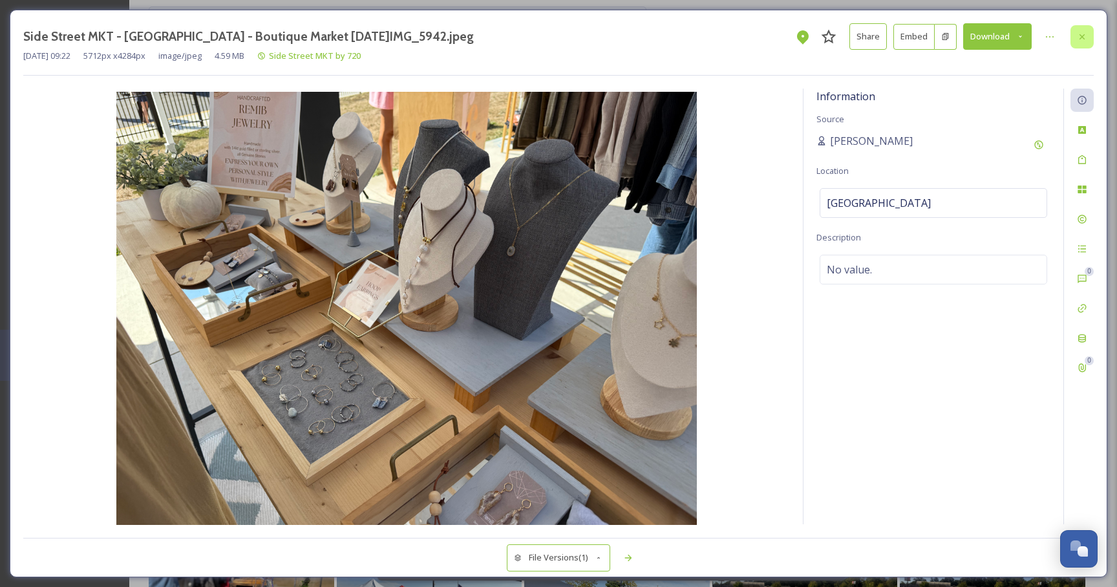
click at [1076, 36] on div at bounding box center [1081, 36] width 23 height 23
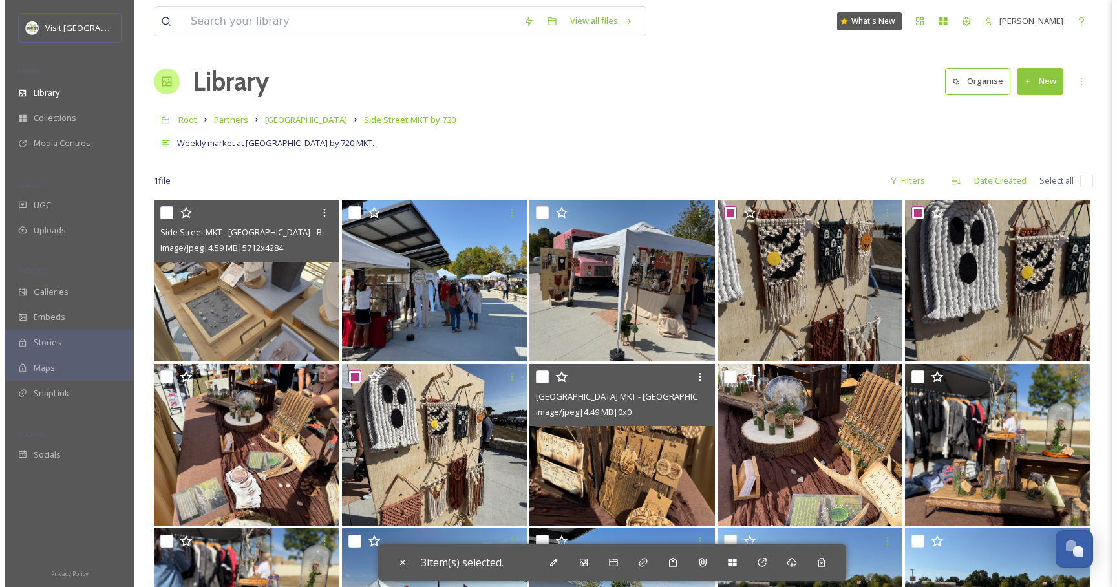
scroll to position [613, 0]
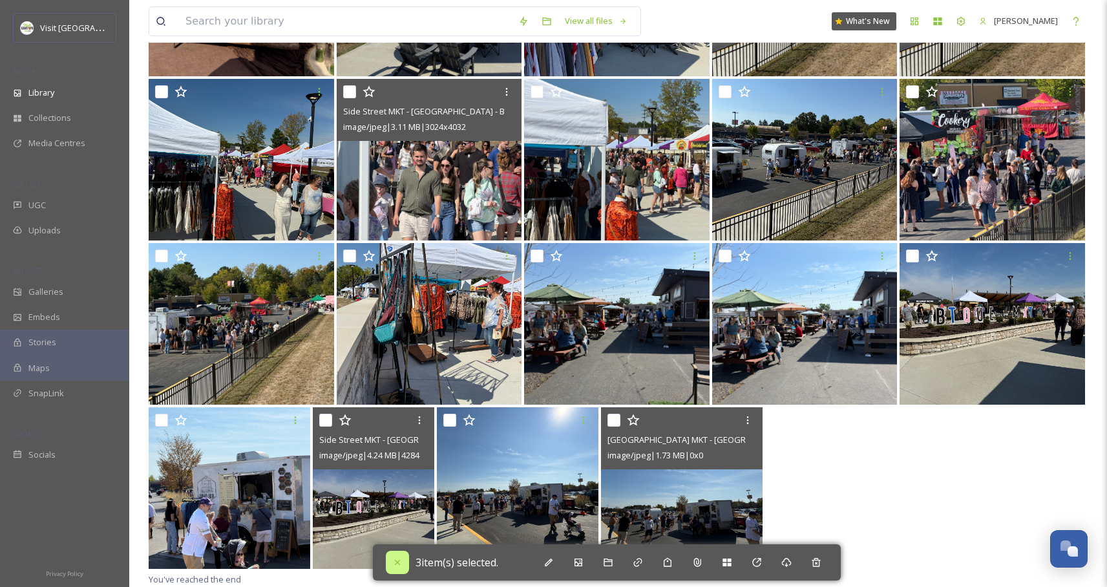
drag, startPoint x: 384, startPoint y: 558, endPoint x: 400, endPoint y: 562, distance: 16.6
click at [392, 558] on div "3 item(s) selected." at bounding box center [607, 562] width 468 height 36
click at [400, 562] on icon at bounding box center [397, 562] width 10 height 10
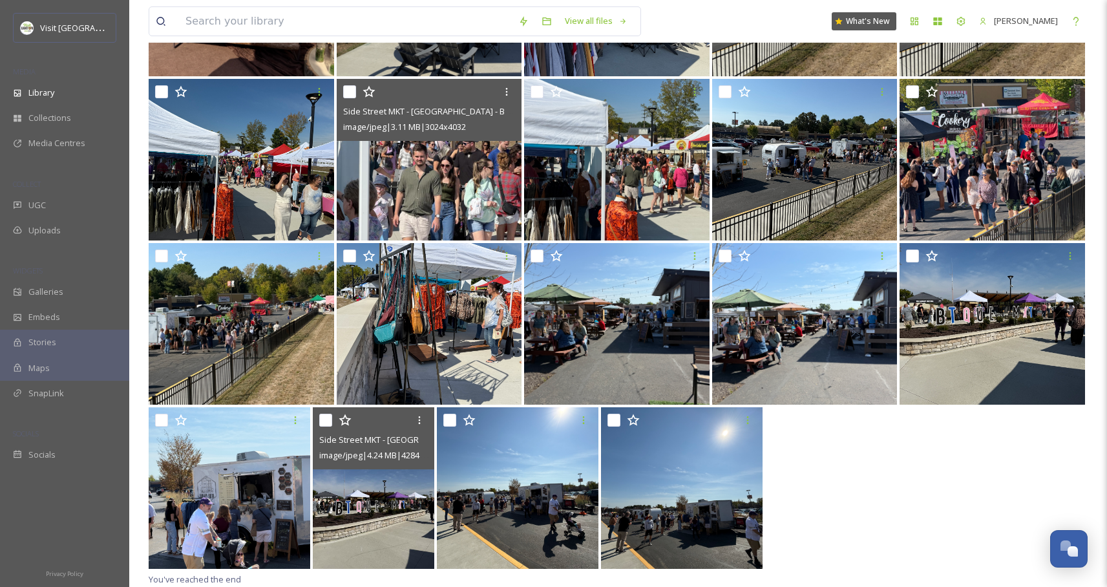
checkbox input "false"
click at [399, 564] on img at bounding box center [374, 488] width 122 height 162
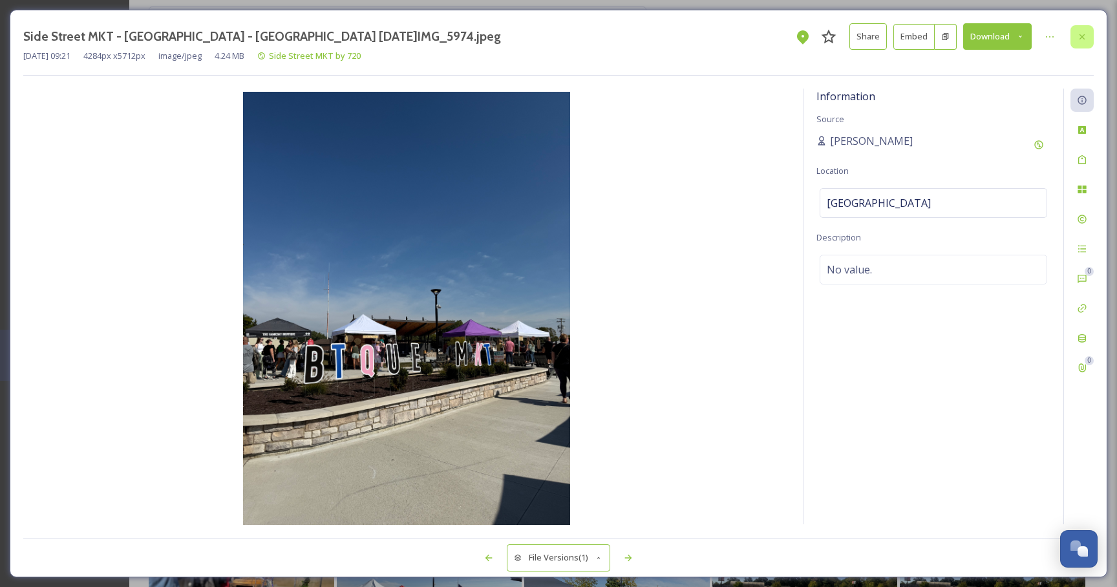
click at [1080, 28] on div at bounding box center [1081, 36] width 23 height 23
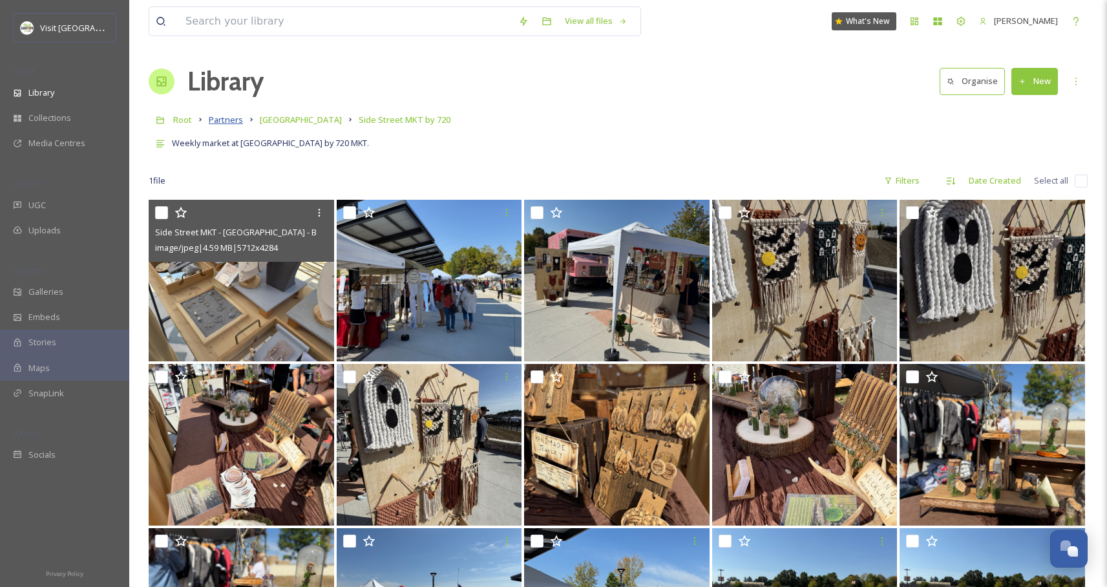
click at [218, 123] on span "Partners" at bounding box center [226, 120] width 34 height 12
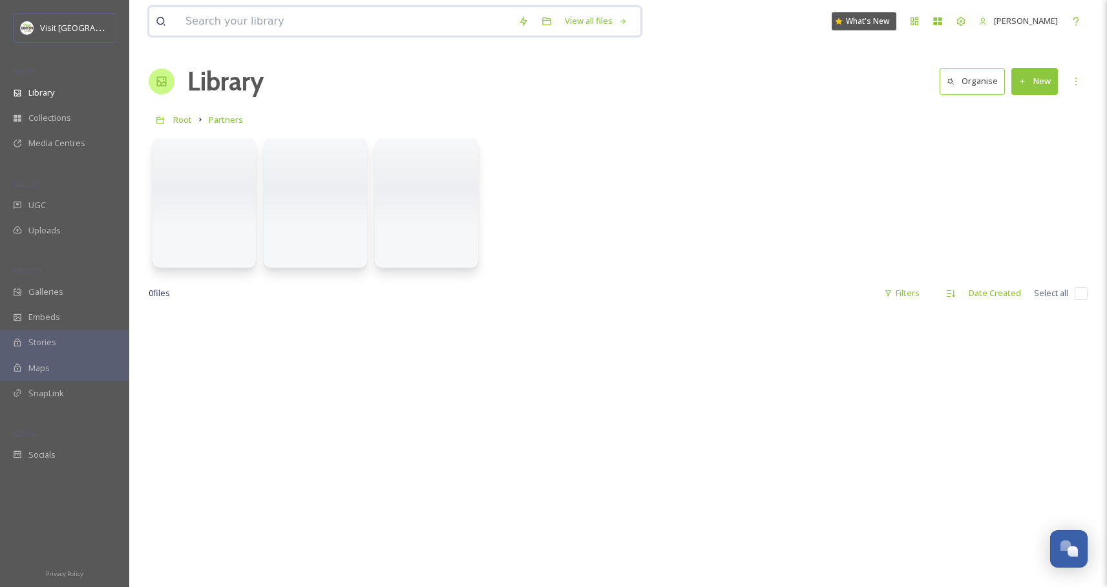
click at [338, 21] on input at bounding box center [345, 21] width 333 height 28
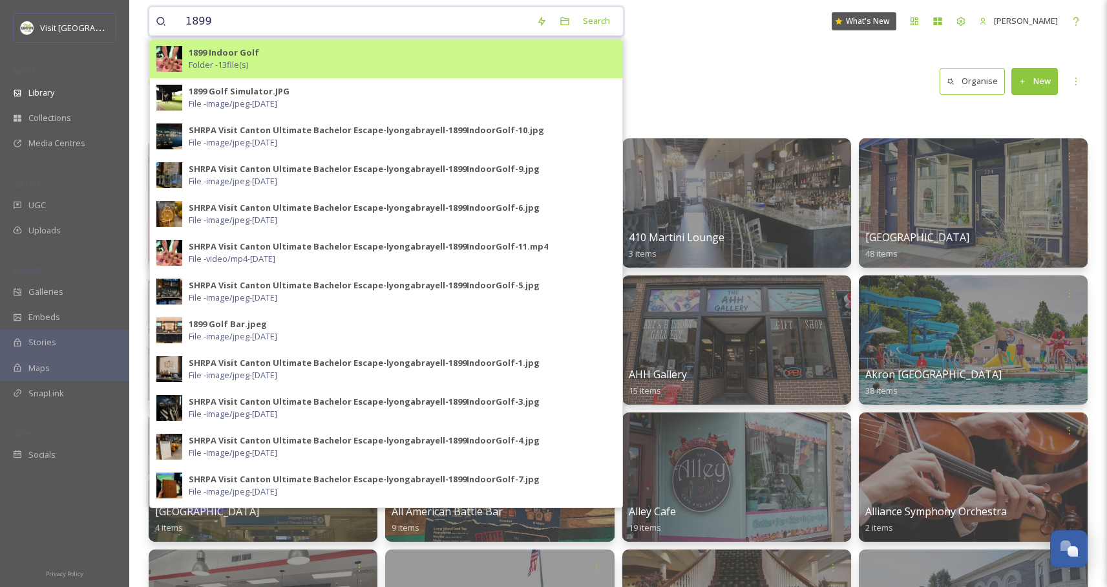
type input "1899"
click at [332, 52] on div "1899 Indoor Golf Folder - 13 file(s)" at bounding box center [402, 59] width 427 height 25
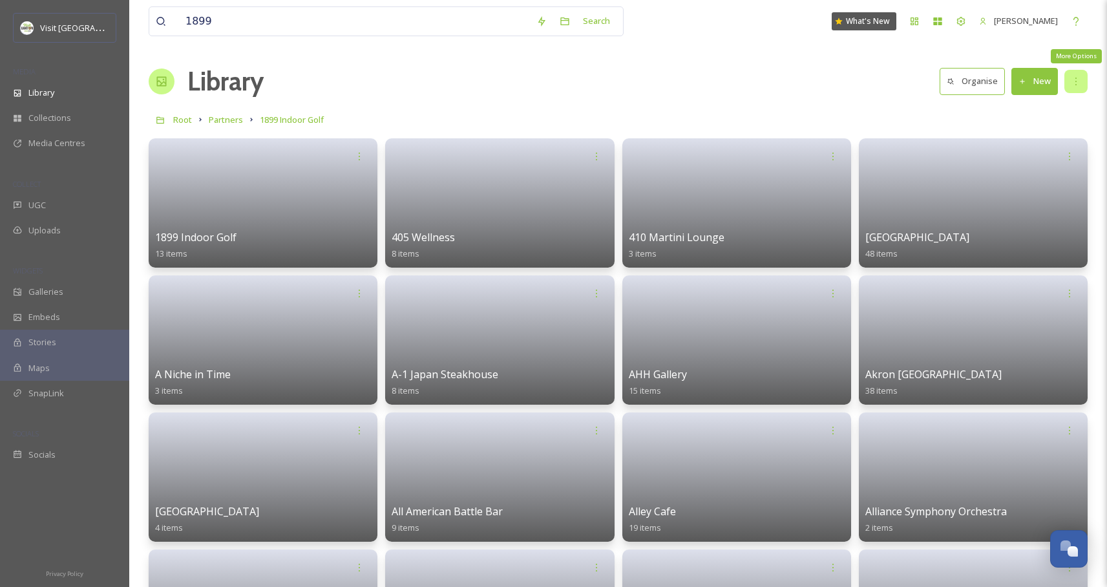
click at [1071, 78] on icon at bounding box center [1076, 81] width 10 height 10
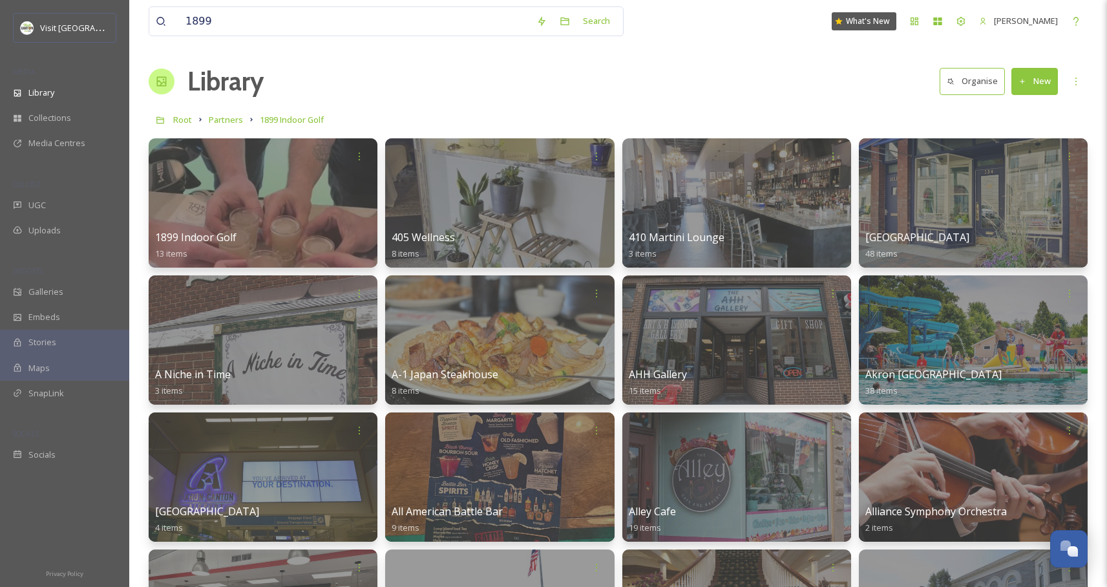
click at [313, 27] on input "1899" at bounding box center [354, 21] width 351 height 28
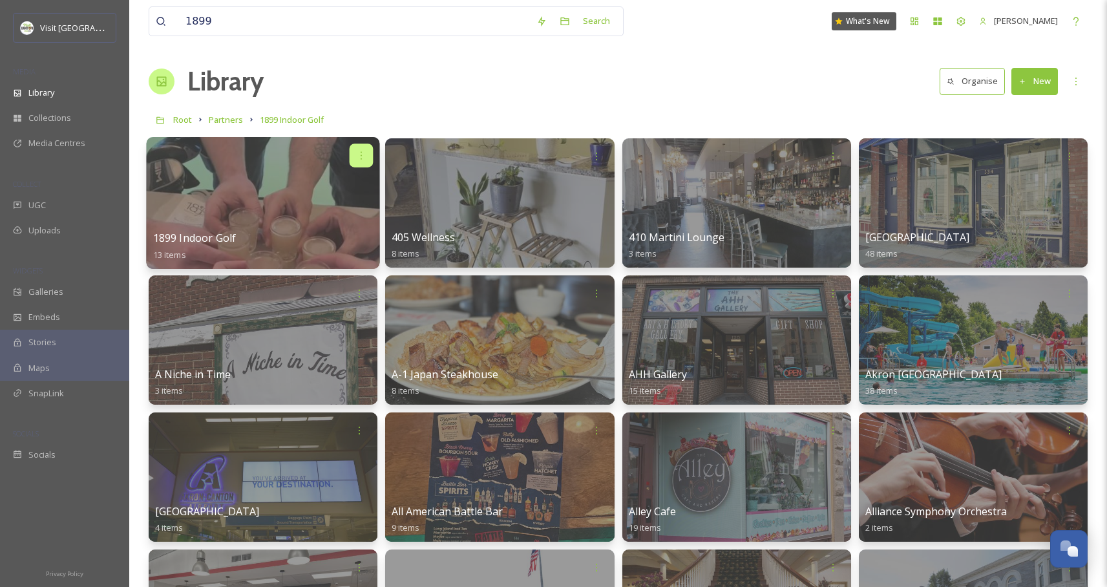
click at [363, 154] on icon at bounding box center [361, 155] width 10 height 10
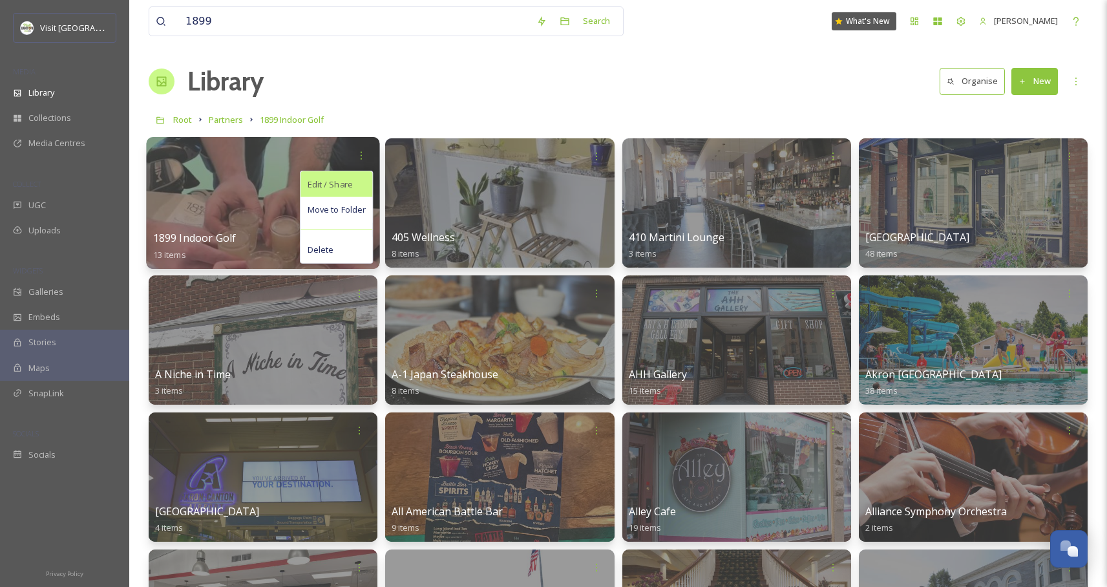
click at [346, 179] on span "Edit / Share" at bounding box center [330, 184] width 45 height 13
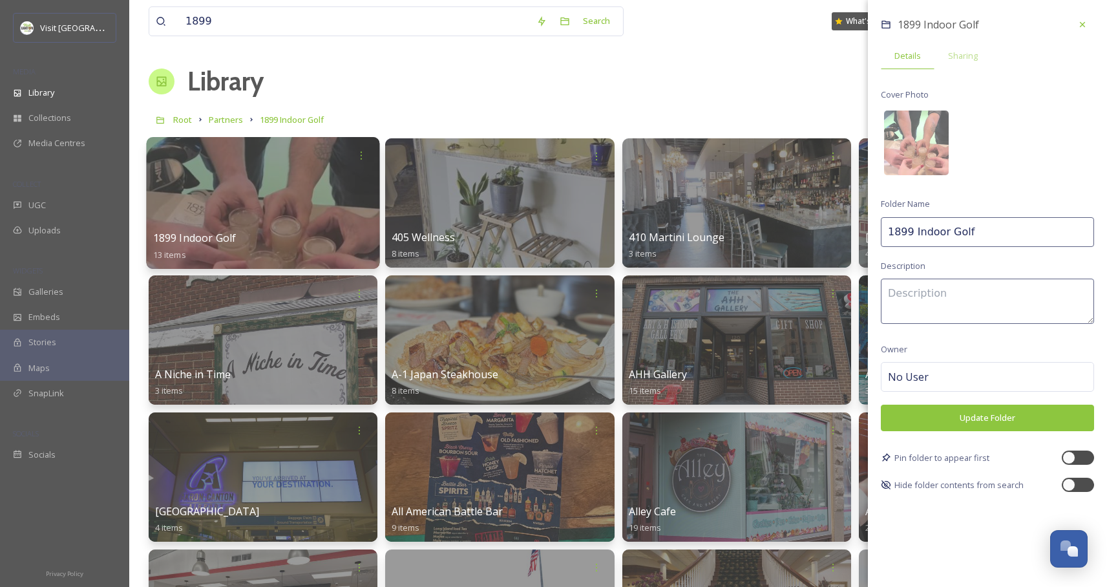
click at [1012, 243] on input "1899 Indoor Golf" at bounding box center [987, 232] width 213 height 30
type input "1899 Indoor Golf CLOSED"
click at [998, 312] on textarea at bounding box center [987, 301] width 213 height 45
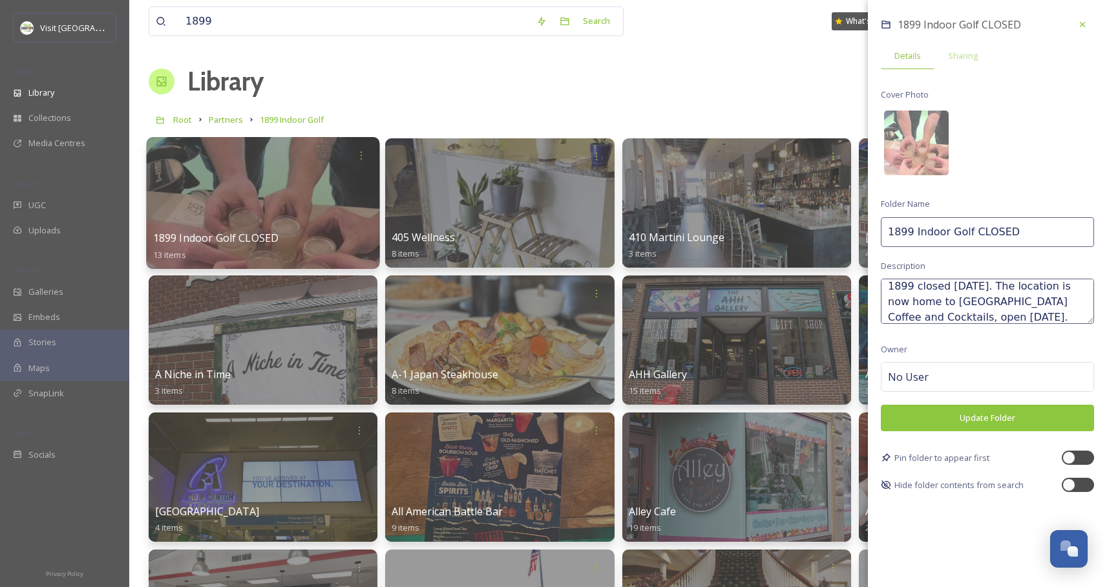
type textarea "1899 closed April 2025. The location is now home to Union Park Coffee and Cockt…"
click at [988, 407] on button "Update Folder" at bounding box center [987, 418] width 213 height 27
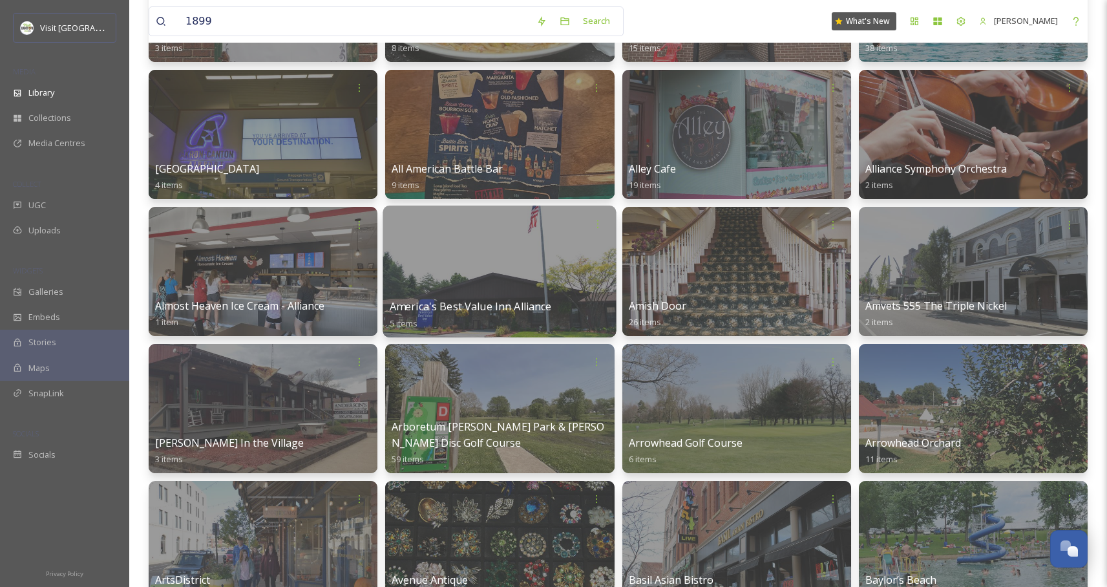
scroll to position [344, 0]
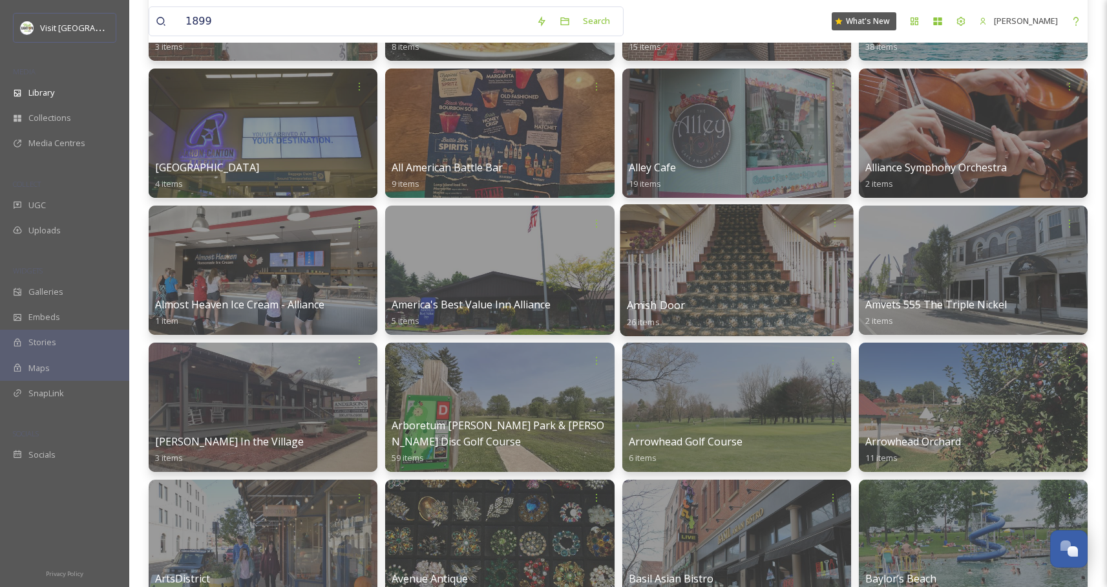
click at [758, 274] on div at bounding box center [736, 270] width 233 height 132
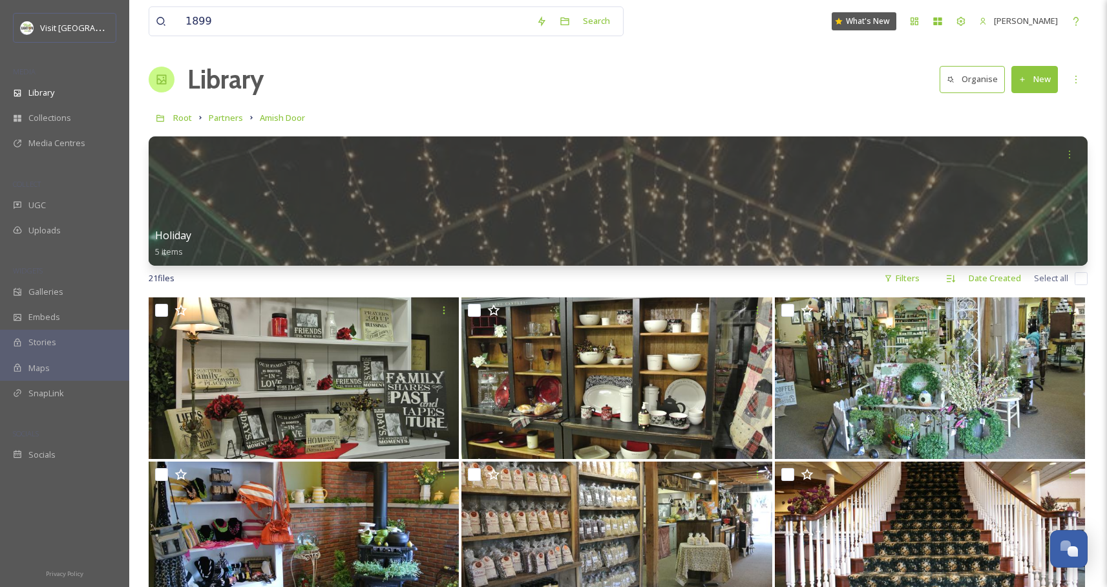
scroll to position [3, 0]
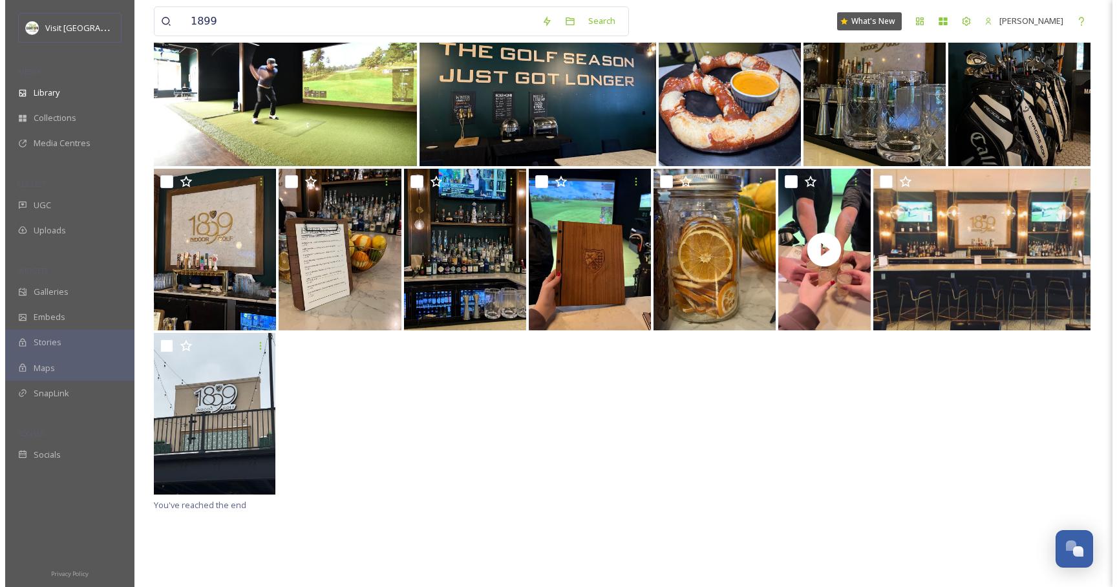
scroll to position [205, 0]
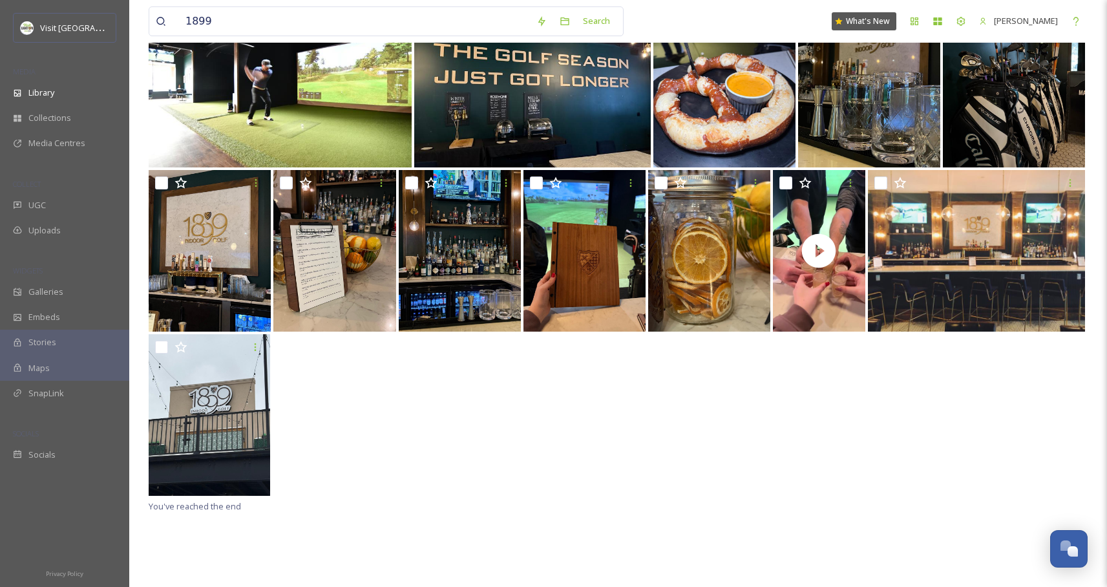
click at [456, 297] on img at bounding box center [460, 251] width 122 height 162
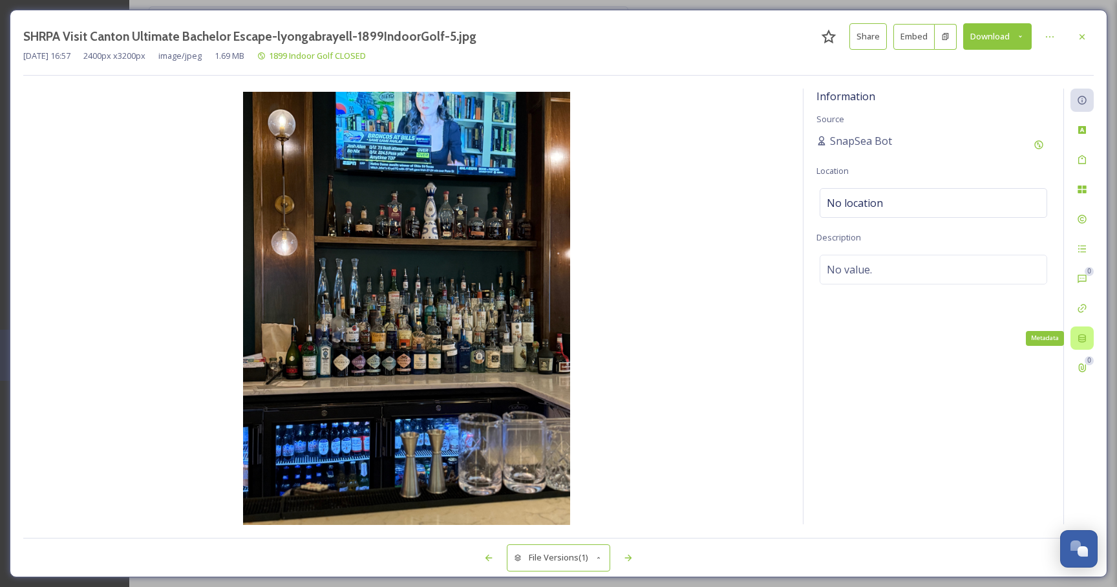
click at [1085, 336] on icon at bounding box center [1082, 338] width 8 height 8
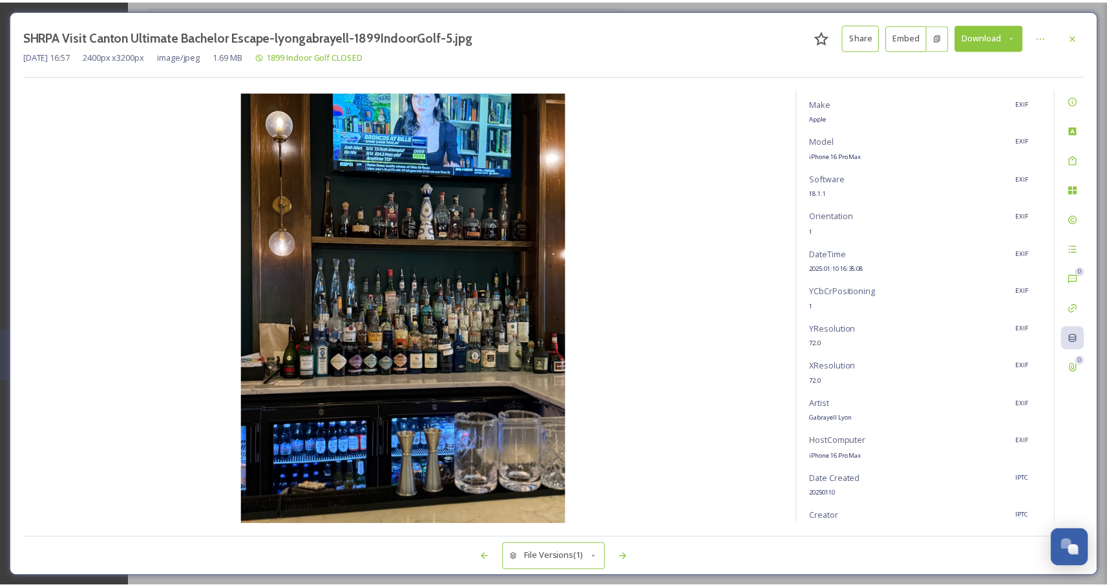
scroll to position [213, 0]
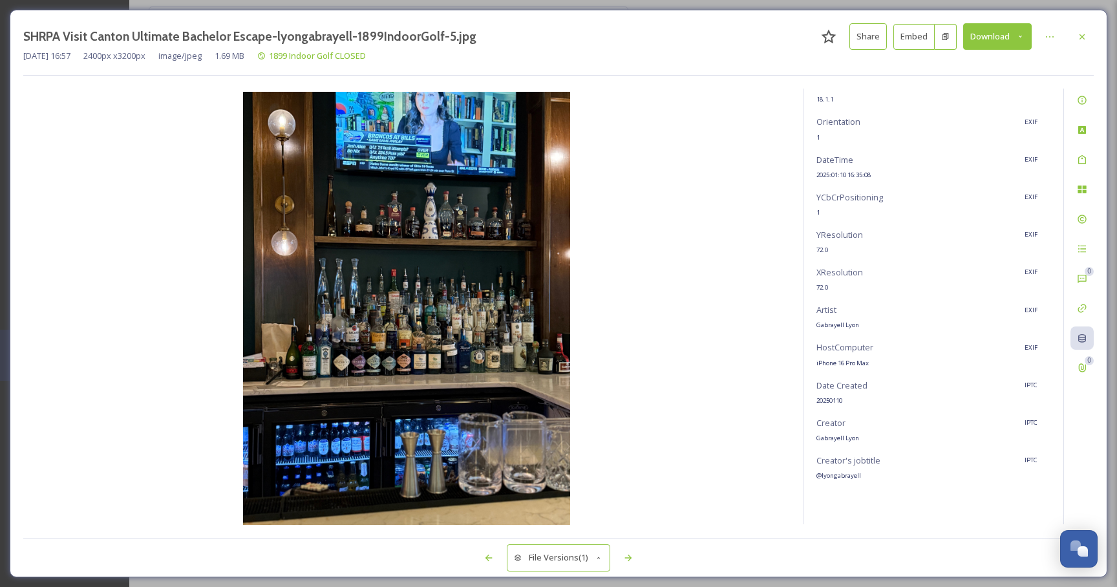
click at [1079, 40] on icon at bounding box center [1082, 37] width 10 height 10
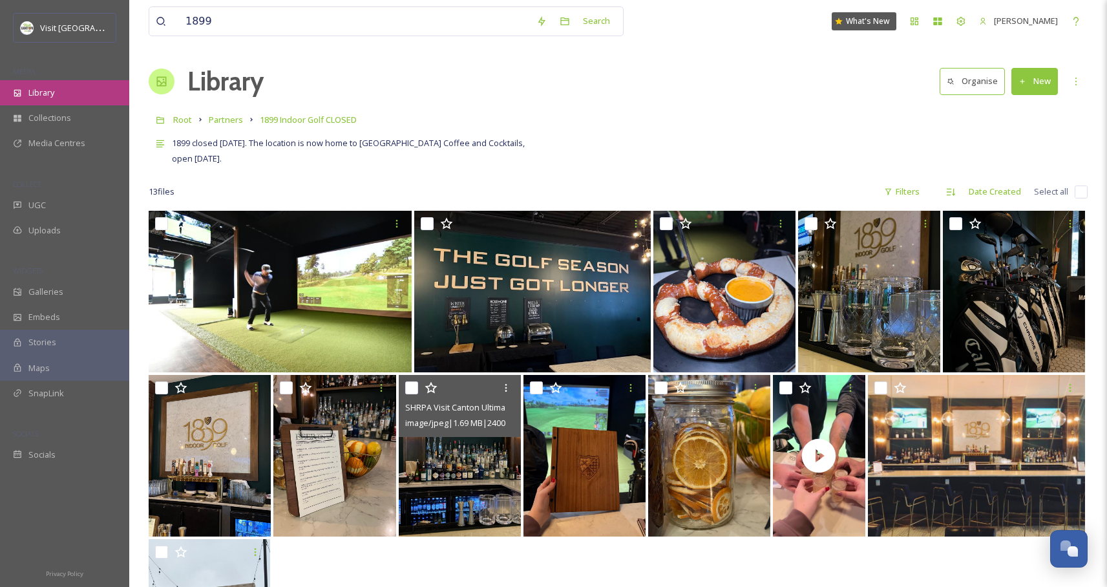
click at [61, 82] on div "Library" at bounding box center [64, 92] width 129 height 25
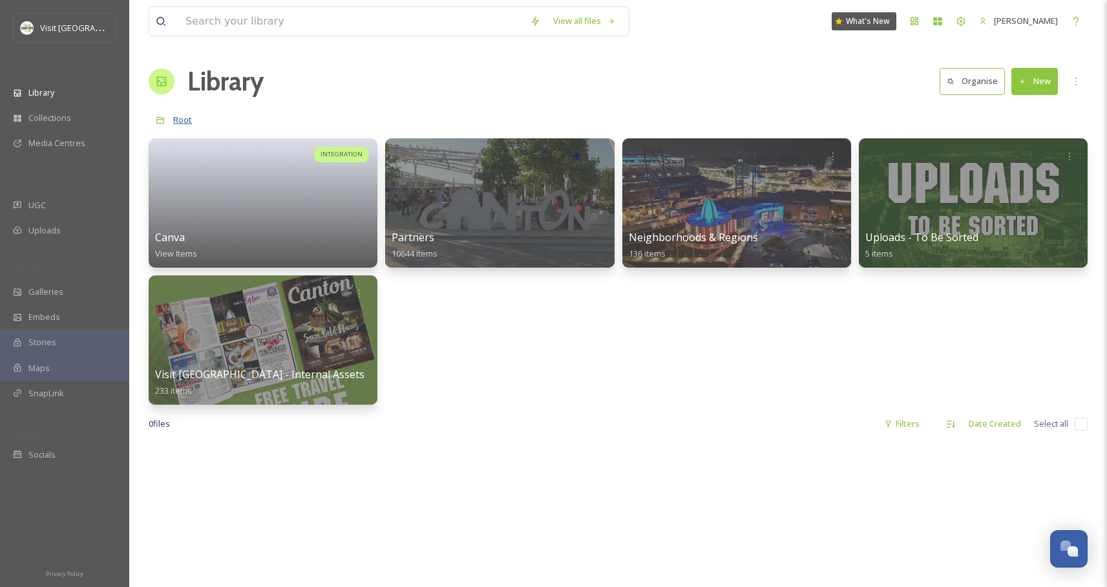
click at [178, 120] on span "Root" at bounding box center [182, 120] width 19 height 12
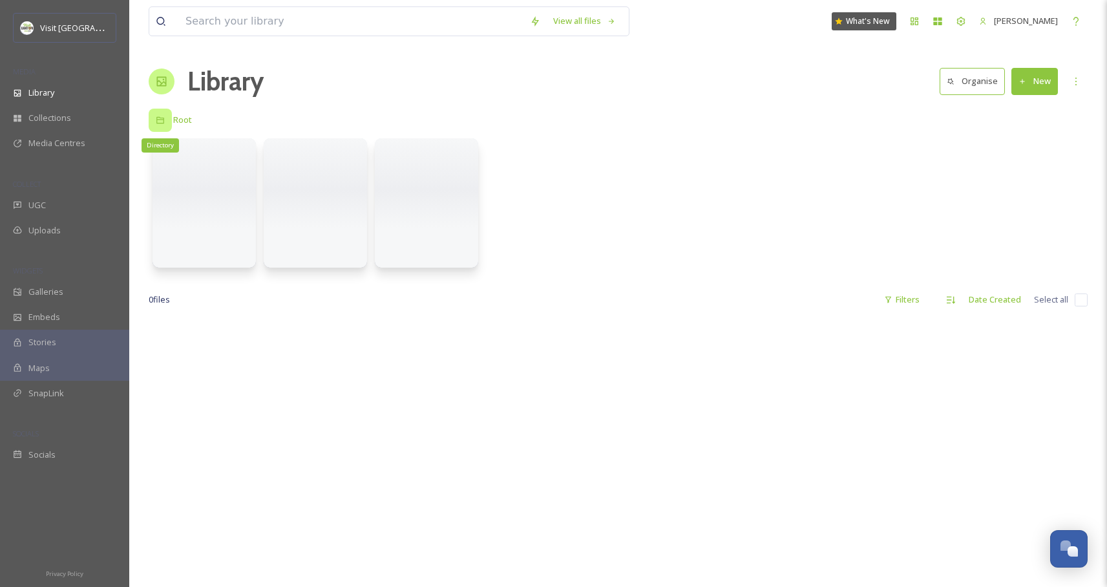
click at [158, 125] on div "Directory" at bounding box center [160, 120] width 23 height 23
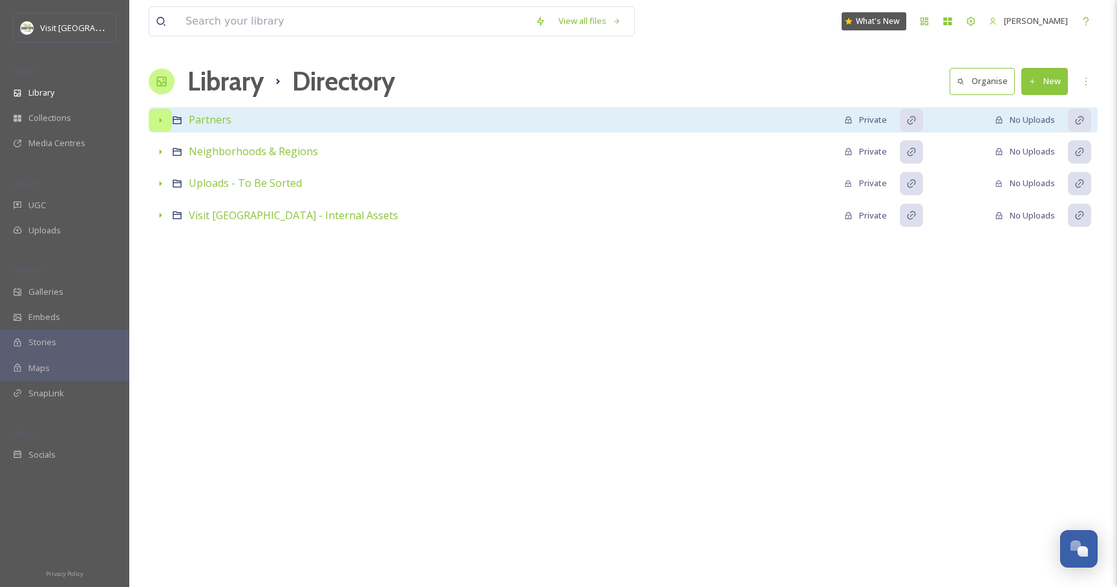
click at [162, 121] on icon at bounding box center [160, 120] width 10 height 10
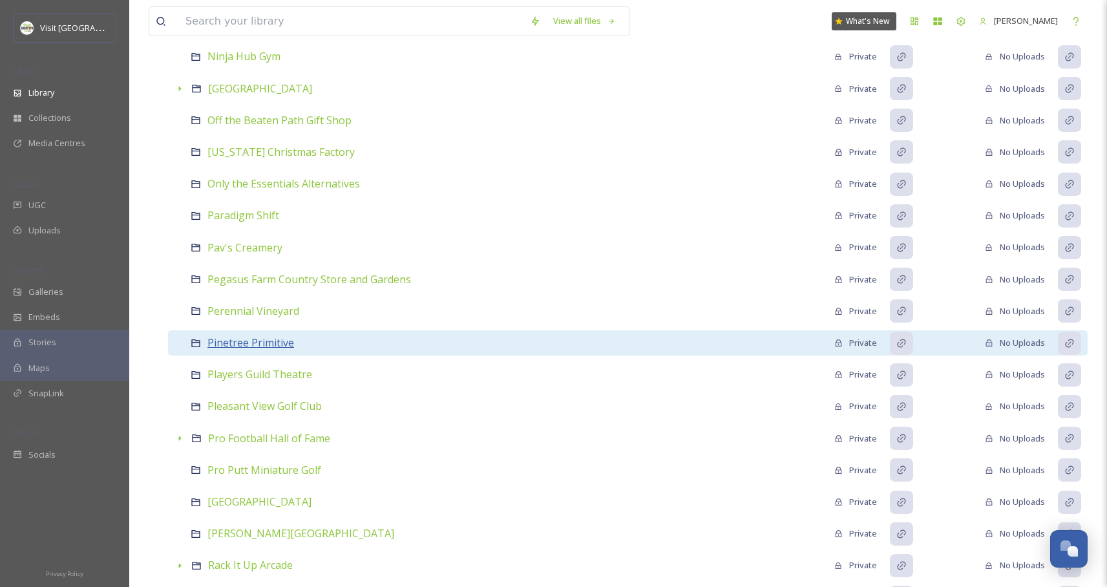
scroll to position [5883, 0]
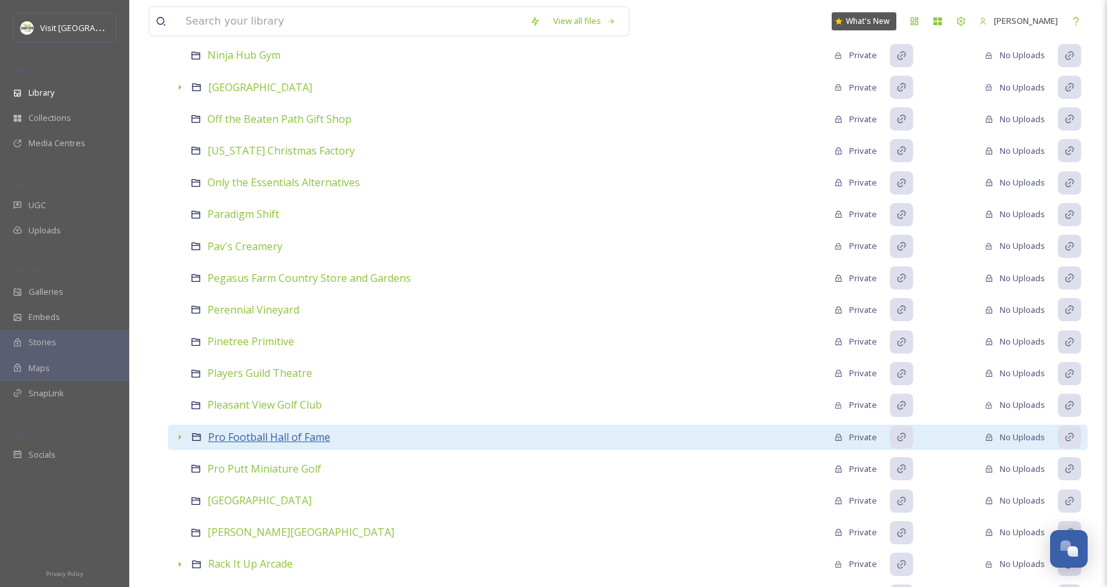
click at [264, 436] on span "Pro Football Hall of Fame" at bounding box center [269, 437] width 122 height 14
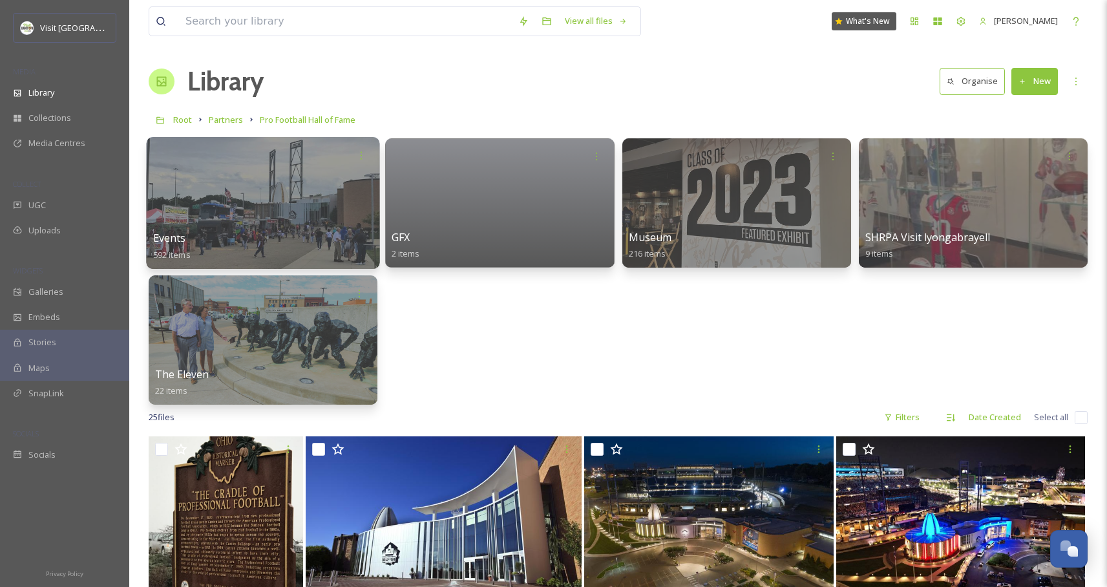
click at [288, 190] on div at bounding box center [262, 203] width 233 height 132
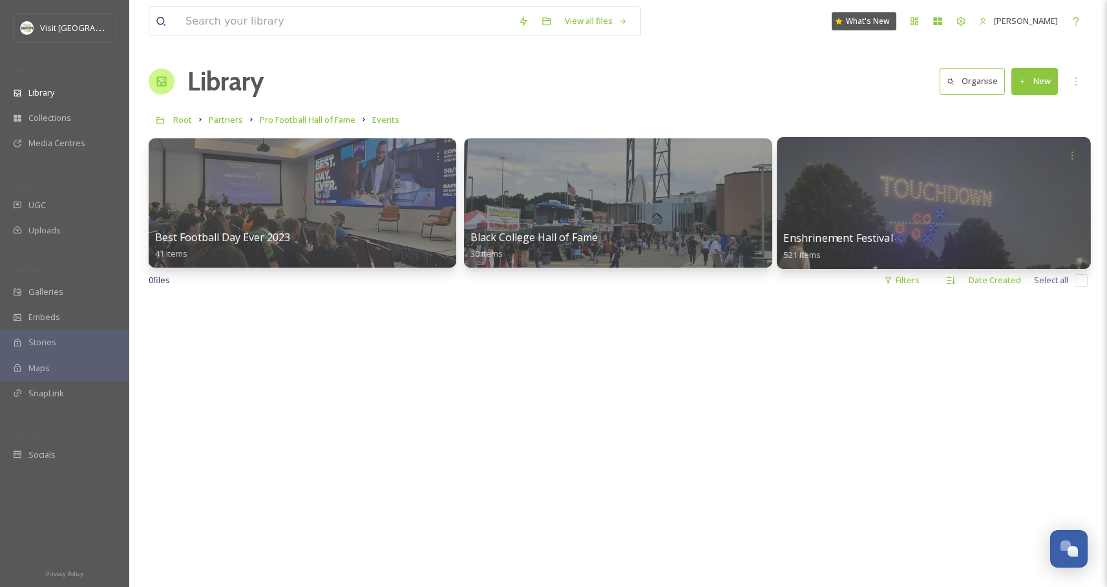
click at [848, 210] on div at bounding box center [934, 203] width 314 height 132
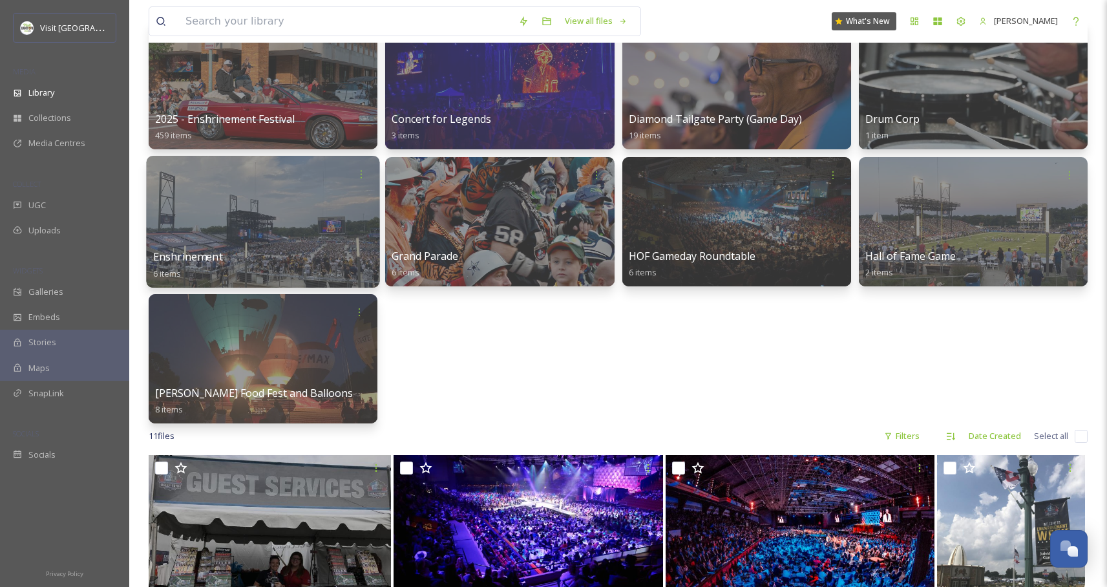
scroll to position [127, 0]
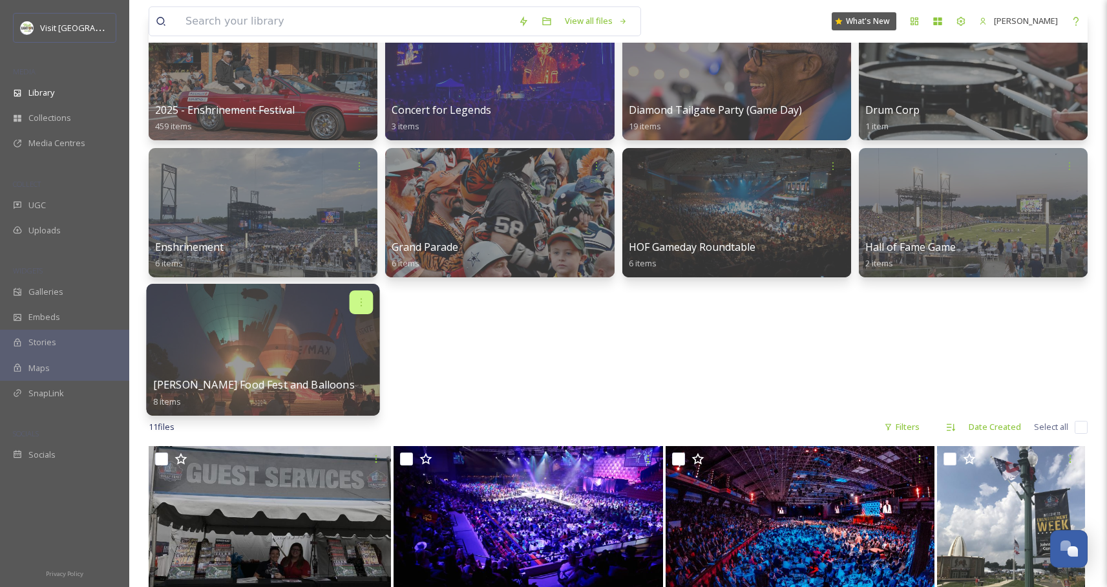
click at [361, 311] on div at bounding box center [362, 302] width 24 height 24
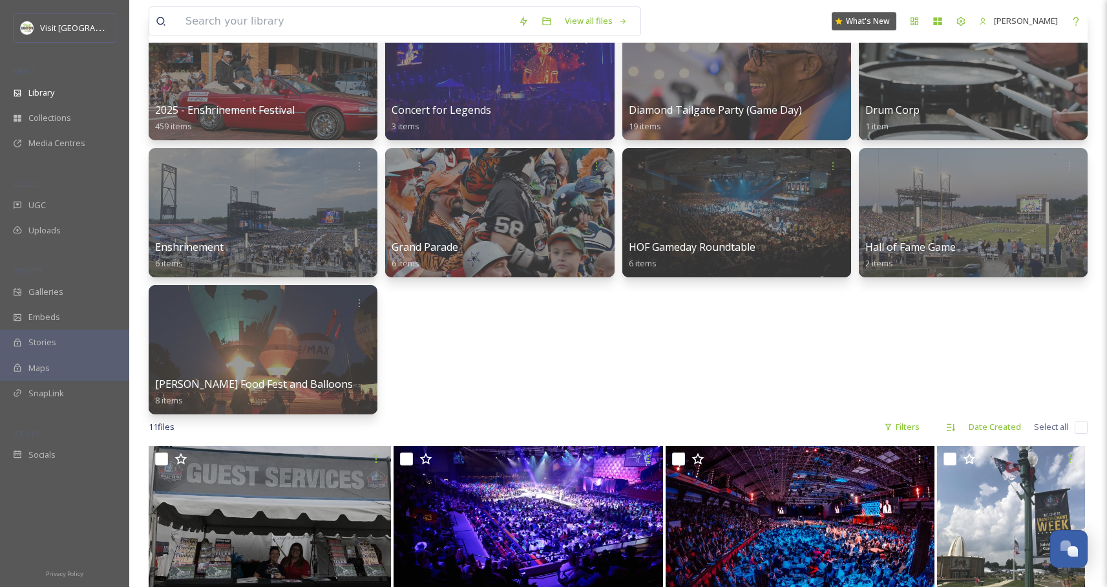
click at [496, 359] on div "2025 - Enshrinement Festival 459 items Concert for Legends 3 items Diamond Tail…" at bounding box center [618, 212] width 939 height 403
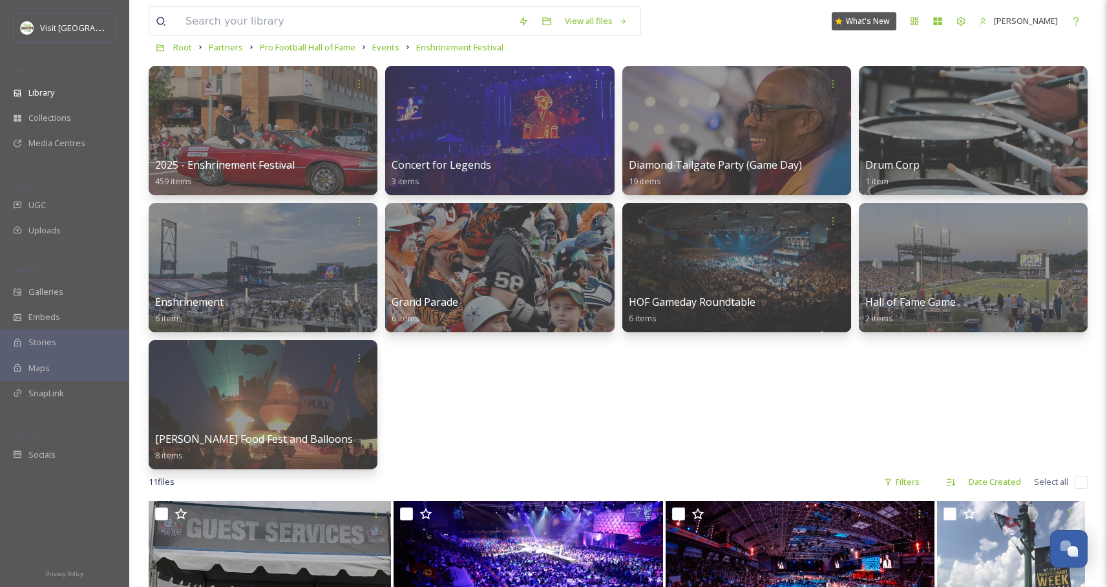
scroll to position [70, 0]
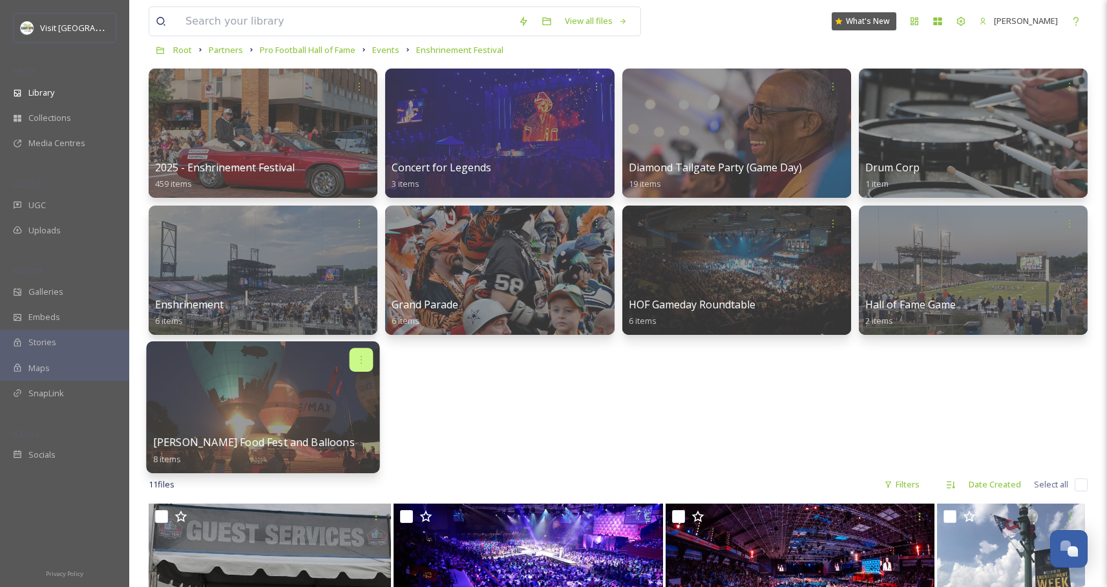
click at [356, 361] on icon at bounding box center [361, 359] width 10 height 10
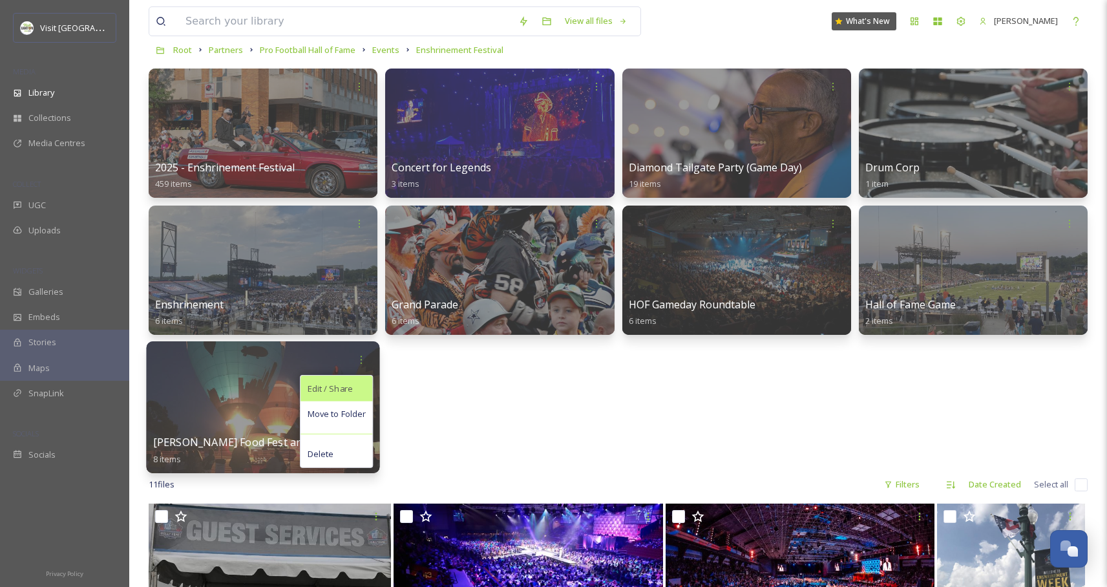
click at [350, 392] on span "Edit / Share" at bounding box center [330, 388] width 45 height 13
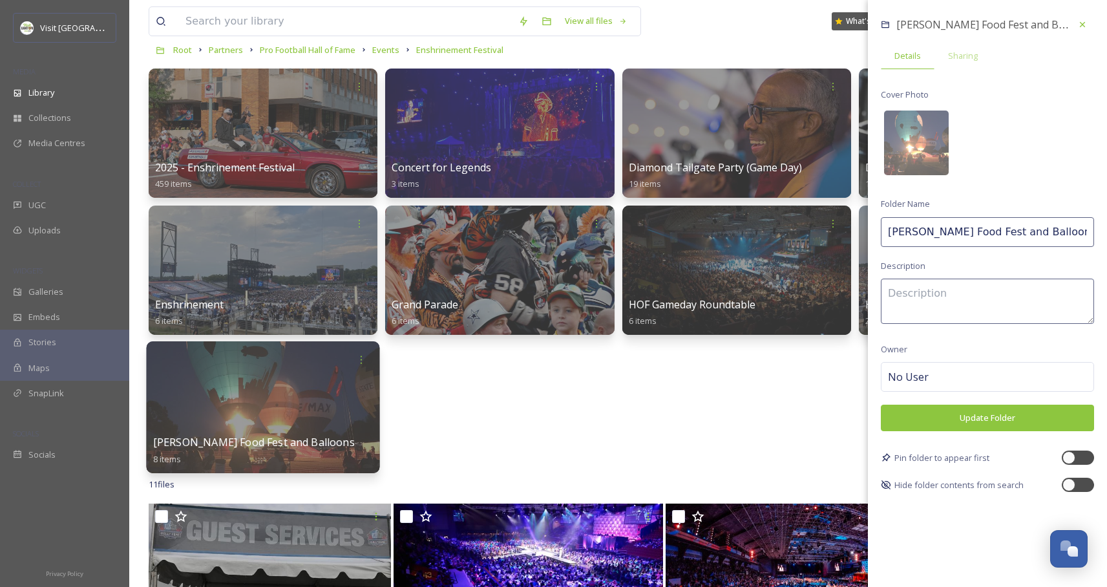
click at [920, 229] on input "Jackson-Beldan Food Fest and Balloons" at bounding box center [987, 232] width 213 height 30
type input "B"
click at [633, 403] on div "2025 - Enshrinement Festival 459 items Concert for Legends 3 items Diamond Tail…" at bounding box center [618, 270] width 939 height 403
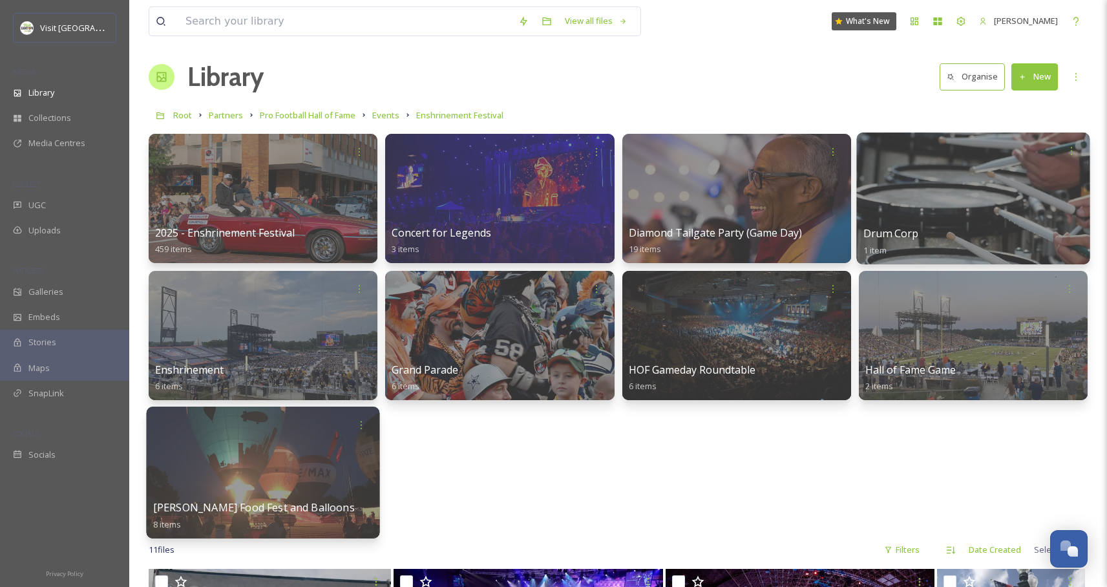
scroll to position [0, 0]
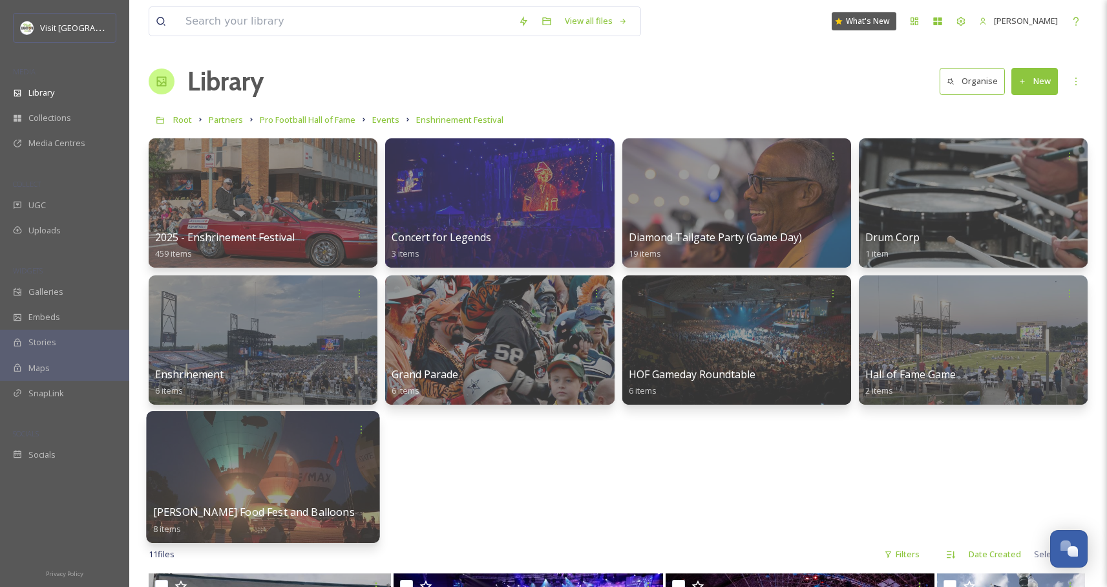
click at [1033, 89] on button "New" at bounding box center [1035, 81] width 47 height 27
click at [1015, 165] on span "Folder" at bounding box center [1020, 162] width 25 height 12
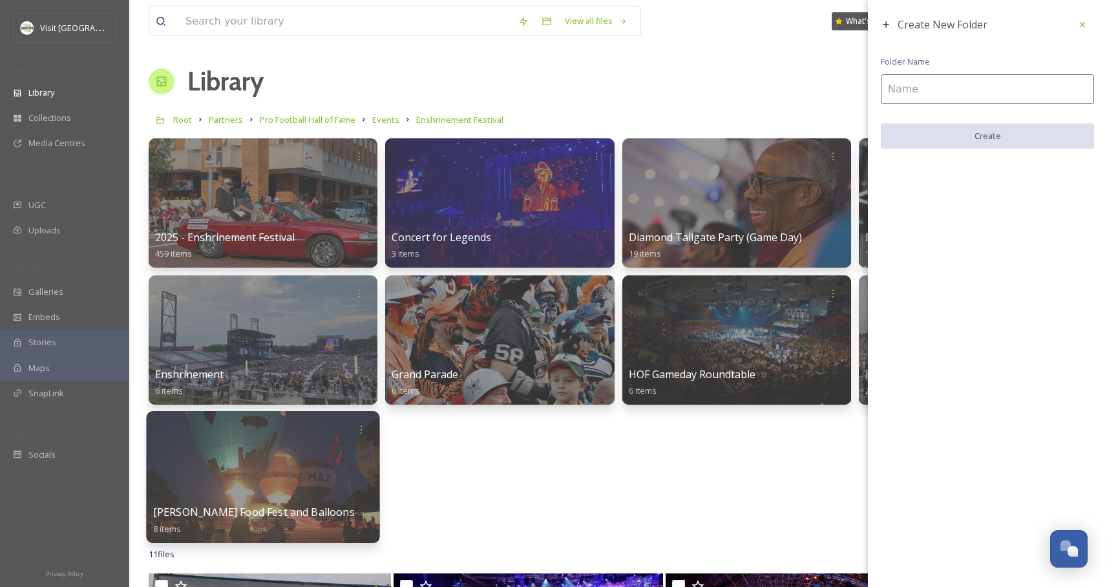
click at [897, 87] on input at bounding box center [987, 89] width 213 height 30
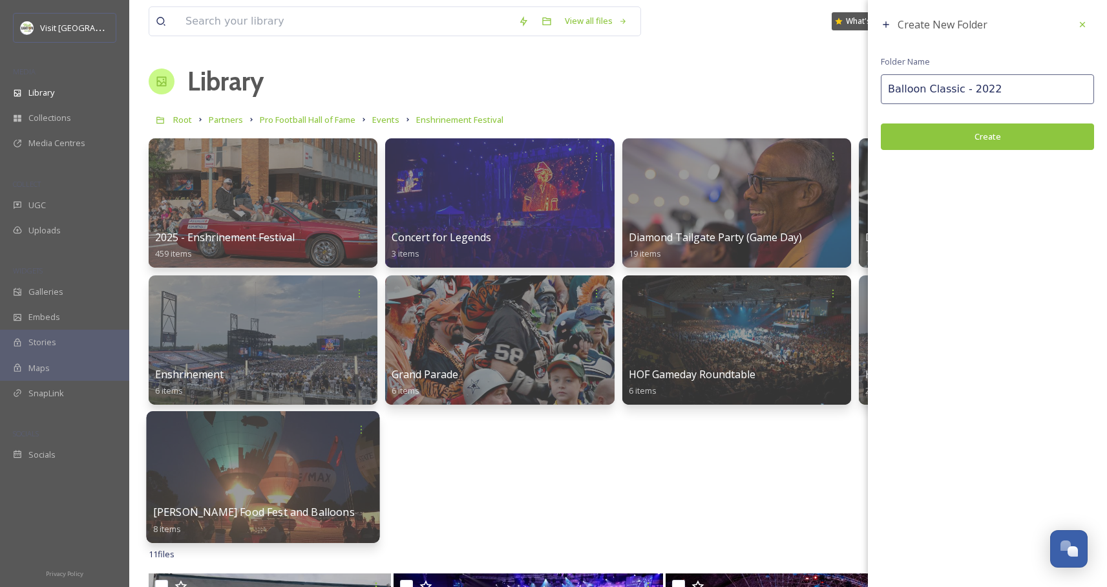
type input "Balloon Classic - 2022"
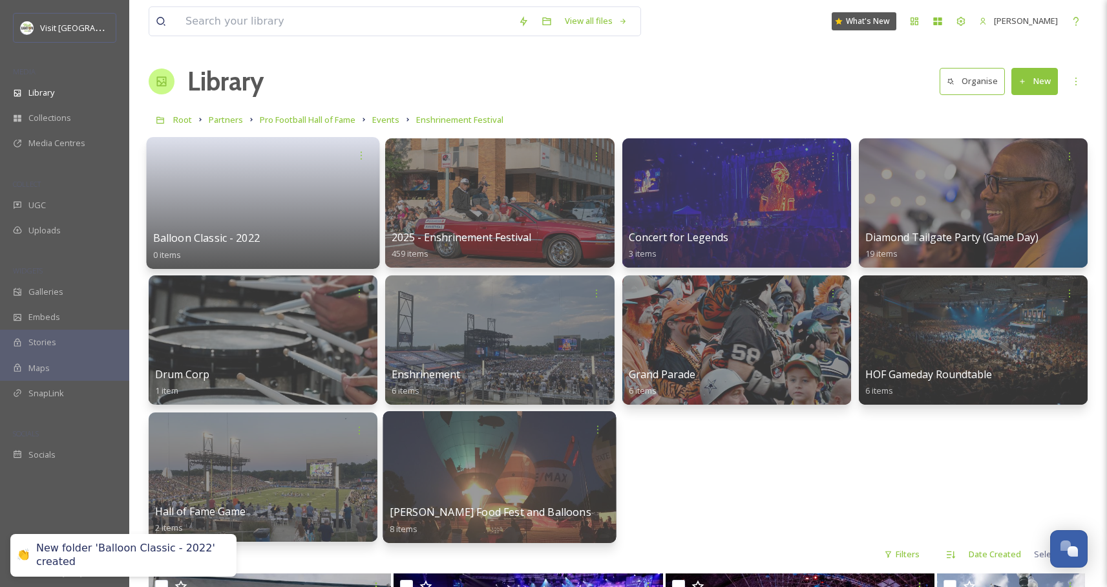
click at [306, 227] on link at bounding box center [263, 198] width 220 height 63
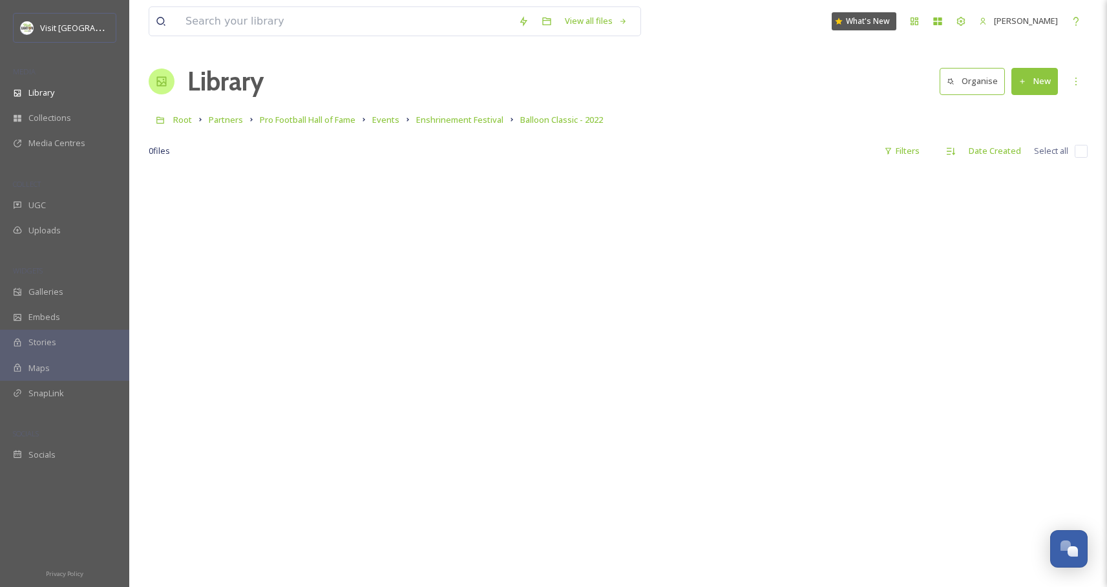
click at [1034, 85] on button "New" at bounding box center [1035, 81] width 47 height 27
click at [1012, 113] on span "File Upload" at bounding box center [1029, 111] width 43 height 12
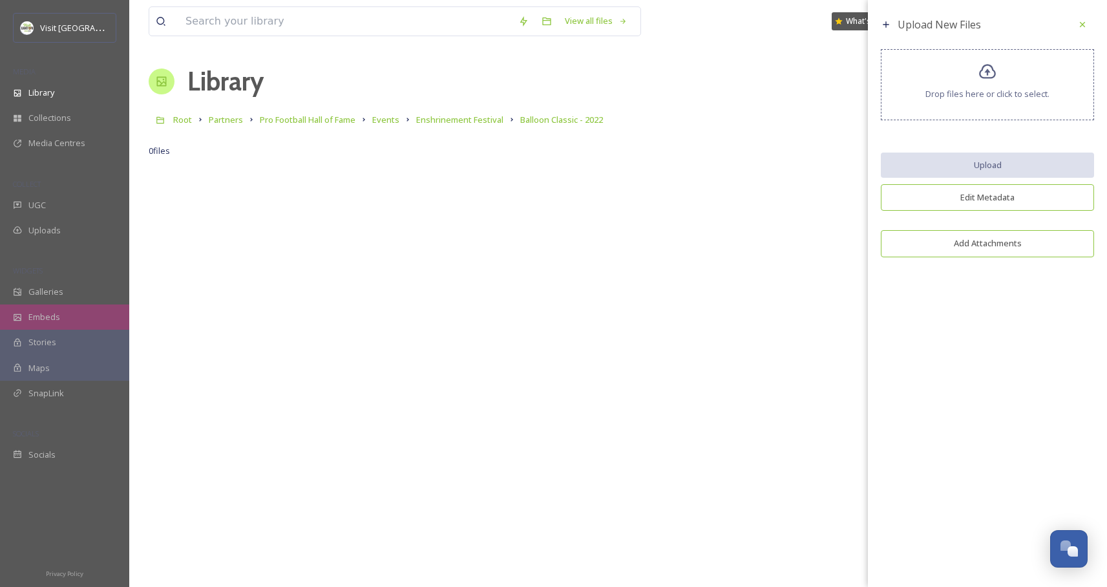
scroll to position [3, 0]
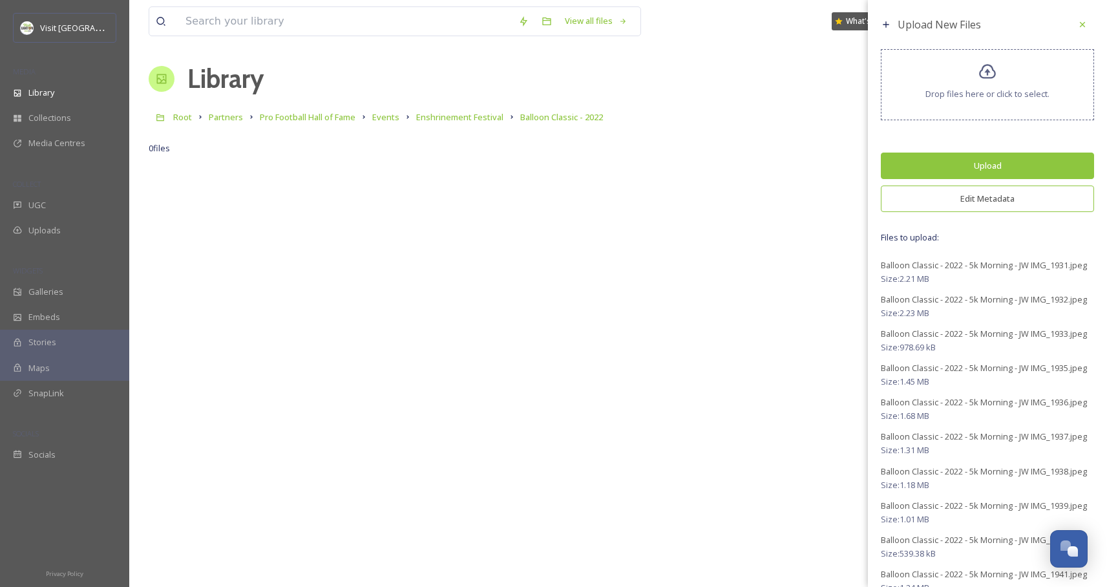
click at [969, 206] on button "Edit Metadata" at bounding box center [987, 199] width 213 height 27
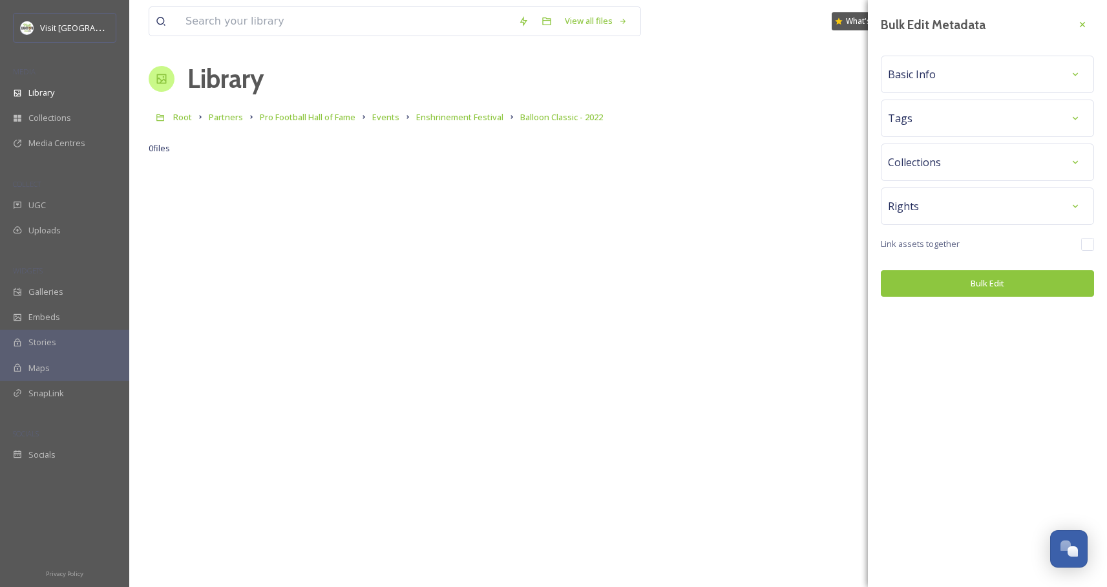
click at [941, 92] on div "Basic Info" at bounding box center [987, 74] width 213 height 37
click at [943, 85] on div "Basic Info" at bounding box center [987, 74] width 199 height 23
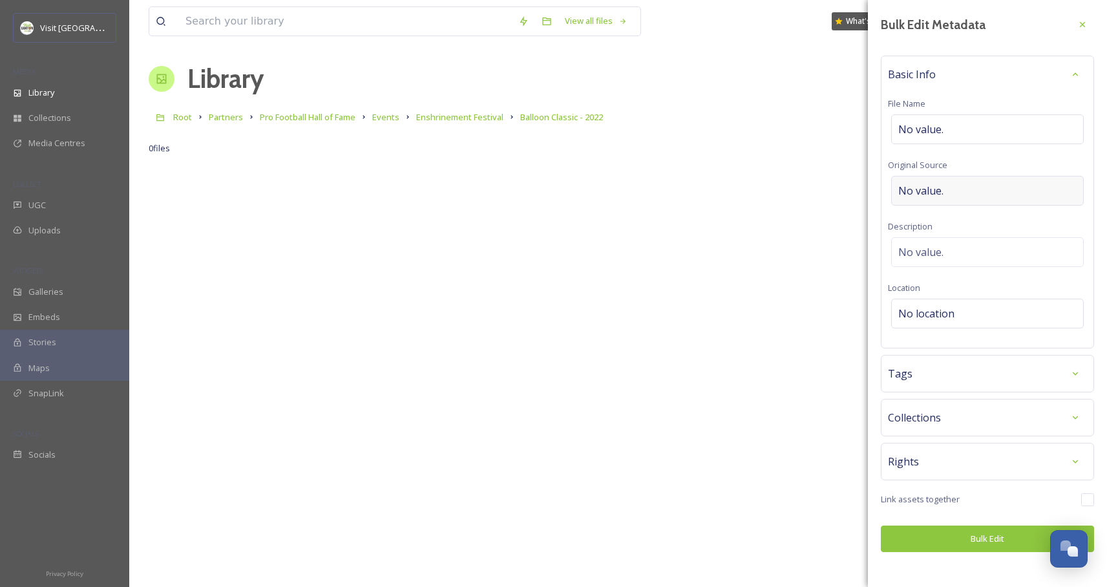
click at [944, 198] on div "No value." at bounding box center [987, 191] width 193 height 30
click at [955, 381] on div "Tags" at bounding box center [987, 370] width 199 height 23
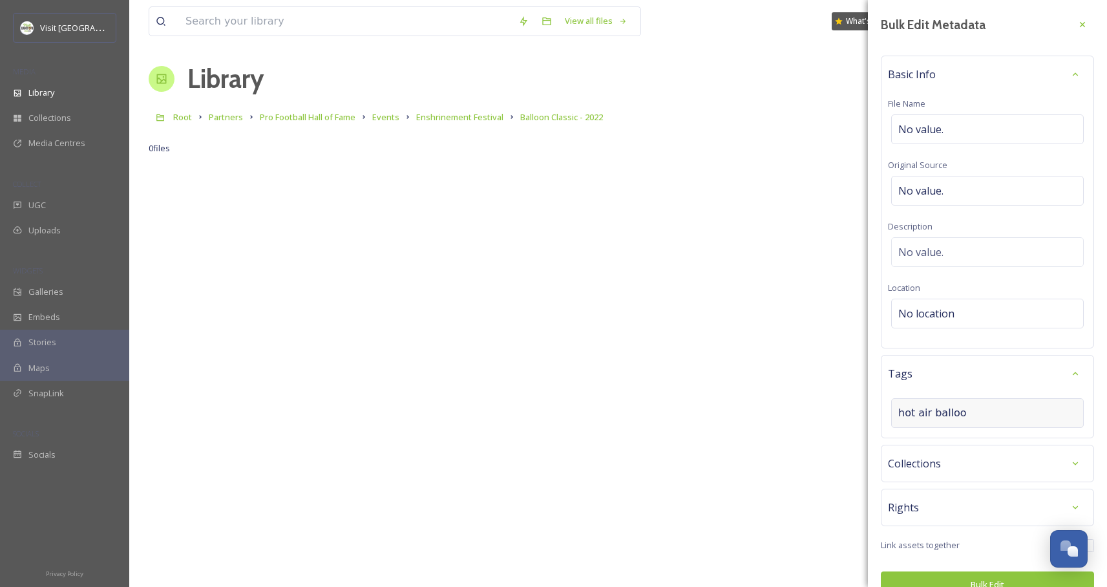
type input "hot air balloon"
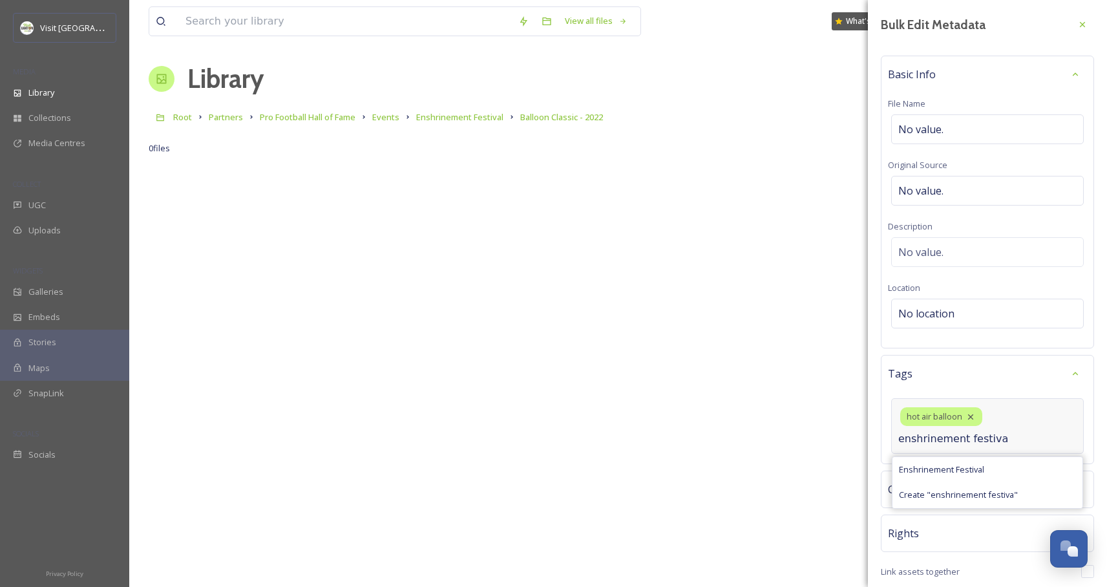
type input "enshrinement festival"
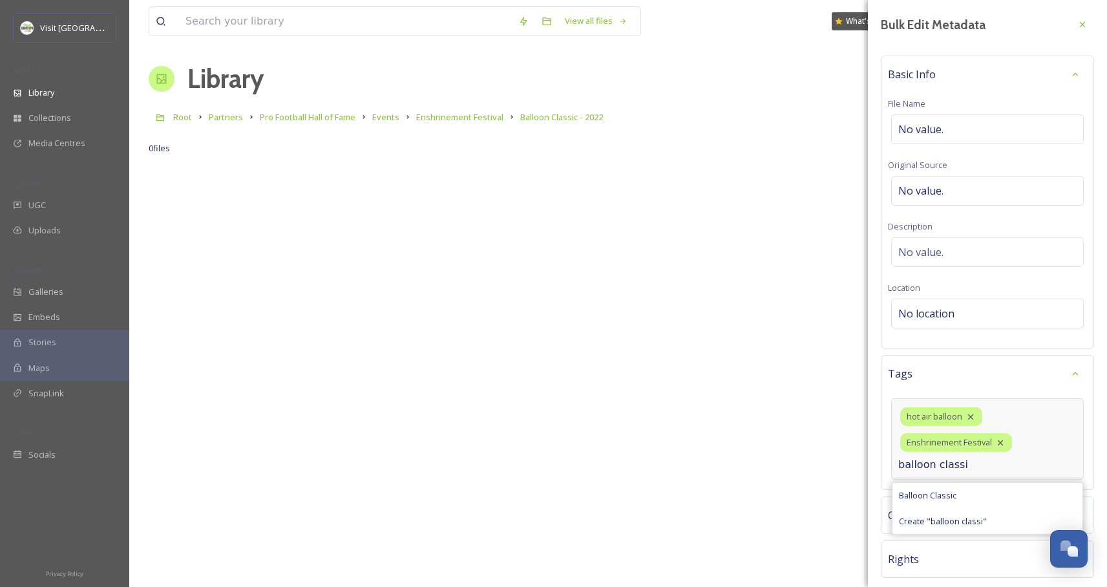
type input "balloon classic"
type input "events"
type input "festivals"
type input "summer"
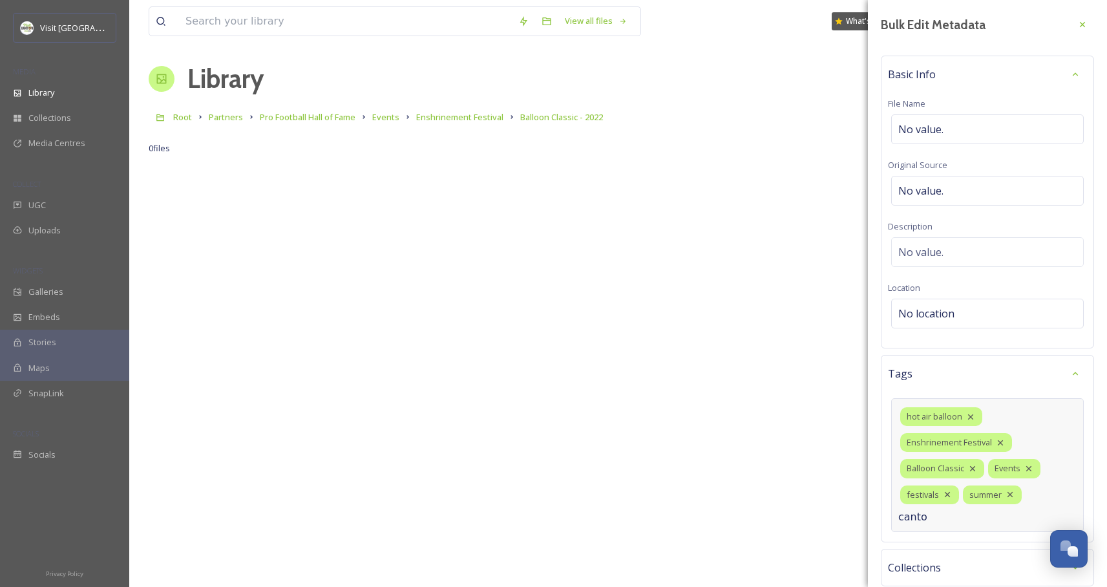
type input "canton"
type input "fairs"
type input "5k"
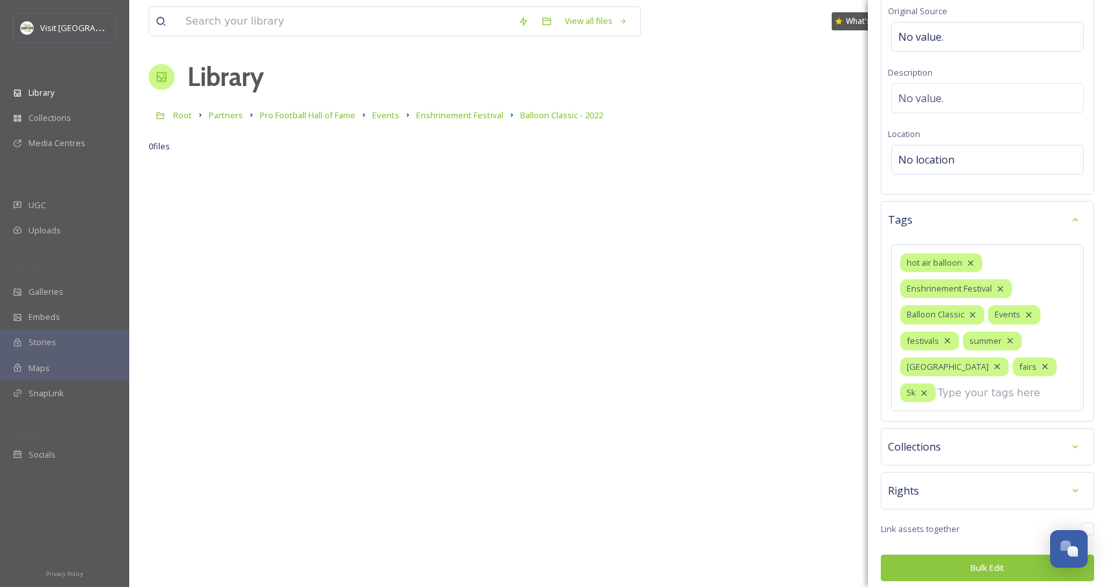
scroll to position [5, 0]
click at [978, 567] on button "Bulk Edit" at bounding box center [987, 568] width 213 height 27
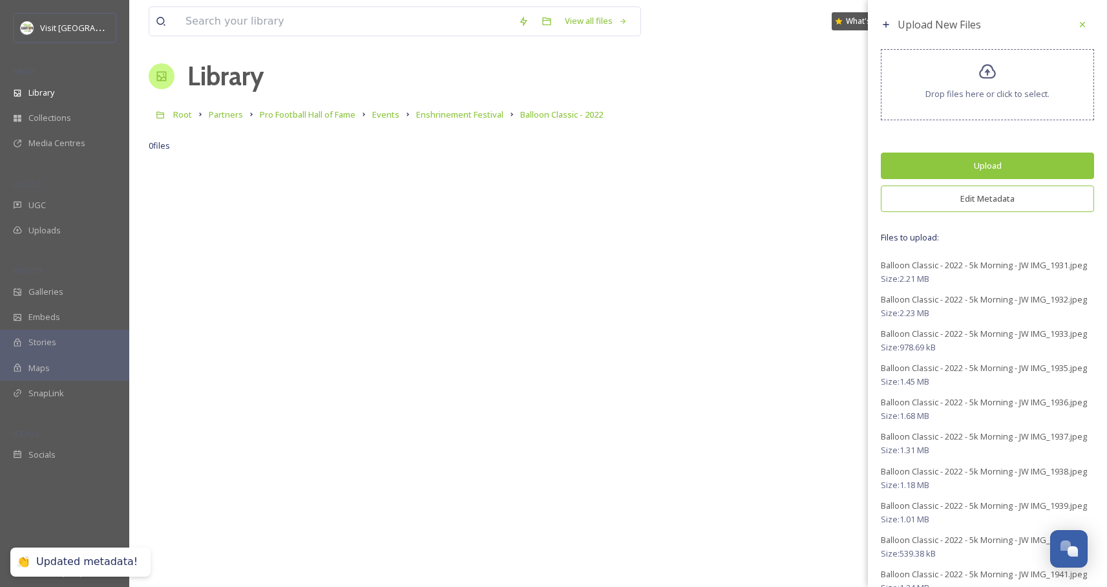
click at [962, 165] on button "Upload" at bounding box center [987, 166] width 213 height 27
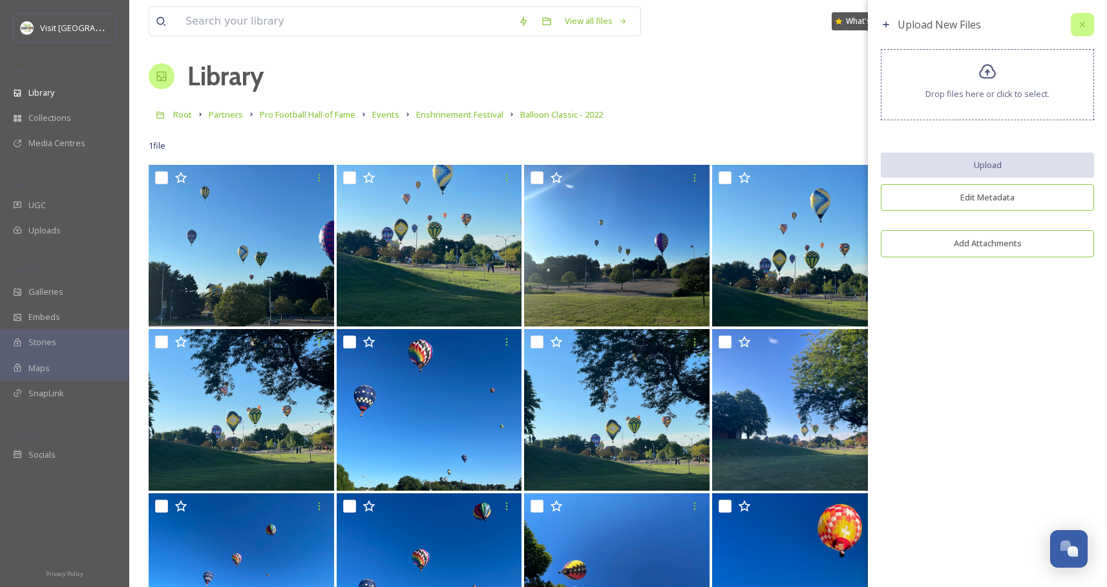
click at [1083, 21] on icon at bounding box center [1083, 24] width 10 height 10
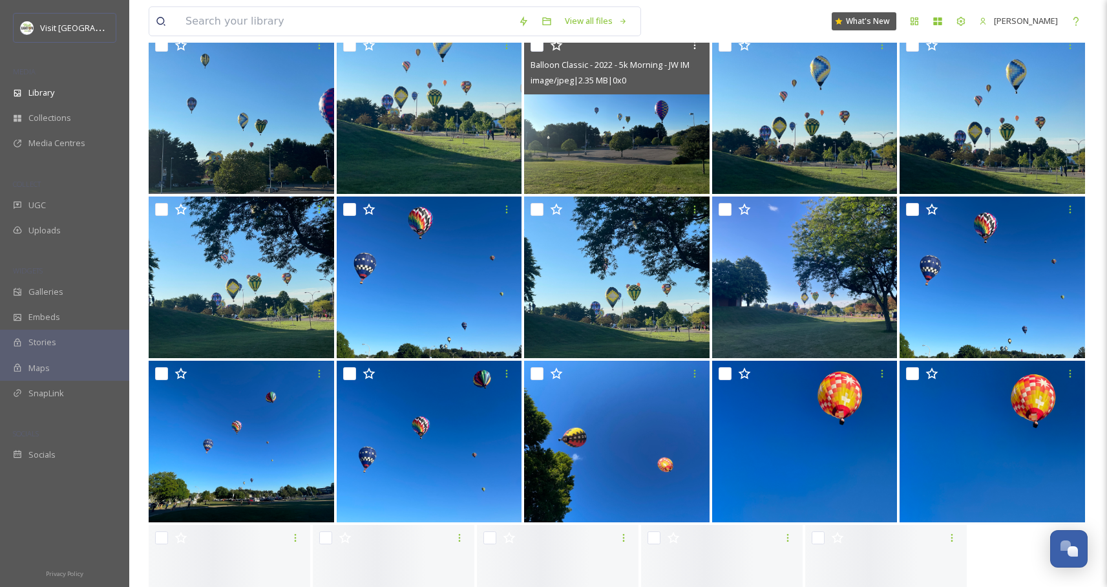
scroll to position [255, 0]
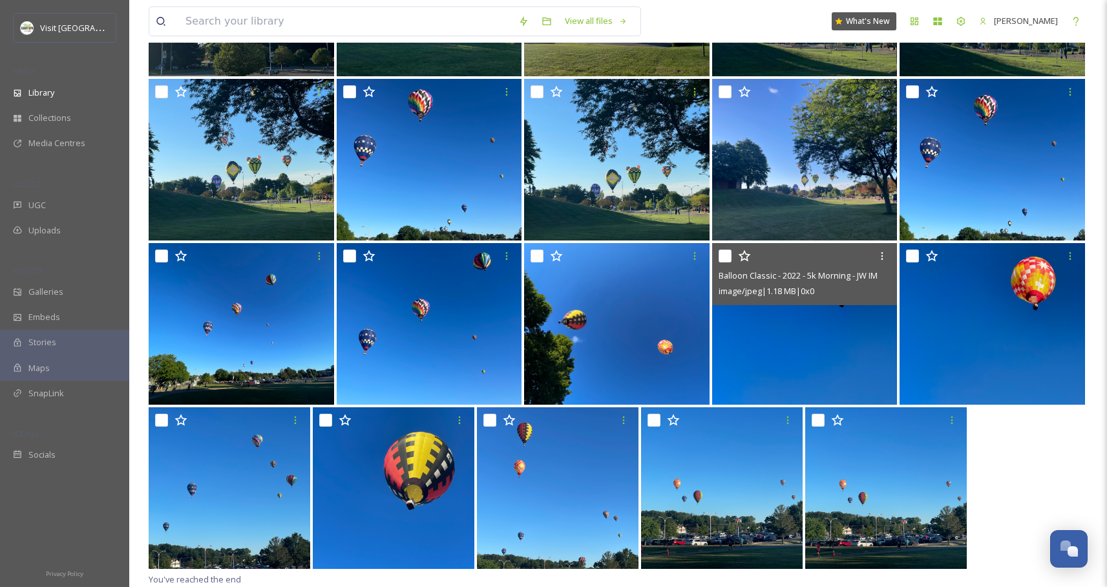
click at [794, 364] on img at bounding box center [805, 324] width 186 height 162
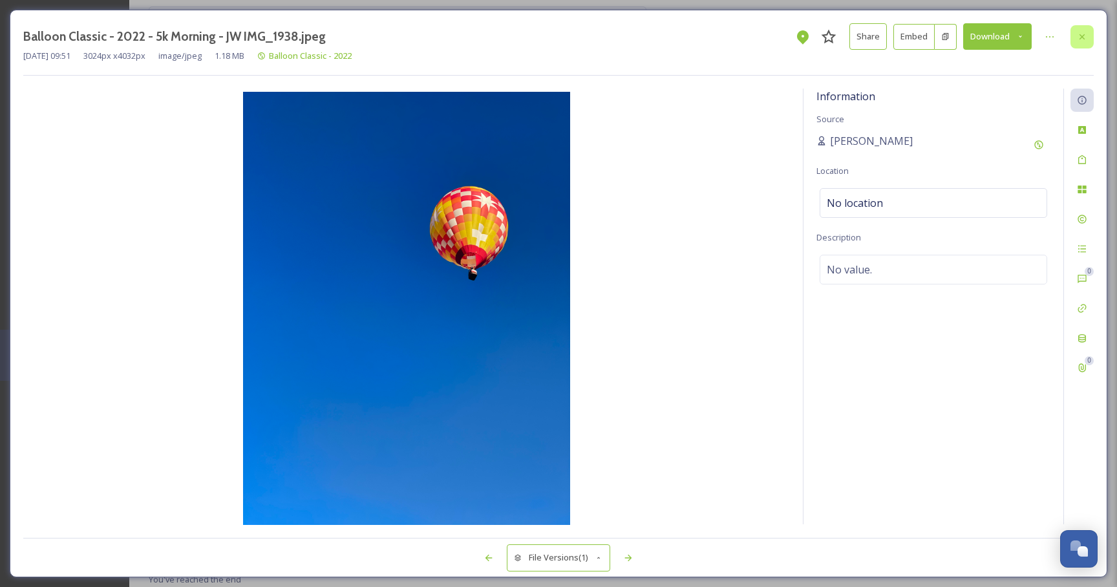
click at [1088, 36] on div at bounding box center [1081, 36] width 23 height 23
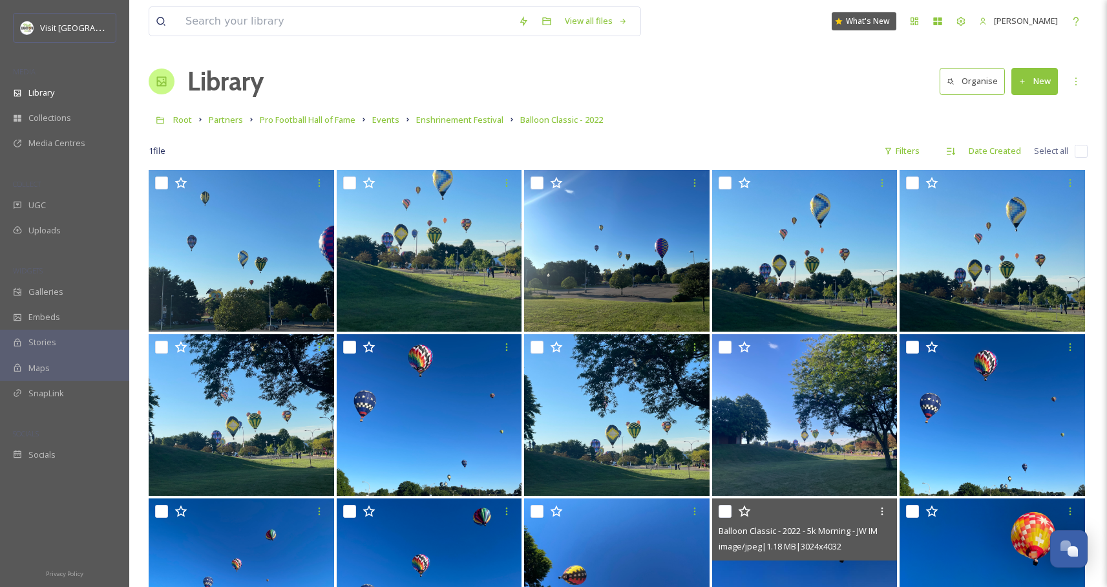
scroll to position [1, 0]
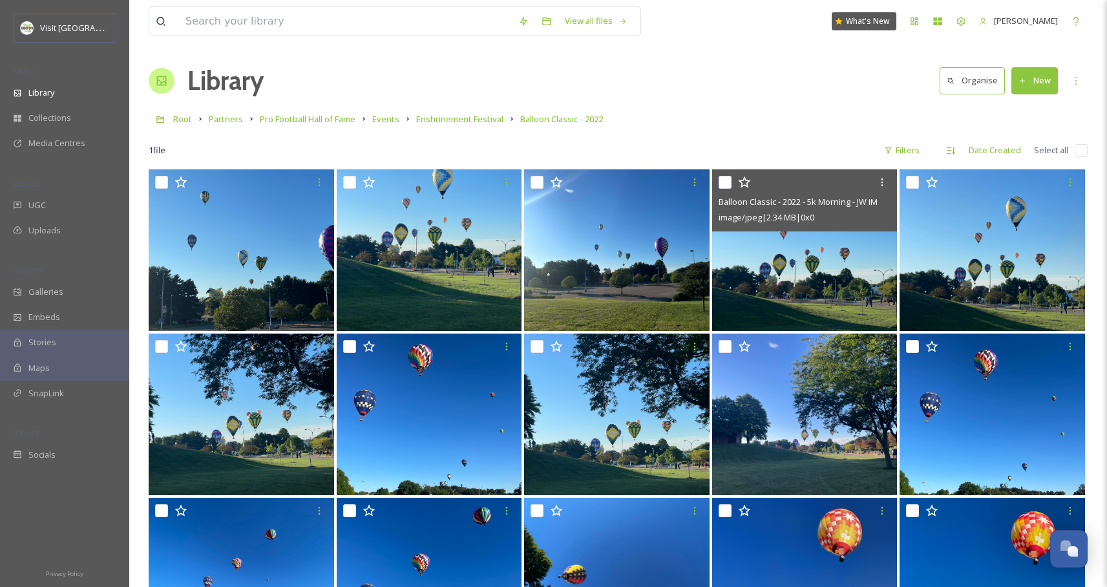
click at [804, 273] on img at bounding box center [805, 250] width 186 height 162
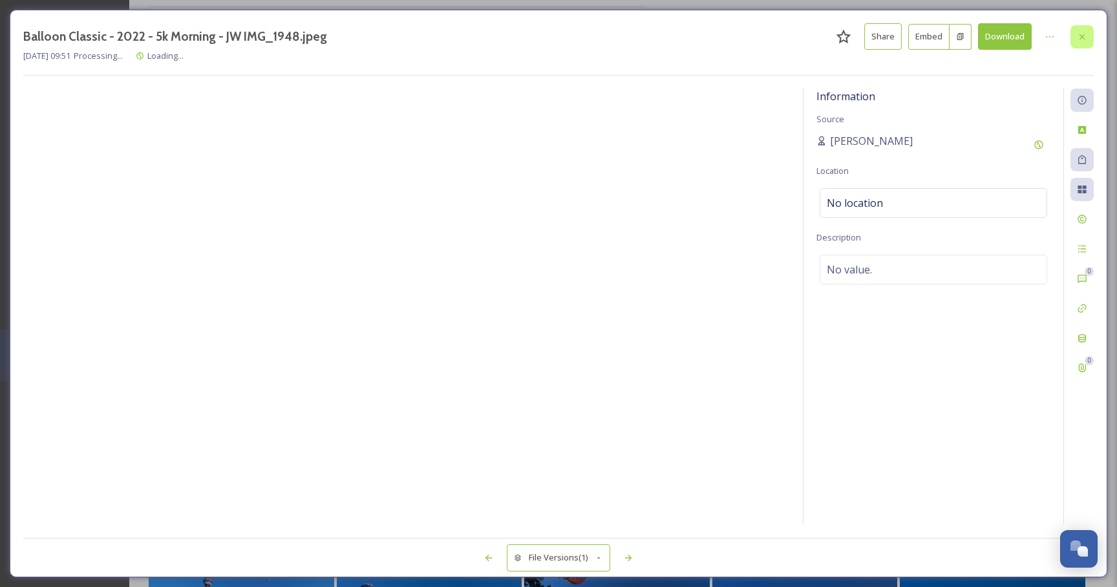
click at [1085, 37] on icon at bounding box center [1082, 37] width 10 height 10
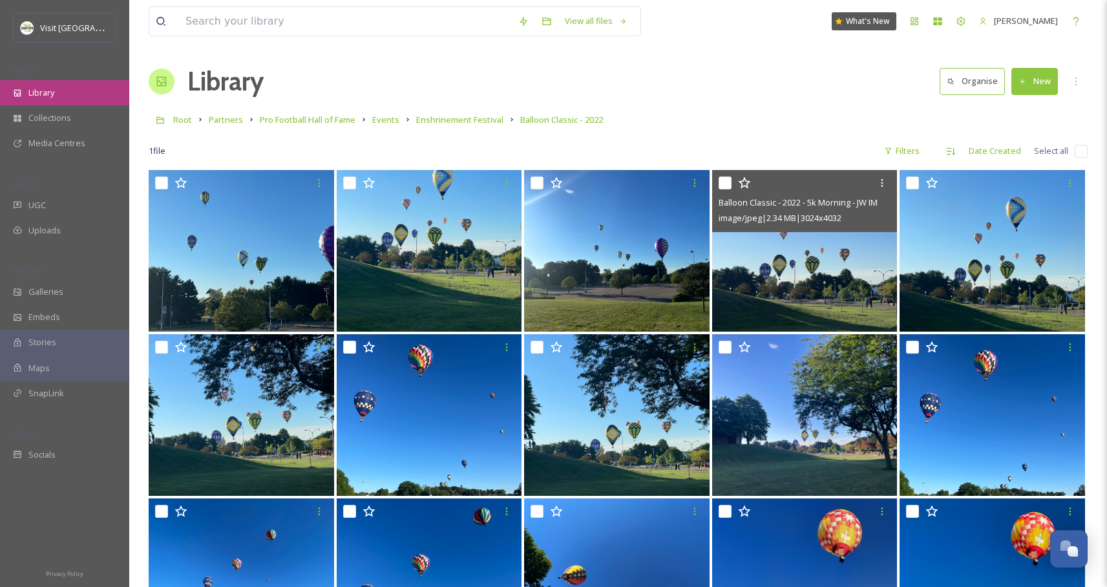
click at [48, 95] on span "Library" at bounding box center [41, 93] width 26 height 12
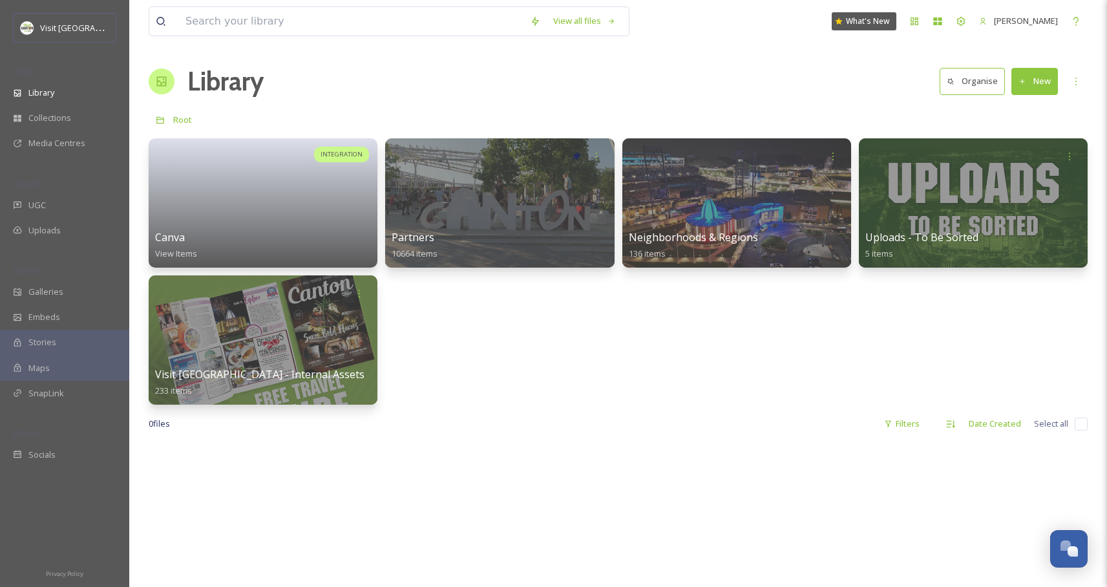
click at [639, 438] on div "View all files What's New Jonathan Williams Library Organise New Root Your Sele…" at bounding box center [618, 515] width 978 height 1030
click at [510, 378] on div "INTEGRATION Canva View Items Partners 10664 items Neighborhoods & Regions 136 i…" at bounding box center [618, 271] width 939 height 266
click at [451, 109] on div "Root" at bounding box center [618, 119] width 939 height 25
click at [722, 367] on div "INTEGRATION Canva View Items Partners 10664 items Neighborhoods & Regions 136 i…" at bounding box center [618, 271] width 939 height 266
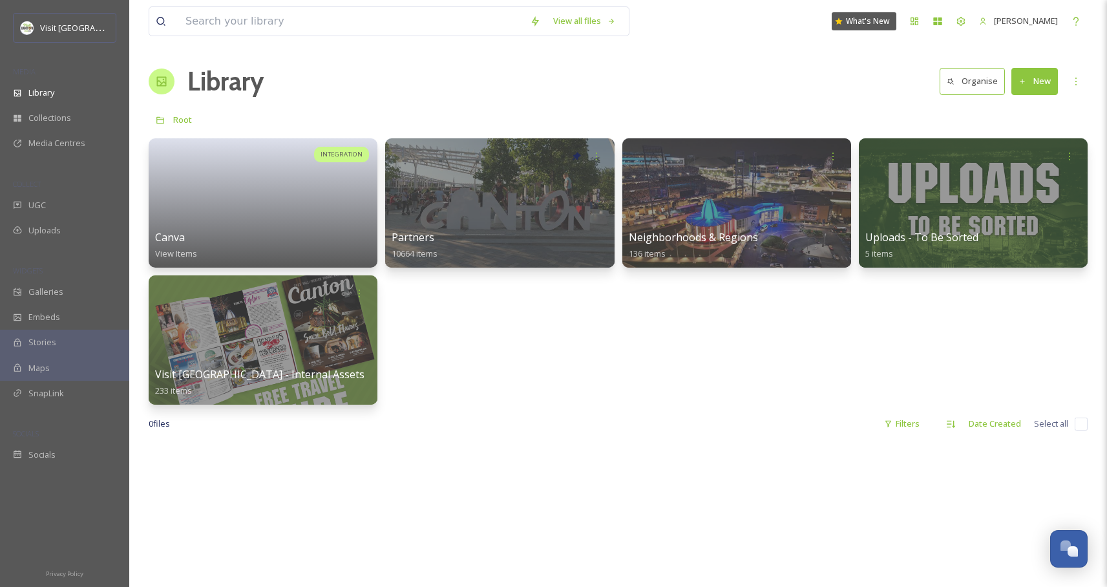
click at [497, 362] on div "INTEGRATION Canva View Items Partners 10664 items Neighborhoods & Regions 136 i…" at bounding box center [618, 271] width 939 height 266
click at [598, 337] on div "INTEGRATION Canva View Items Partners 10664 items Neighborhoods & Regions 136 i…" at bounding box center [618, 271] width 939 height 266
click at [456, 335] on div "INTEGRATION Canva View Items Partners 10664 items Neighborhoods & Regions 136 i…" at bounding box center [618, 271] width 939 height 266
click at [655, 409] on div "View all files What's New Jonathan Williams Library Organise New Root Your Sele…" at bounding box center [618, 515] width 978 height 1030
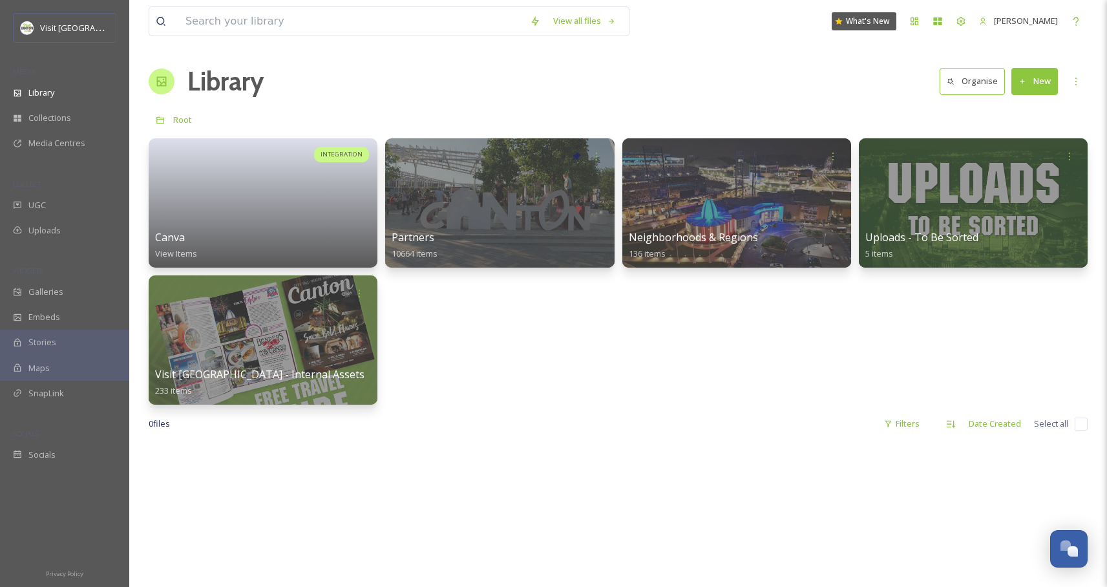
click at [561, 392] on div "INTEGRATION Canva View Items Partners 10664 items Neighborhoods & Regions 136 i…" at bounding box center [618, 271] width 939 height 266
click at [612, 388] on div "INTEGRATION Canva View Items Partners 10664 items Neighborhoods & Regions 136 i…" at bounding box center [618, 271] width 939 height 266
click at [619, 388] on div "INTEGRATION Canva View Items Partners 10664 items Neighborhoods & Regions 136 i…" at bounding box center [618, 271] width 939 height 266
click at [697, 416] on div "0 file s Filters Date Created Select all" at bounding box center [618, 423] width 939 height 25
click at [738, 416] on div "0 file s Filters Date Created Select all" at bounding box center [618, 423] width 939 height 25
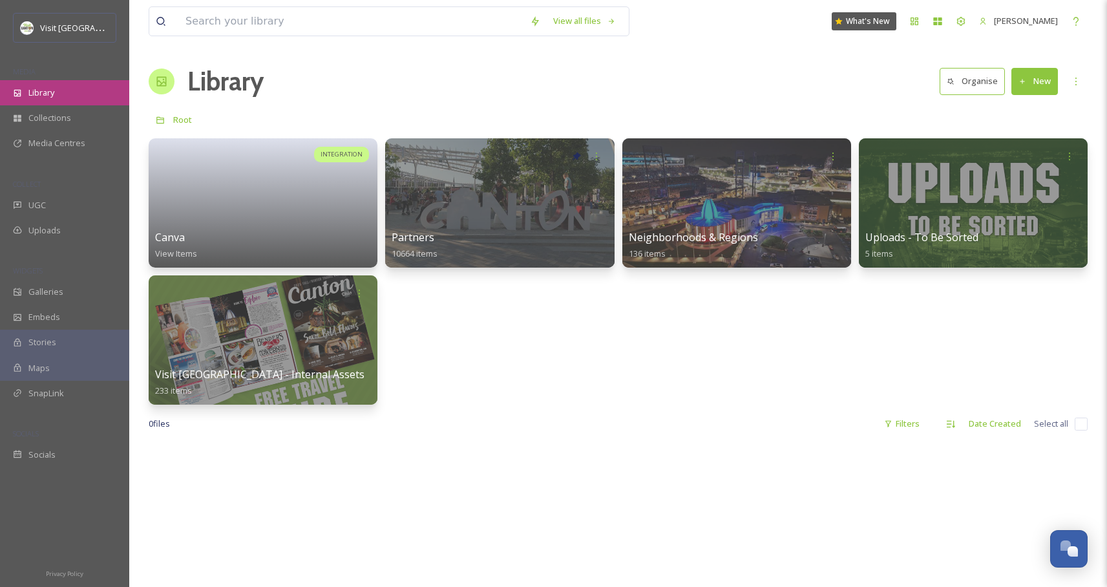
click at [61, 89] on div "Library" at bounding box center [64, 92] width 129 height 25
click at [500, 350] on div "INTEGRATION Canva View Items Partners 10664 items Neighborhoods & Regions 136 i…" at bounding box center [618, 271] width 939 height 266
click at [474, 355] on div "INTEGRATION Canva View Items Partners 10664 items Neighborhoods & Regions 136 i…" at bounding box center [618, 271] width 939 height 266
click at [590, 391] on div "INTEGRATION Canva View Items Partners 10664 items Neighborhoods & Regions 136 i…" at bounding box center [618, 271] width 939 height 266
click at [588, 365] on div "INTEGRATION Canva View Items Partners 10664 items Neighborhoods & Regions 136 i…" at bounding box center [618, 271] width 939 height 266
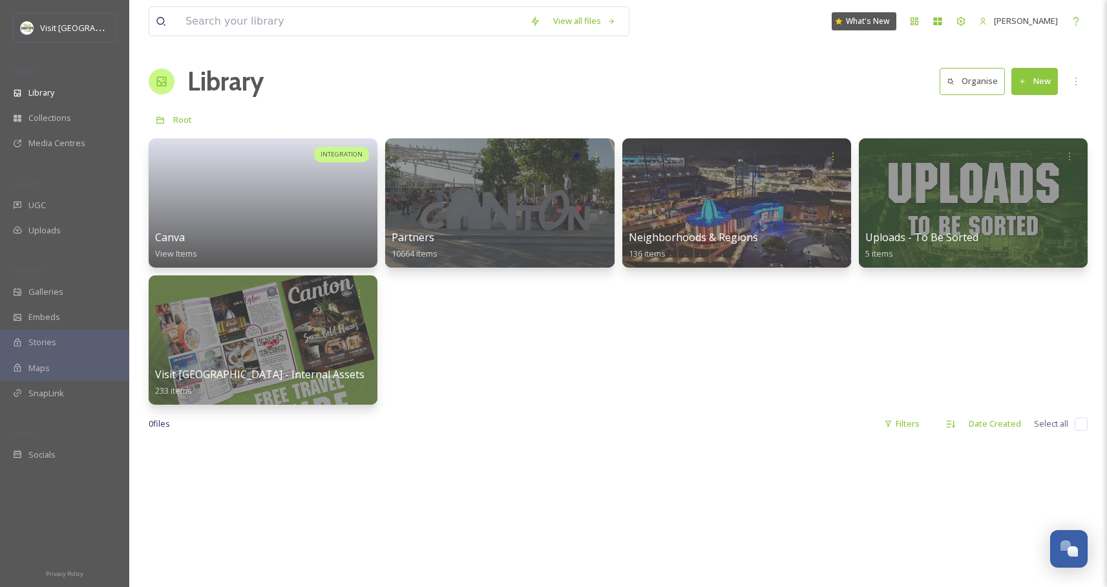
click at [652, 371] on div "INTEGRATION Canva View Items Partners 10664 items Neighborhoods & Regions 136 i…" at bounding box center [618, 271] width 939 height 266
click at [27, 98] on div "Library" at bounding box center [64, 92] width 129 height 25
